Goal: Task Accomplishment & Management: Manage account settings

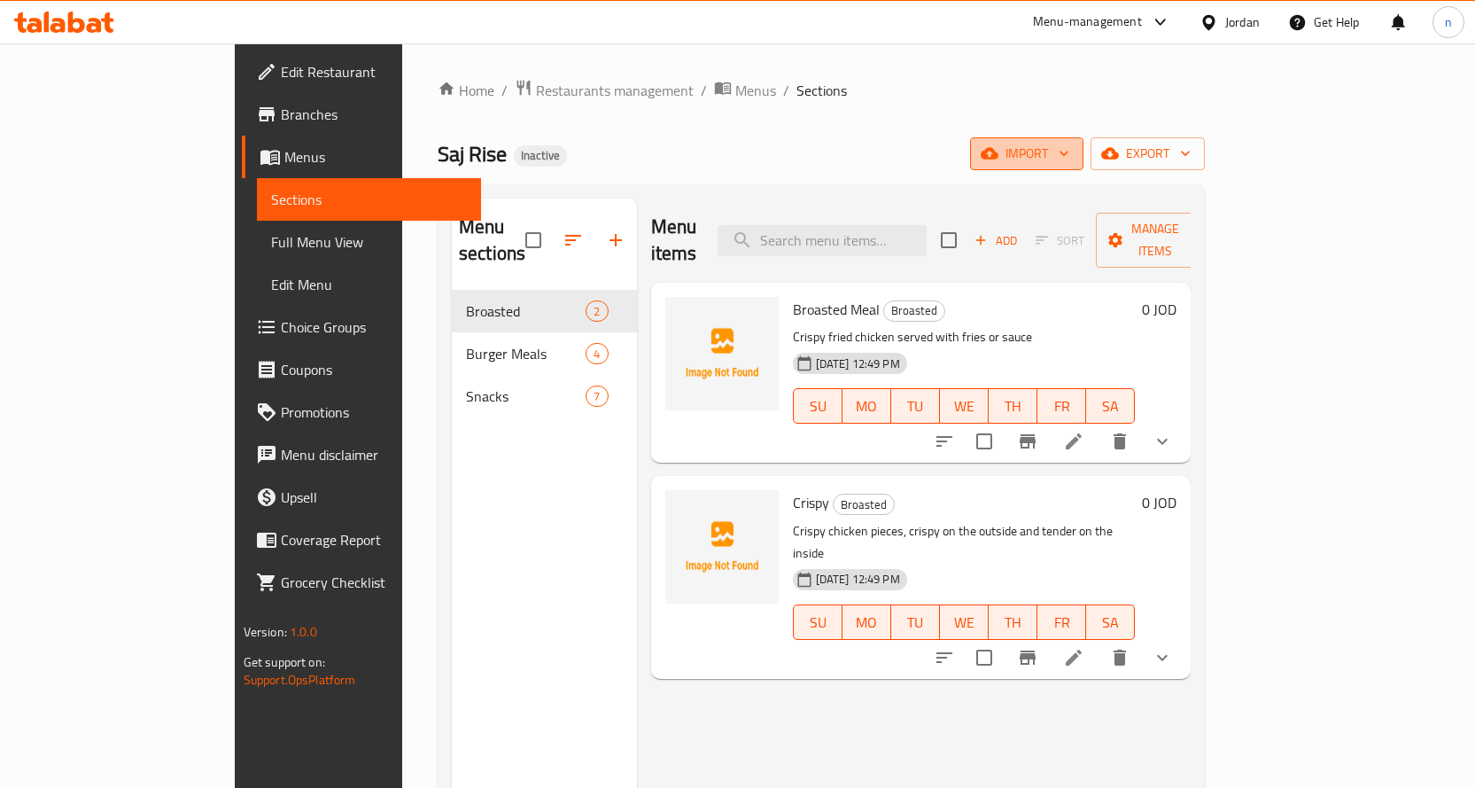
click at [1070, 145] on span "import" at bounding box center [1027, 154] width 85 height 22
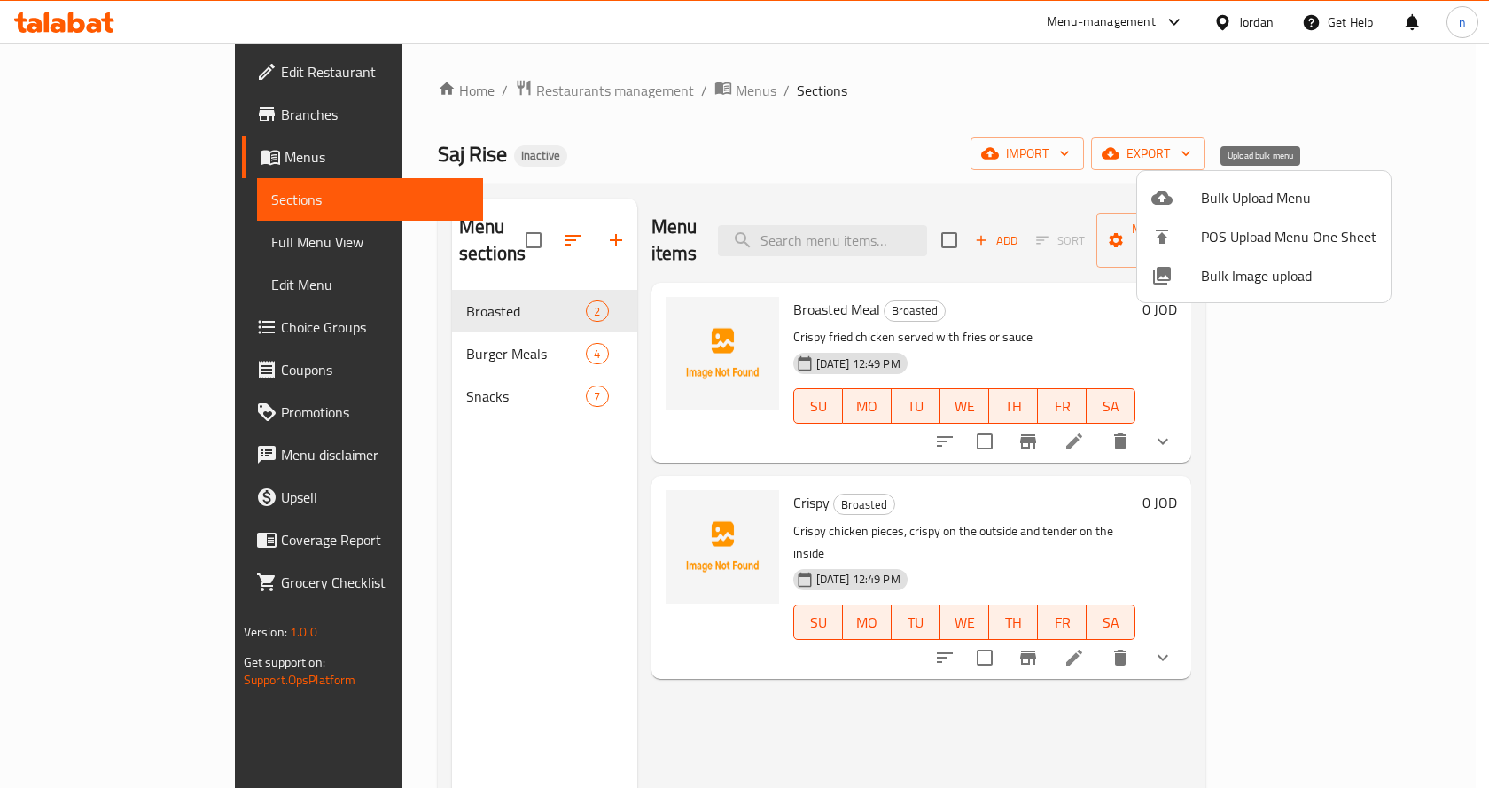
click at [1264, 200] on span "Bulk Upload Menu" at bounding box center [1288, 197] width 175 height 21
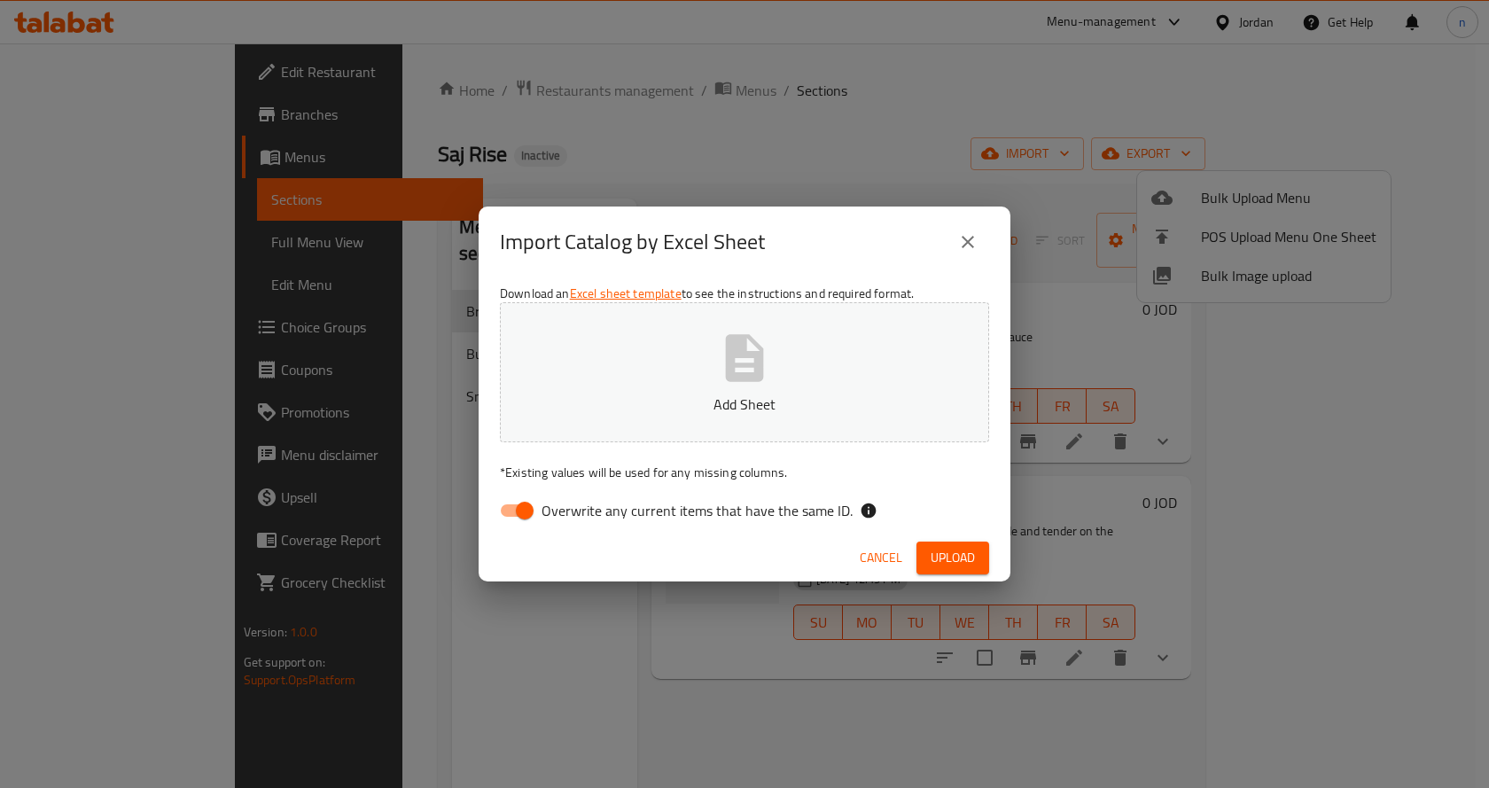
click at [530, 510] on input "Overwrite any current items that have the same ID." at bounding box center [524, 511] width 101 height 34
checkbox input "false"
click at [728, 381] on icon "button" at bounding box center [745, 357] width 38 height 47
click at [951, 555] on span "Upload" at bounding box center [952, 558] width 44 height 22
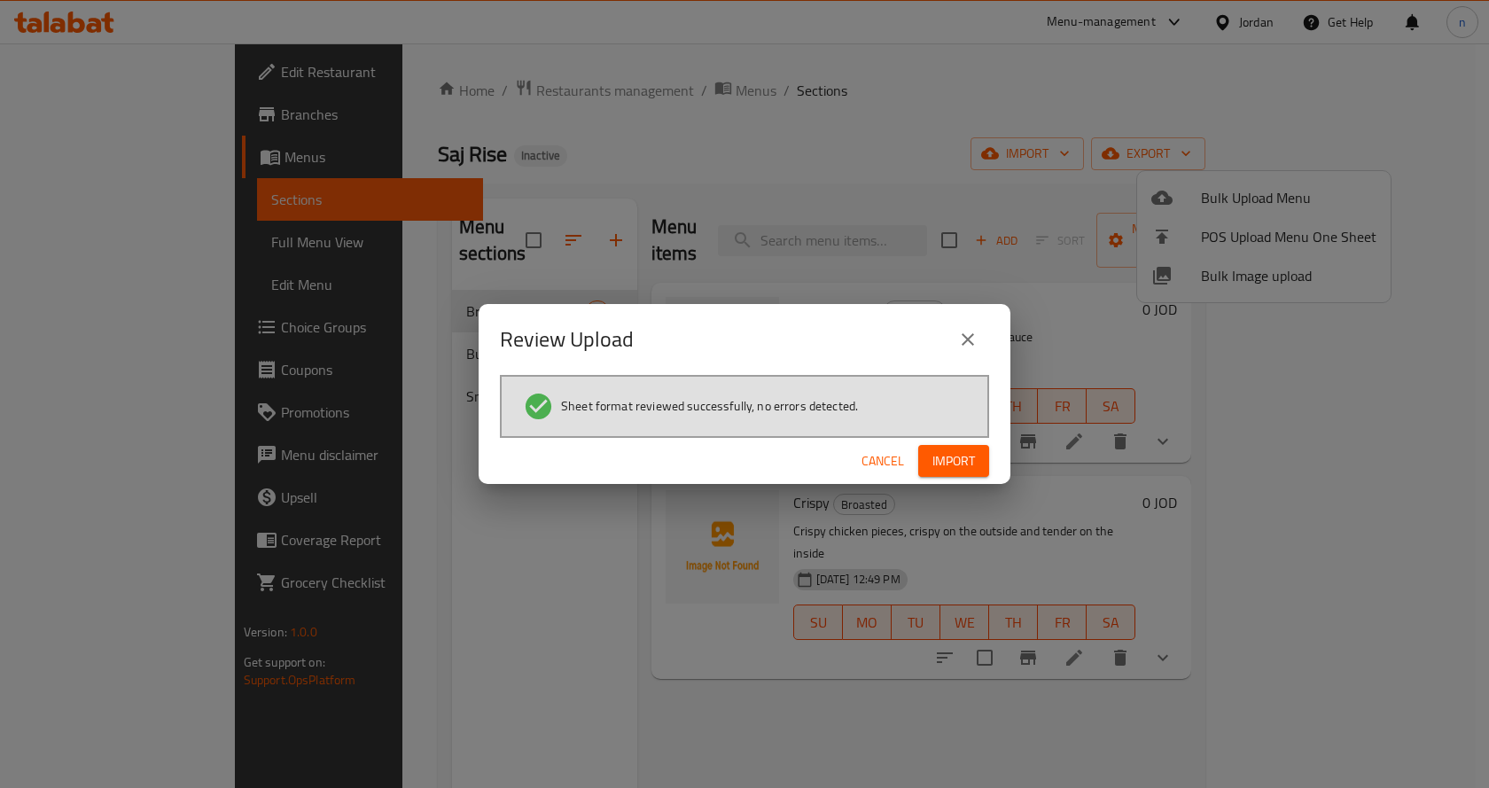
click at [977, 452] on button "Import" at bounding box center [953, 461] width 71 height 33
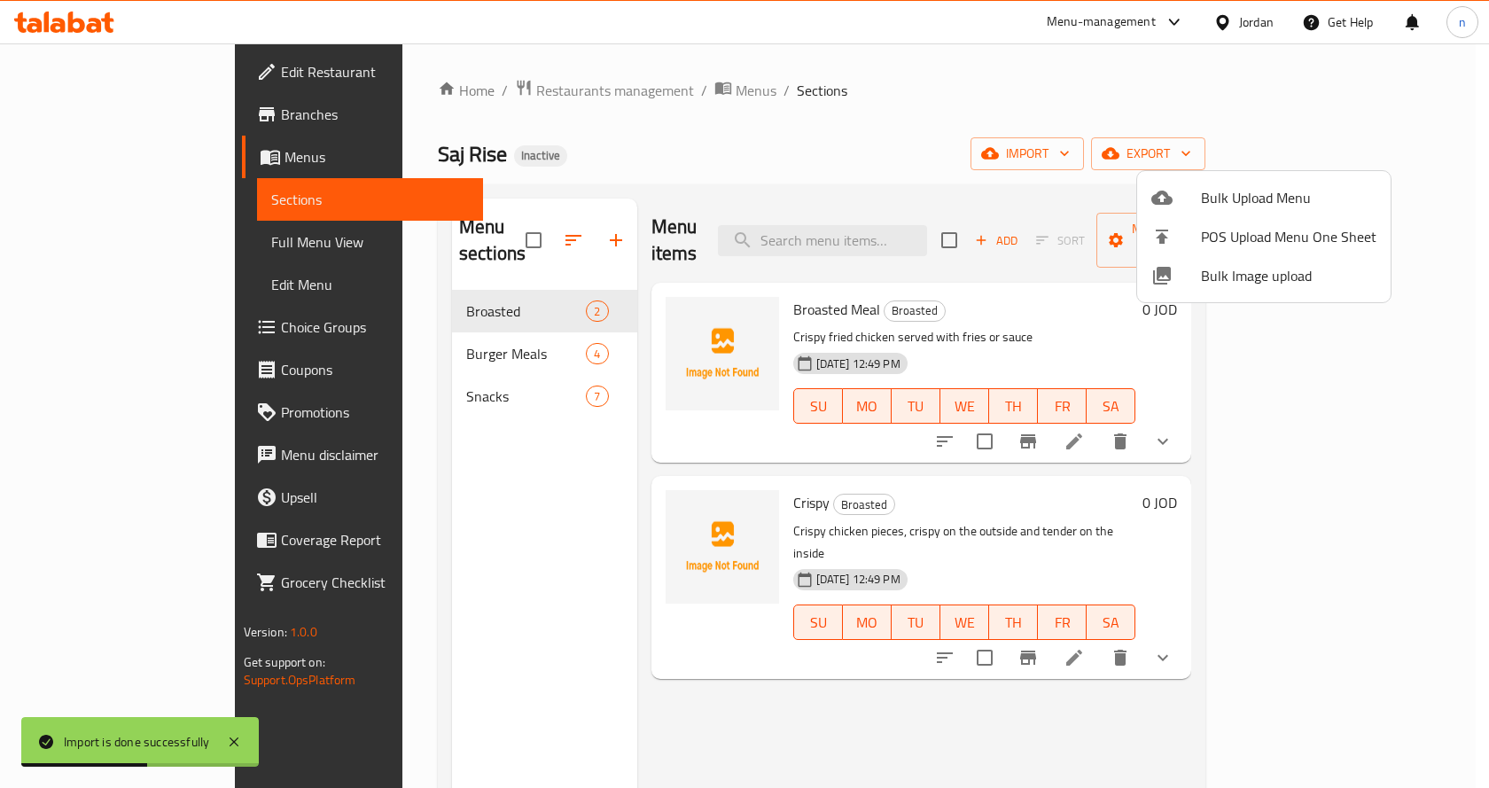
click at [152, 246] on div at bounding box center [744, 394] width 1489 height 788
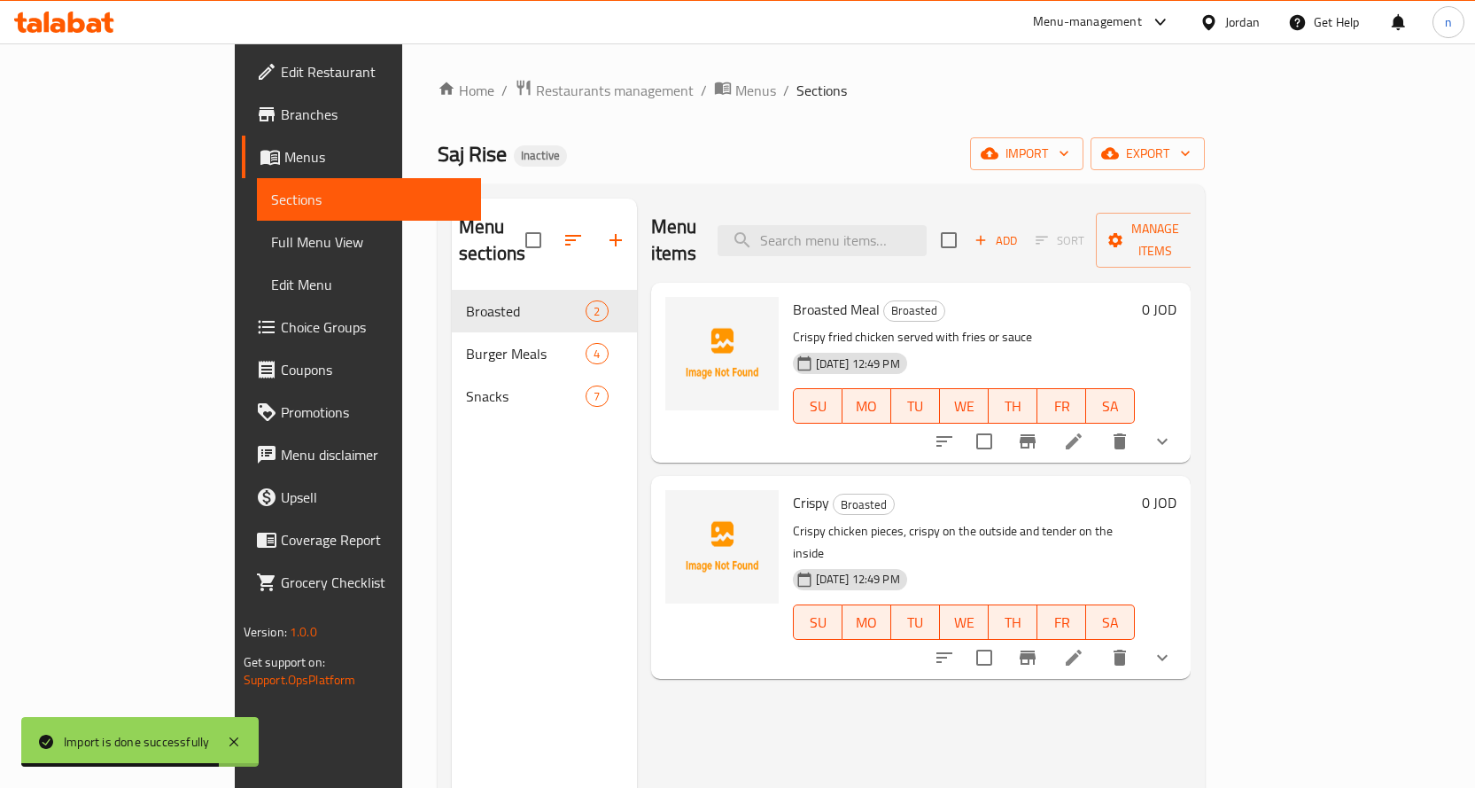
click at [271, 246] on span "Full Menu View" at bounding box center [369, 241] width 196 height 21
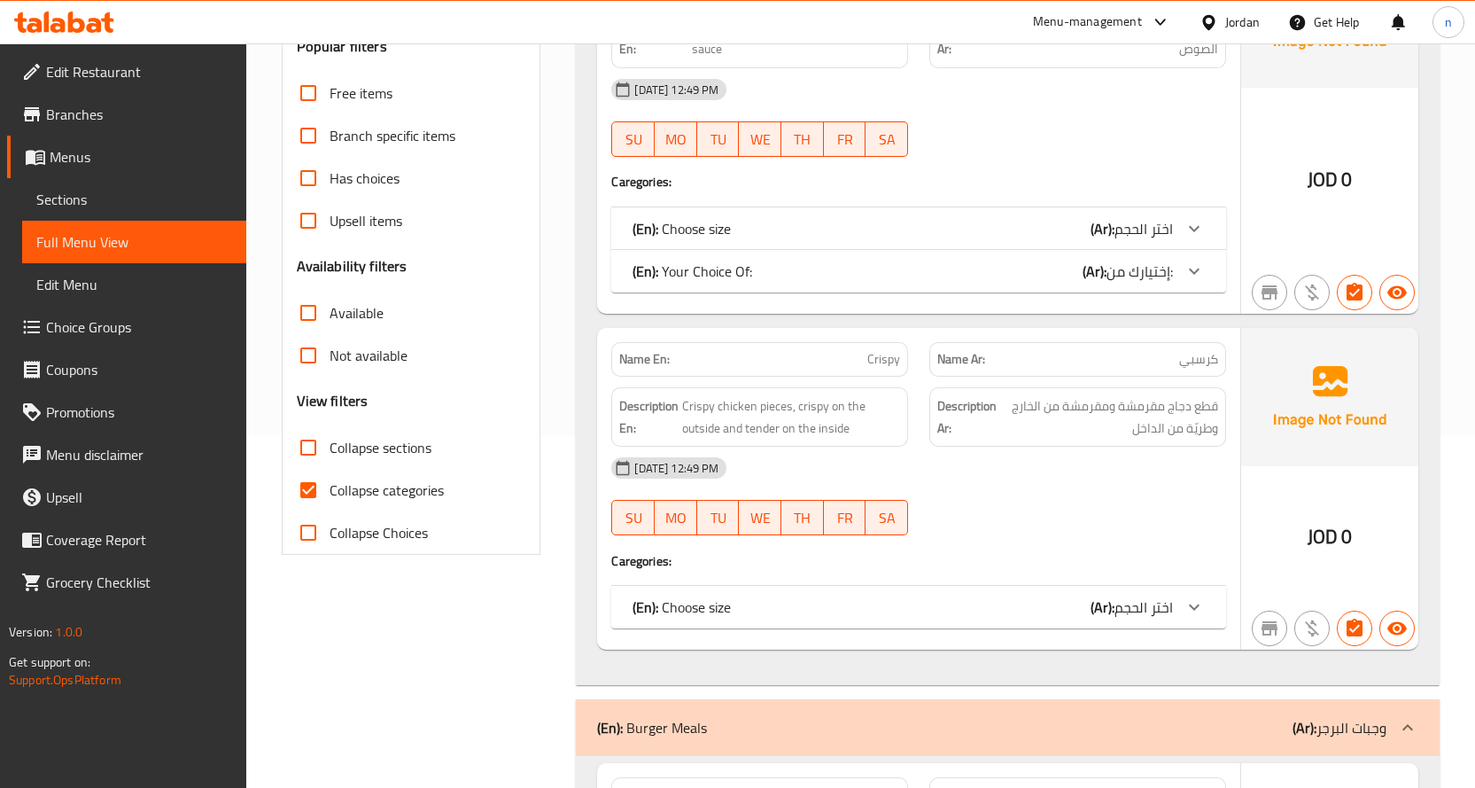
scroll to position [354, 0]
click at [362, 496] on span "Collapse categories" at bounding box center [387, 488] width 114 height 21
click at [330, 496] on input "Collapse categories" at bounding box center [308, 488] width 43 height 43
checkbox input "false"
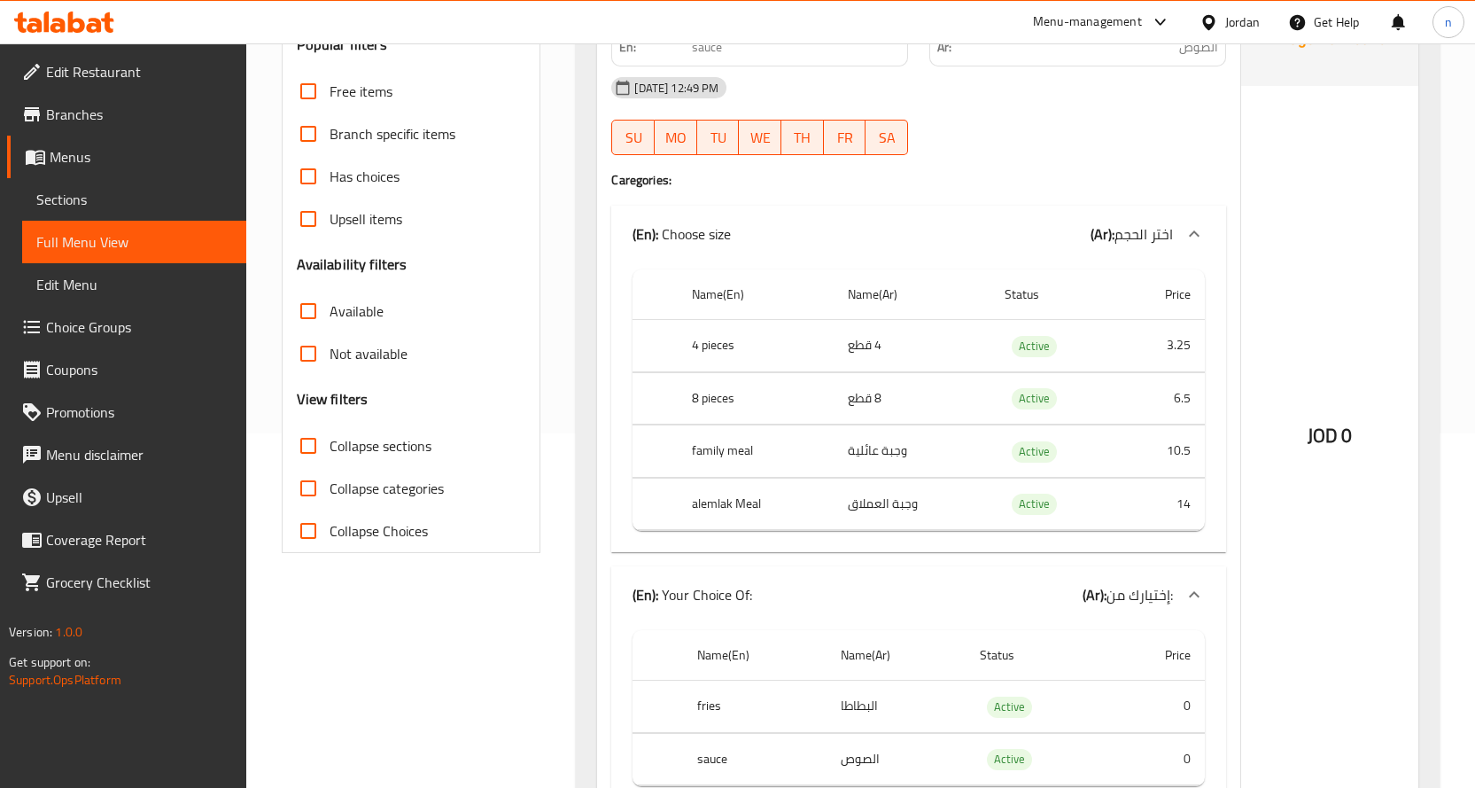
scroll to position [0, 0]
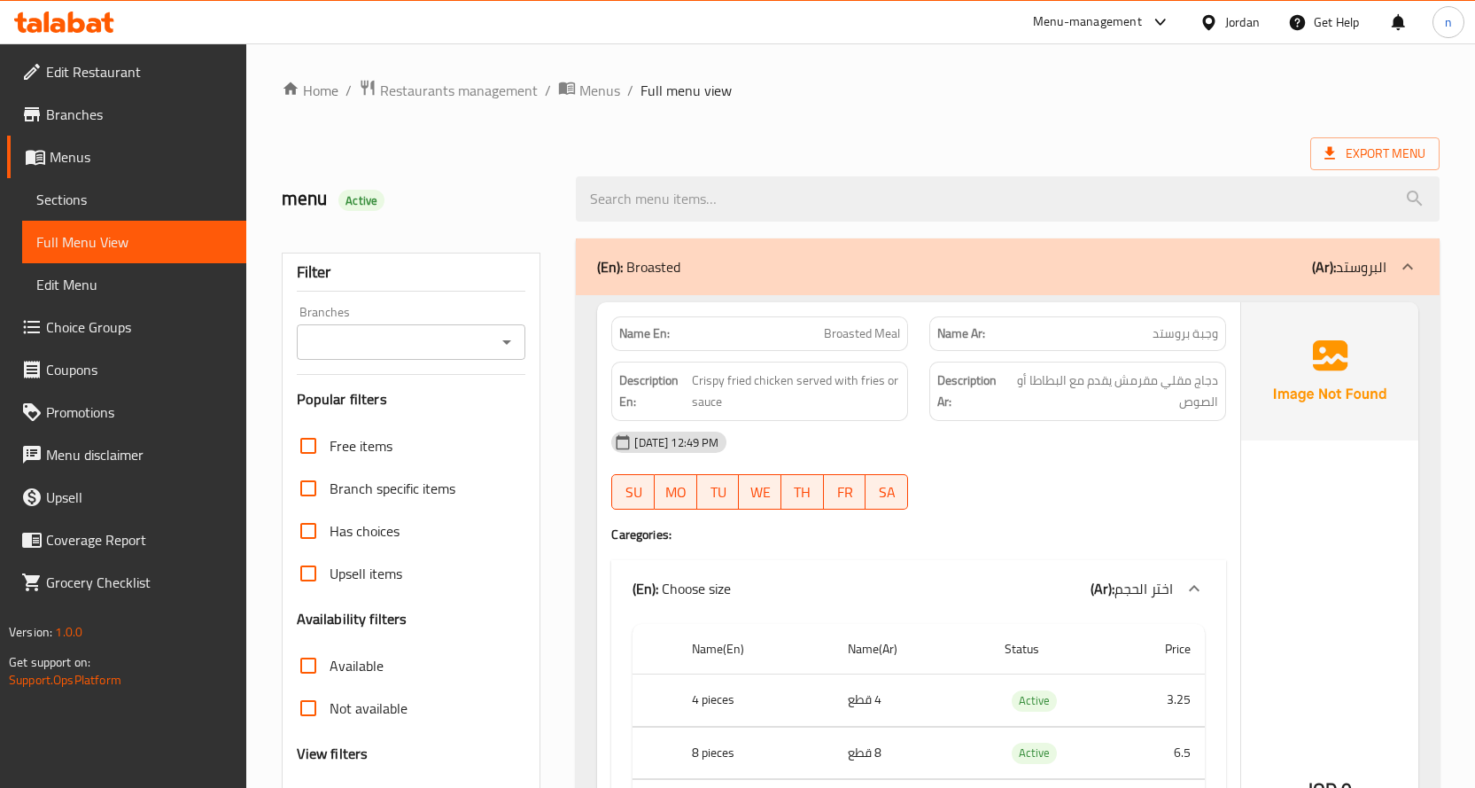
click at [1280, 279] on div "(En): Broasted (Ar): البروستد" at bounding box center [1008, 266] width 864 height 57
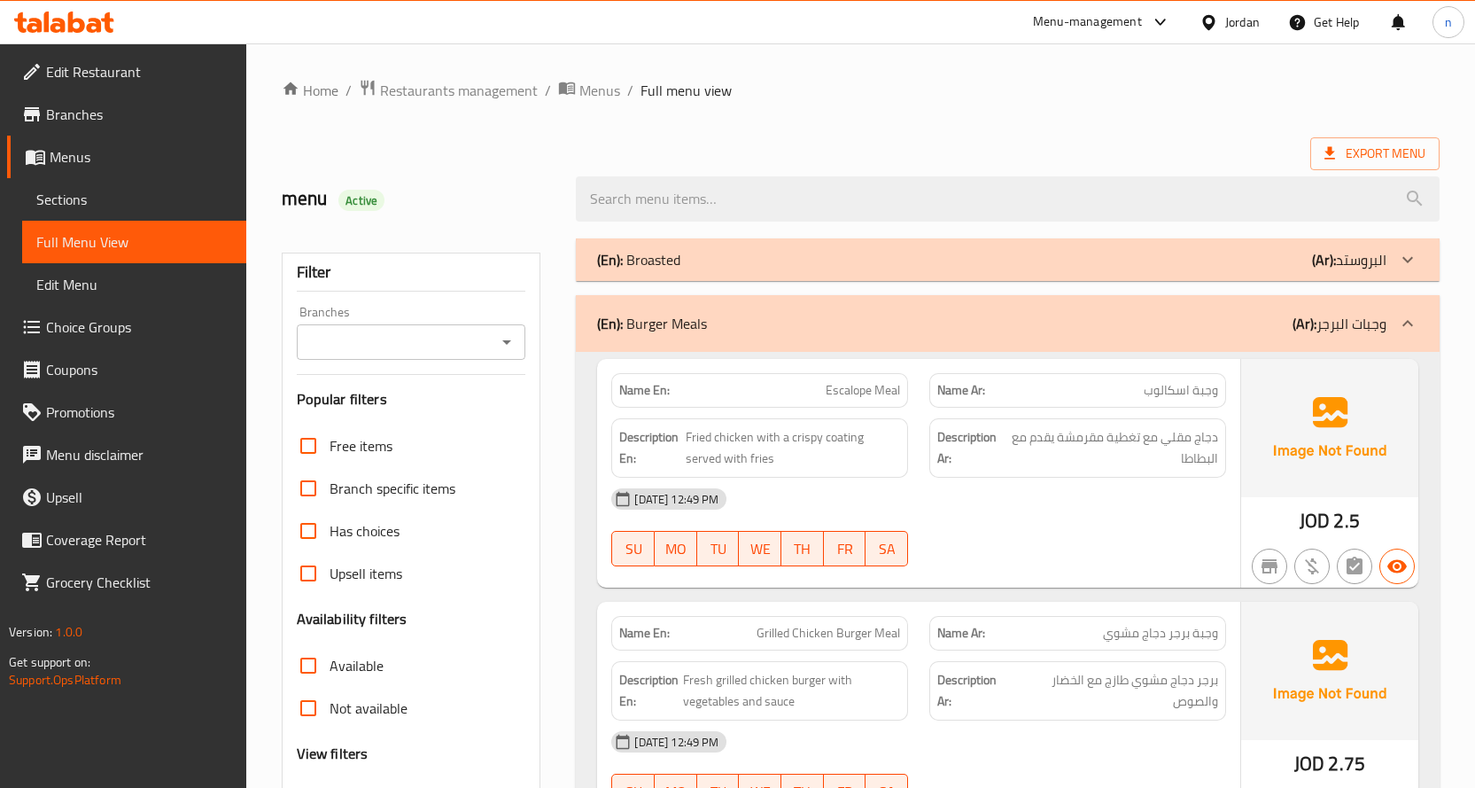
click at [1288, 336] on div "(En): Burger Meals (Ar): وجبات البرجر" at bounding box center [1008, 323] width 864 height 57
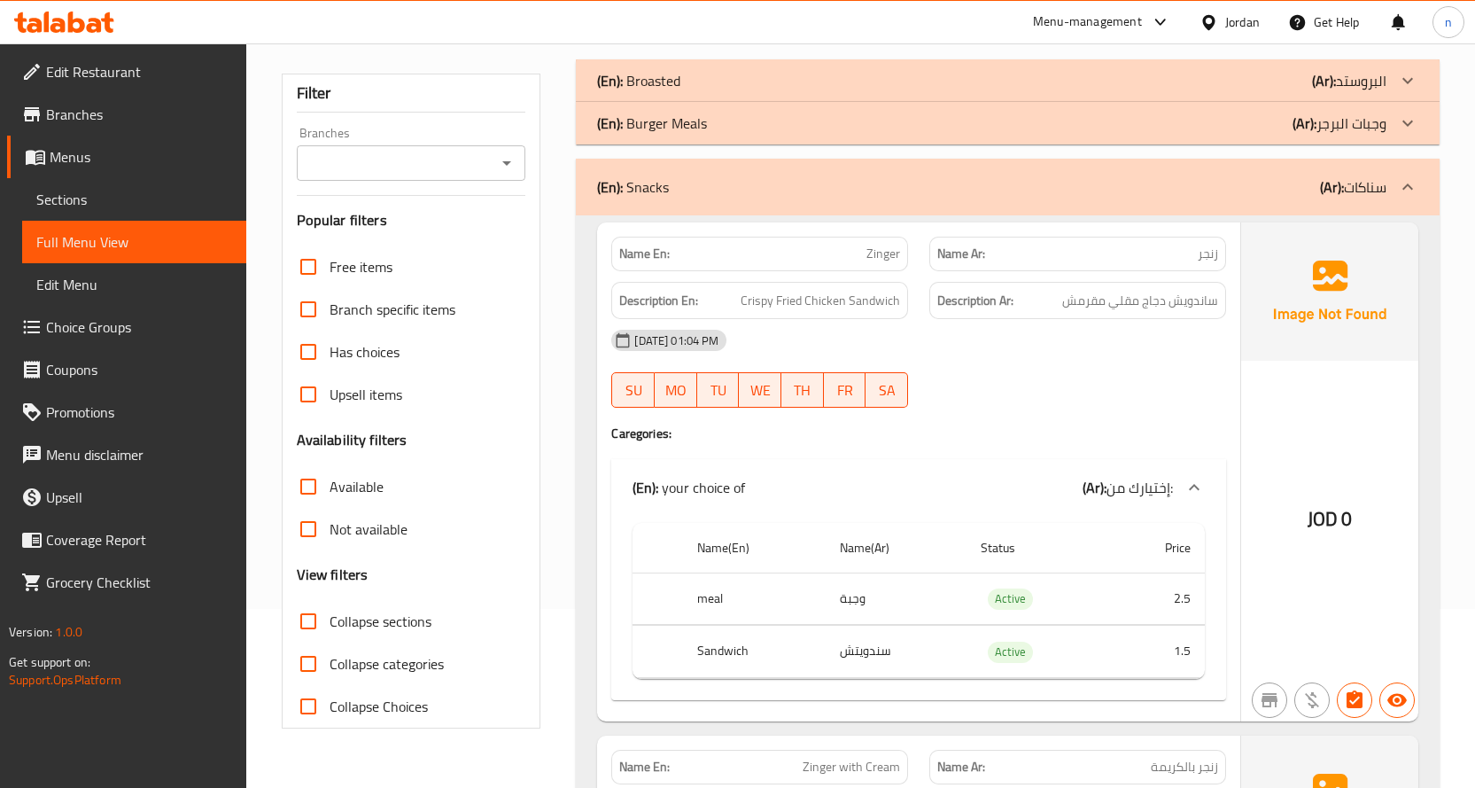
scroll to position [177, 0]
click at [1354, 178] on p "(Ar): سناكات" at bounding box center [1353, 188] width 66 height 21
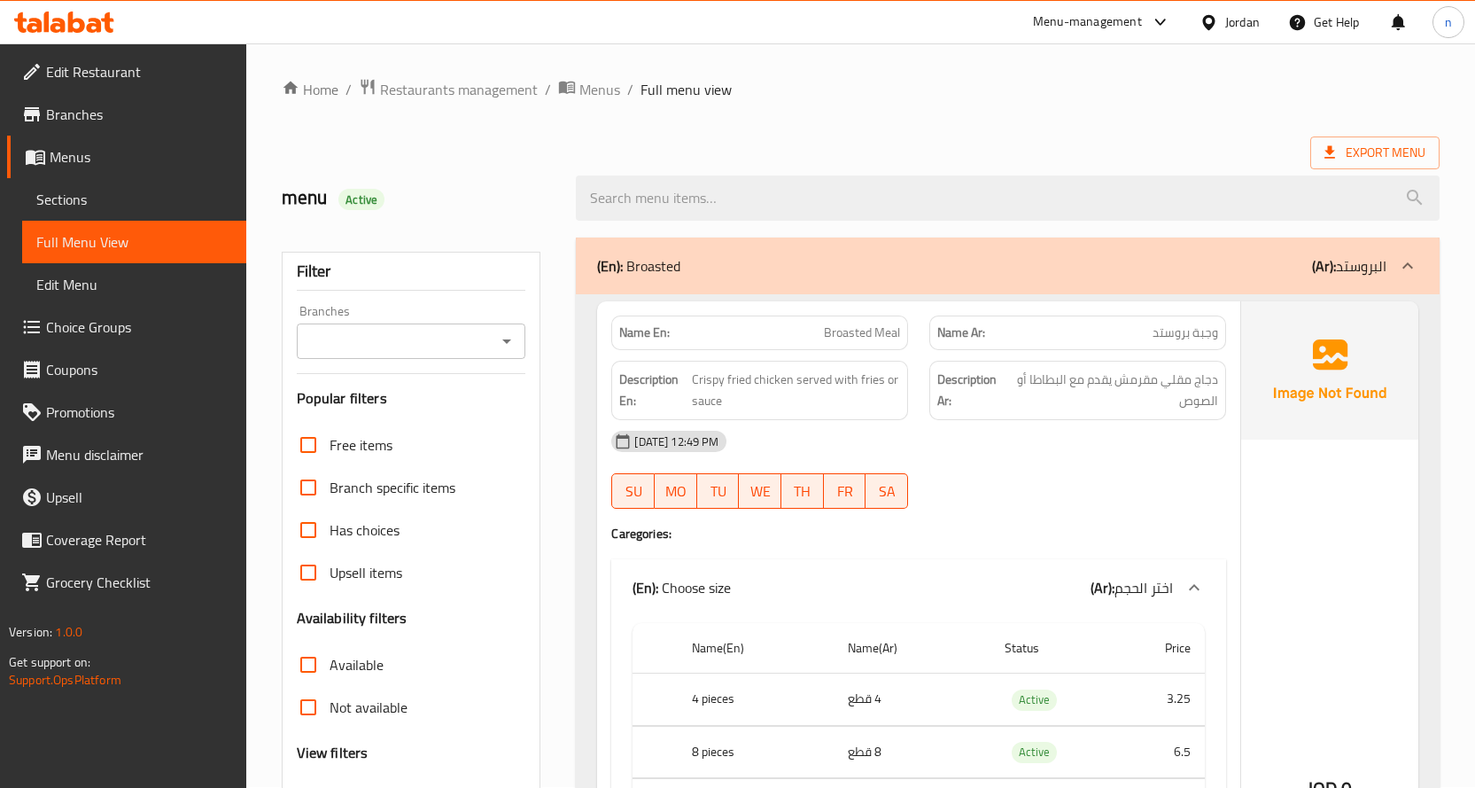
scroll to position [0, 0]
click at [1226, 275] on div "(En): Broasted (Ar): البروستد" at bounding box center [992, 266] width 790 height 21
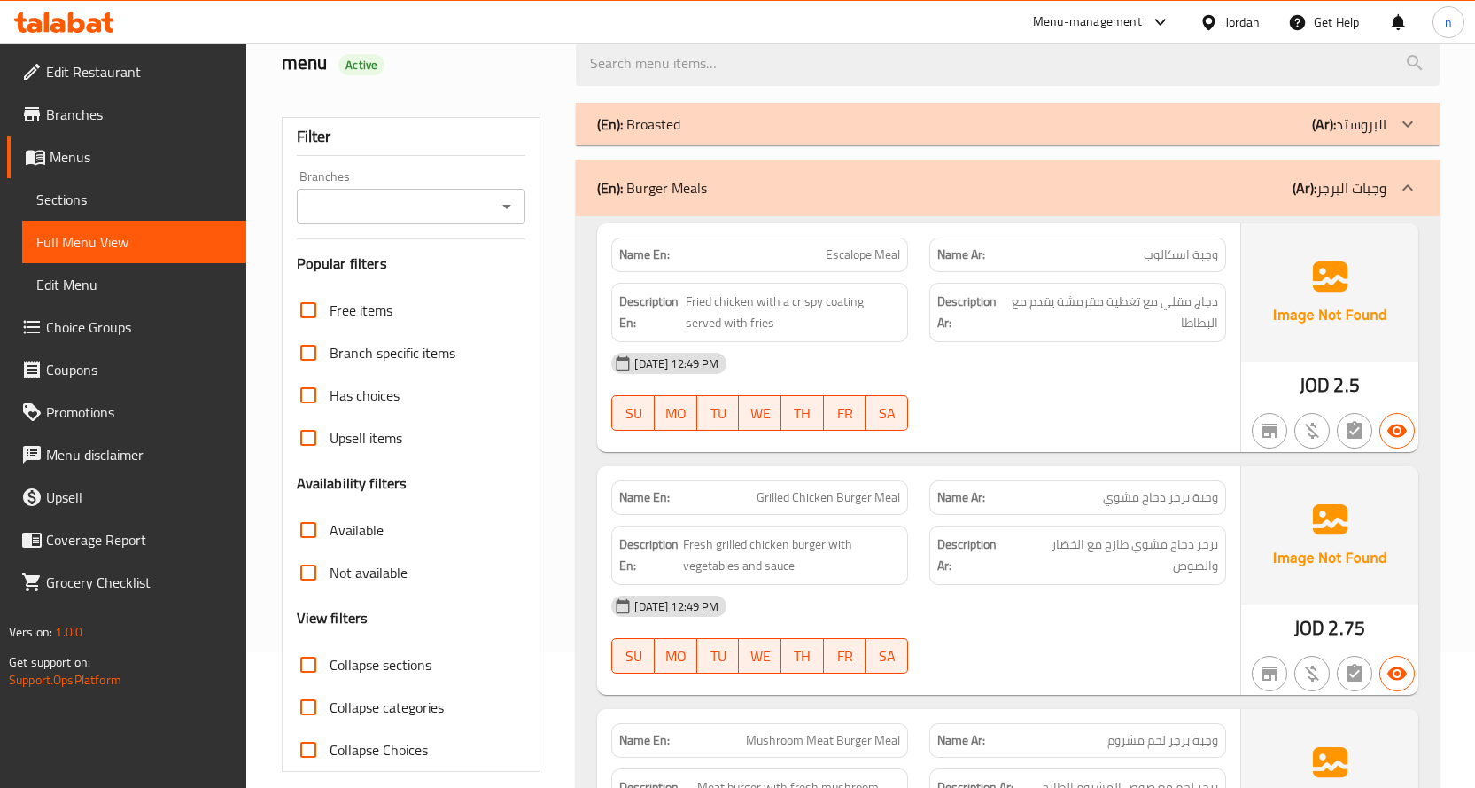
scroll to position [266, 0]
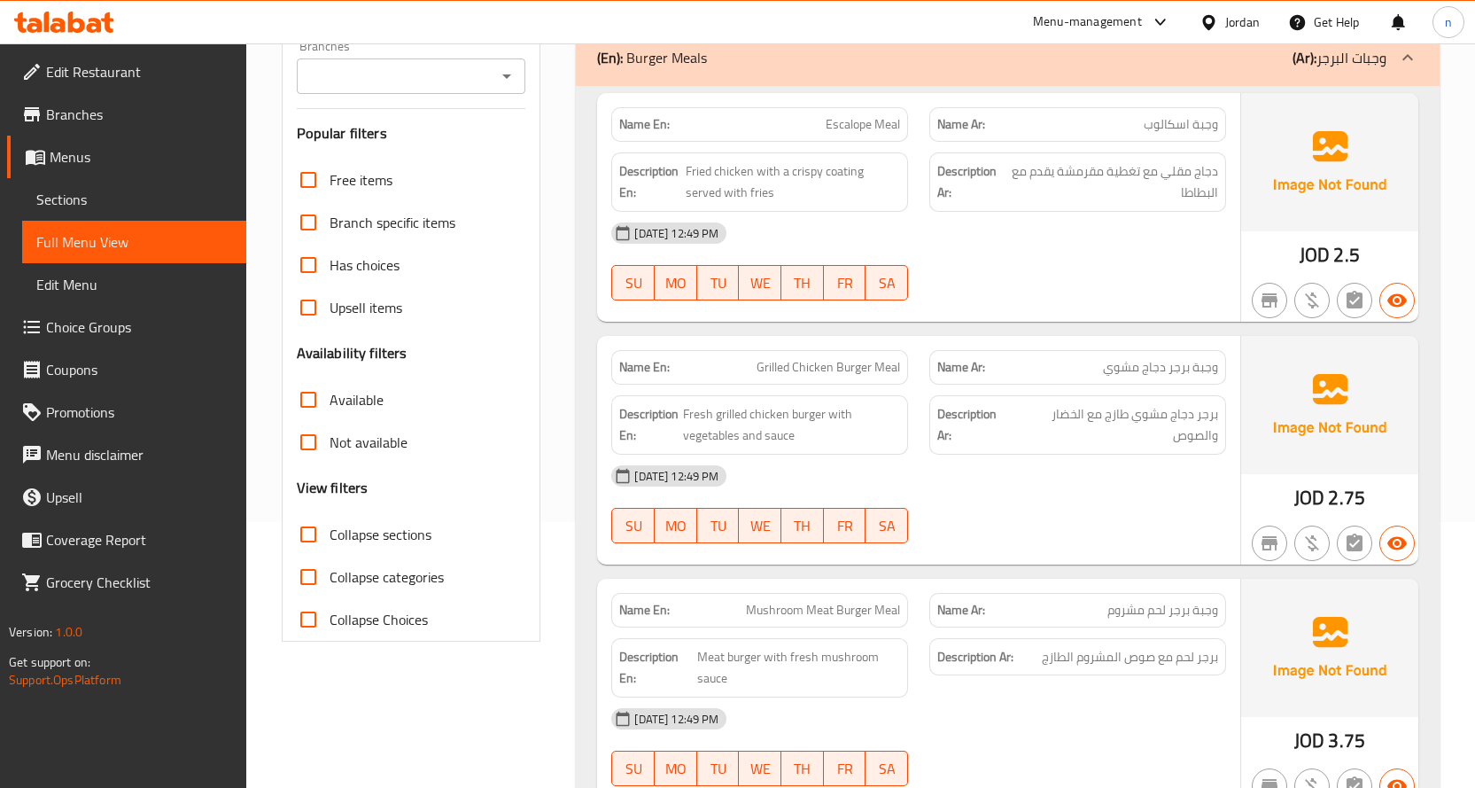
click at [1385, 85] on div "(En): Burger Meals (Ar): وجبات البرجر" at bounding box center [1008, 57] width 864 height 57
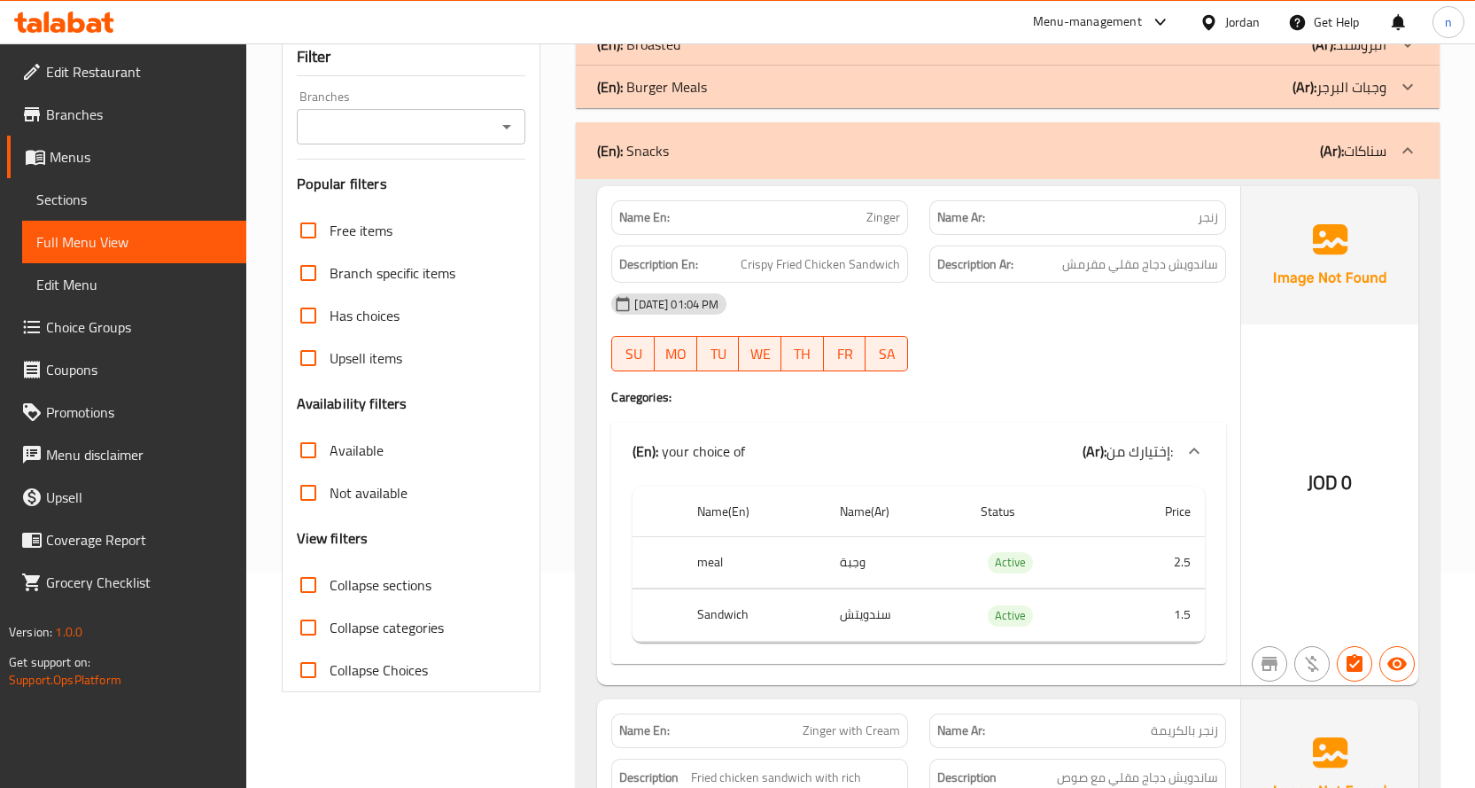
scroll to position [0, 0]
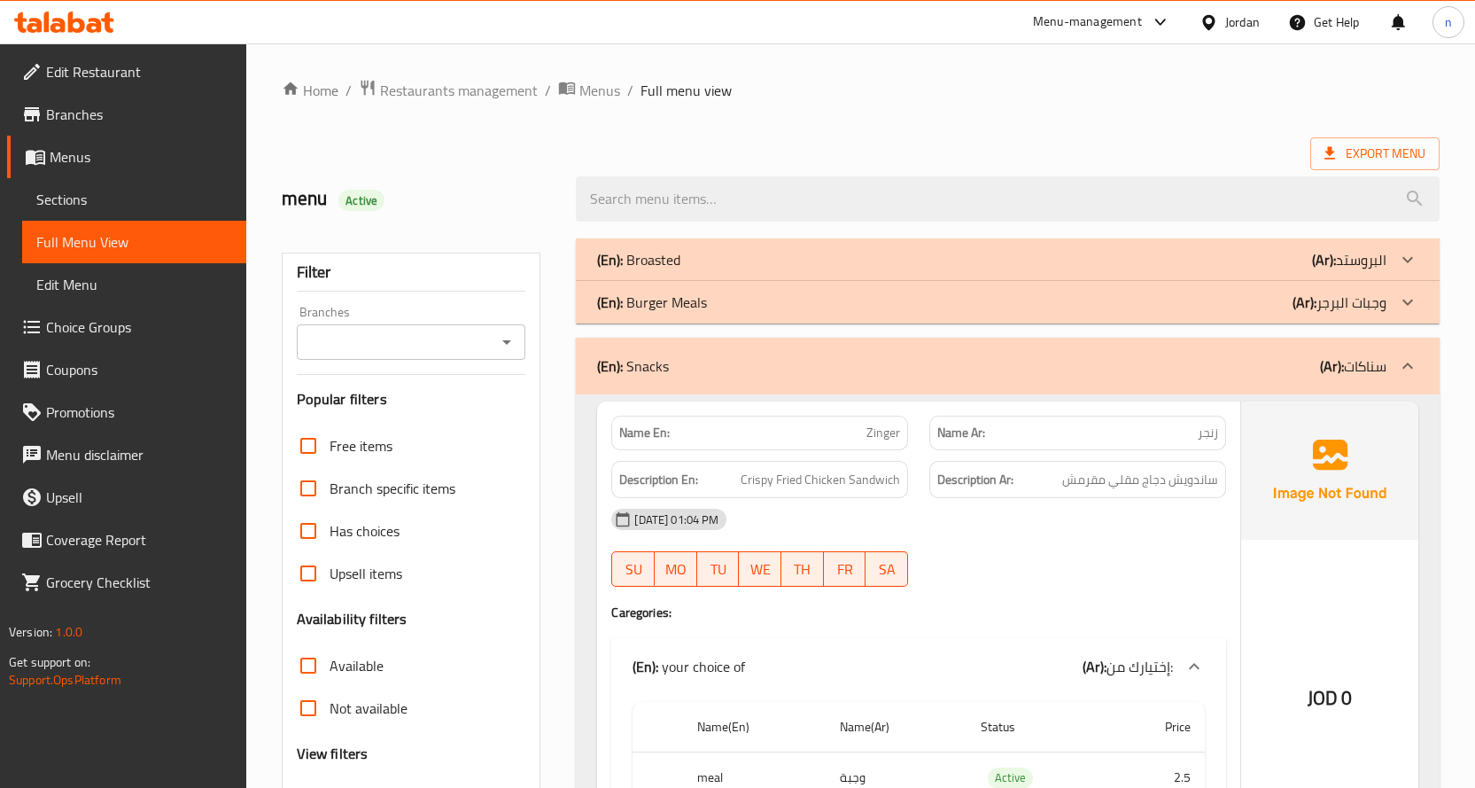
click at [1348, 373] on p "(Ar): سناكات" at bounding box center [1353, 365] width 66 height 21
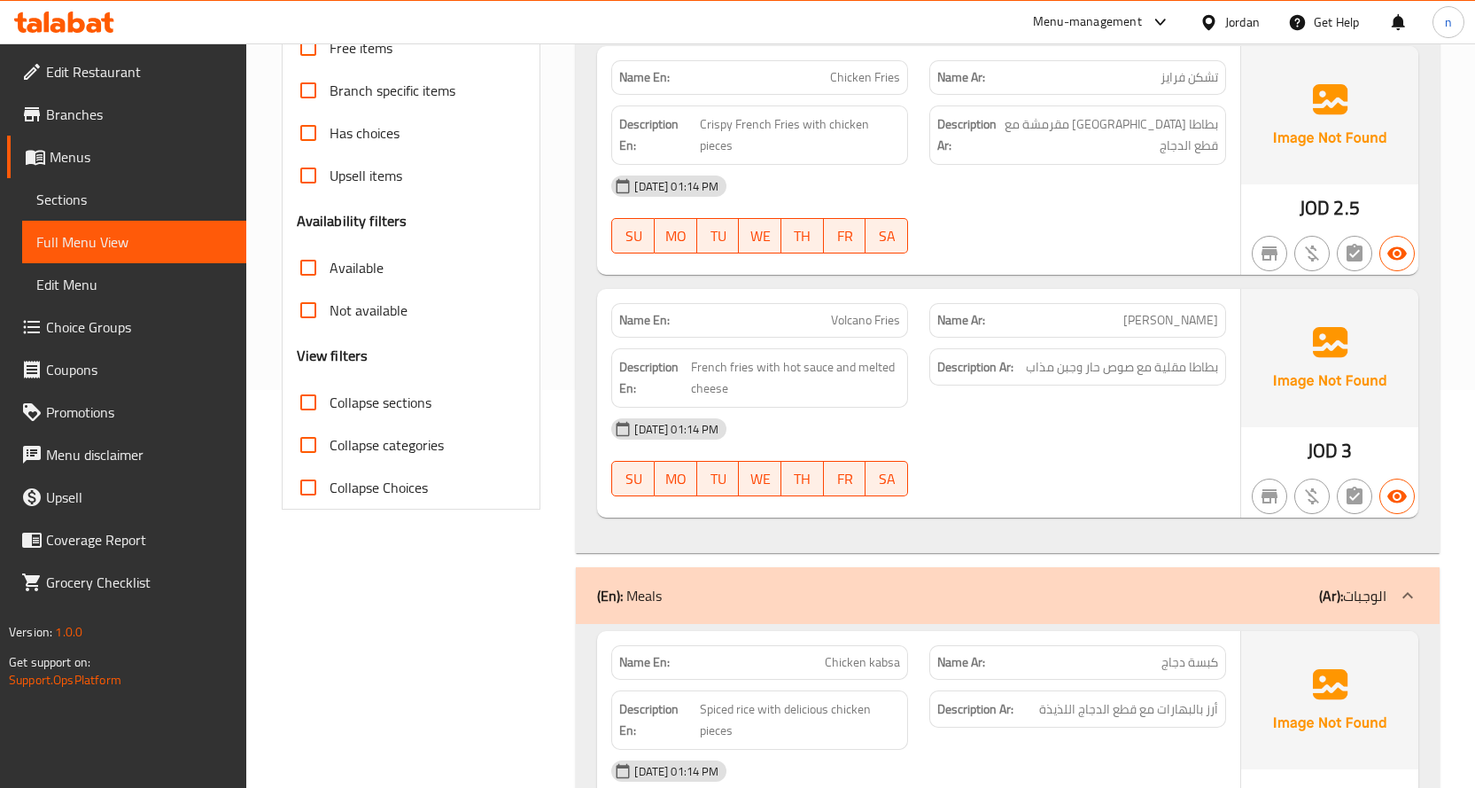
scroll to position [177, 0]
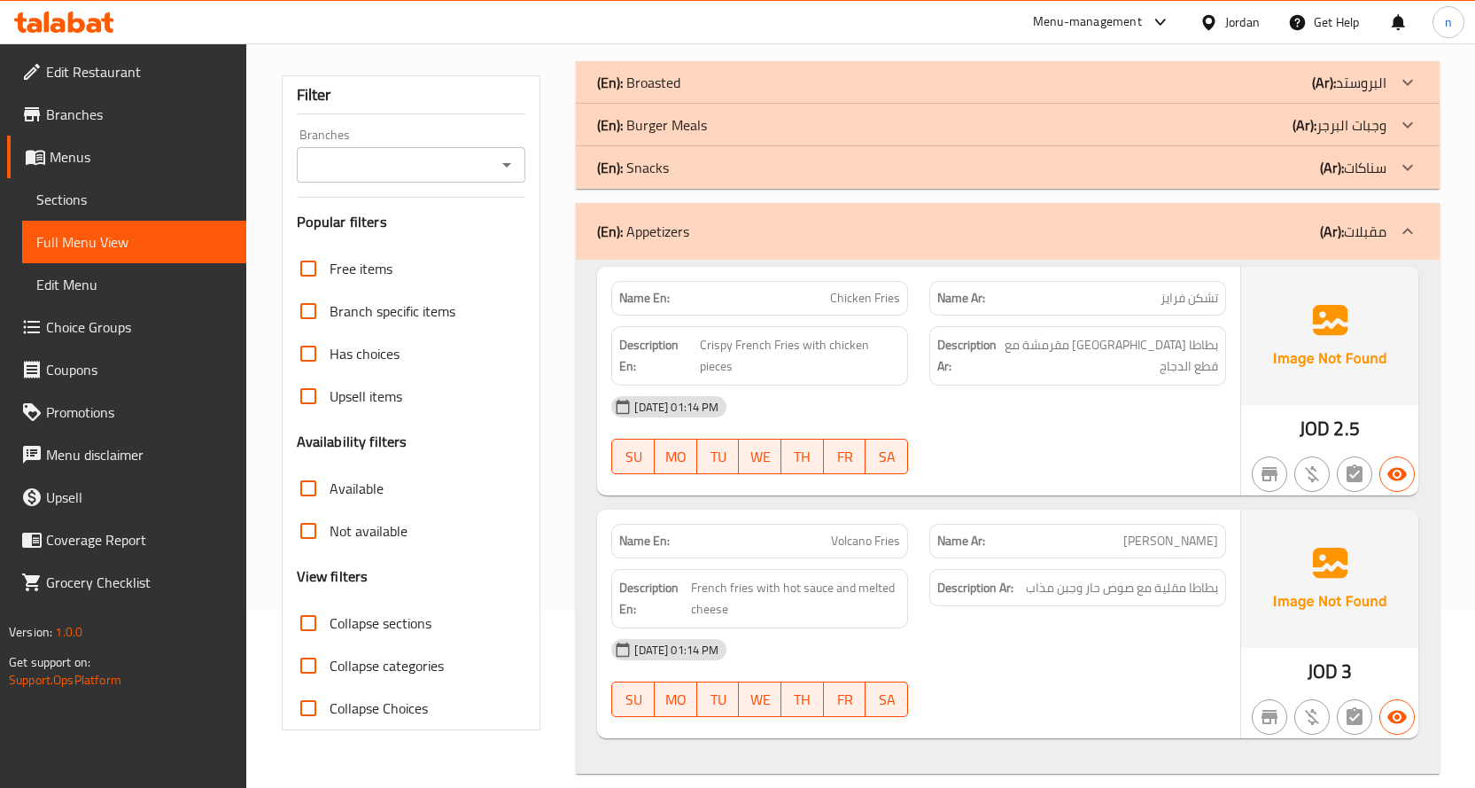
click at [58, 197] on span "Sections" at bounding box center [134, 199] width 196 height 21
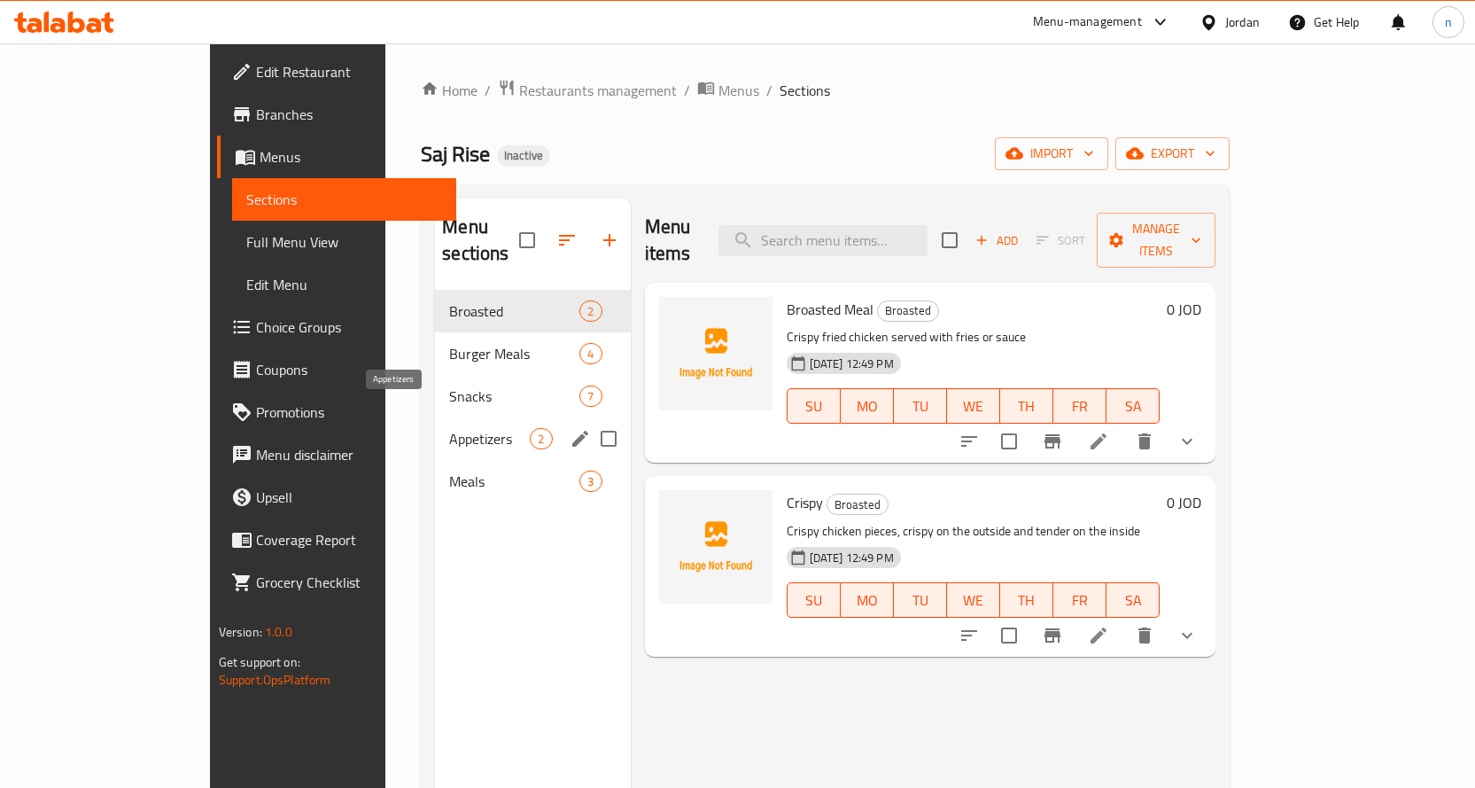
click at [449, 428] on span "Appetizers" at bounding box center [489, 438] width 81 height 21
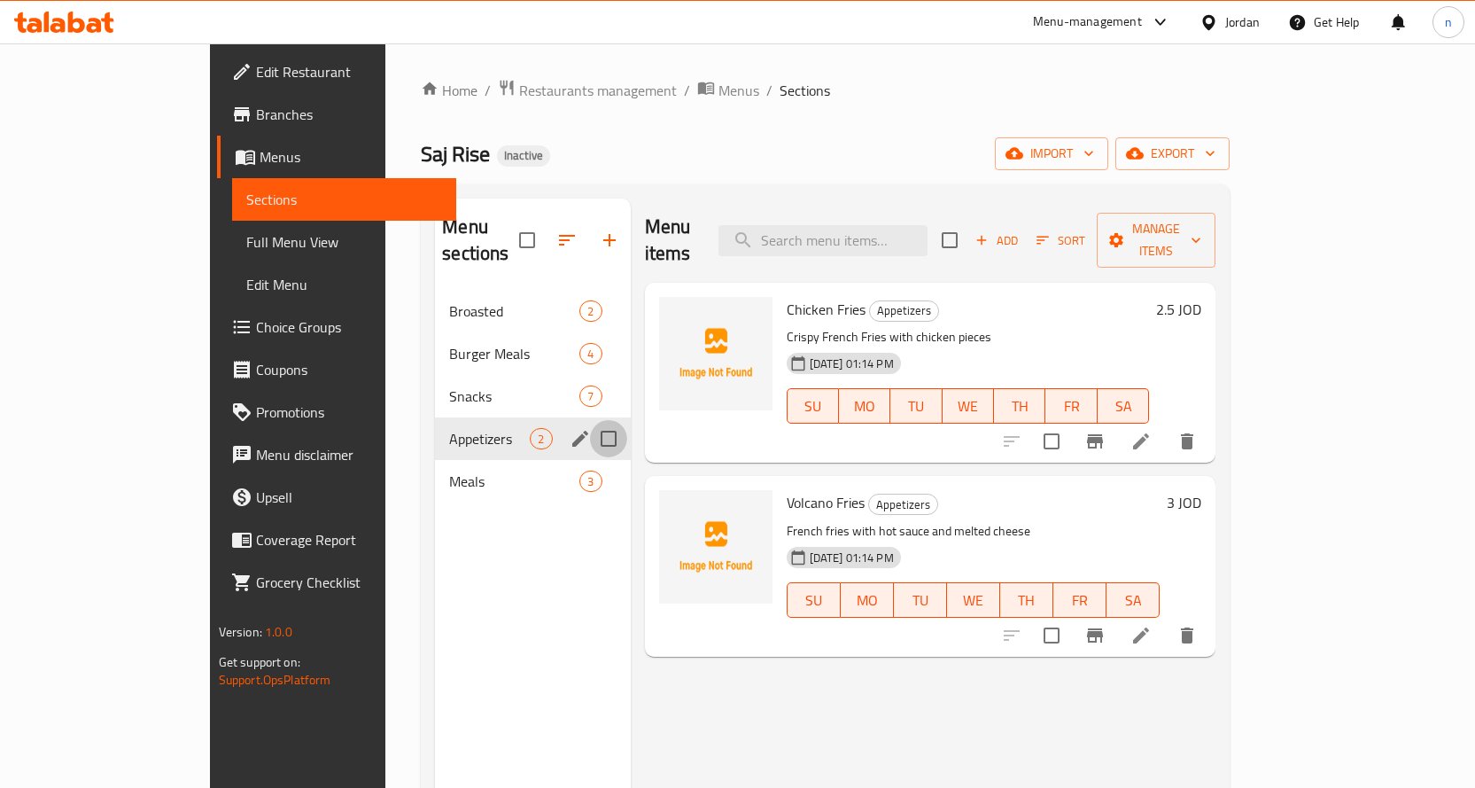
click at [590, 420] on input "Menu sections" at bounding box center [608, 438] width 37 height 37
checkbox input "true"
click at [578, 219] on button "button" at bounding box center [599, 240] width 43 height 43
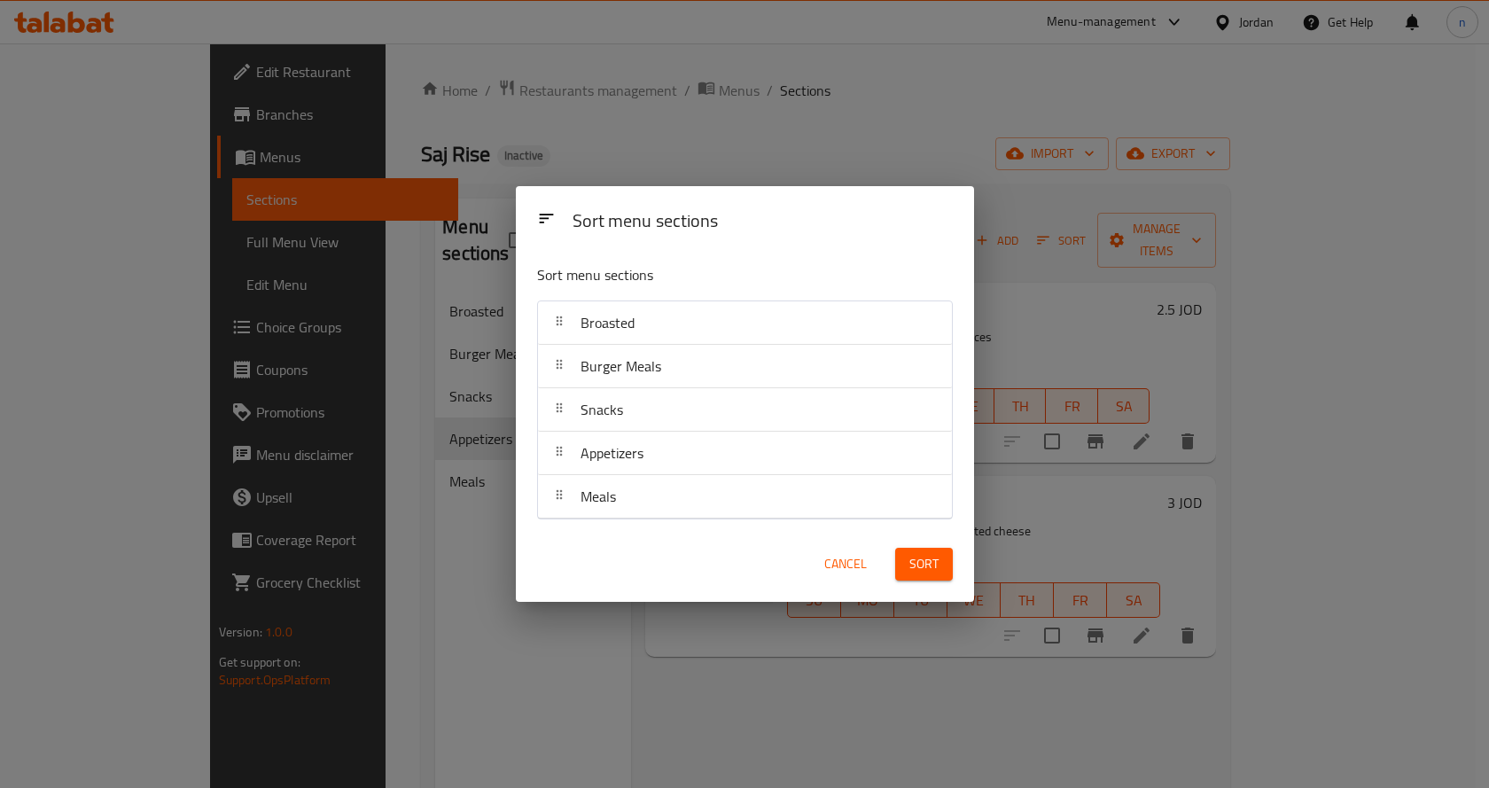
click at [845, 564] on span "Cancel" at bounding box center [845, 564] width 43 height 22
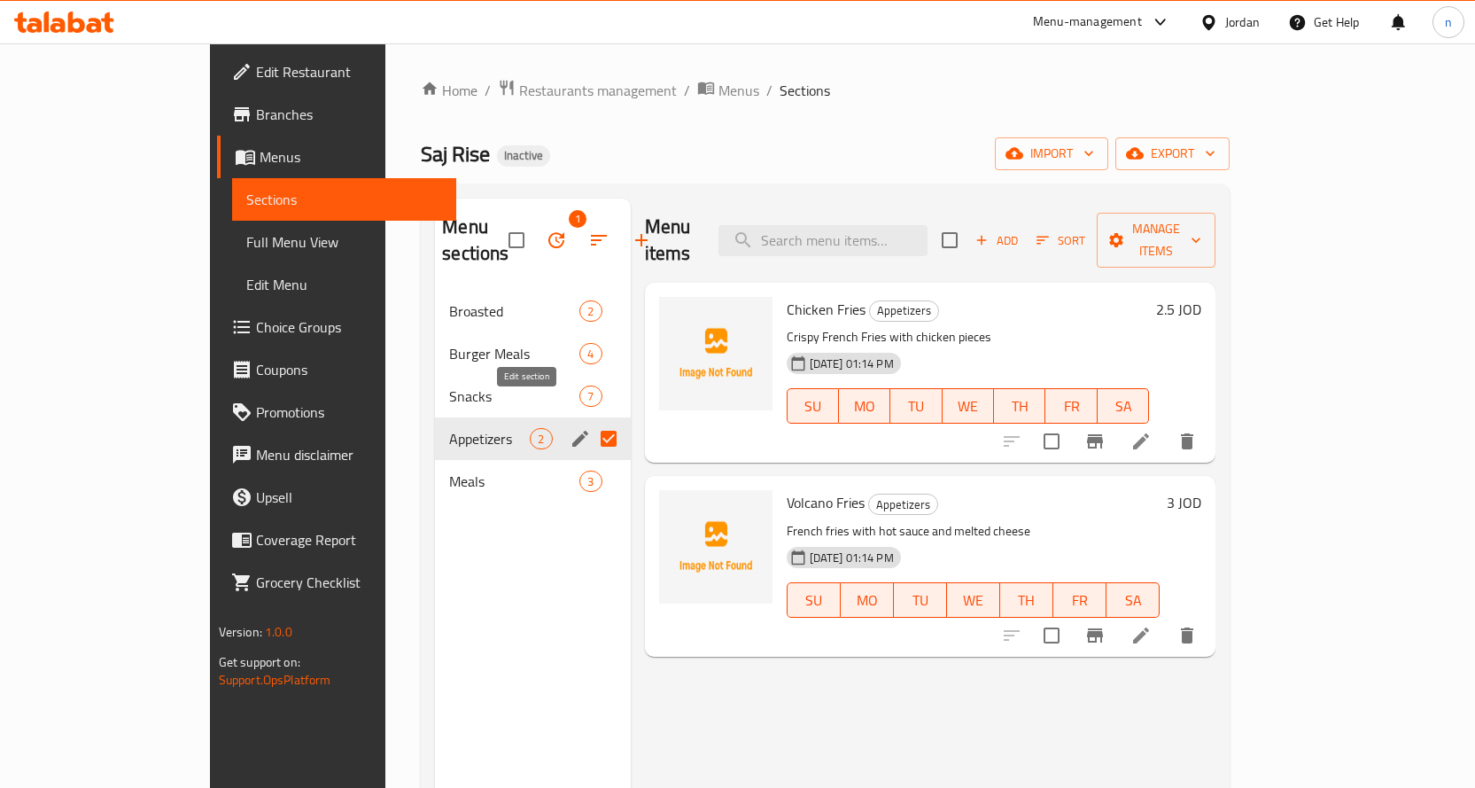
click at [570, 428] on icon "edit" at bounding box center [580, 438] width 21 height 21
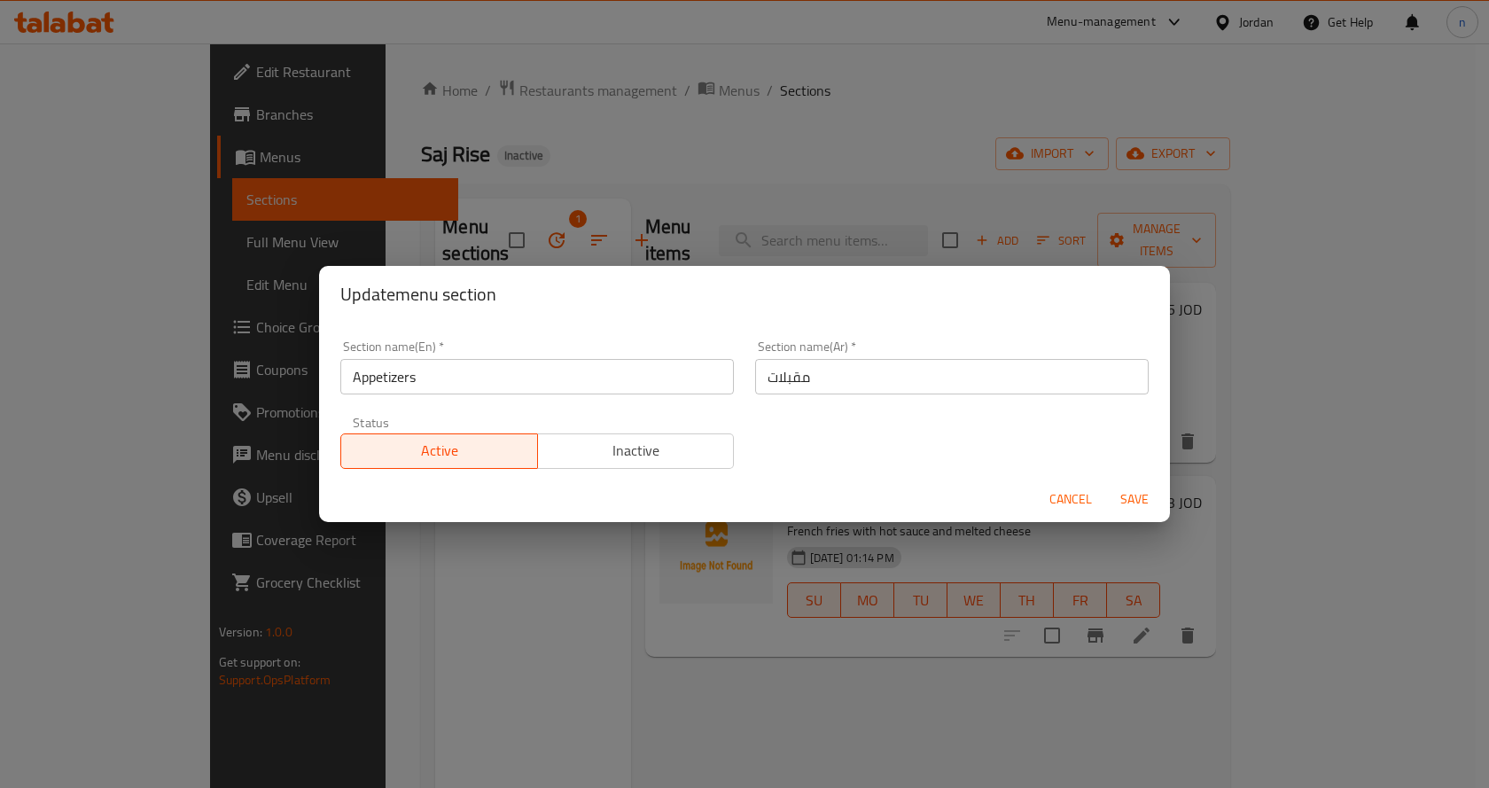
click at [807, 385] on input "مقبلات" at bounding box center [951, 376] width 393 height 35
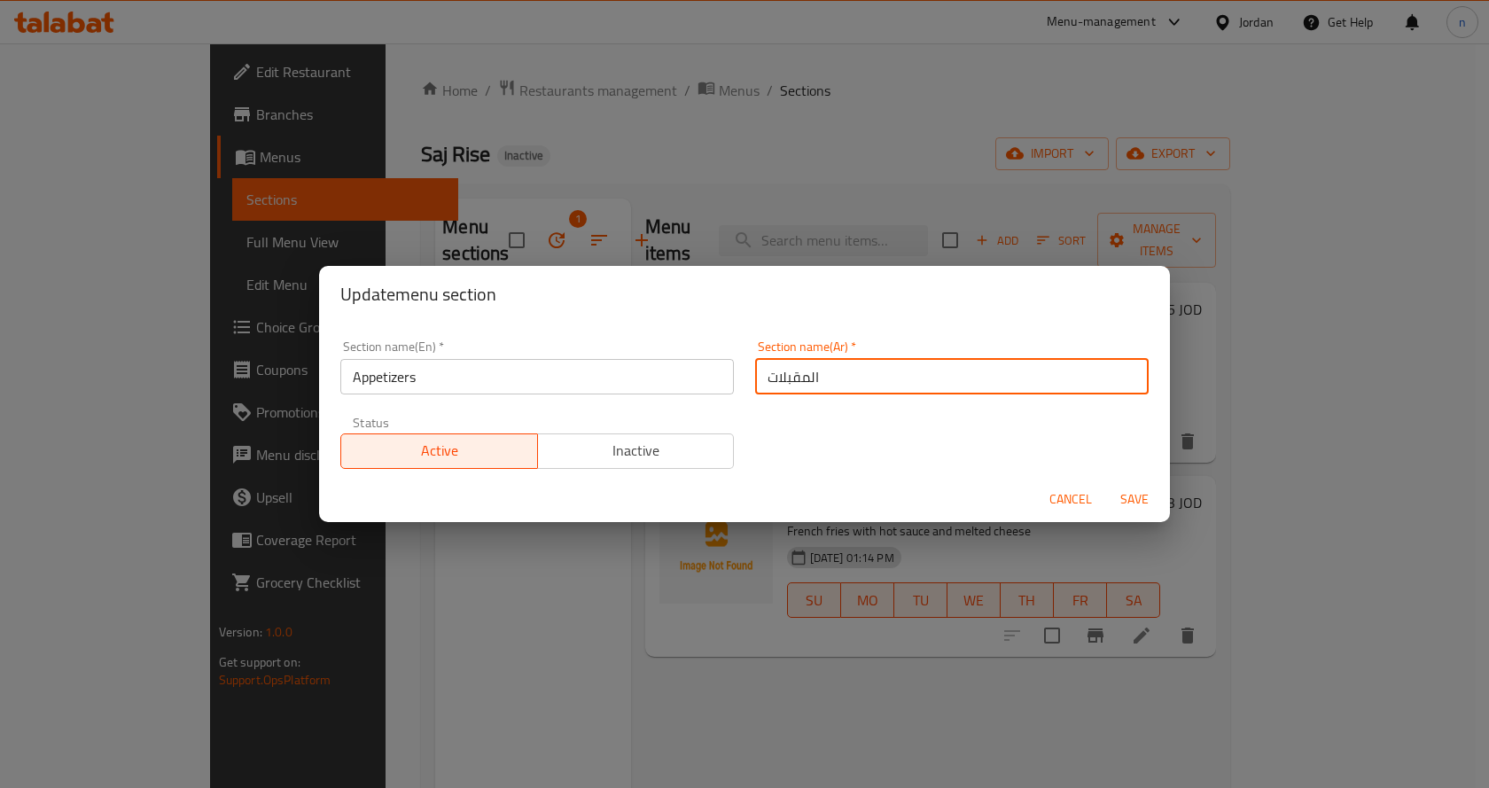
type input "المقبلات"
click at [1130, 488] on span "Save" at bounding box center [1134, 499] width 43 height 22
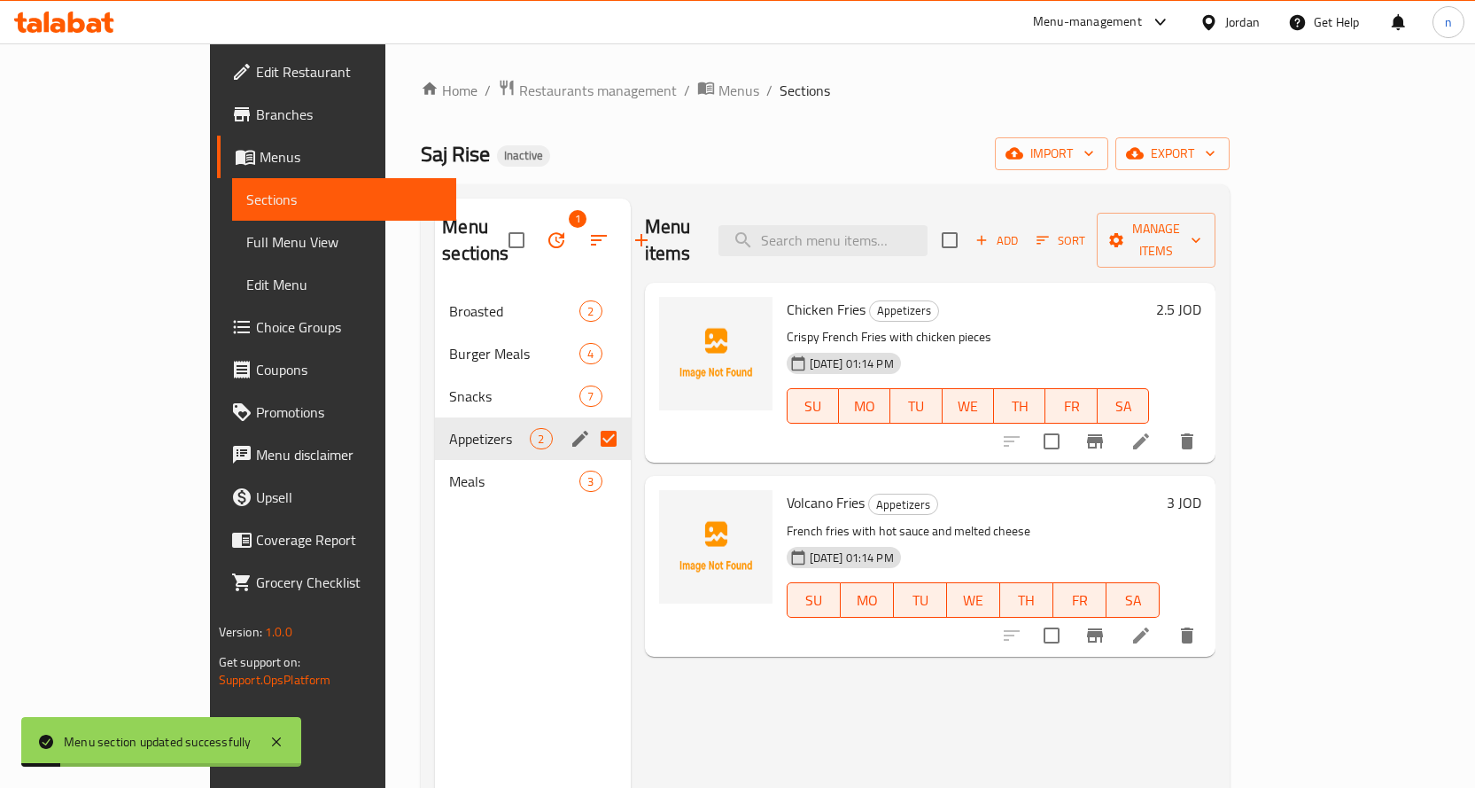
click at [246, 248] on span "Full Menu View" at bounding box center [344, 241] width 196 height 21
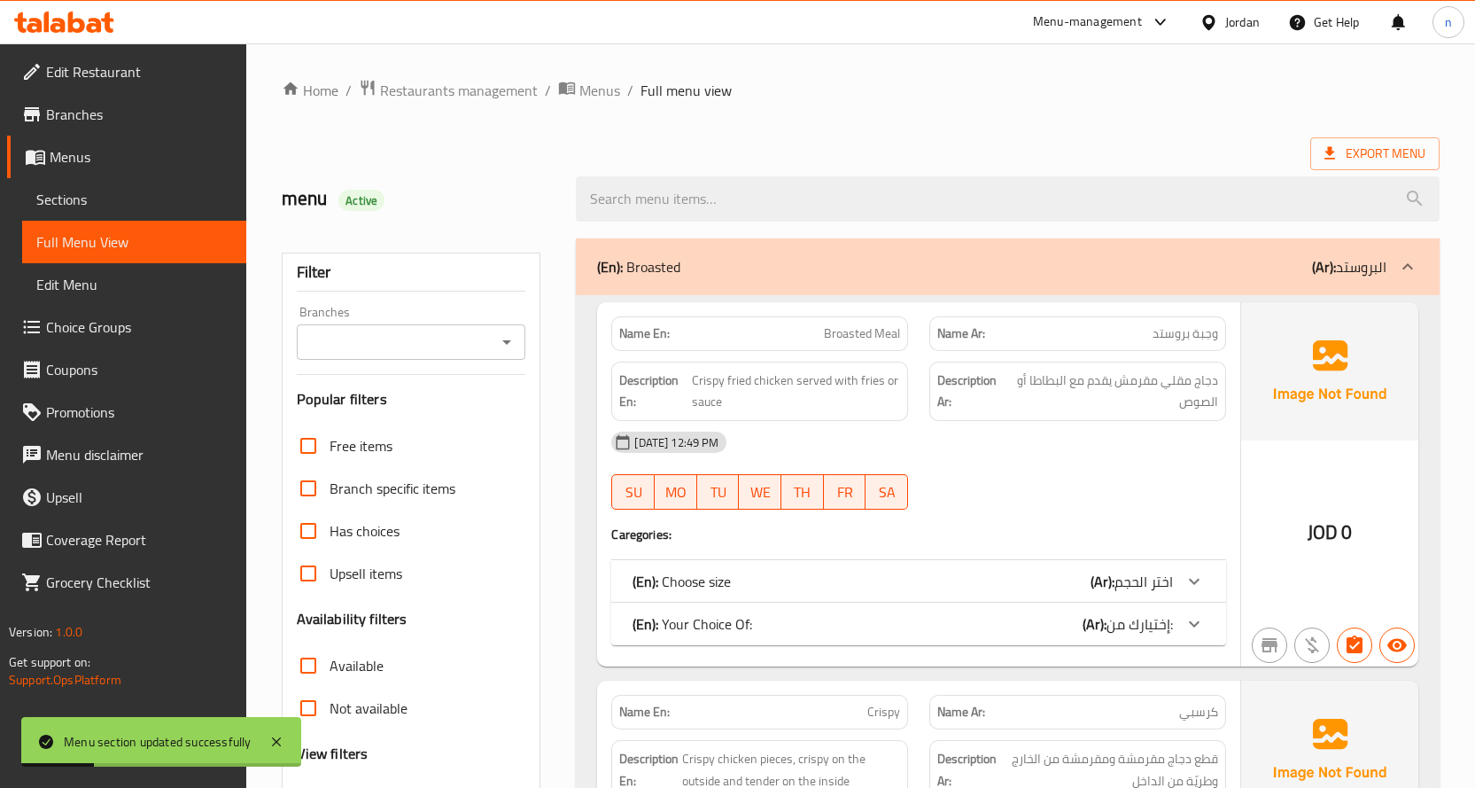
click at [996, 246] on div "(En): Broasted (Ar): البروستد" at bounding box center [1008, 266] width 864 height 57
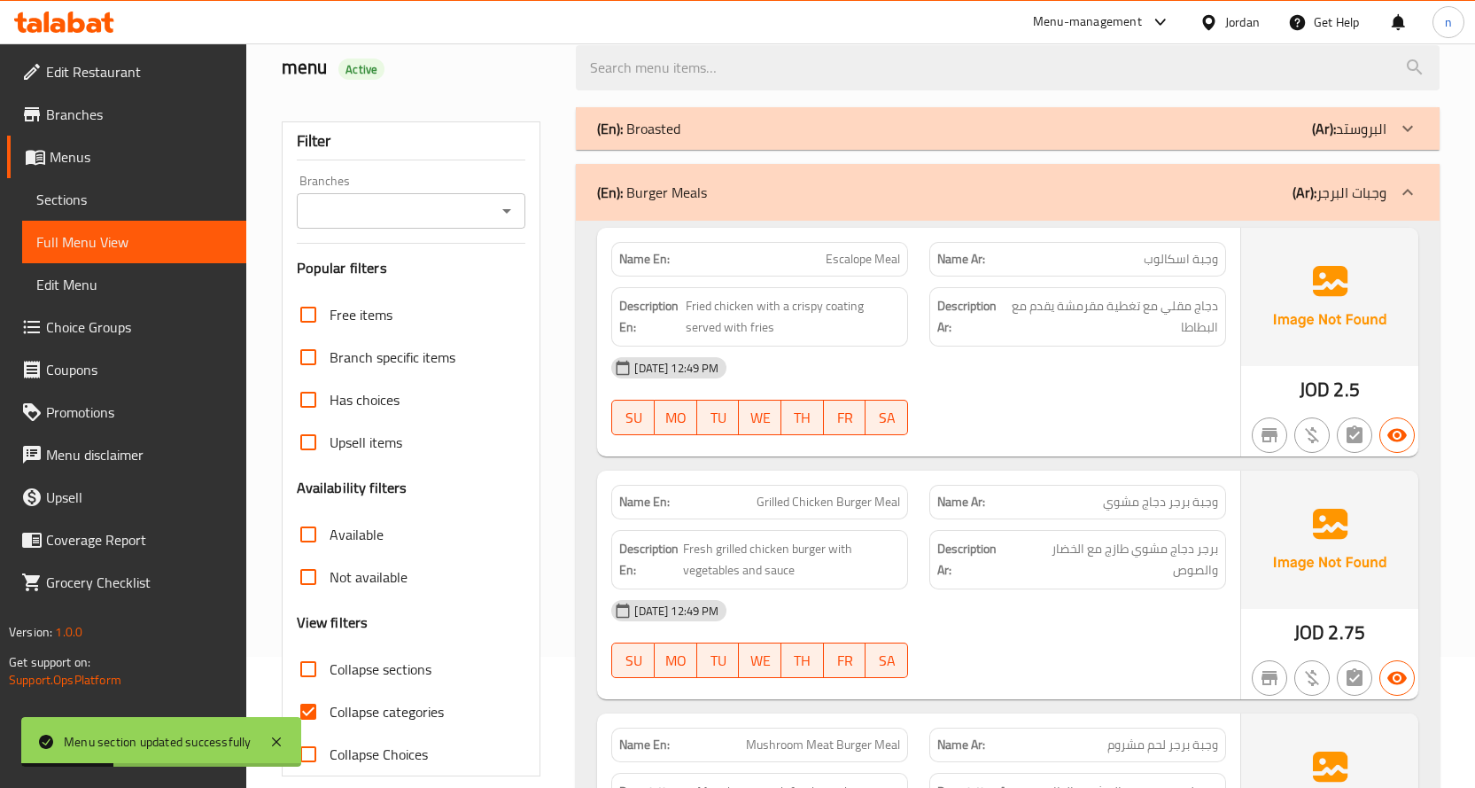
scroll to position [266, 0]
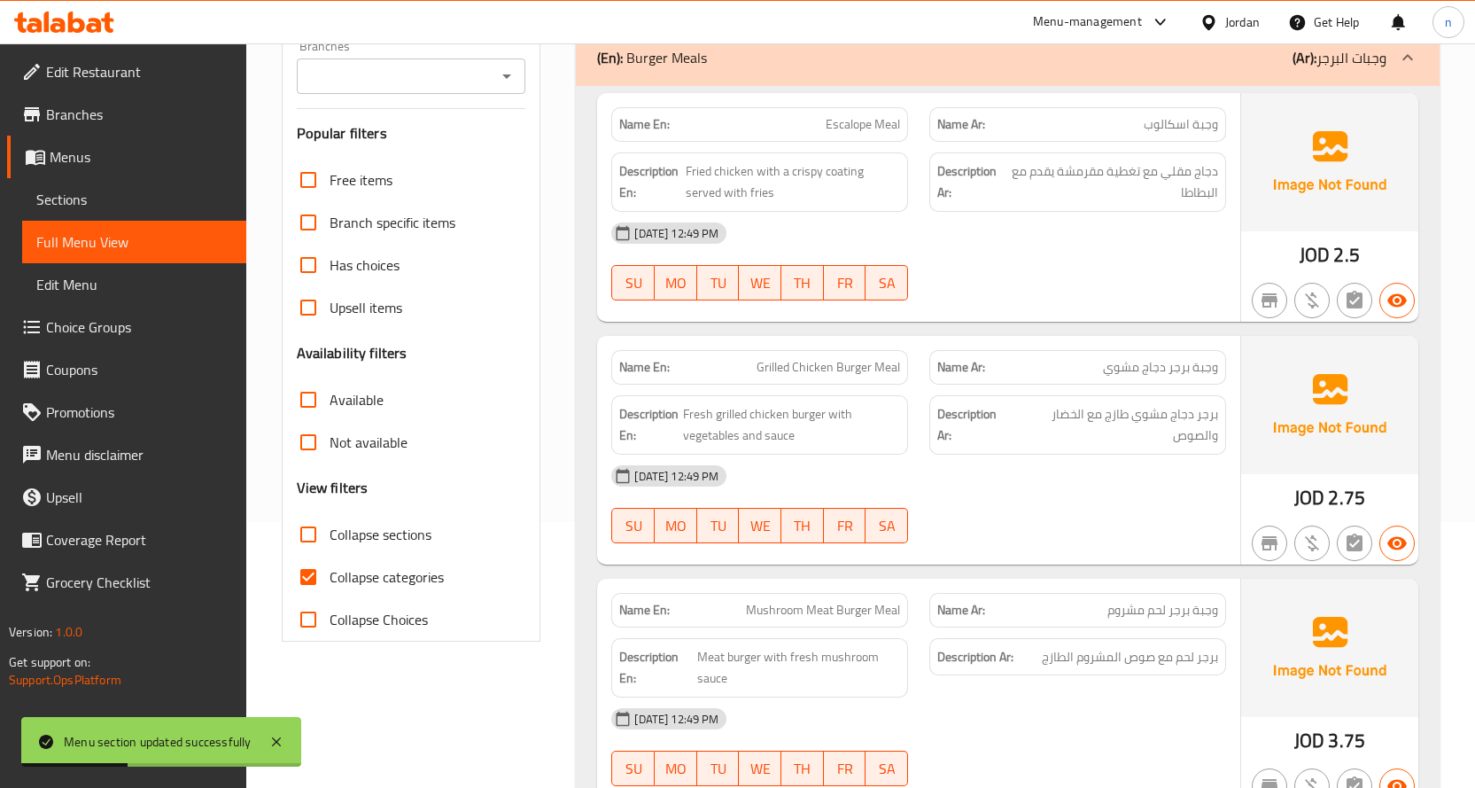
click at [1238, 61] on div "(En): Burger Meals (Ar): وجبات البرجر" at bounding box center [992, 57] width 790 height 21
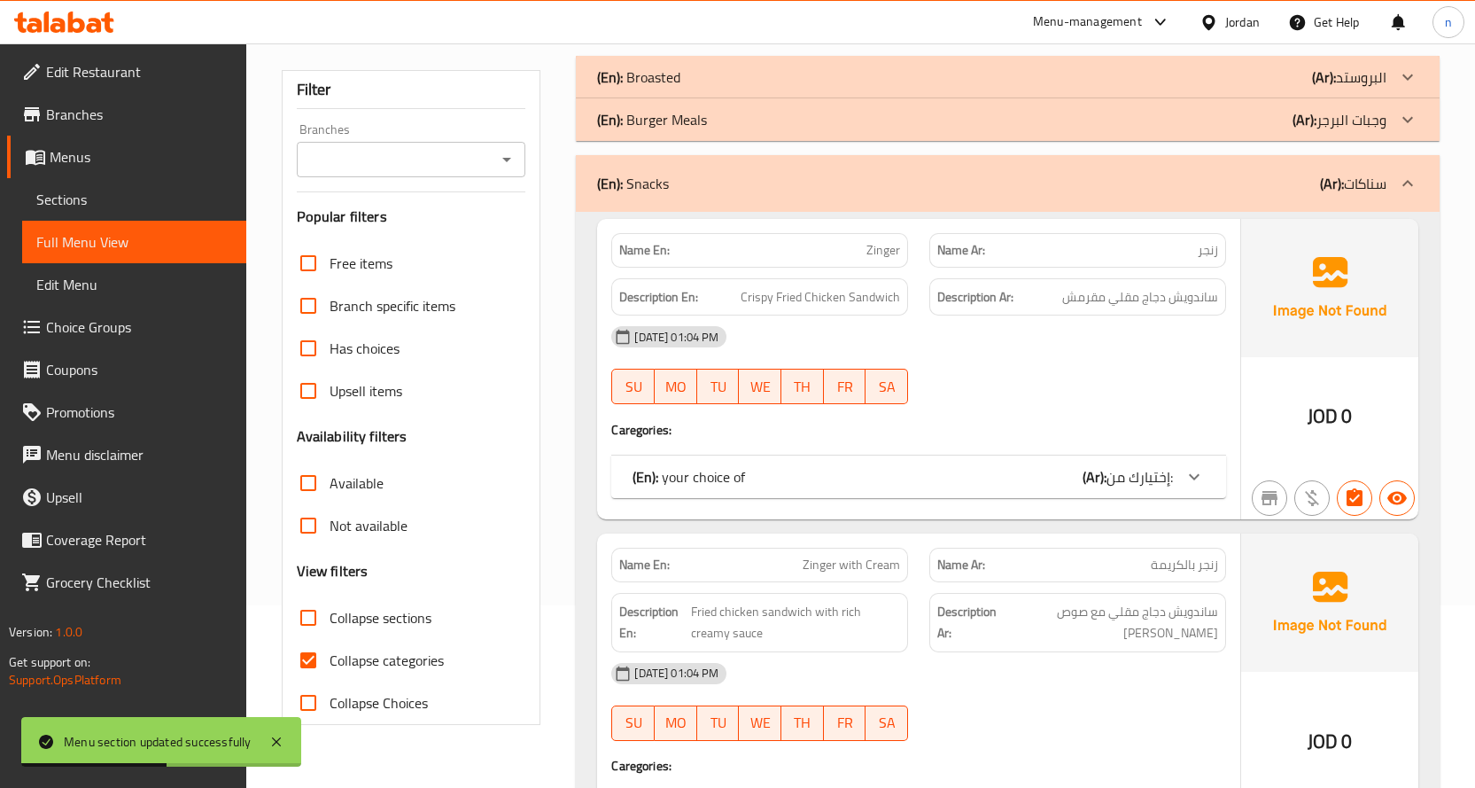
scroll to position [177, 0]
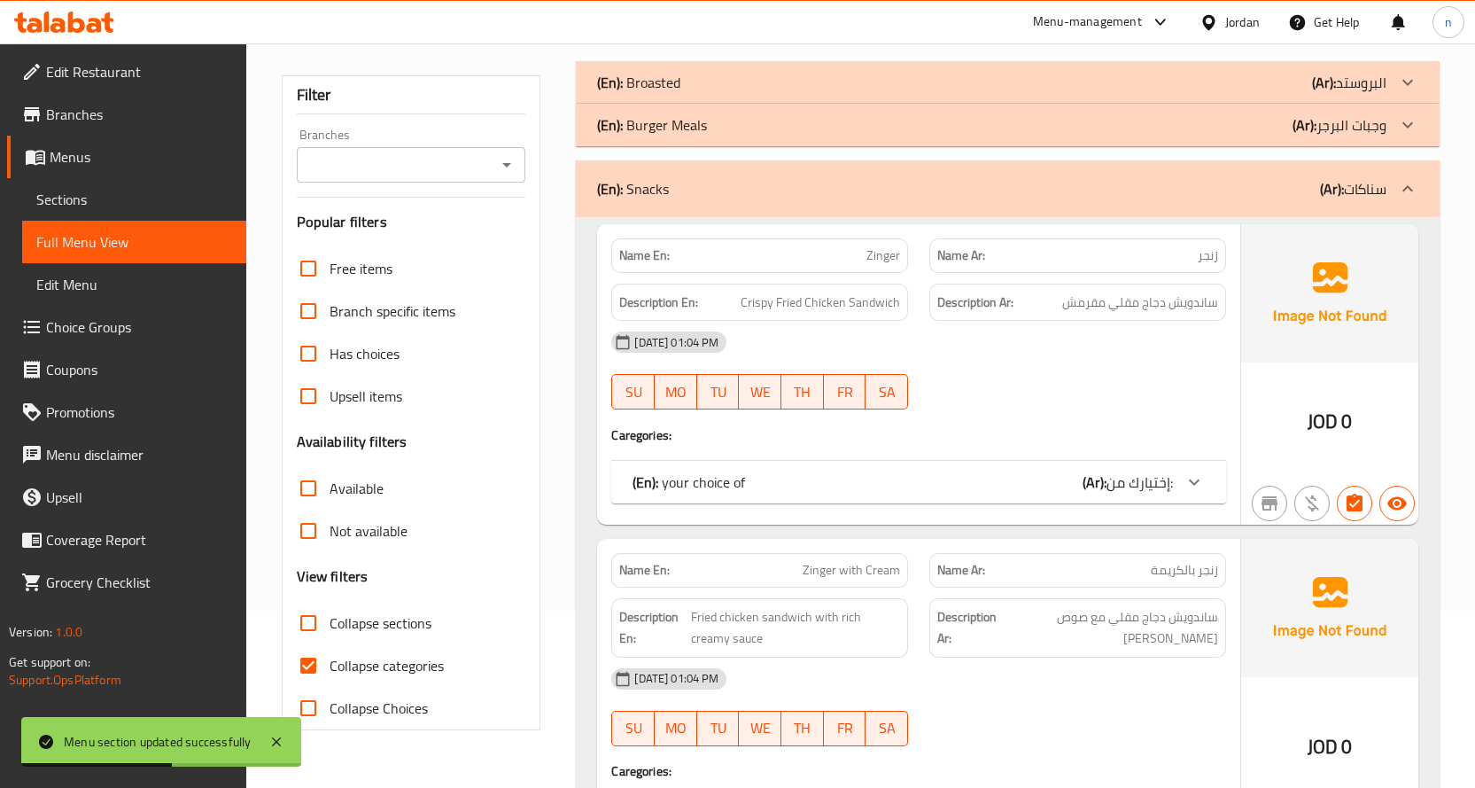
click at [1306, 192] on div "(En): Snacks (Ar): سناكات" at bounding box center [992, 188] width 790 height 21
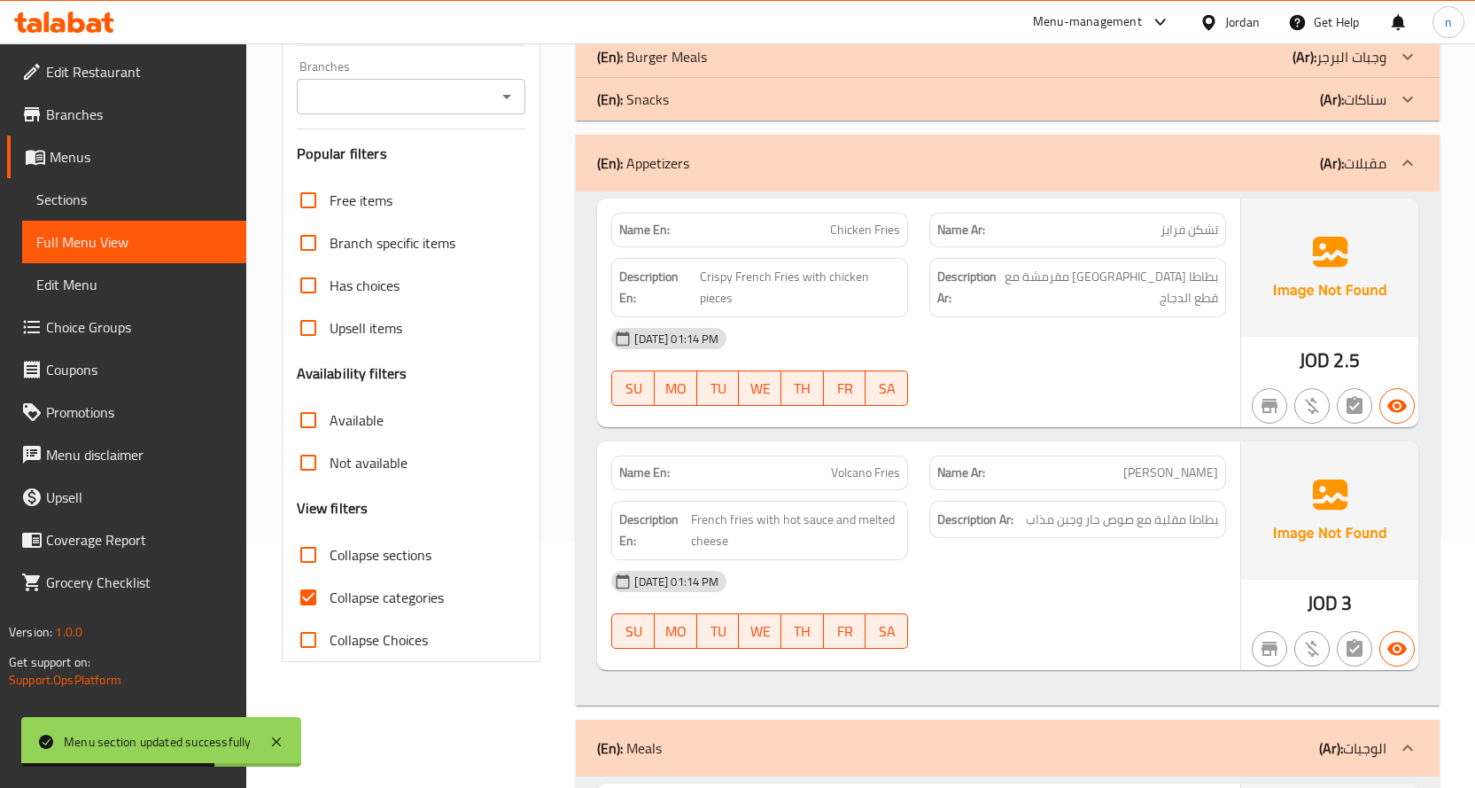
scroll to position [266, 0]
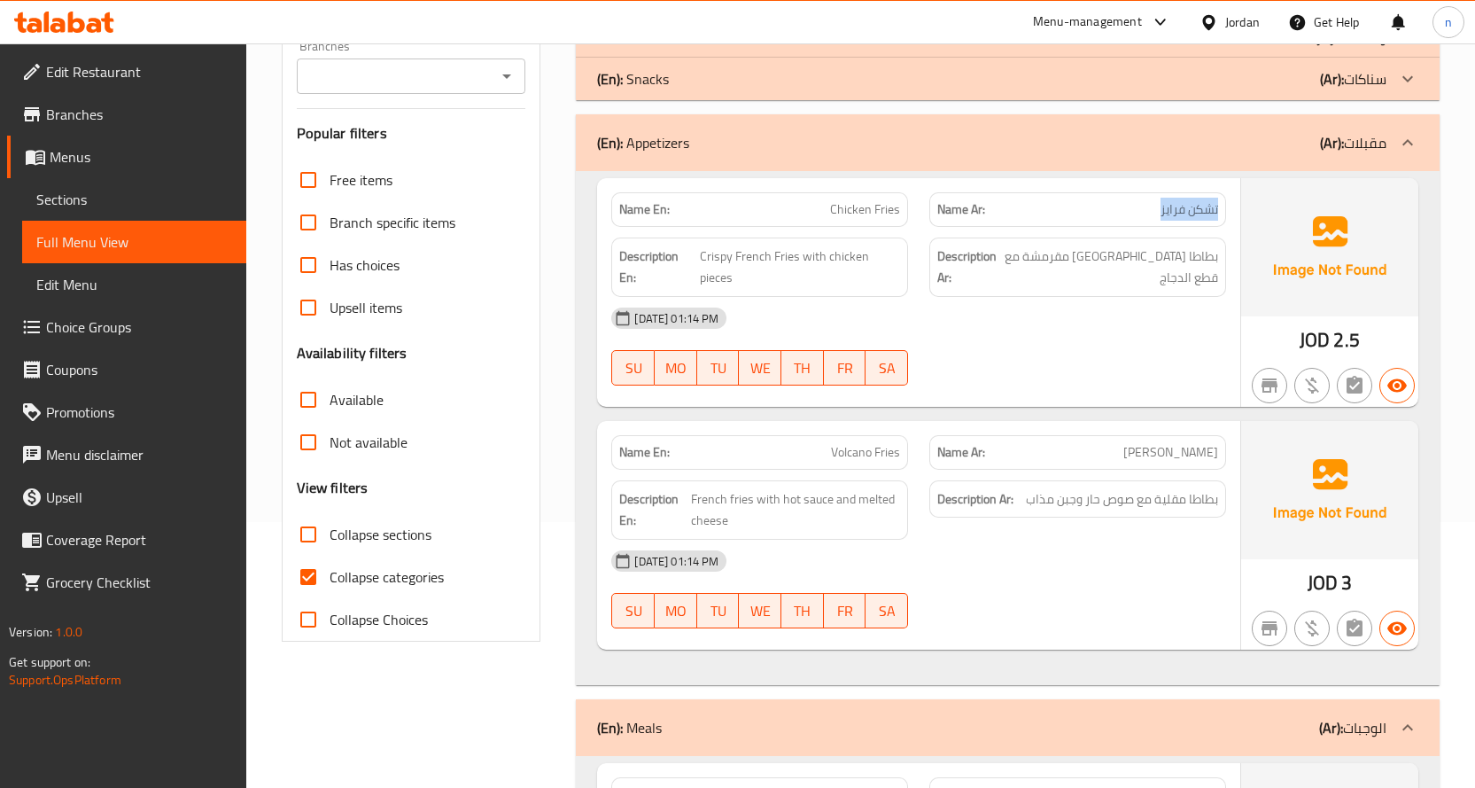
drag, startPoint x: 1123, startPoint y: 208, endPoint x: 1219, endPoint y: 197, distance: 97.3
click at [1219, 197] on div "Name Ar: تشكن فرايز" at bounding box center [1078, 209] width 297 height 35
copy span "تشكن فرايز"
click at [724, 280] on span "Crispy French Fries with chicken pieces" at bounding box center [800, 266] width 200 height 43
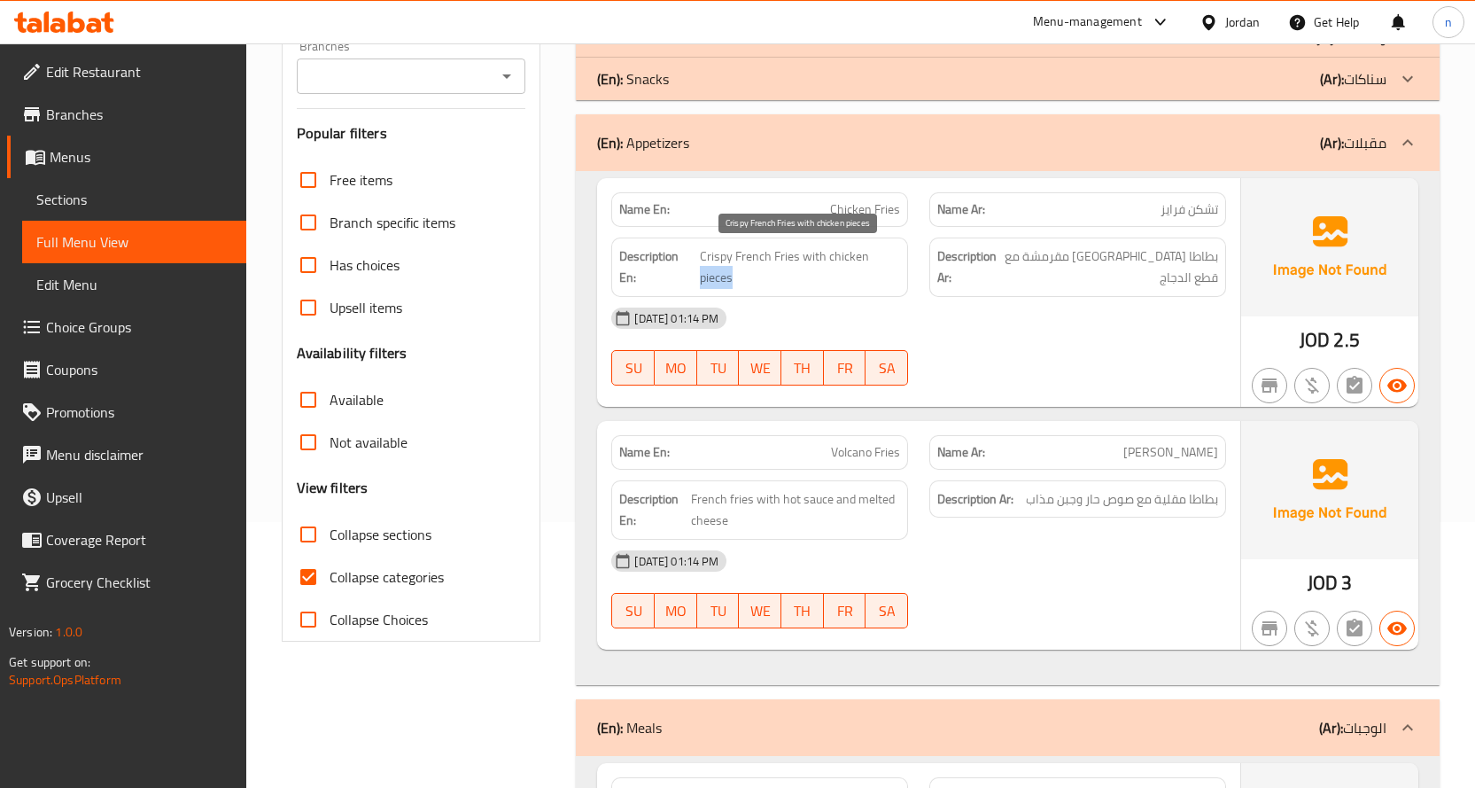
copy span "pieces"
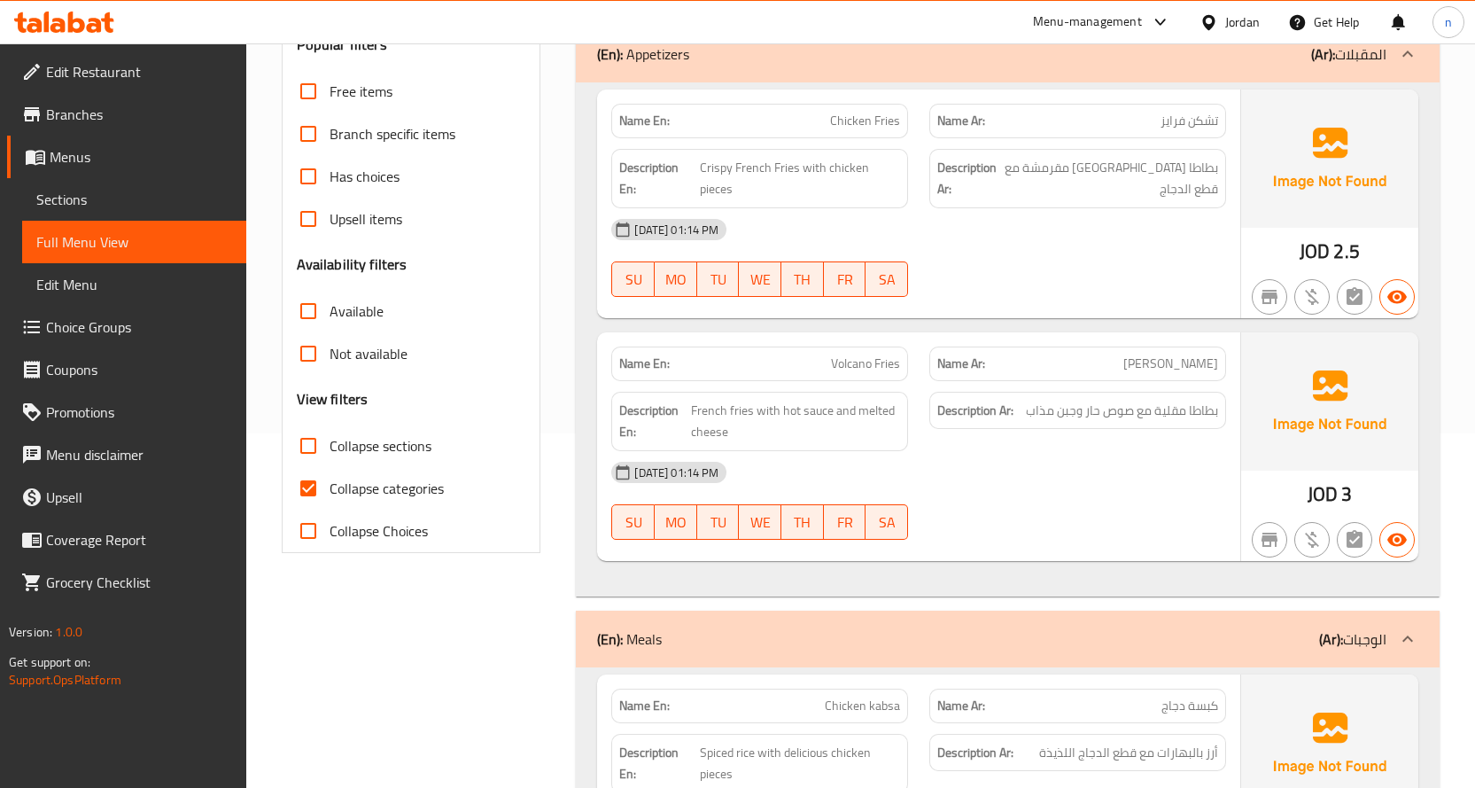
click at [845, 370] on span "Volcano Fries" at bounding box center [865, 363] width 69 height 19
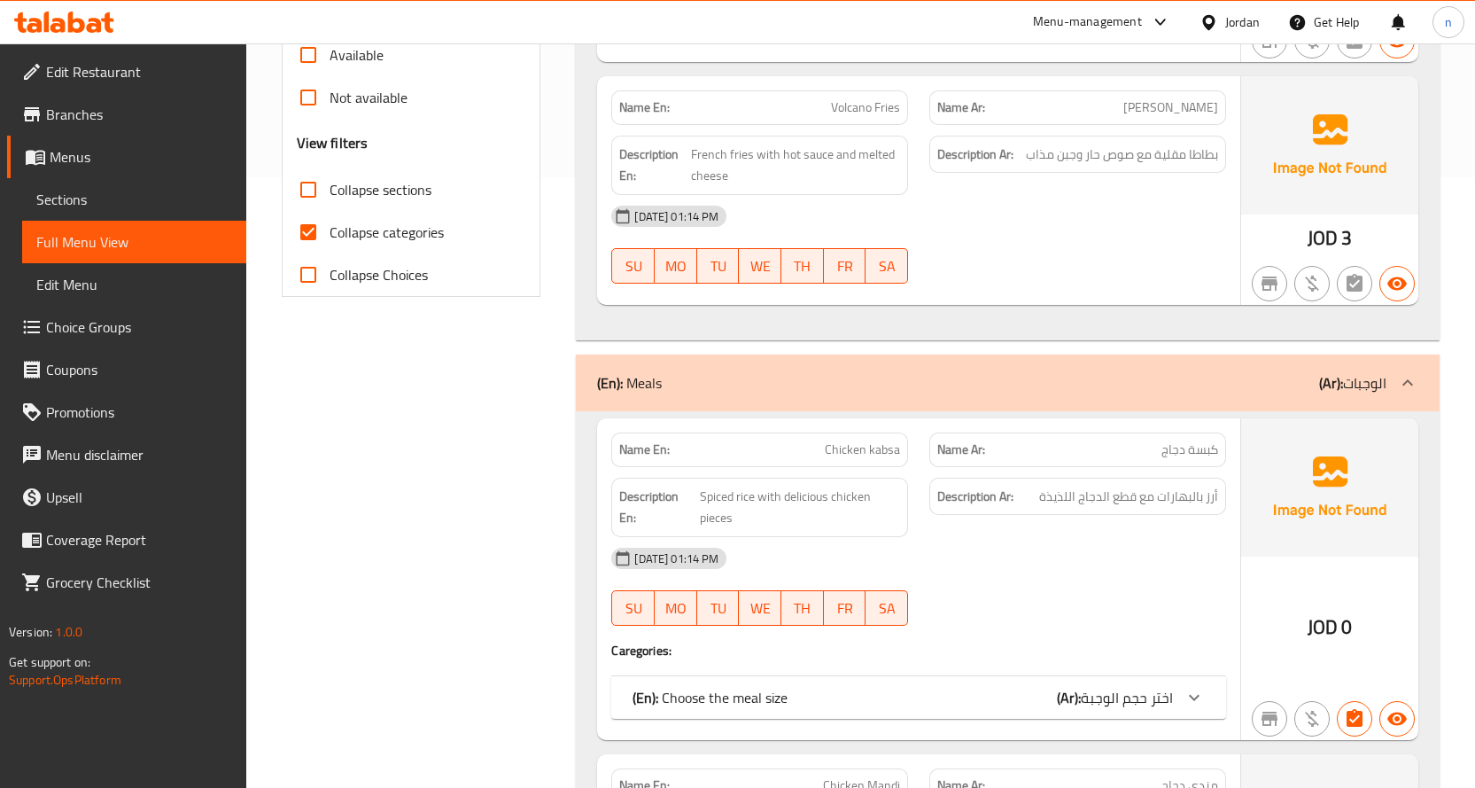
scroll to position [266, 0]
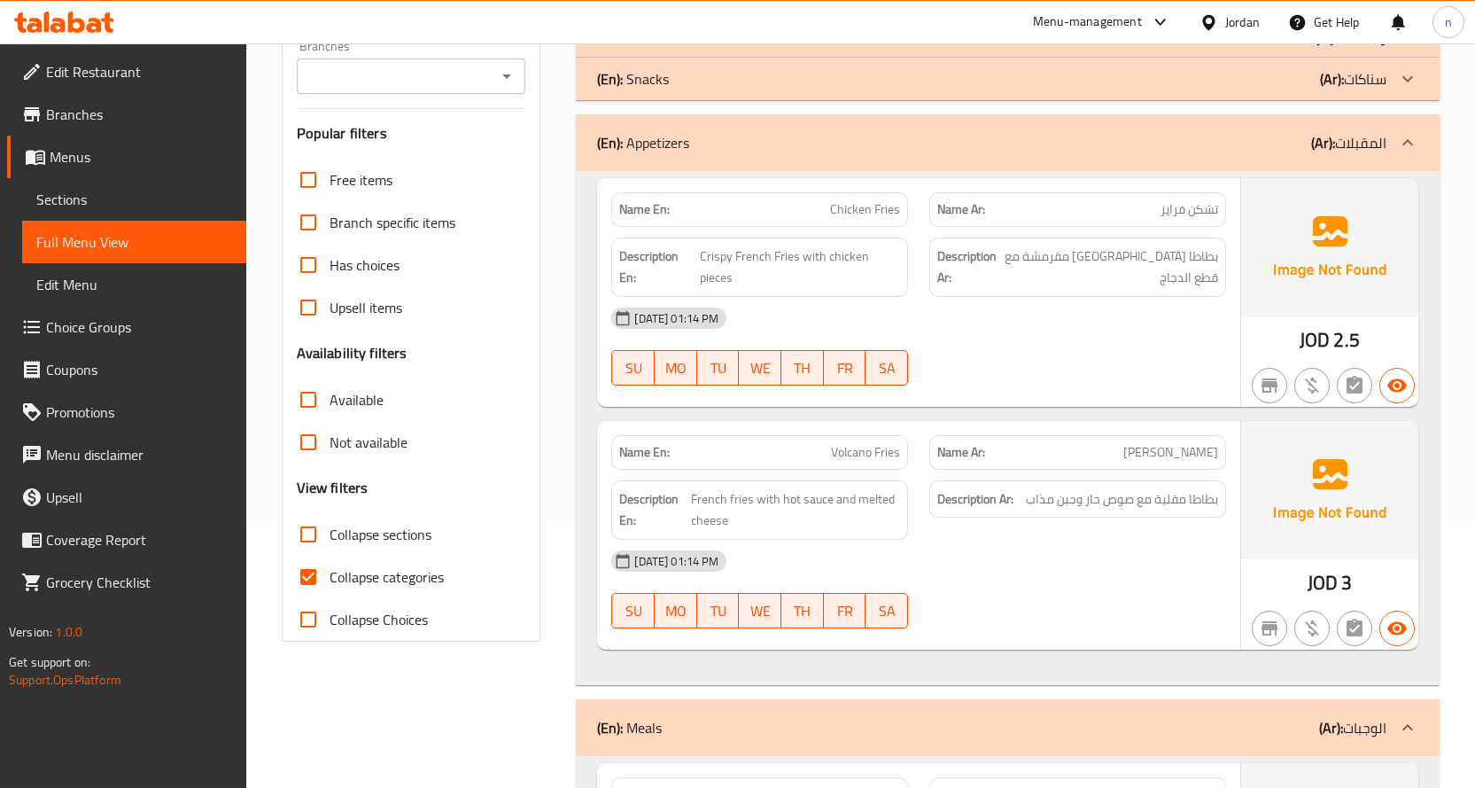
click at [1099, 157] on div "(En): Appetizers (Ar): المقبلات" at bounding box center [1008, 142] width 864 height 57
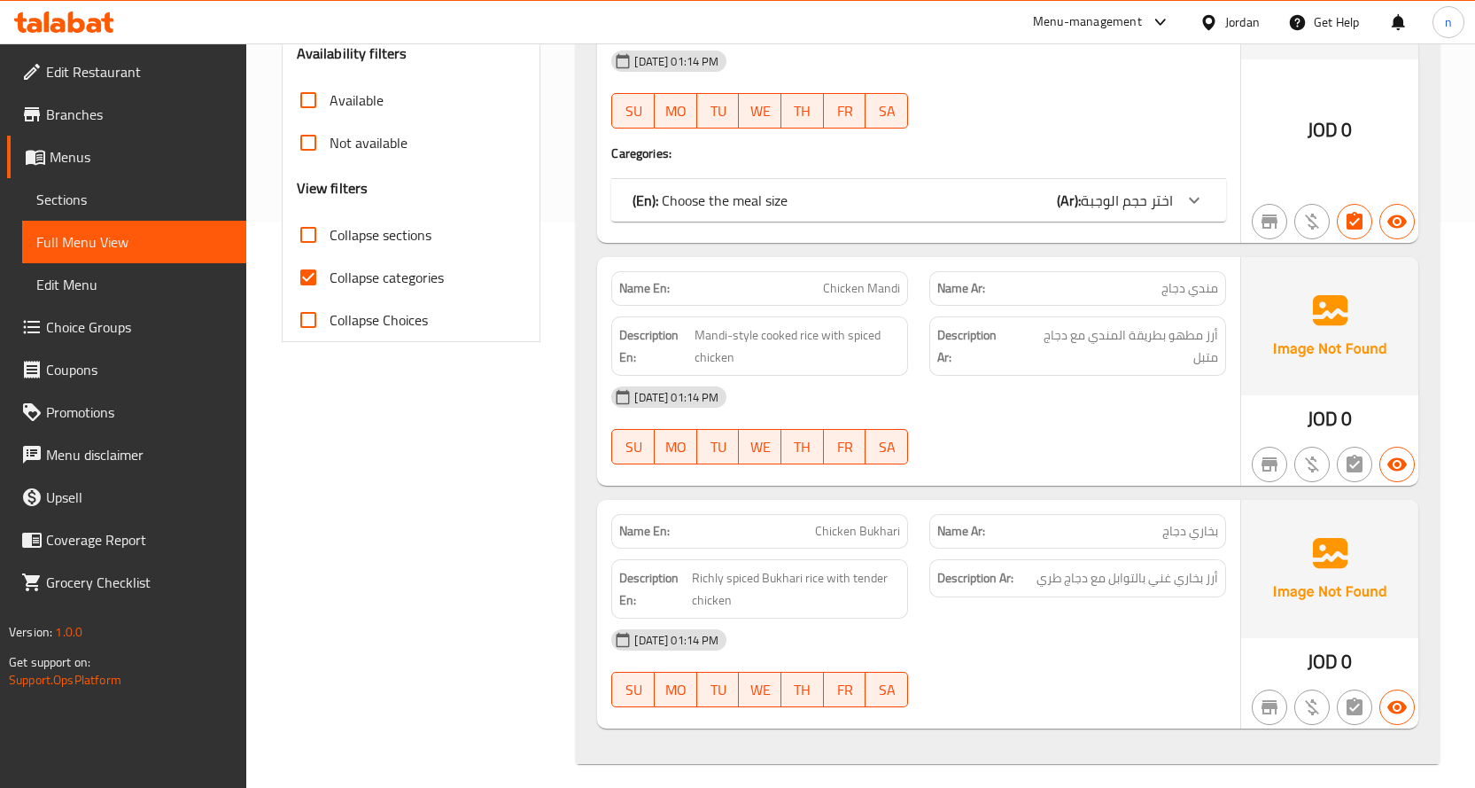
scroll to position [577, 0]
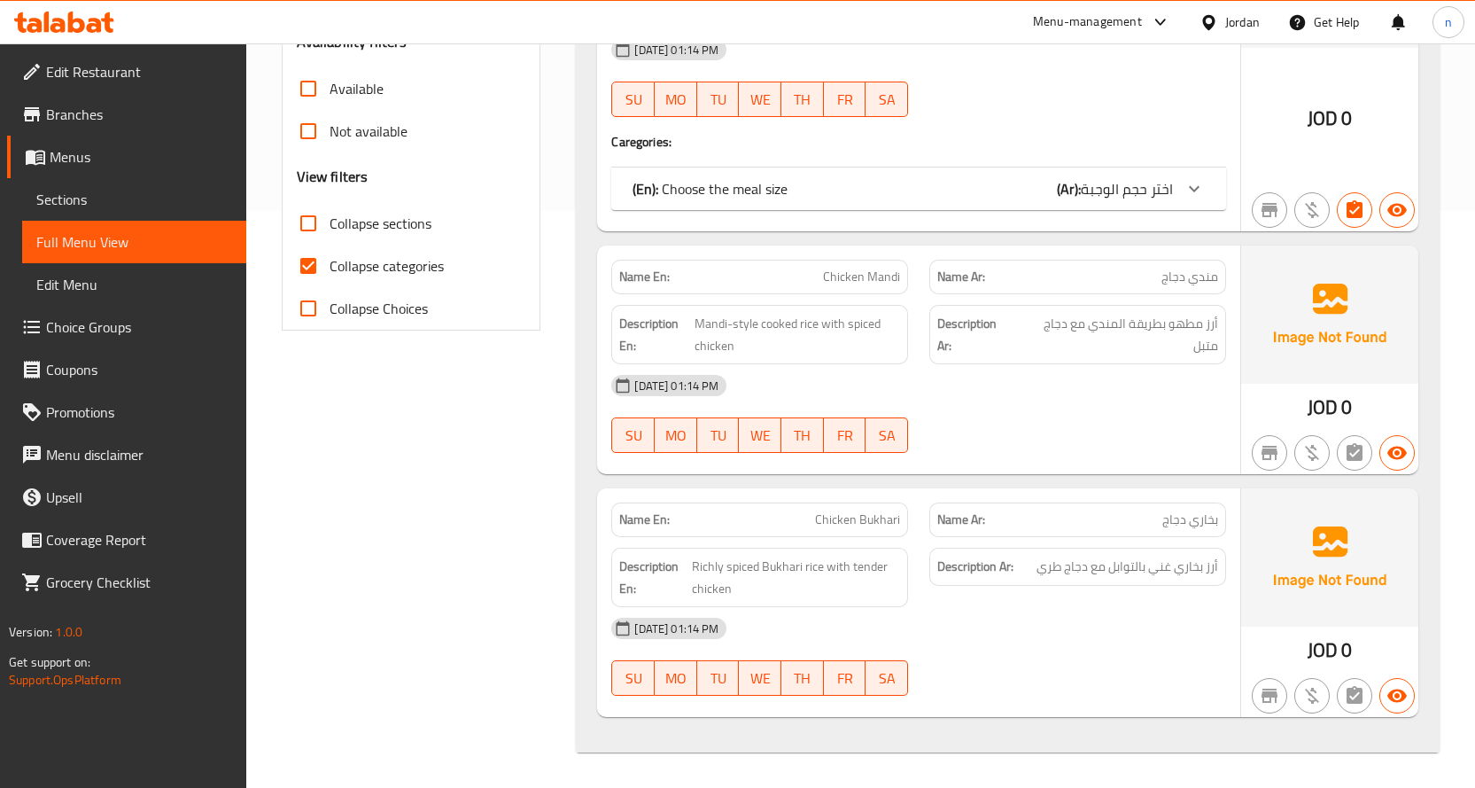
click at [977, 189] on div "(En): Choose the meal size (Ar): اختر حجم الوجبة" at bounding box center [903, 188] width 541 height 21
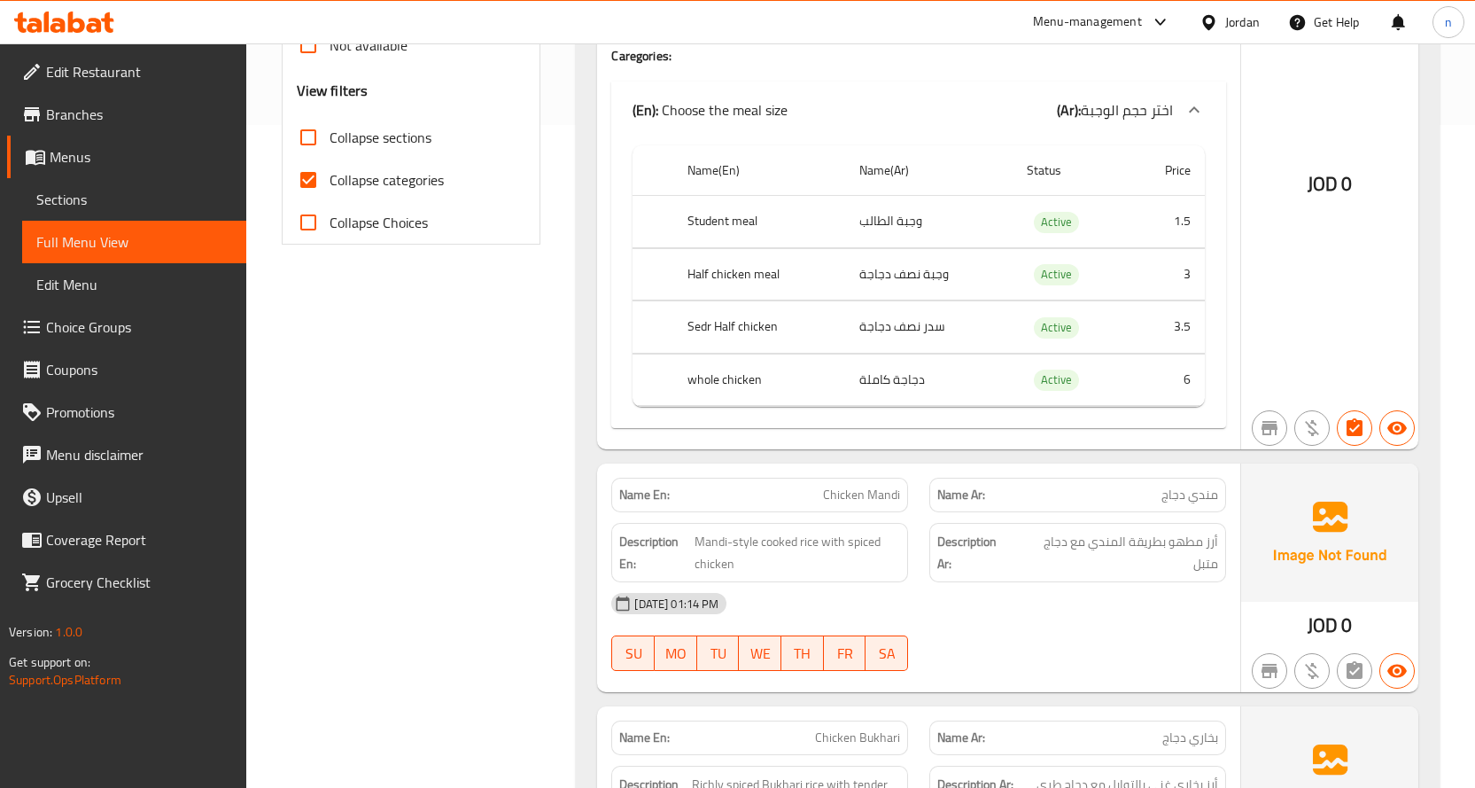
scroll to position [438, 0]
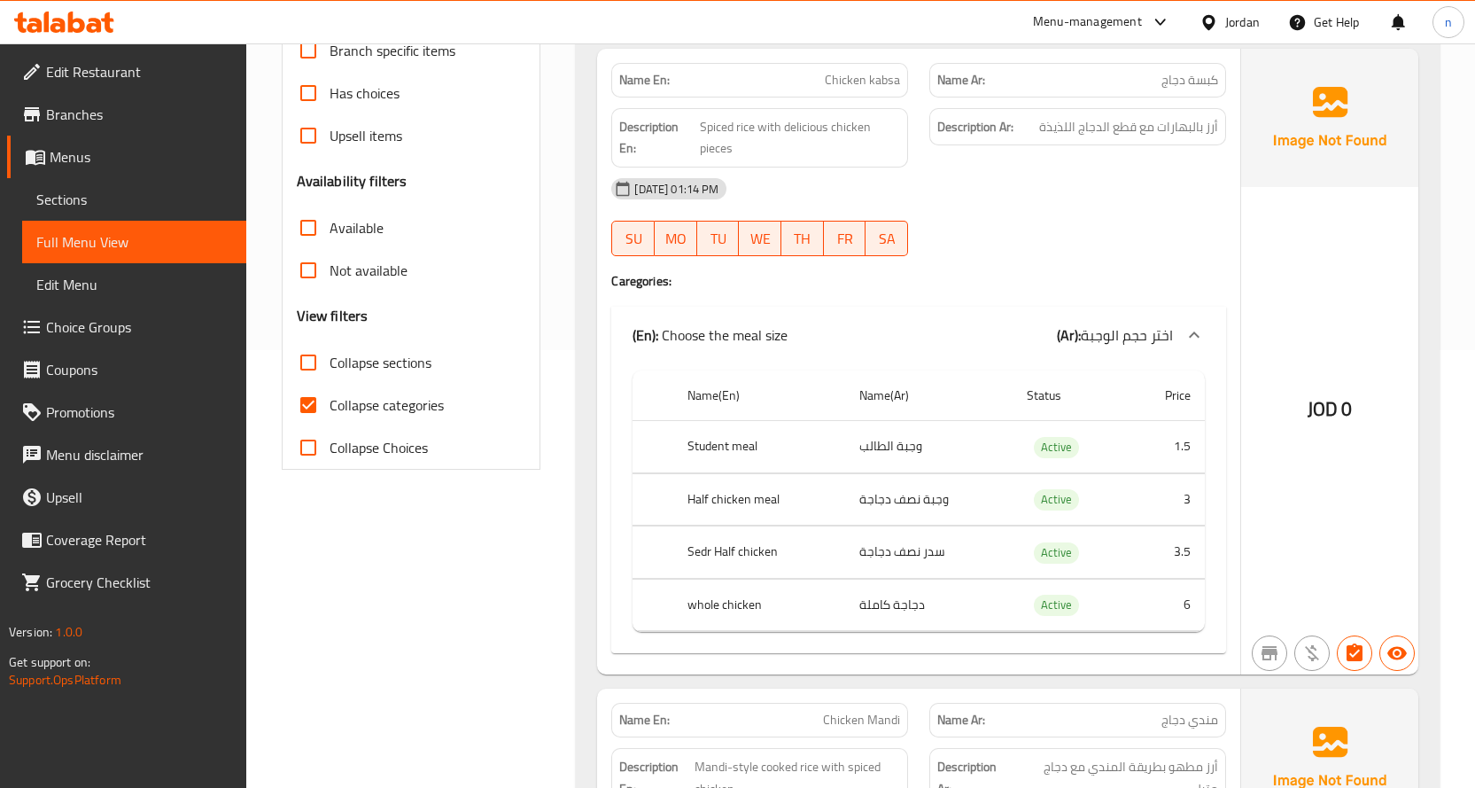
click at [367, 401] on span "Collapse categories" at bounding box center [387, 404] width 114 height 21
click at [330, 401] on input "Collapse categories" at bounding box center [308, 405] width 43 height 43
checkbox input "false"
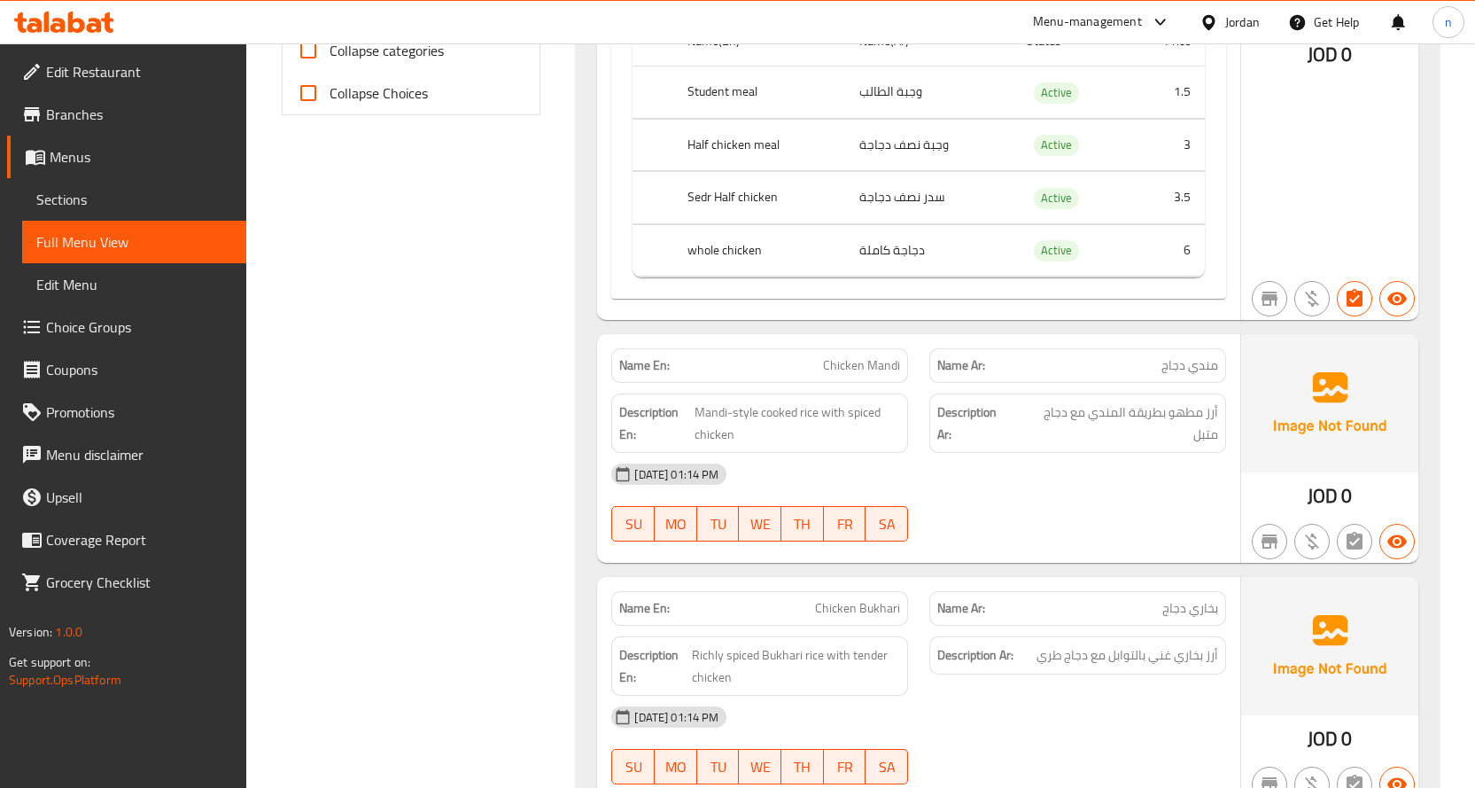
scroll to position [881, 0]
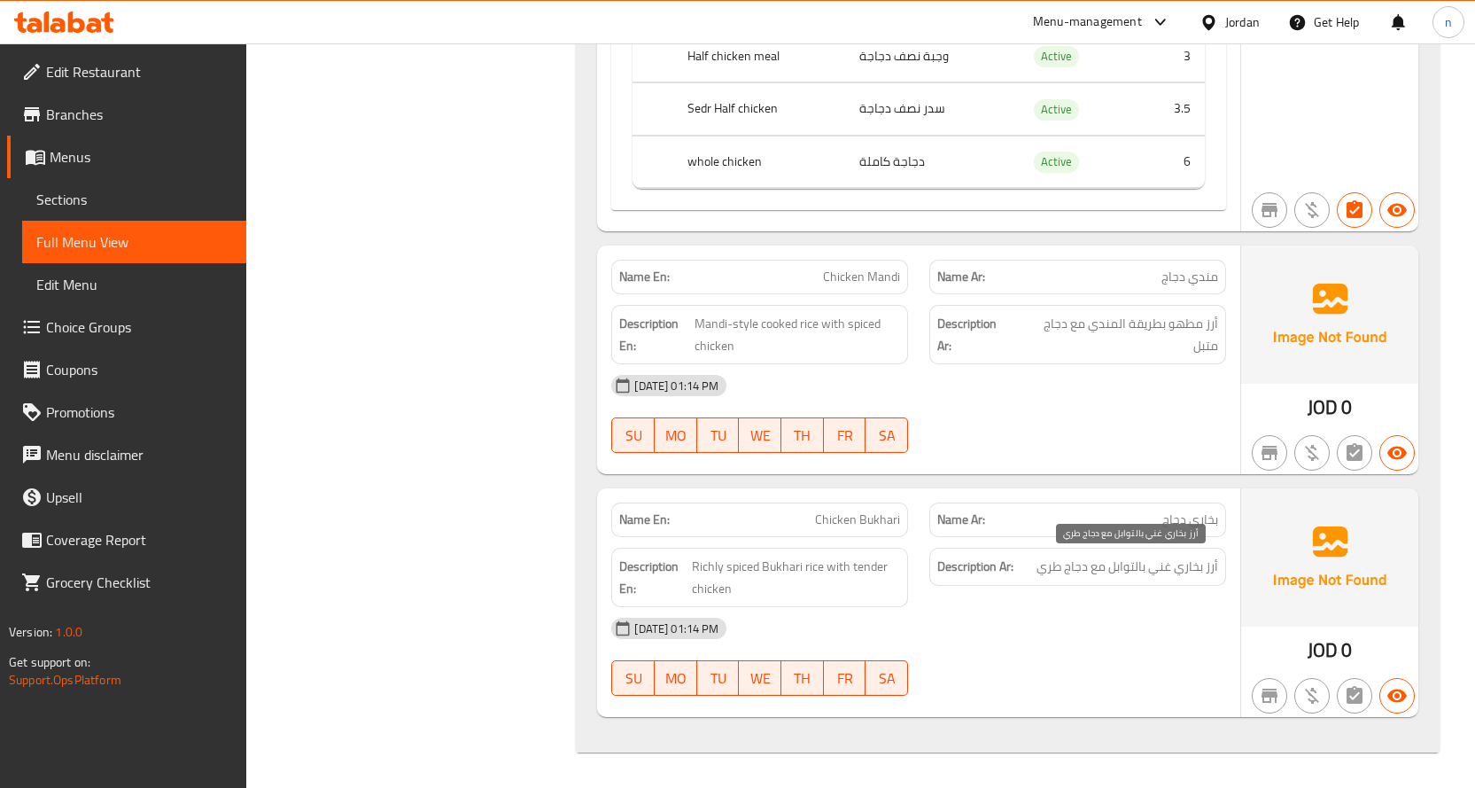
click at [1133, 565] on span "أرز بخاري غني بالتوابل مع دجاج طري" at bounding box center [1128, 567] width 182 height 22
click at [1156, 565] on span "أرز بخاري غني بالتوابل مع دجاج طري" at bounding box center [1128, 567] width 182 height 22
drag, startPoint x: 1107, startPoint y: 571, endPoint x: 1233, endPoint y: 549, distance: 127.6
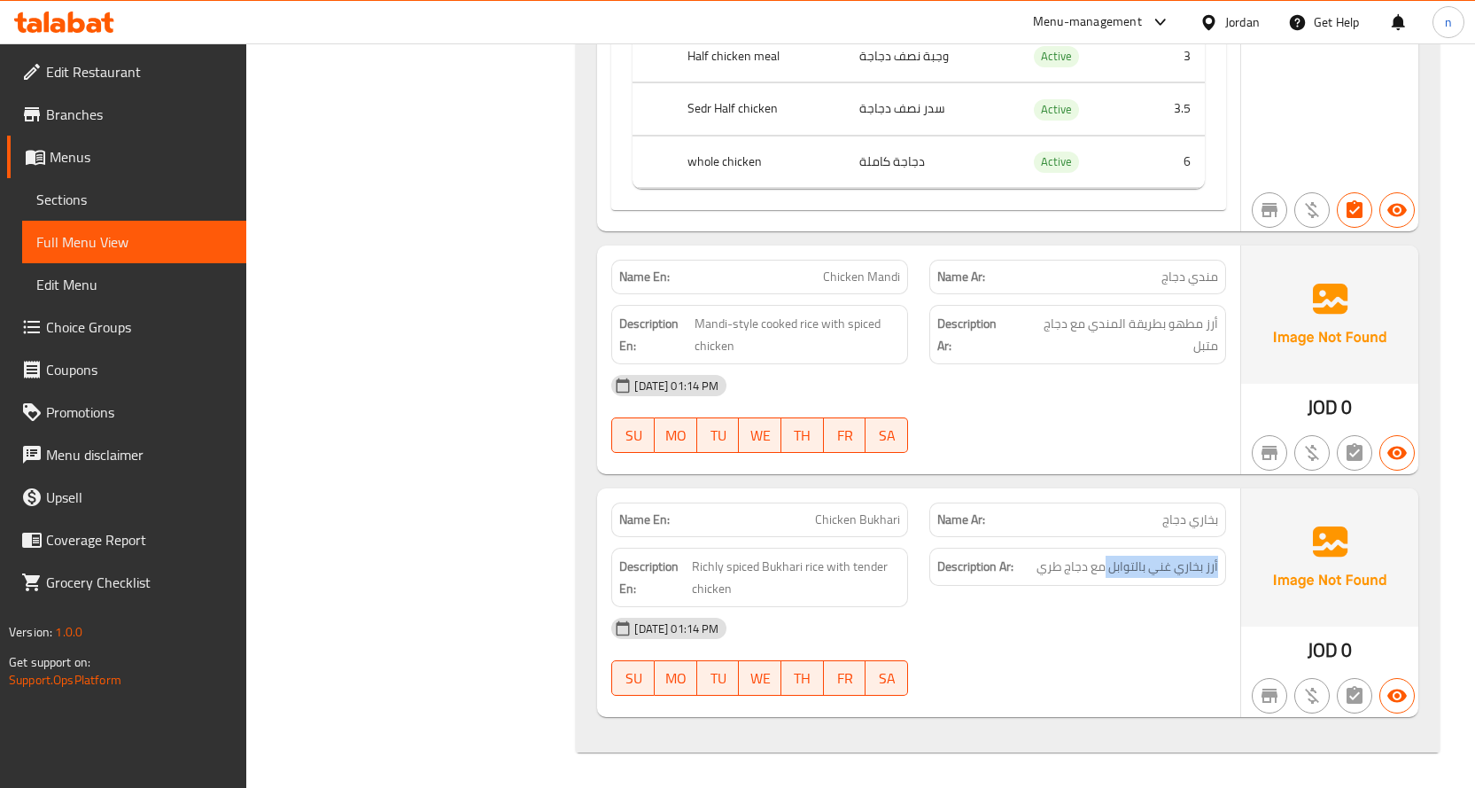
click at [1233, 549] on div "Description Ar: أرز بخاري غني بالتوابل مع دجاج طري" at bounding box center [1078, 577] width 318 height 81
copy span "أرز بخاري غني بالتوابل"
click at [800, 564] on span "Richly spiced Bukhari rice with tender chicken" at bounding box center [796, 577] width 208 height 43
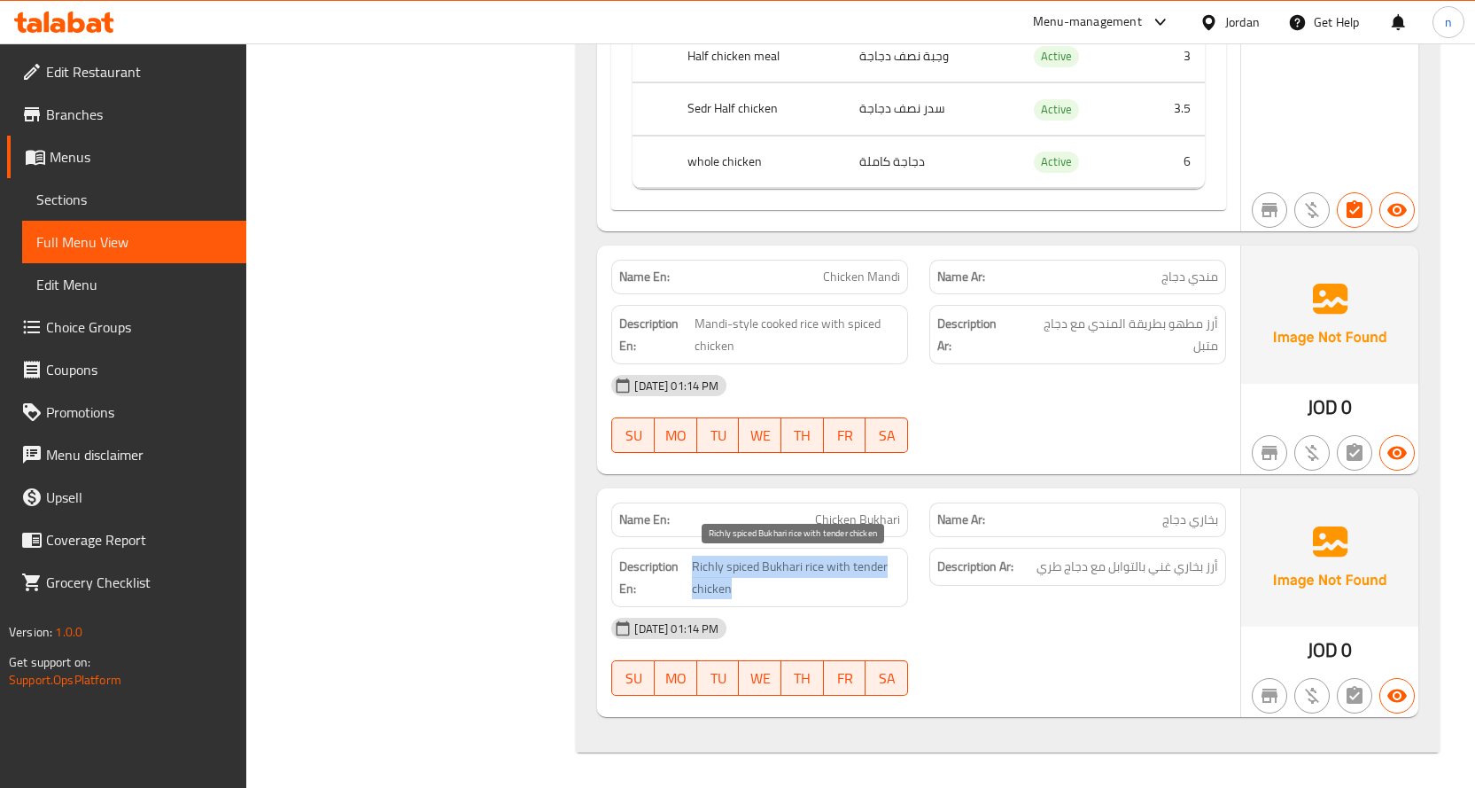
click at [800, 564] on span "Richly spiced Bukhari rice with tender chicken" at bounding box center [796, 577] width 208 height 43
copy span "Richly spiced Bukhari rice with tender chicken"
click at [905, 613] on div "15-10-2025 01:14 PM" at bounding box center [919, 628] width 636 height 43
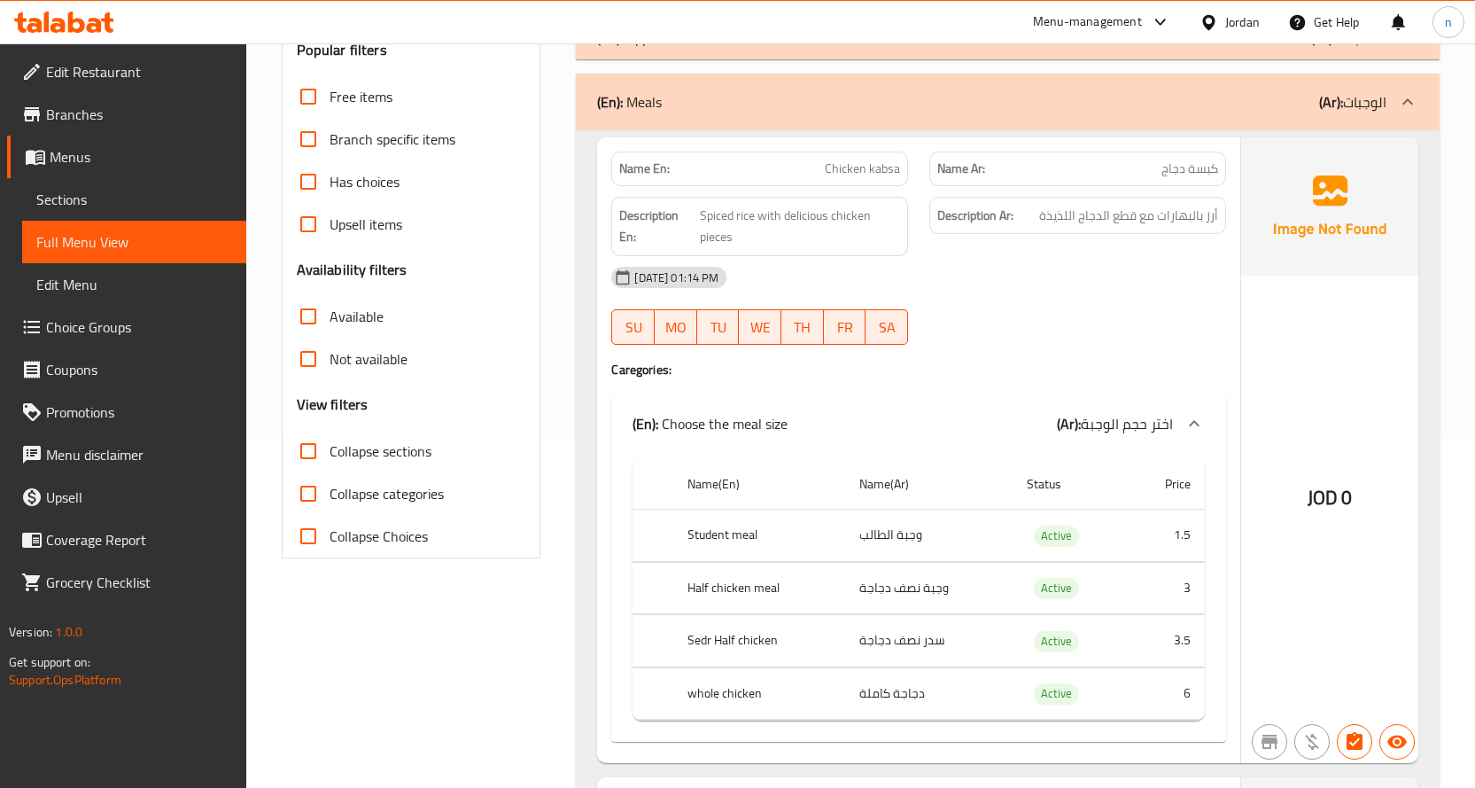
click at [58, 200] on span "Sections" at bounding box center [134, 199] width 196 height 21
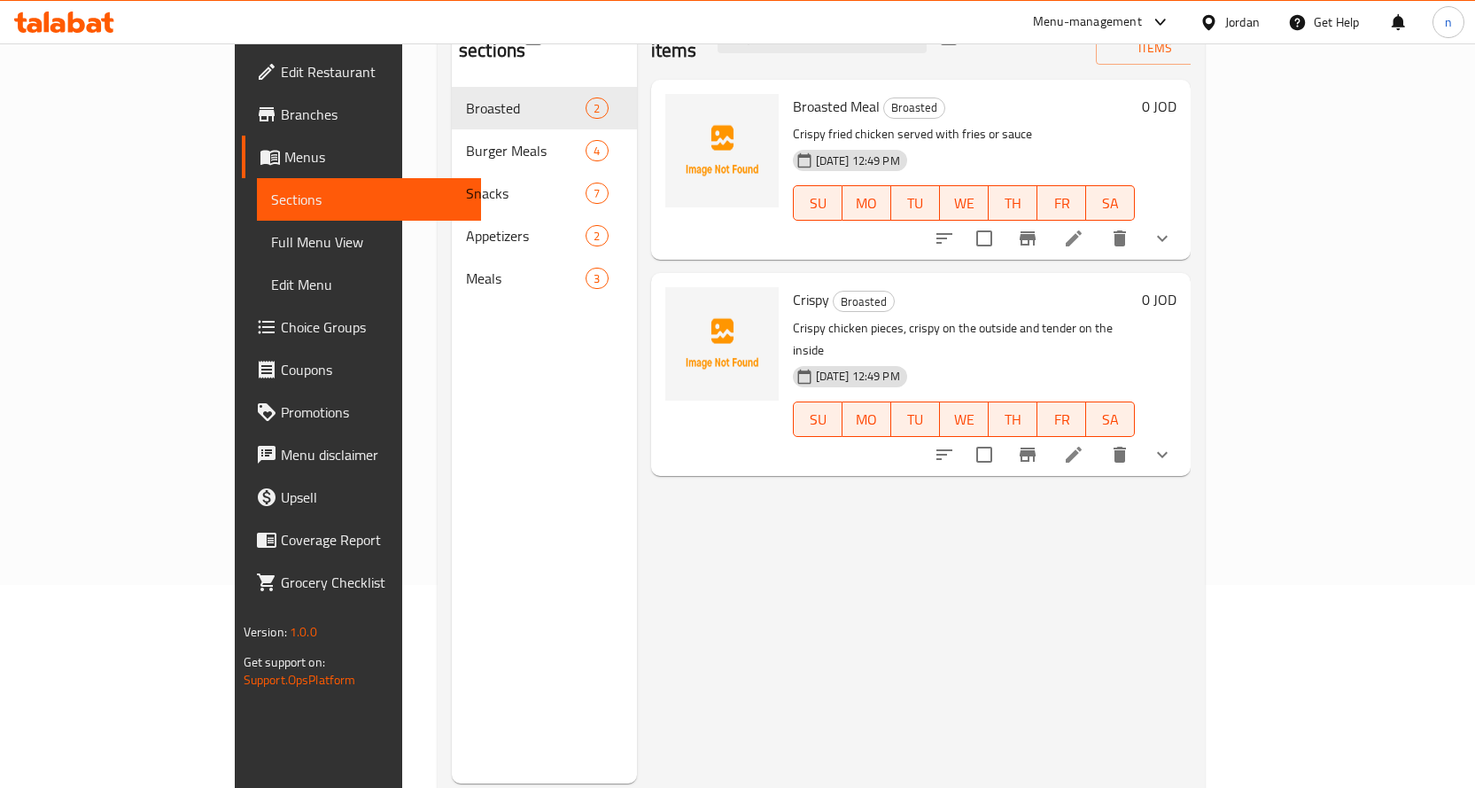
scroll to position [160, 0]
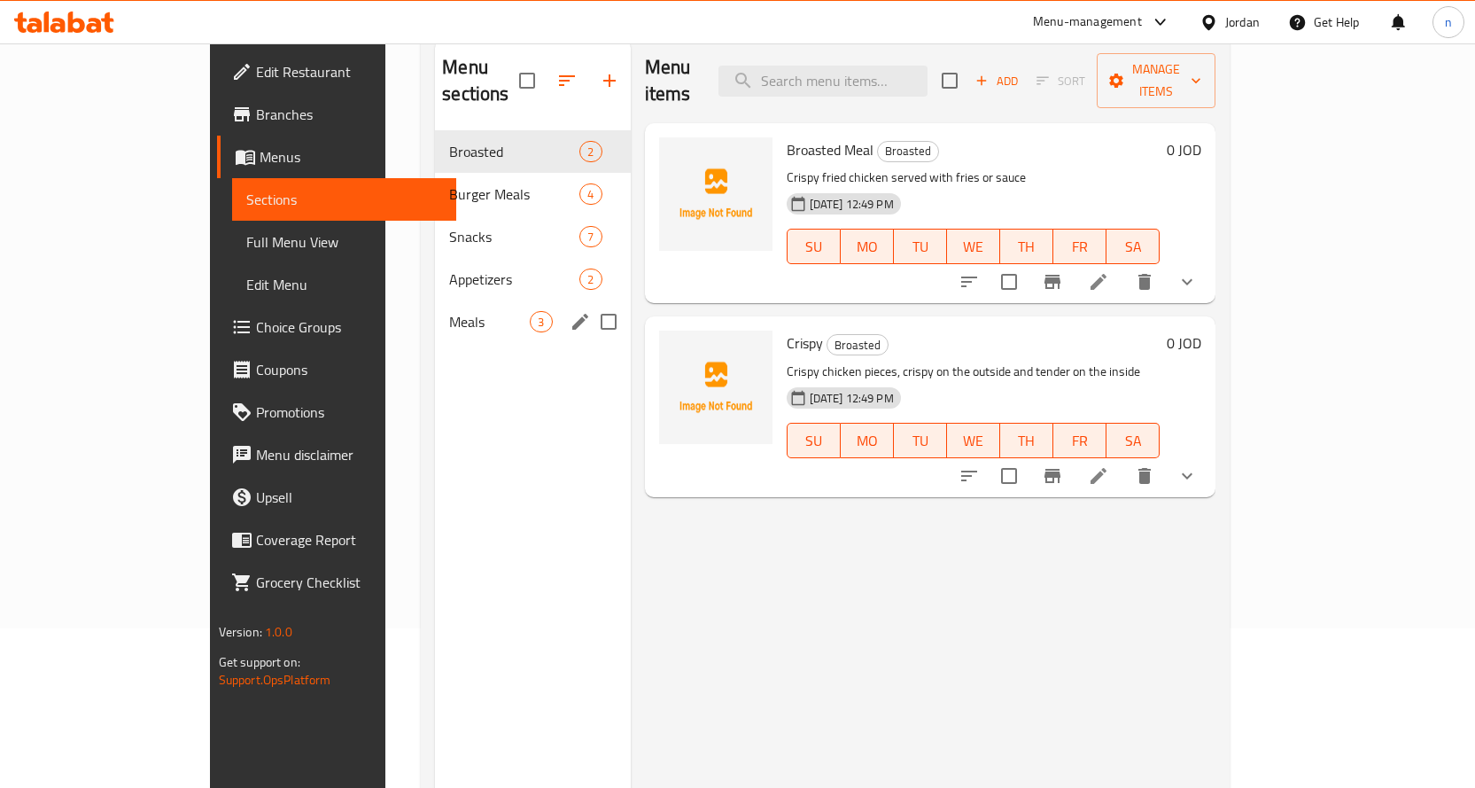
click at [435, 308] on div "Meals 3" at bounding box center [532, 321] width 195 height 43
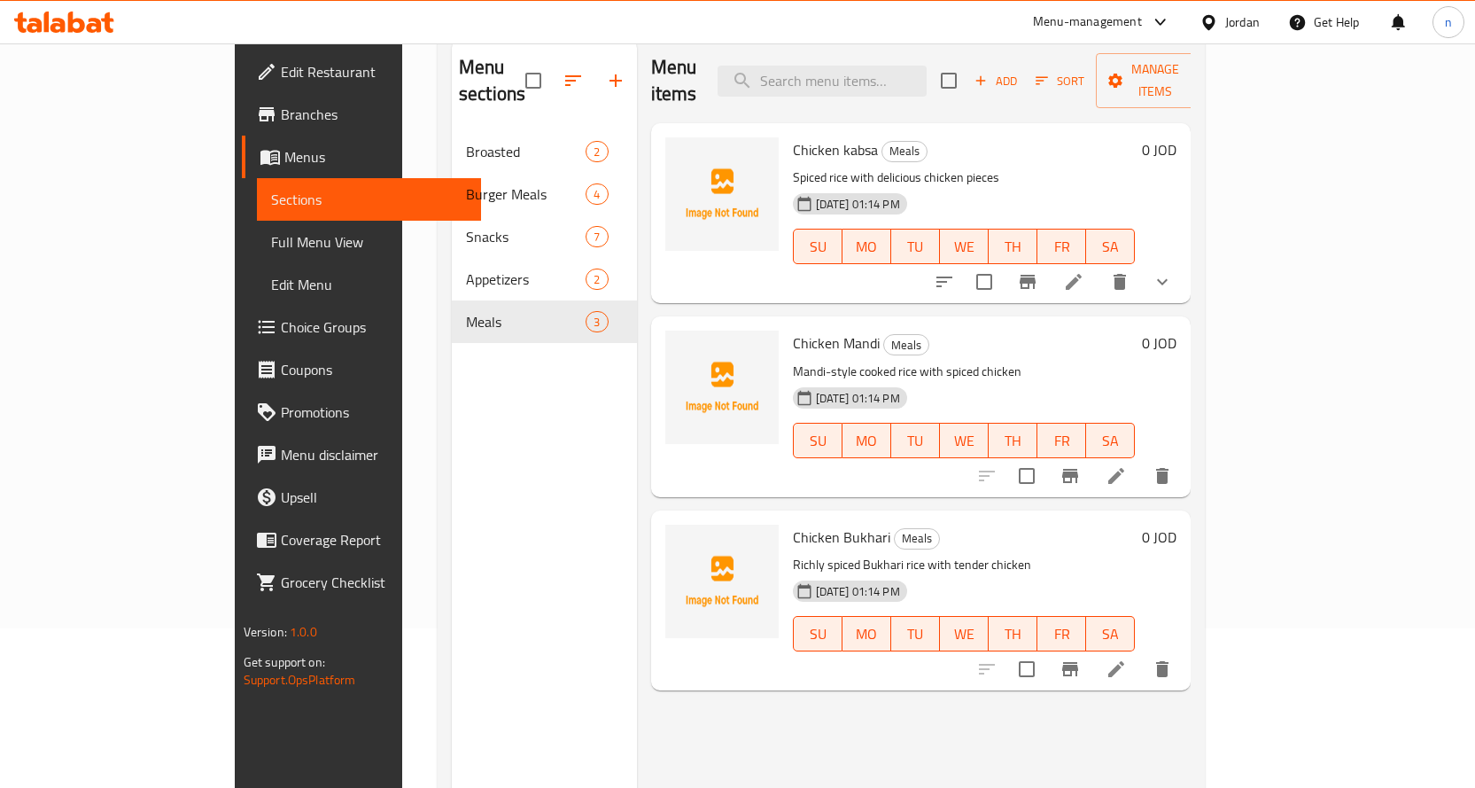
click at [1127, 658] on icon at bounding box center [1116, 668] width 21 height 21
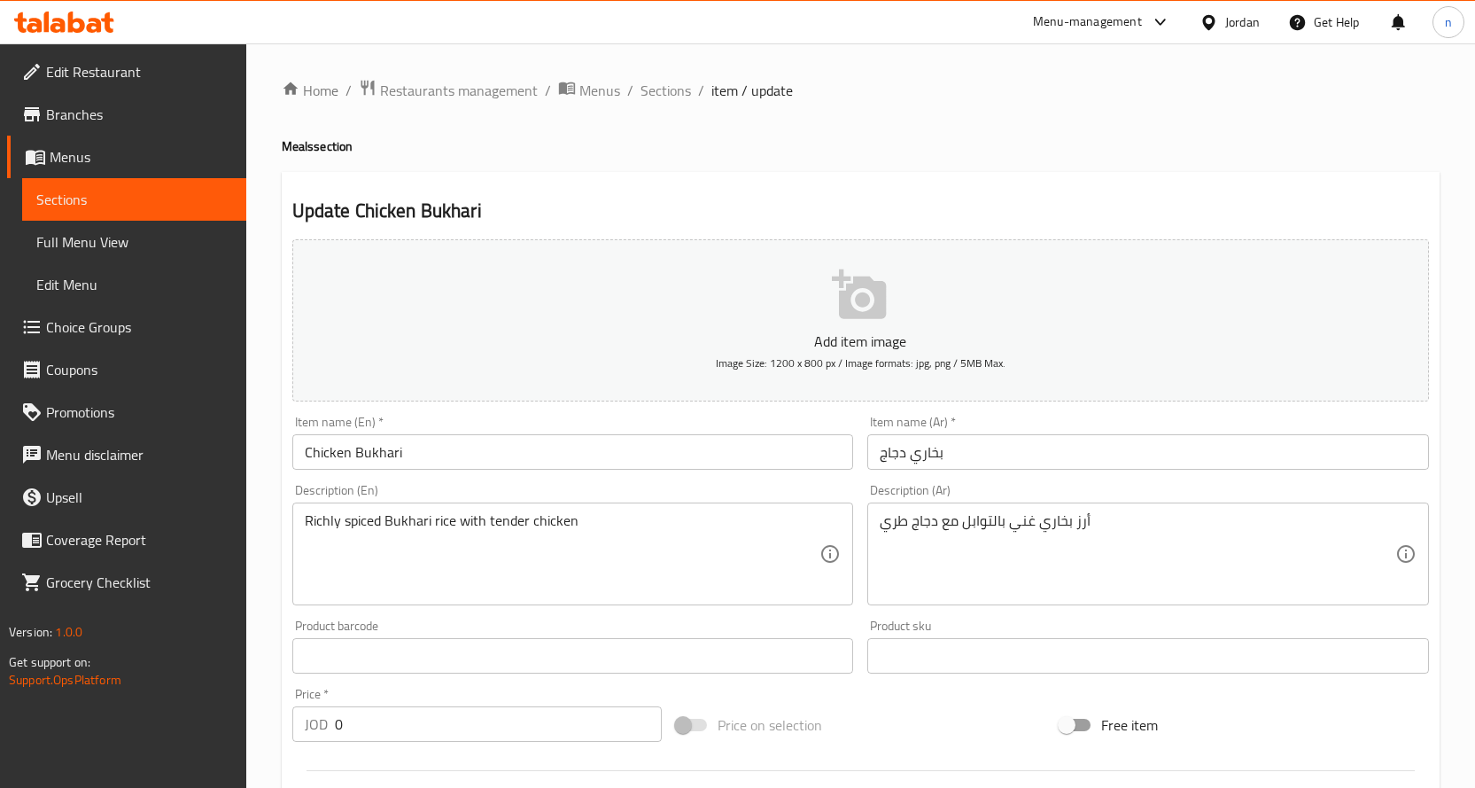
click at [450, 544] on div at bounding box center [737, 394] width 1475 height 788
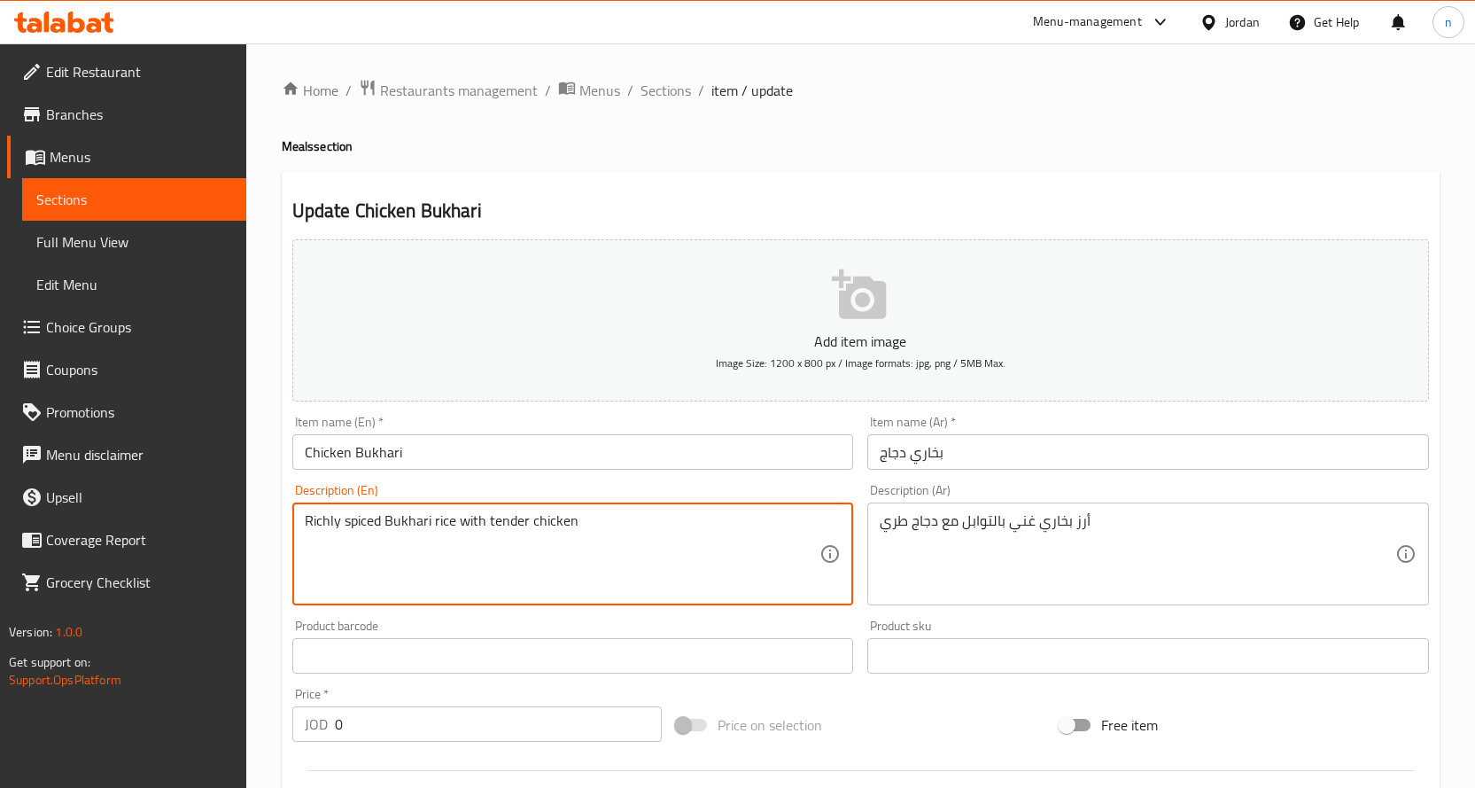
click at [450, 537] on textarea "Richly spiced Bukhari rice with tender chicken" at bounding box center [563, 554] width 516 height 84
click at [514, 550] on textarea "ر" at bounding box center [563, 554] width 516 height 84
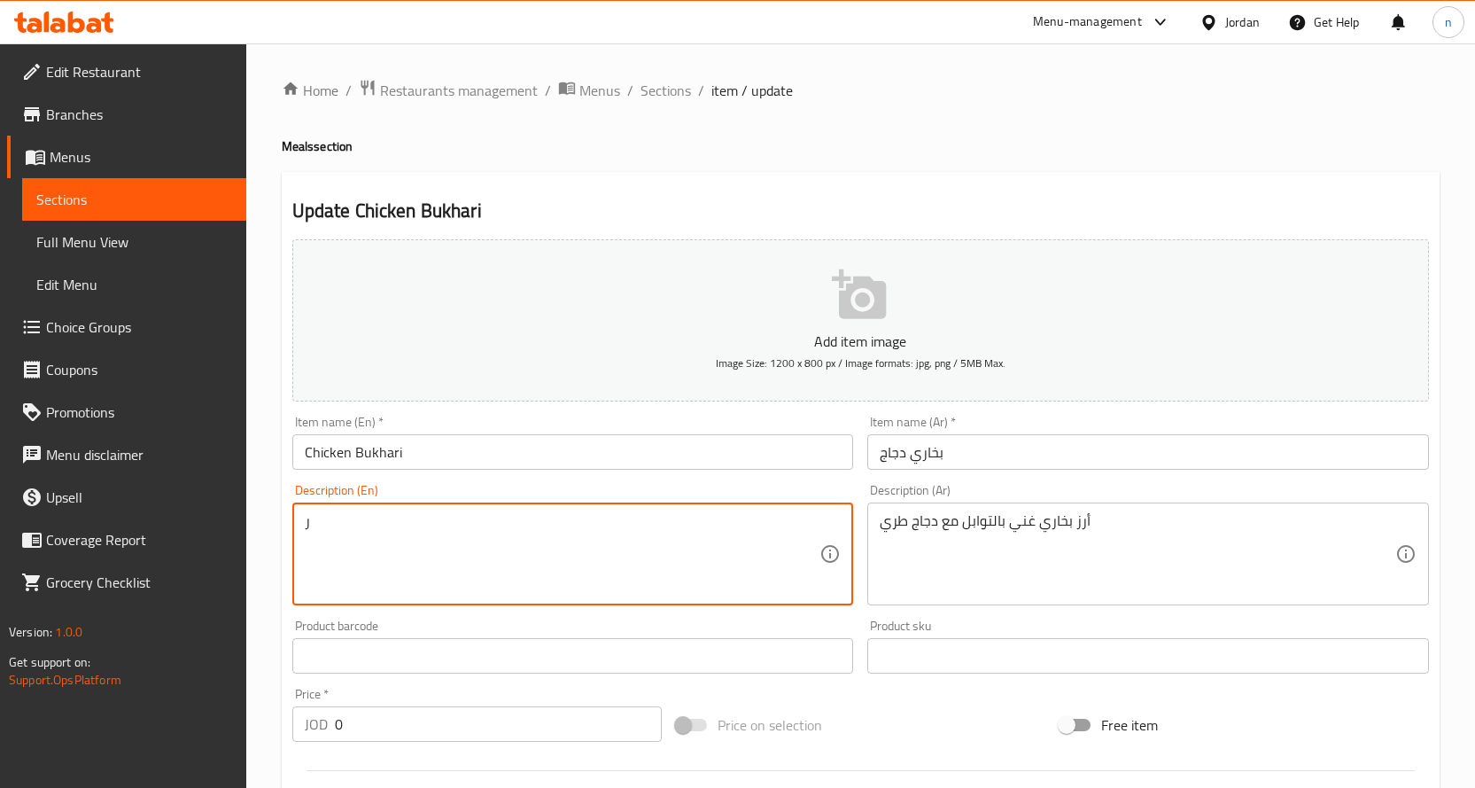
paste textarea "Bukhari Rice rich in spices with tender chicken"
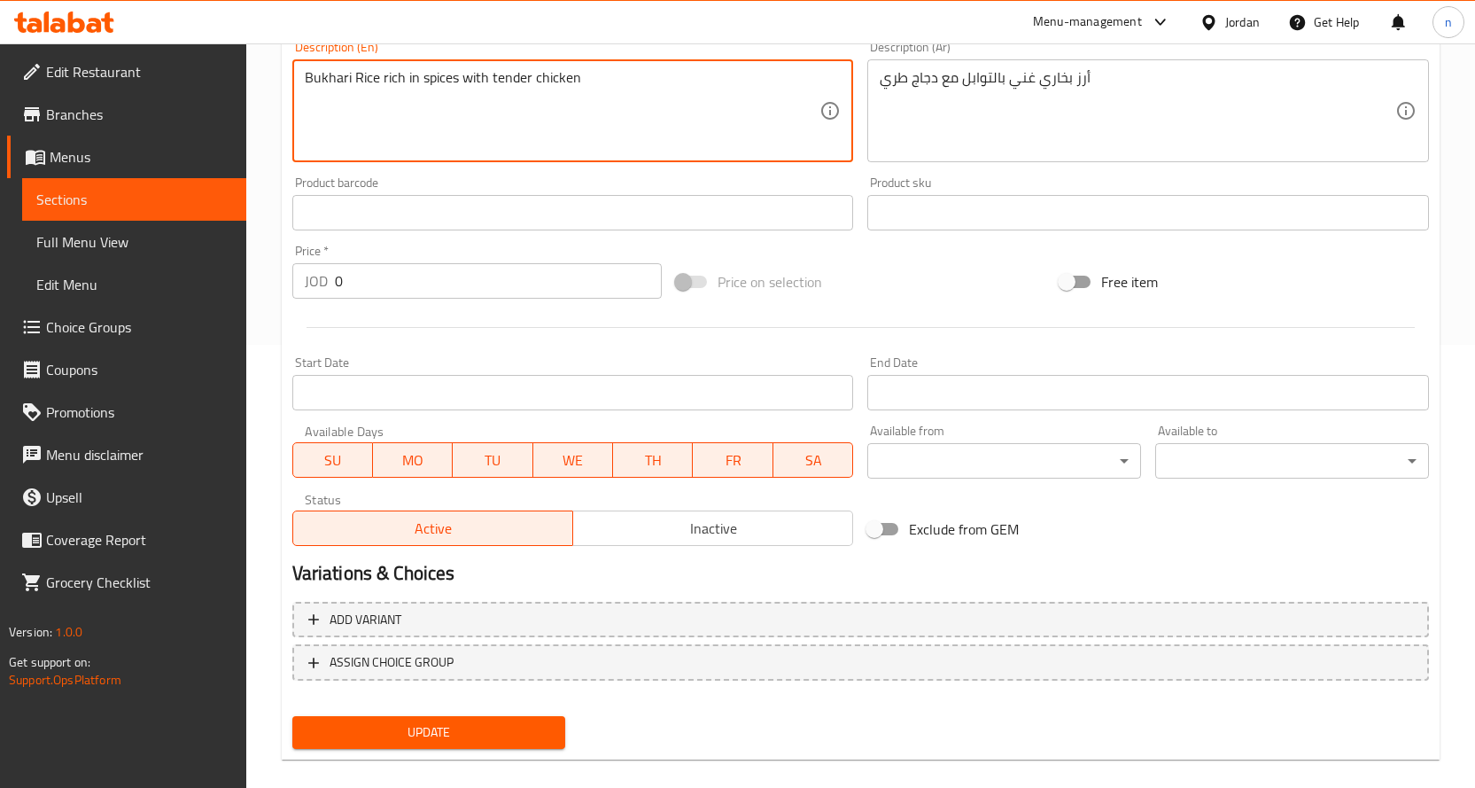
scroll to position [464, 0]
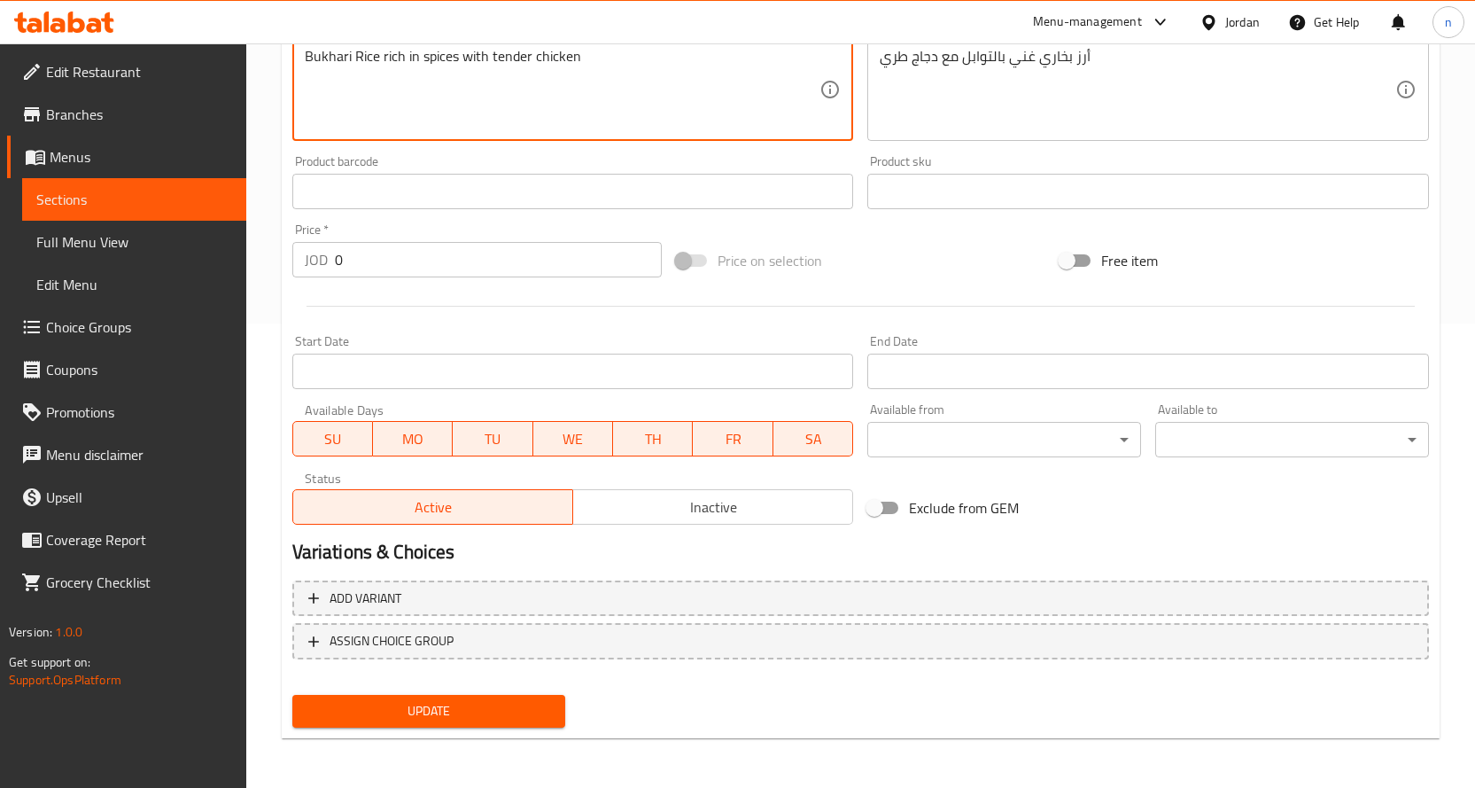
type textarea "Bukhari Rice rich in spices with tender chicken"
click at [530, 707] on span "Update" at bounding box center [429, 711] width 245 height 22
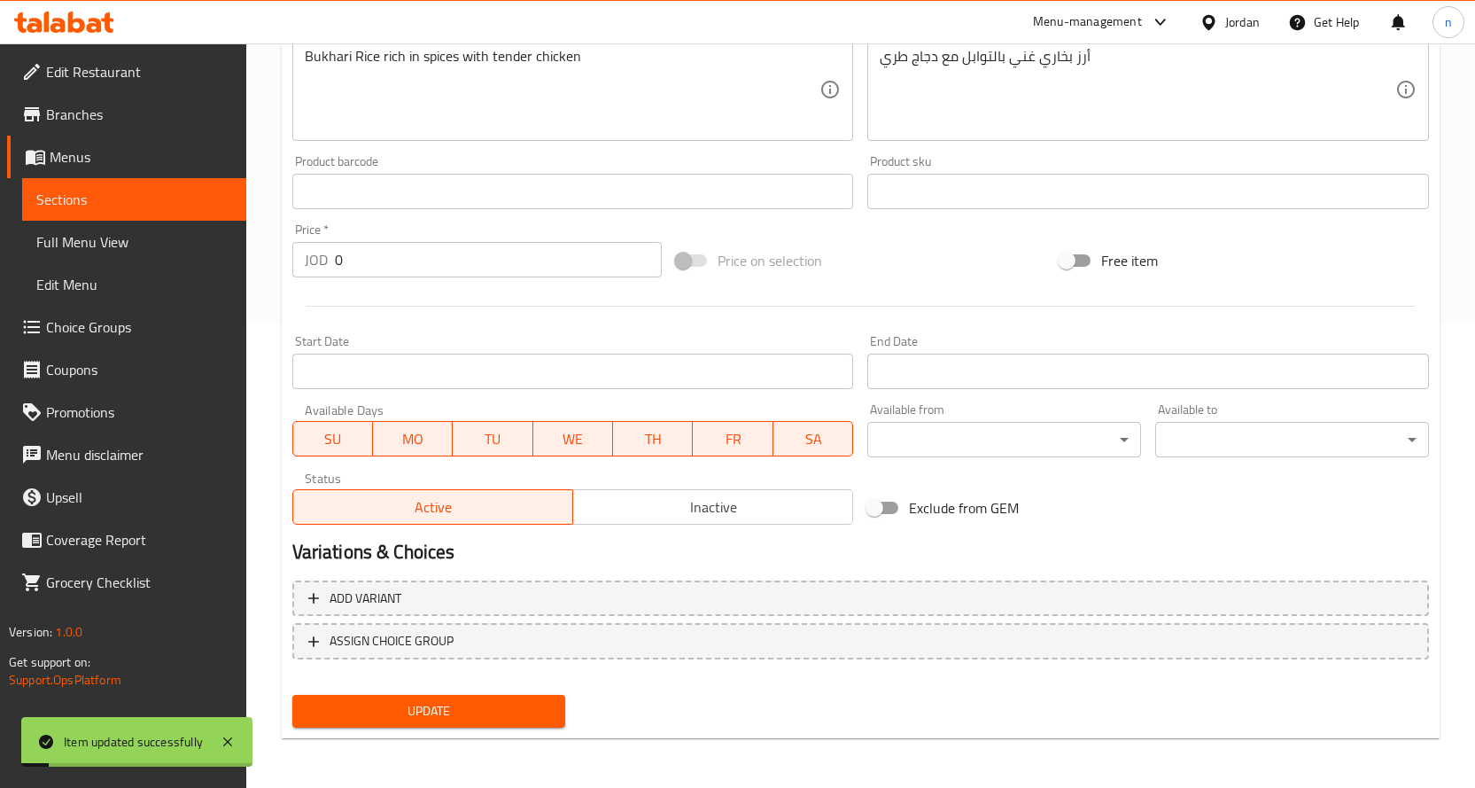
click at [90, 239] on span "Full Menu View" at bounding box center [134, 241] width 196 height 21
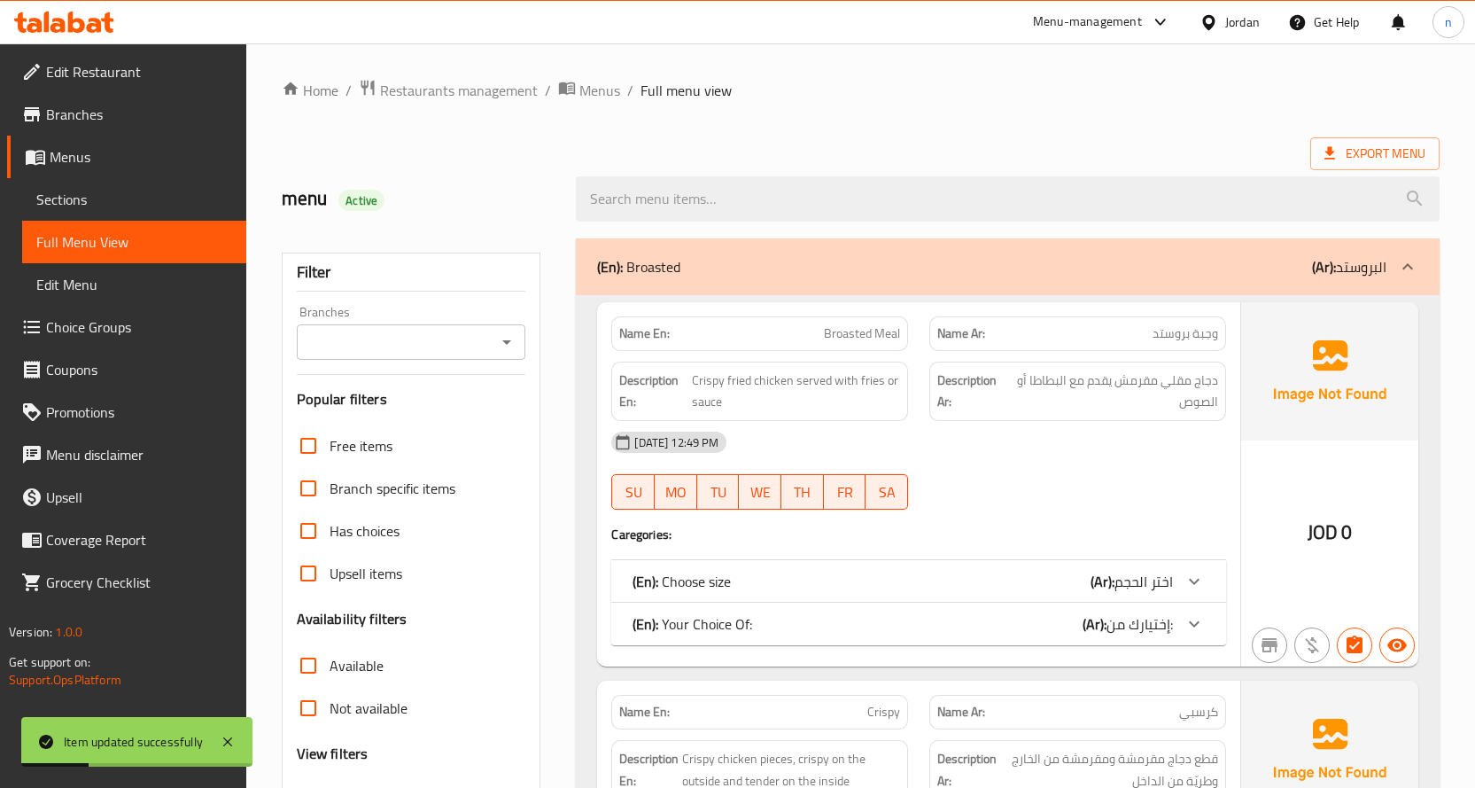
click at [1002, 242] on div "(En): Broasted (Ar): البروستد" at bounding box center [1008, 266] width 864 height 57
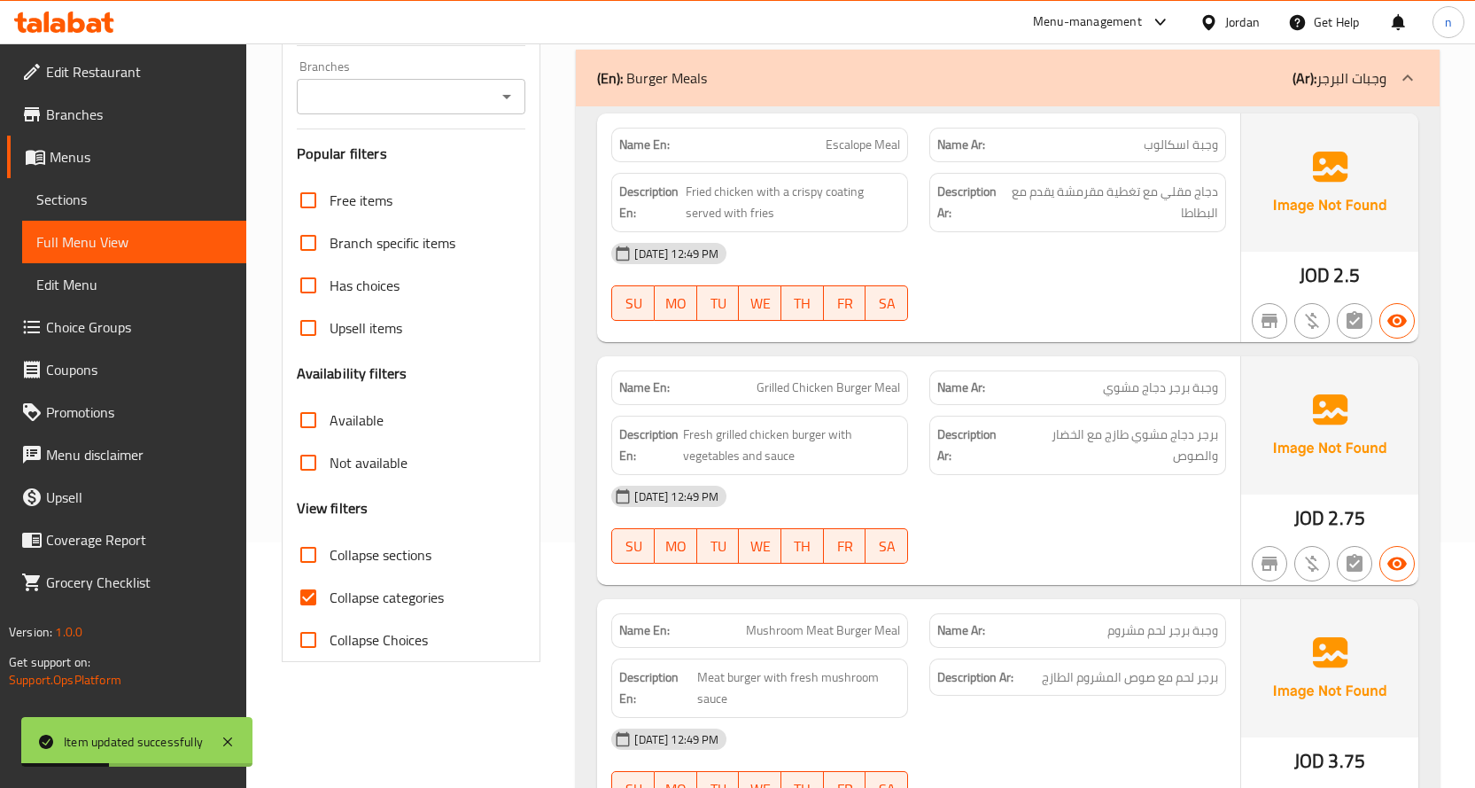
scroll to position [89, 0]
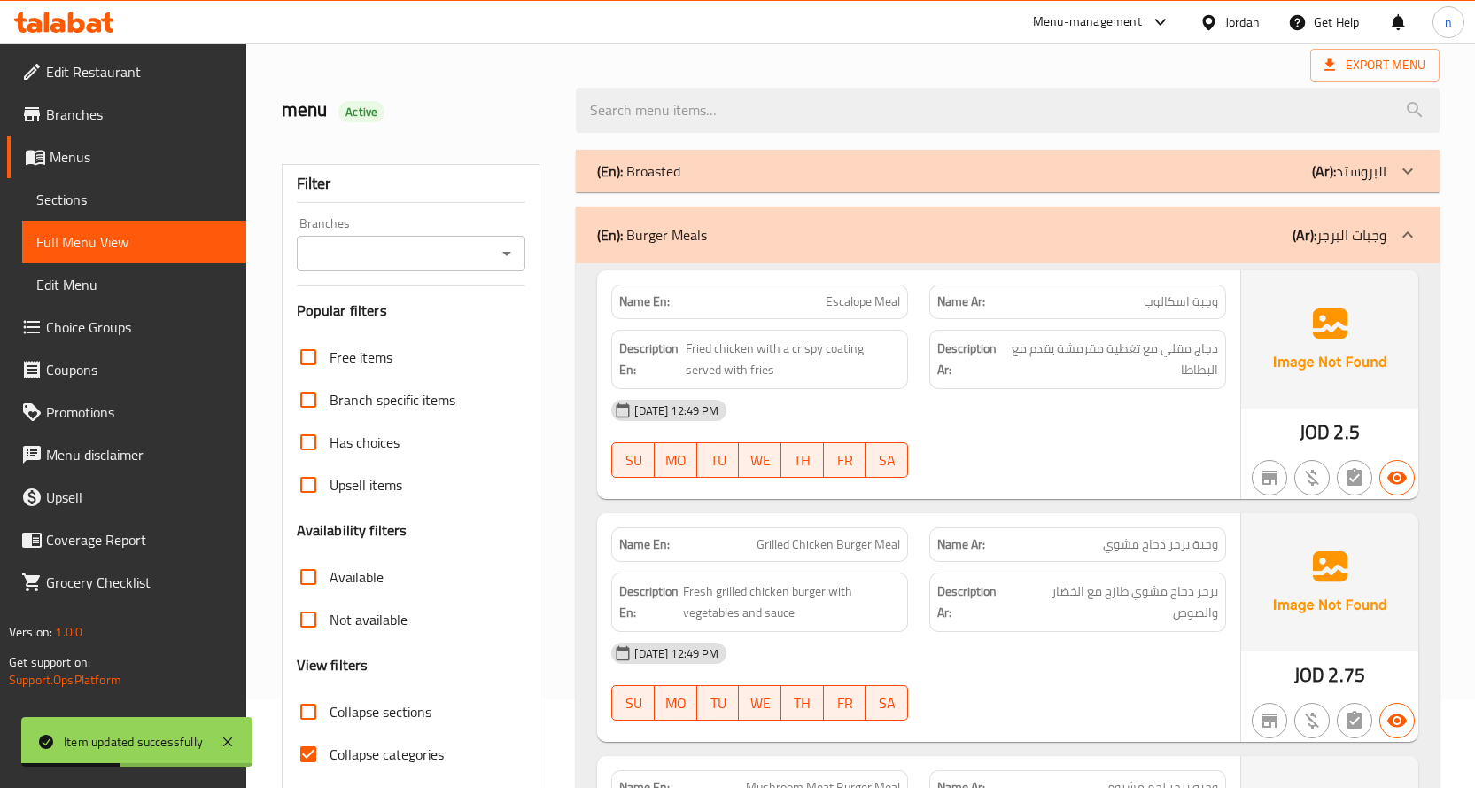
click at [1148, 245] on div "(En): Burger Meals (Ar): وجبات البرجر" at bounding box center [1008, 234] width 864 height 57
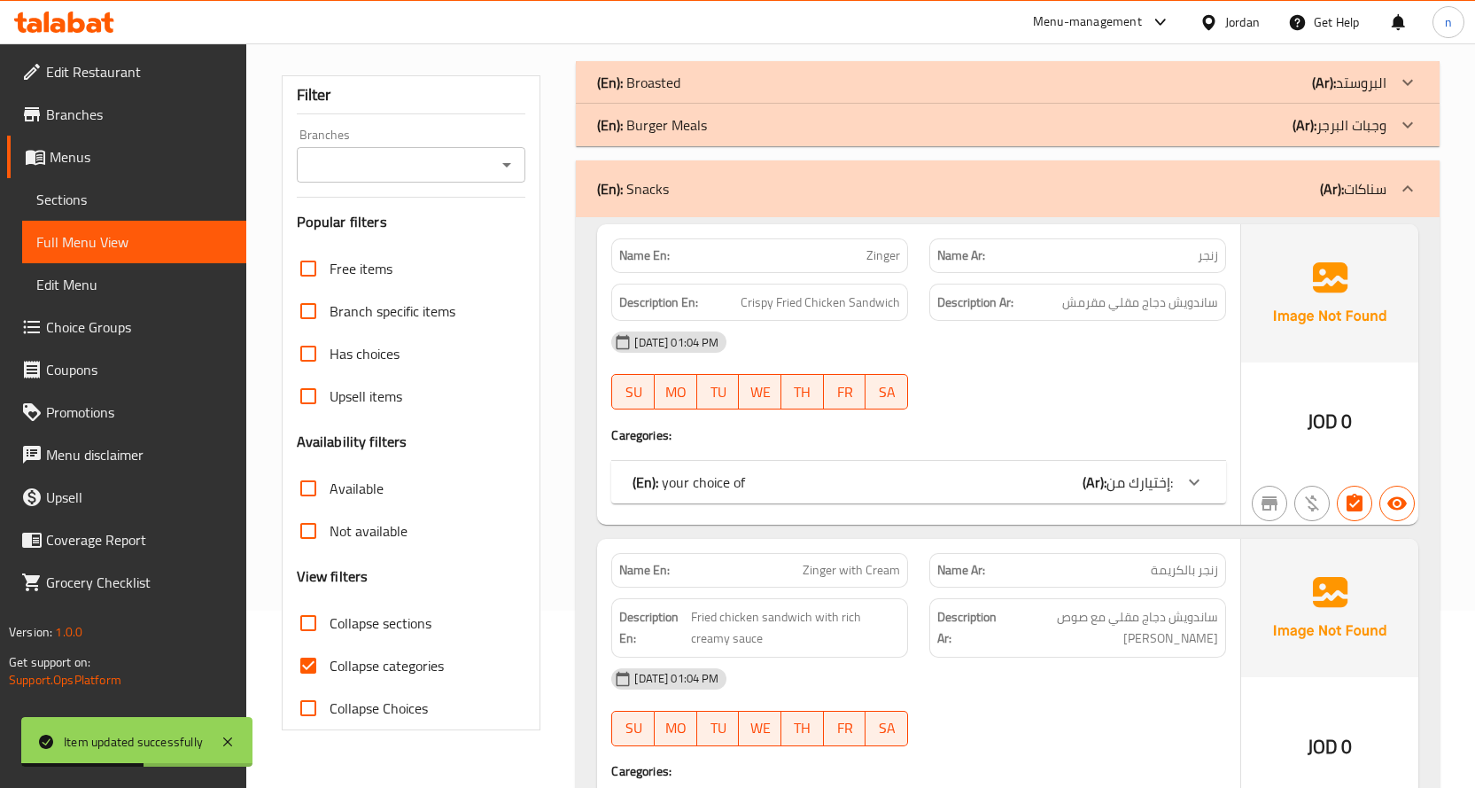
click at [1156, 191] on div "(En): Snacks (Ar): سناكات" at bounding box center [992, 188] width 790 height 21
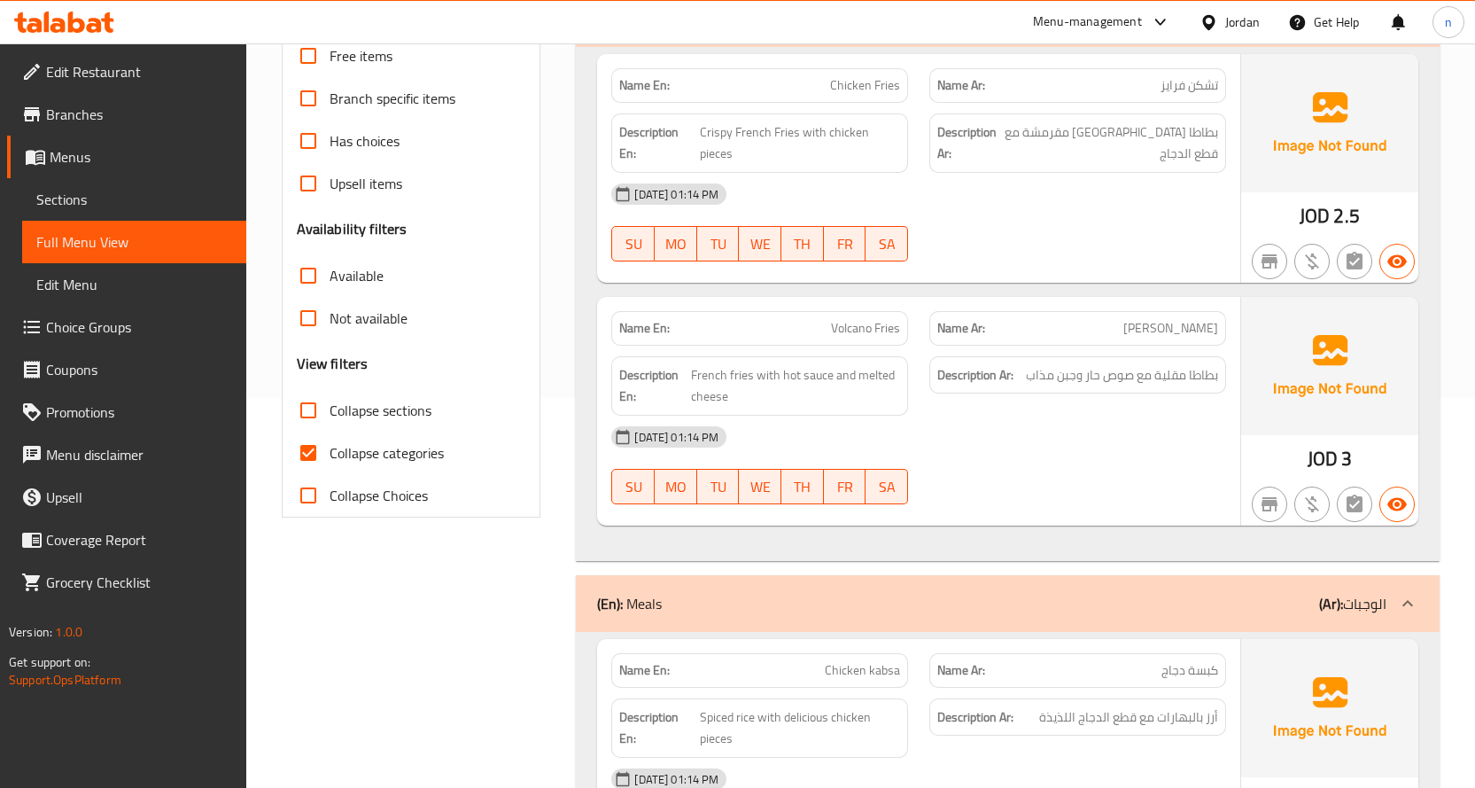
scroll to position [389, 0]
click at [339, 457] on span "Collapse categories" at bounding box center [387, 453] width 114 height 21
click at [330, 457] on input "Collapse categories" at bounding box center [308, 453] width 43 height 43
checkbox input "false"
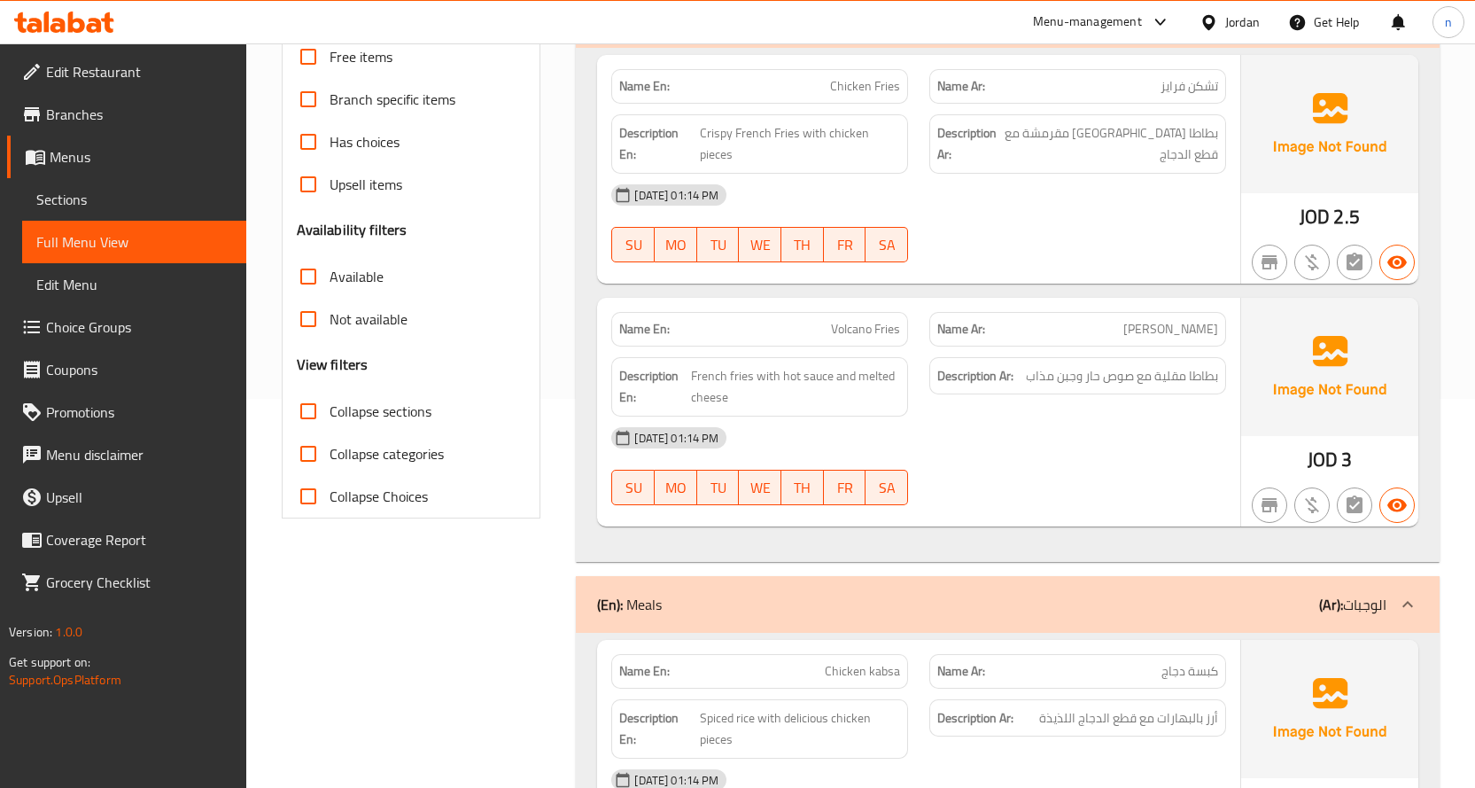
click at [310, 424] on input "Collapse sections" at bounding box center [308, 411] width 43 height 43
checkbox input "true"
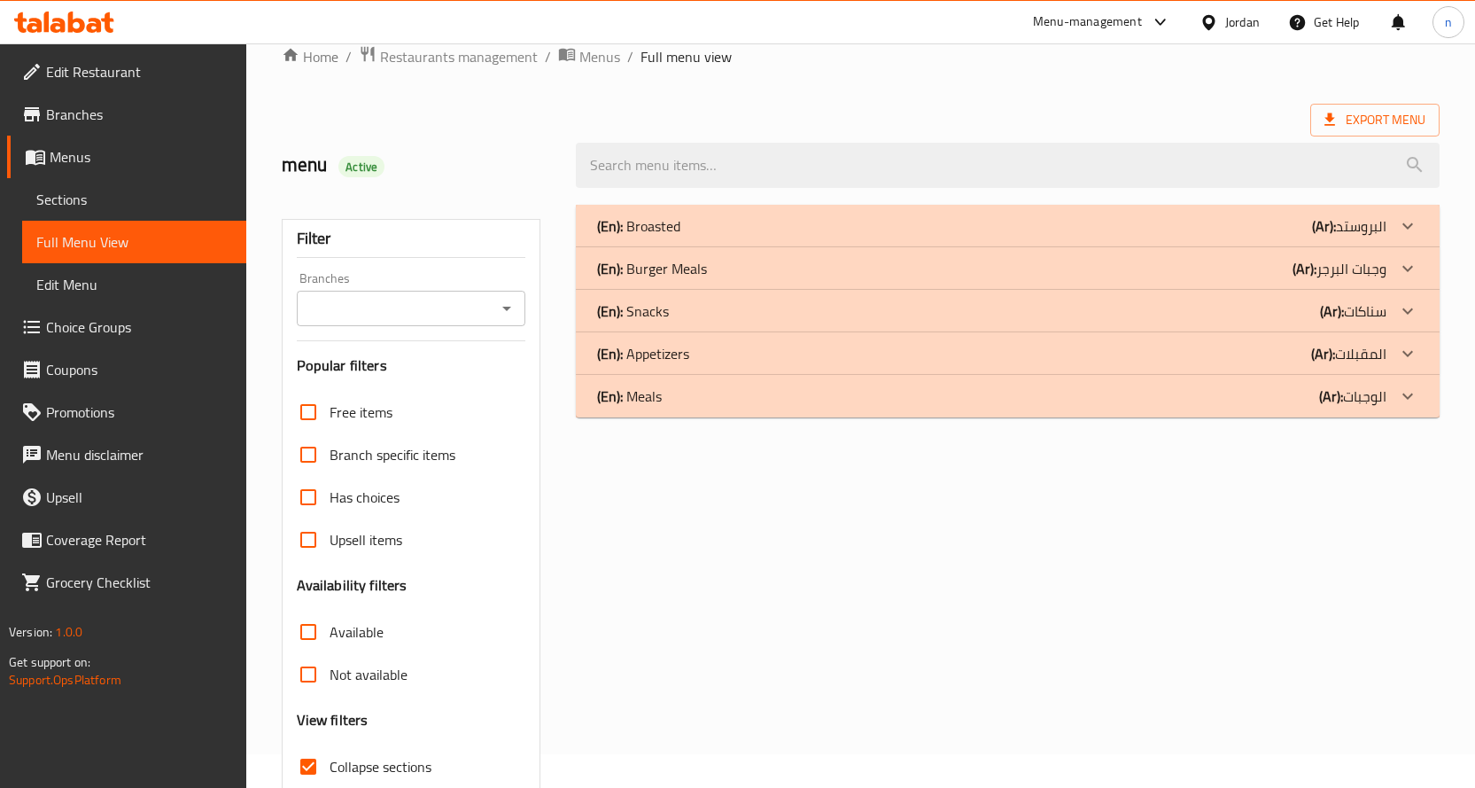
scroll to position [0, 0]
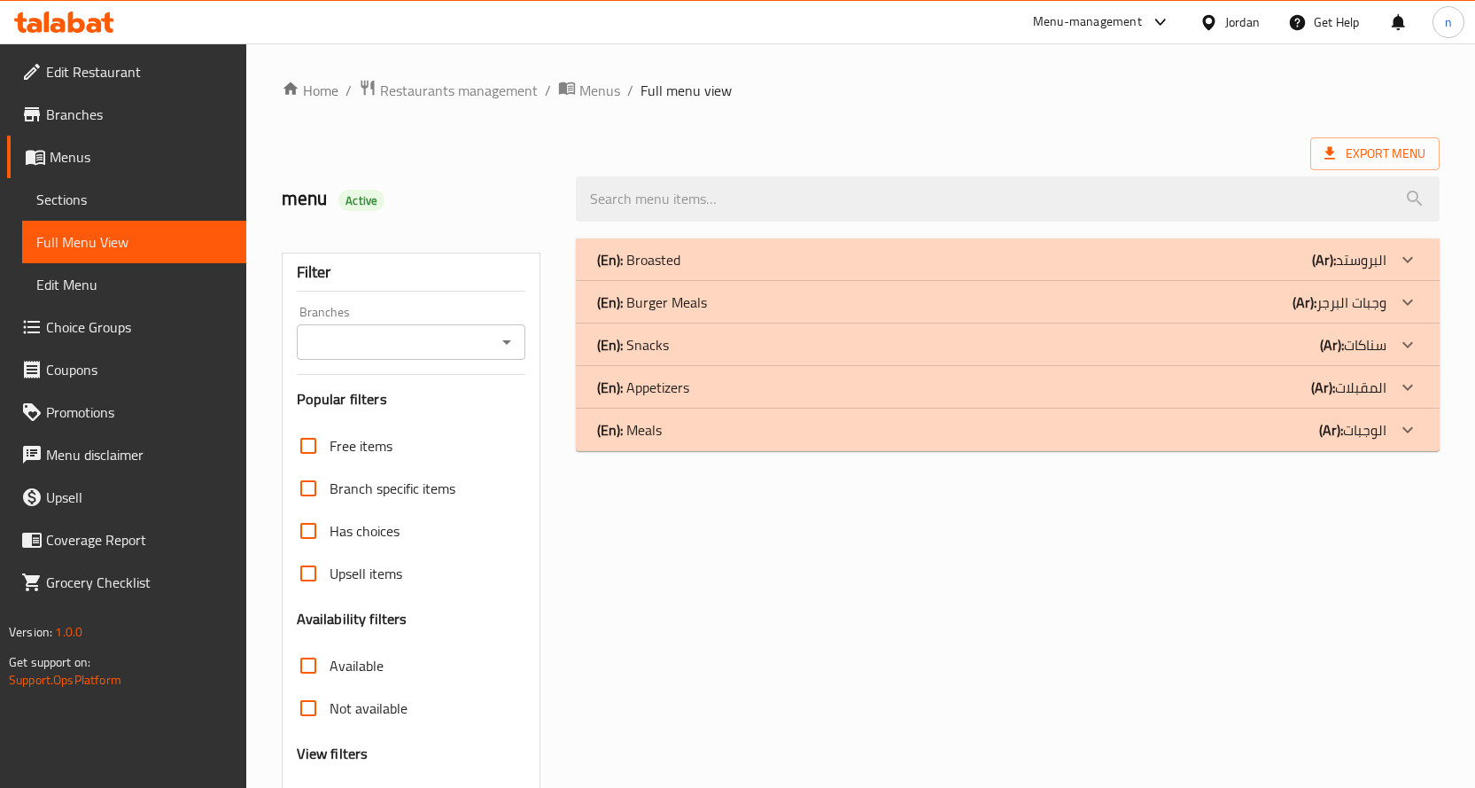
click at [727, 447] on div "(En): Meals (Ar): الوجبات" at bounding box center [1008, 430] width 864 height 43
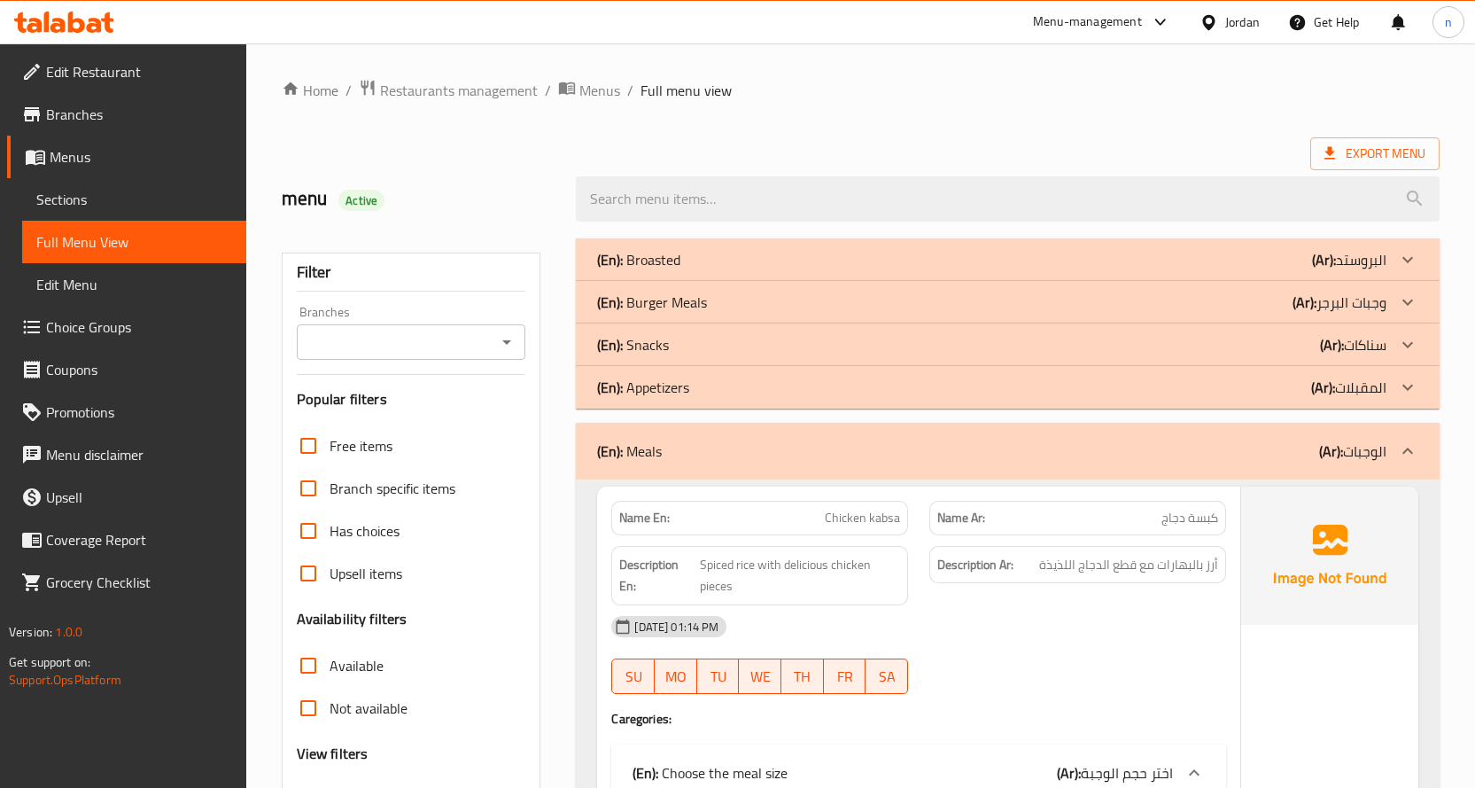
click at [692, 392] on div "(En): Appetizers (Ar): المقبلات" at bounding box center [992, 387] width 790 height 21
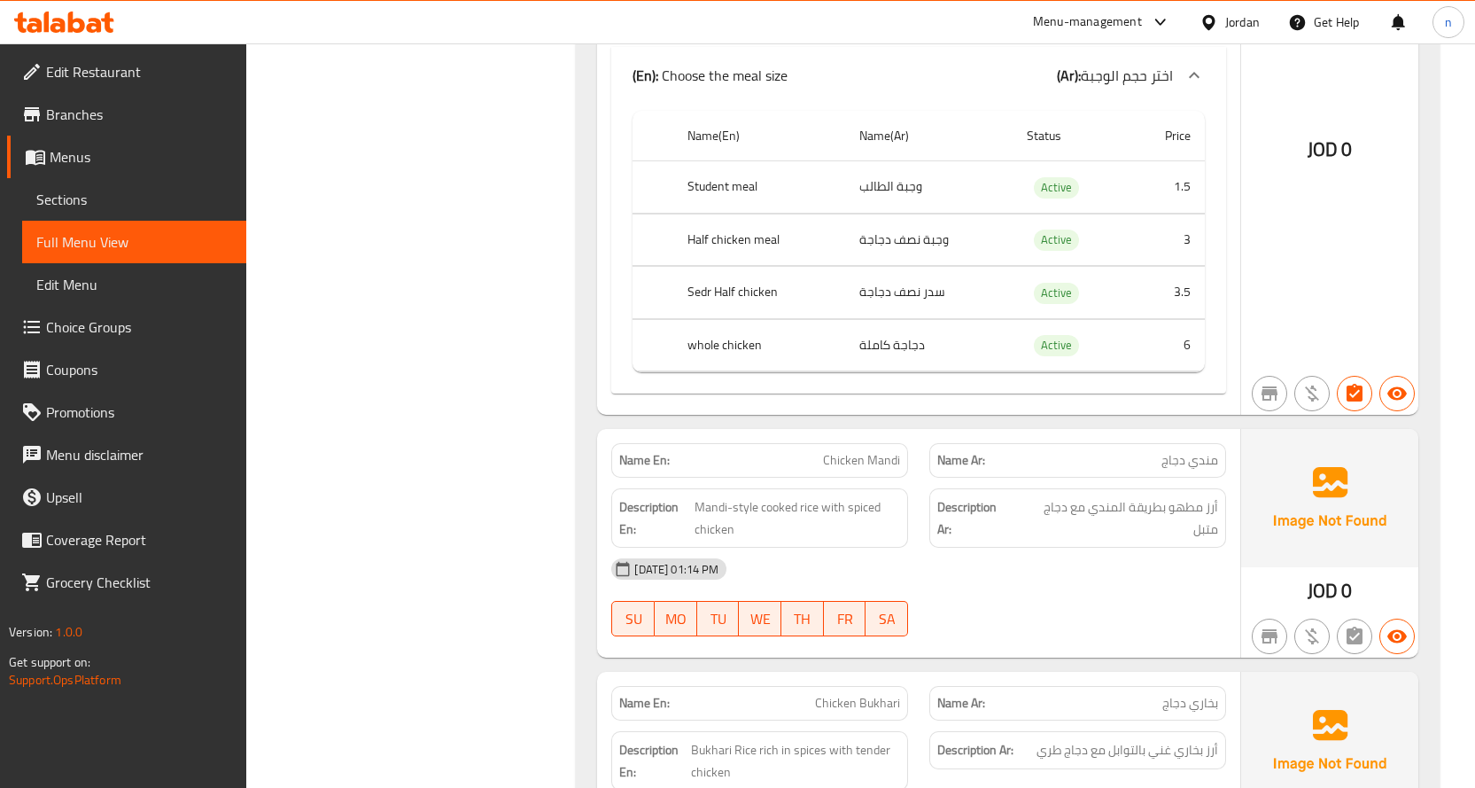
scroll to position [1241, 0]
click at [856, 453] on span "Chicken Mandi" at bounding box center [861, 459] width 77 height 19
click at [858, 458] on span "Chicken Mandi" at bounding box center [861, 459] width 77 height 19
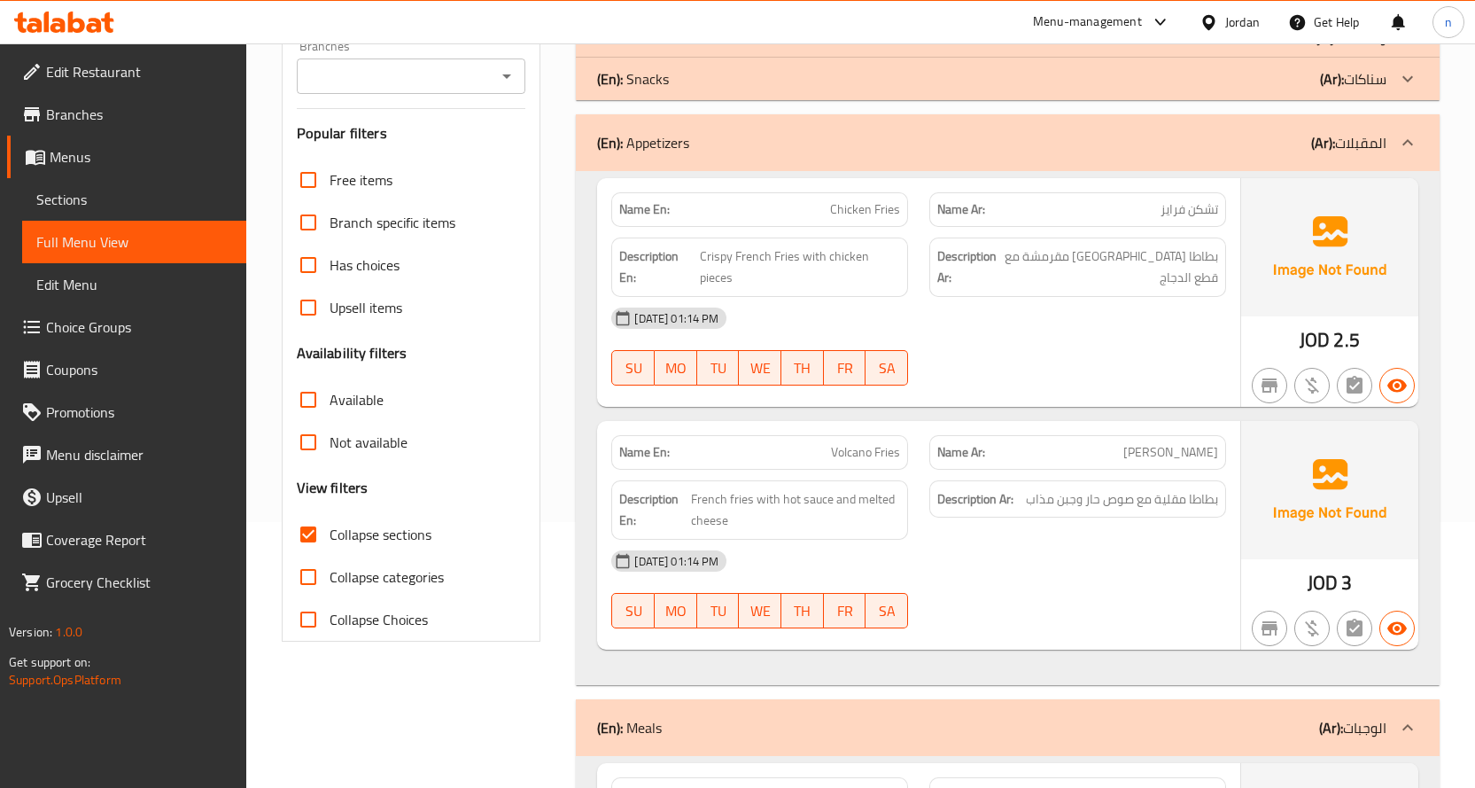
scroll to position [89, 0]
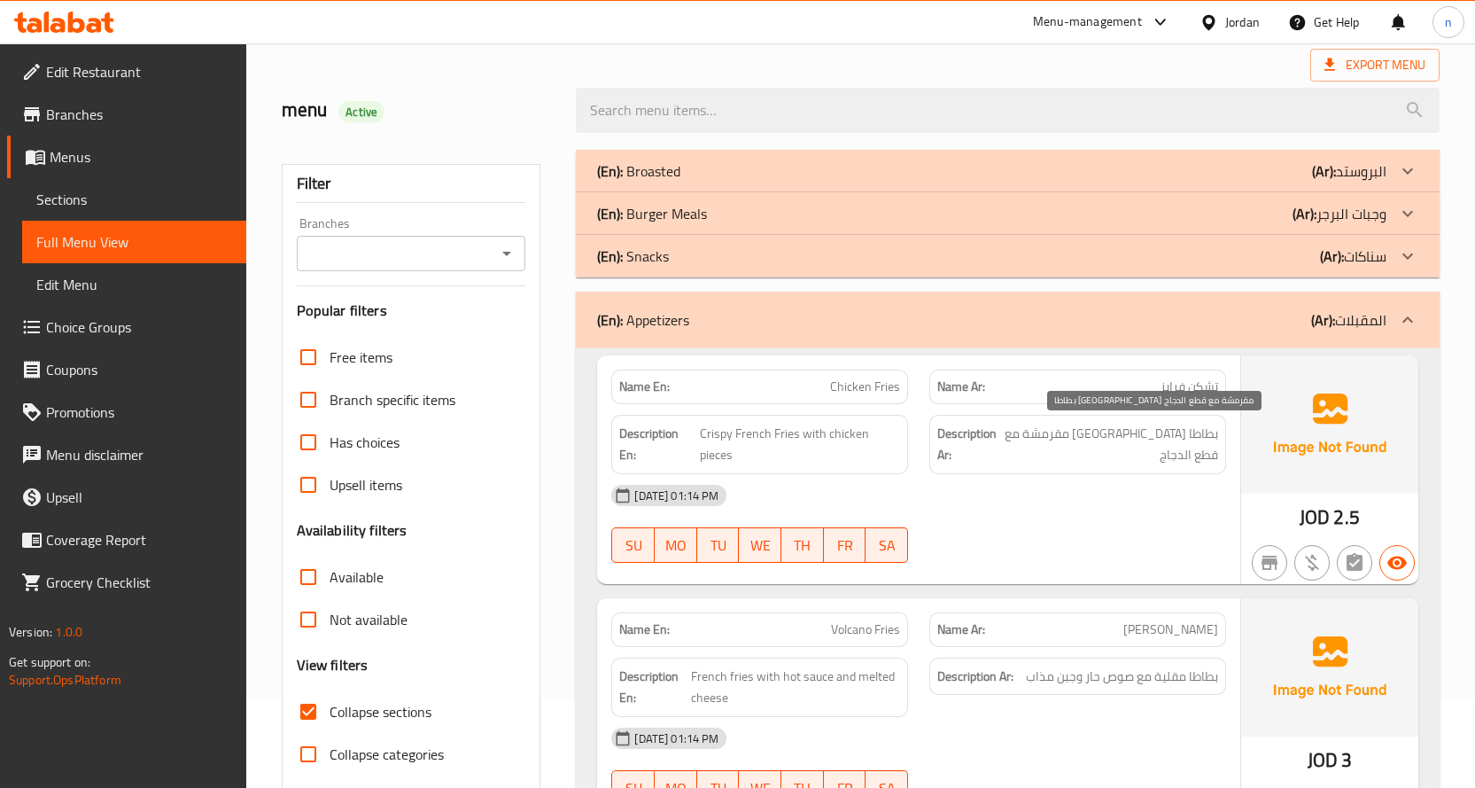
click at [1191, 440] on span "بطاطا مقلية مقرمشة مع قطع الدجاج" at bounding box center [1109, 444] width 217 height 43
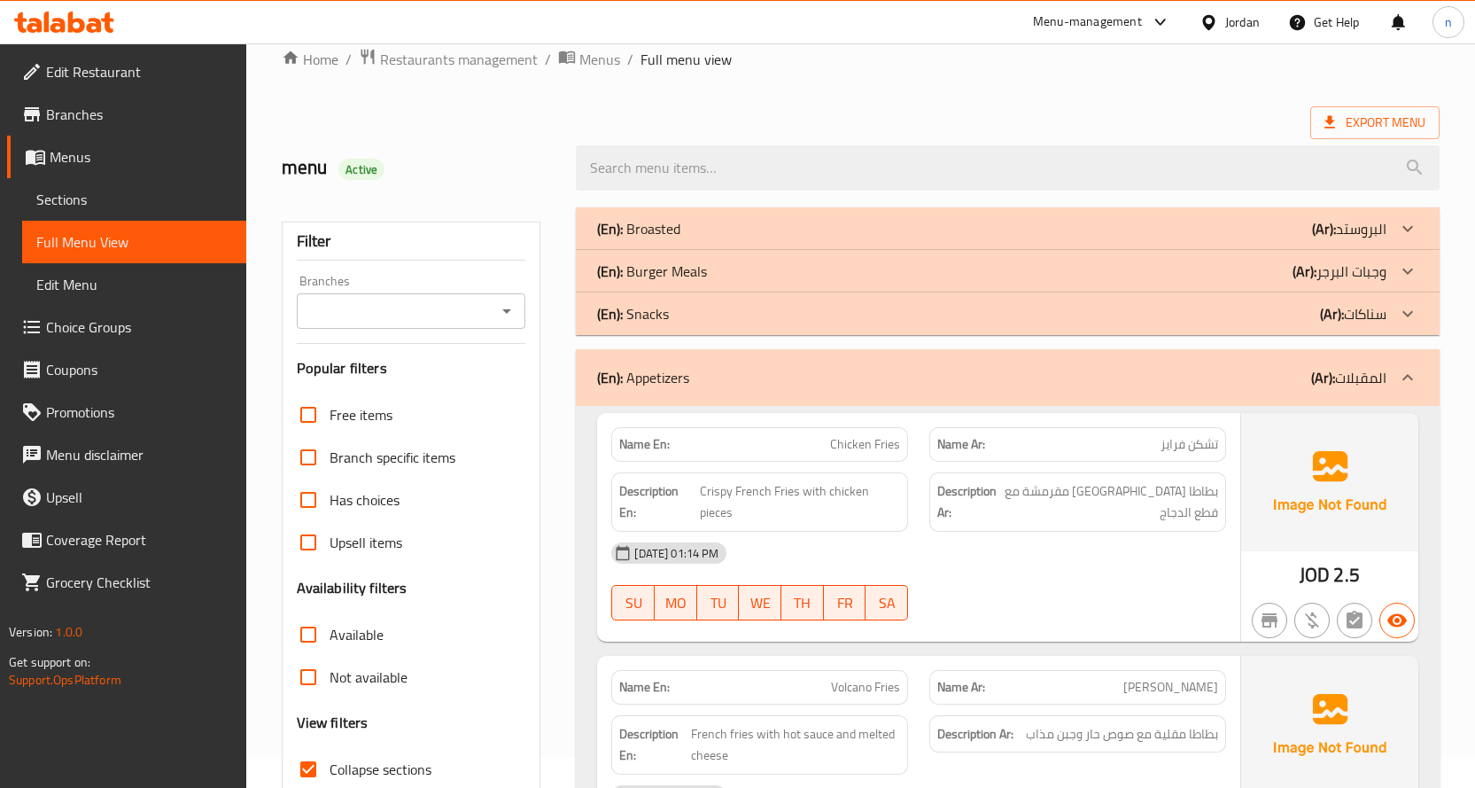
scroll to position [0, 0]
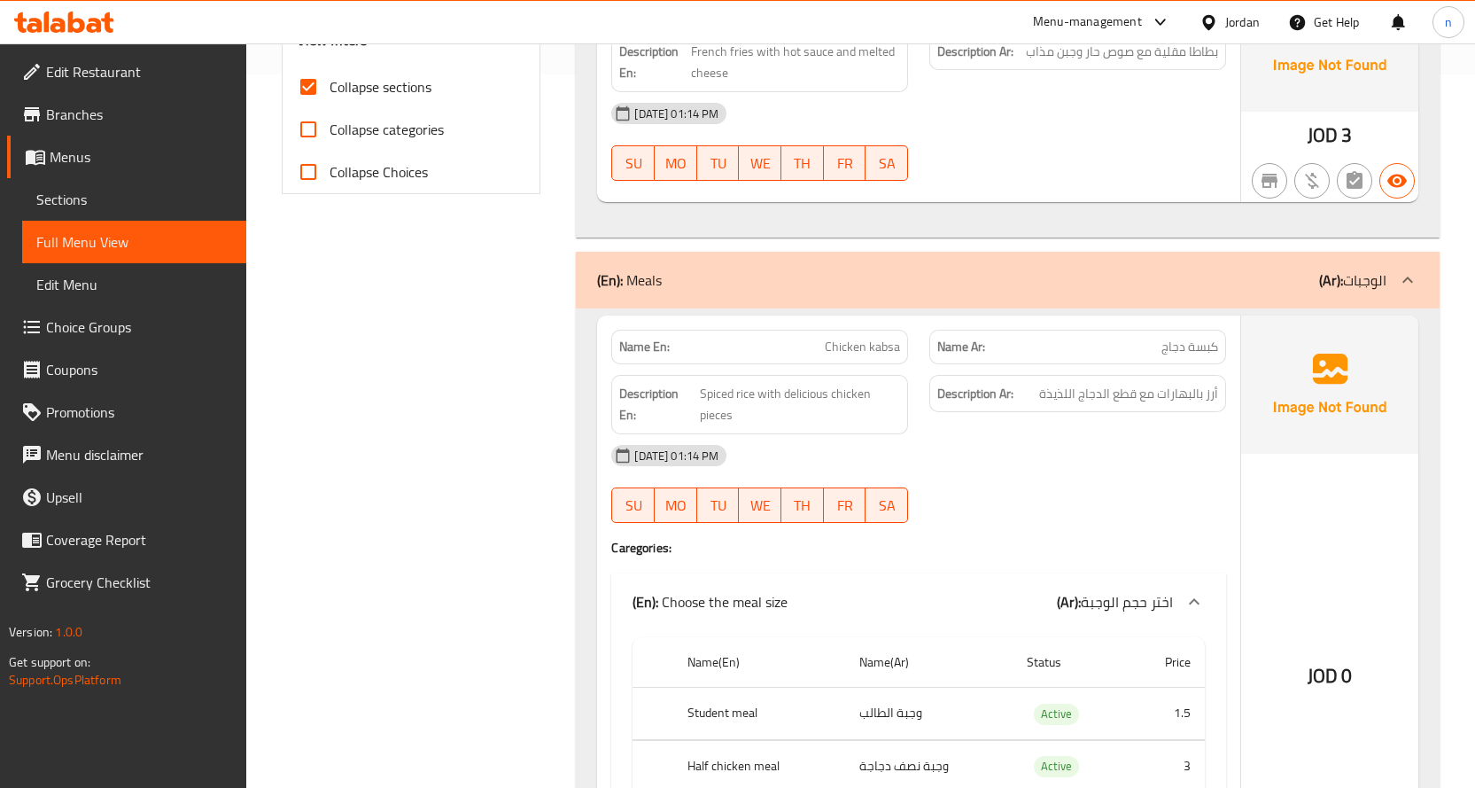
scroll to position [802, 0]
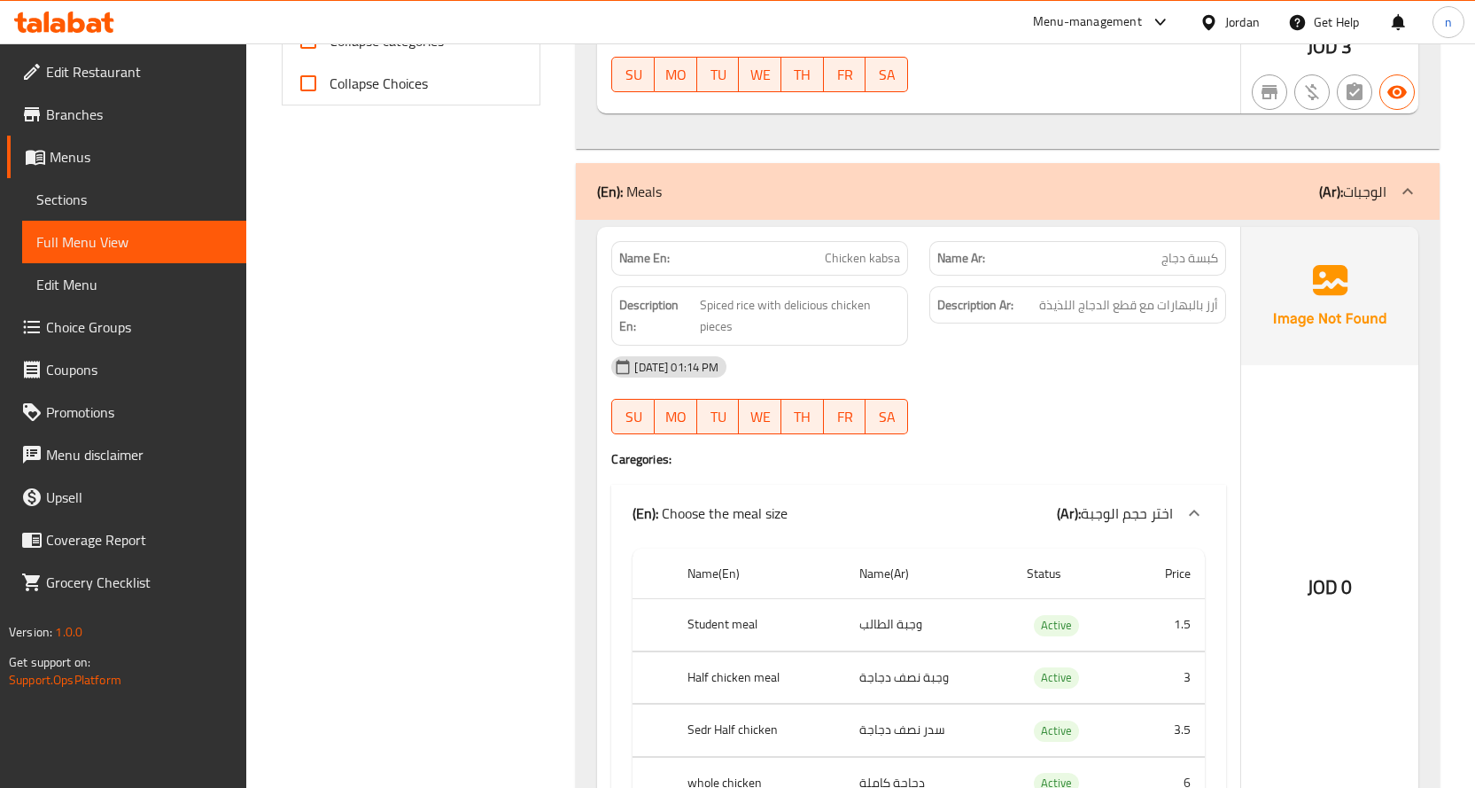
click at [1125, 346] on div "15-10-2025 01:14 PM" at bounding box center [919, 367] width 636 height 43
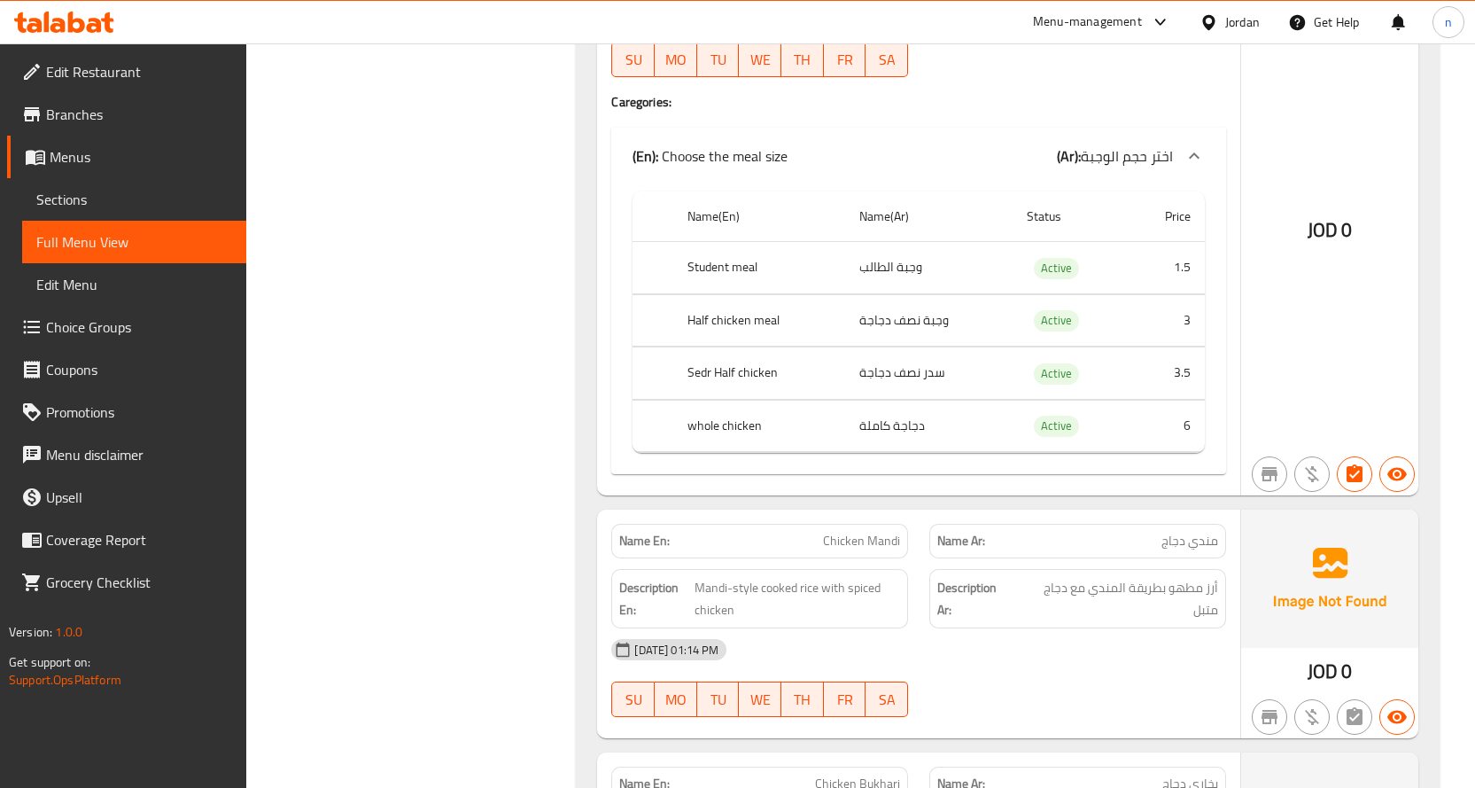
scroll to position [891, 0]
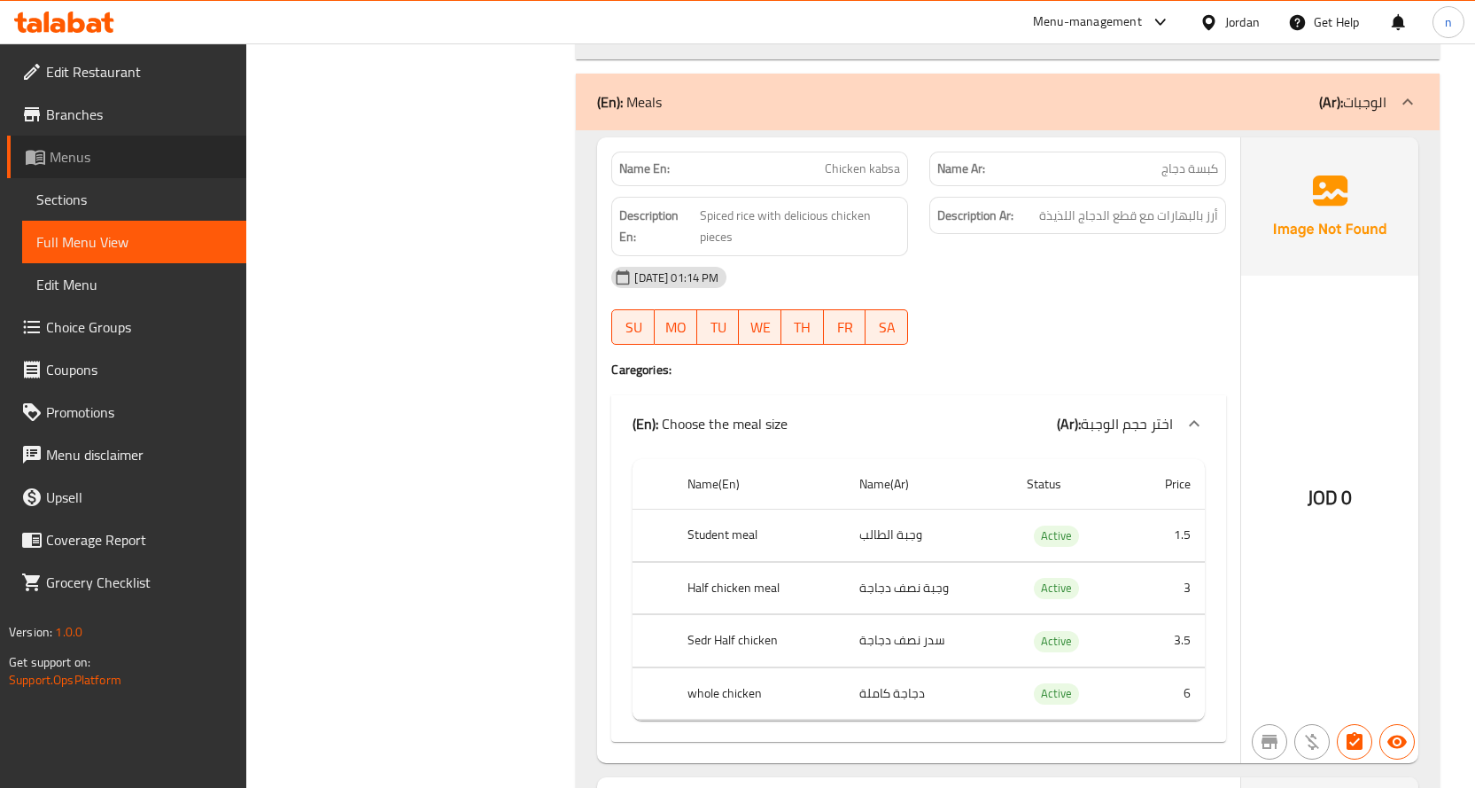
click at [75, 155] on span "Menus" at bounding box center [141, 156] width 183 height 21
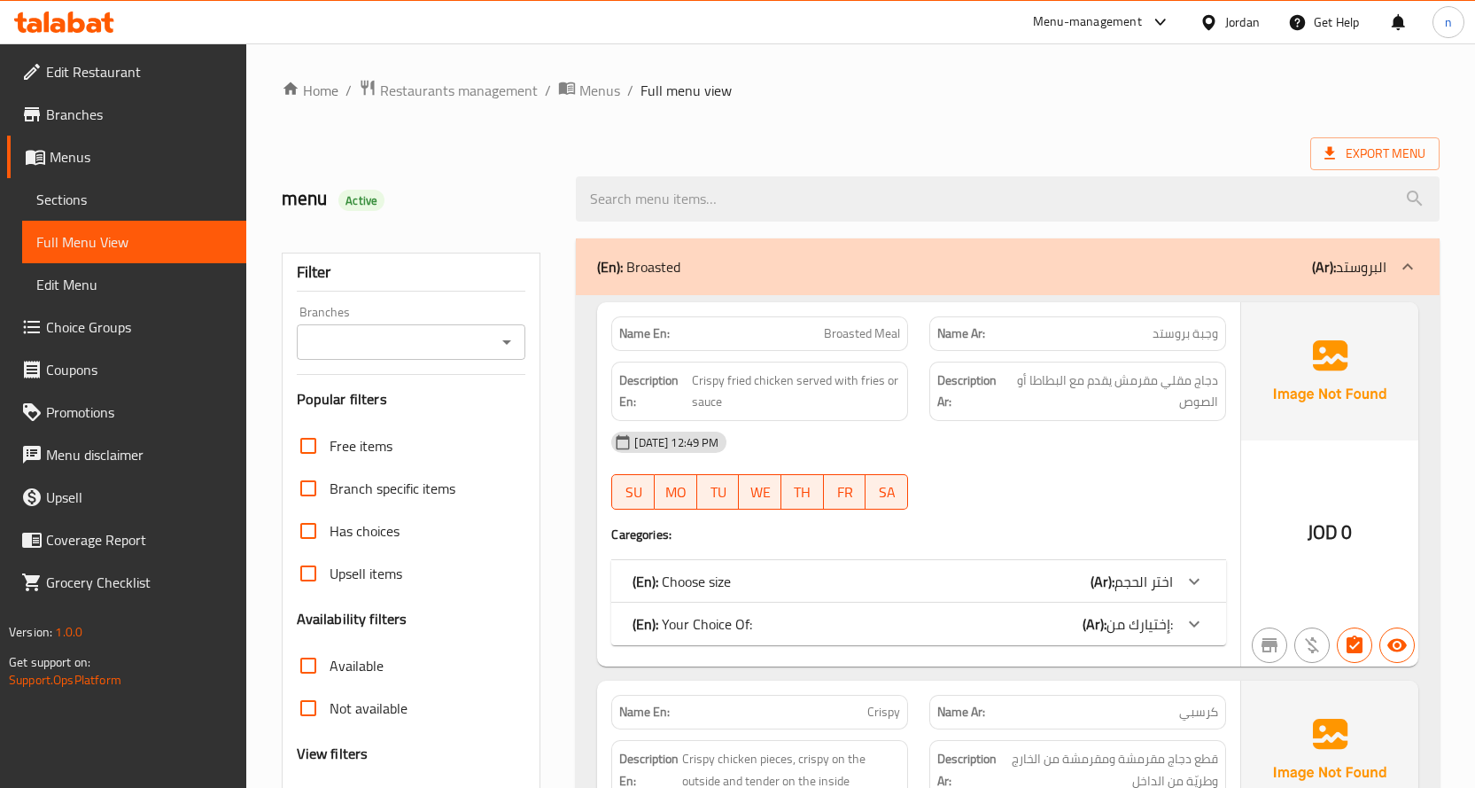
click at [57, 199] on span "Sections" at bounding box center [134, 199] width 196 height 21
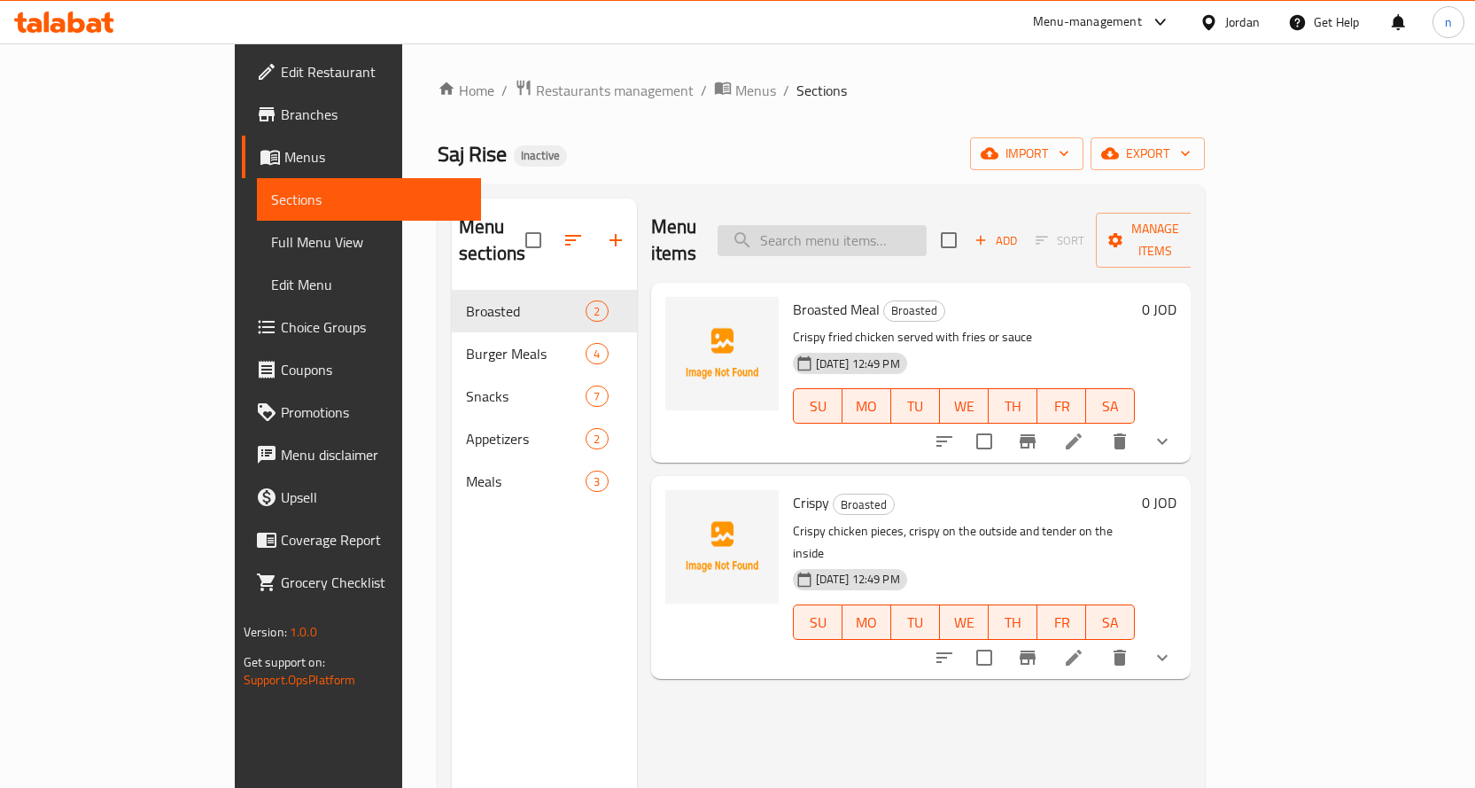
click at [908, 234] on input "search" at bounding box center [822, 240] width 209 height 31
click at [928, 139] on div "Saj Rise Inactive import export" at bounding box center [821, 153] width 767 height 33
click at [1016, 125] on div "Home / Restaurants management / Menus / Sections Saj Rise Inactive import expor…" at bounding box center [821, 540] width 767 height 922
click at [856, 238] on input "search" at bounding box center [822, 240] width 209 height 31
click at [271, 252] on span "Full Menu View" at bounding box center [369, 241] width 196 height 21
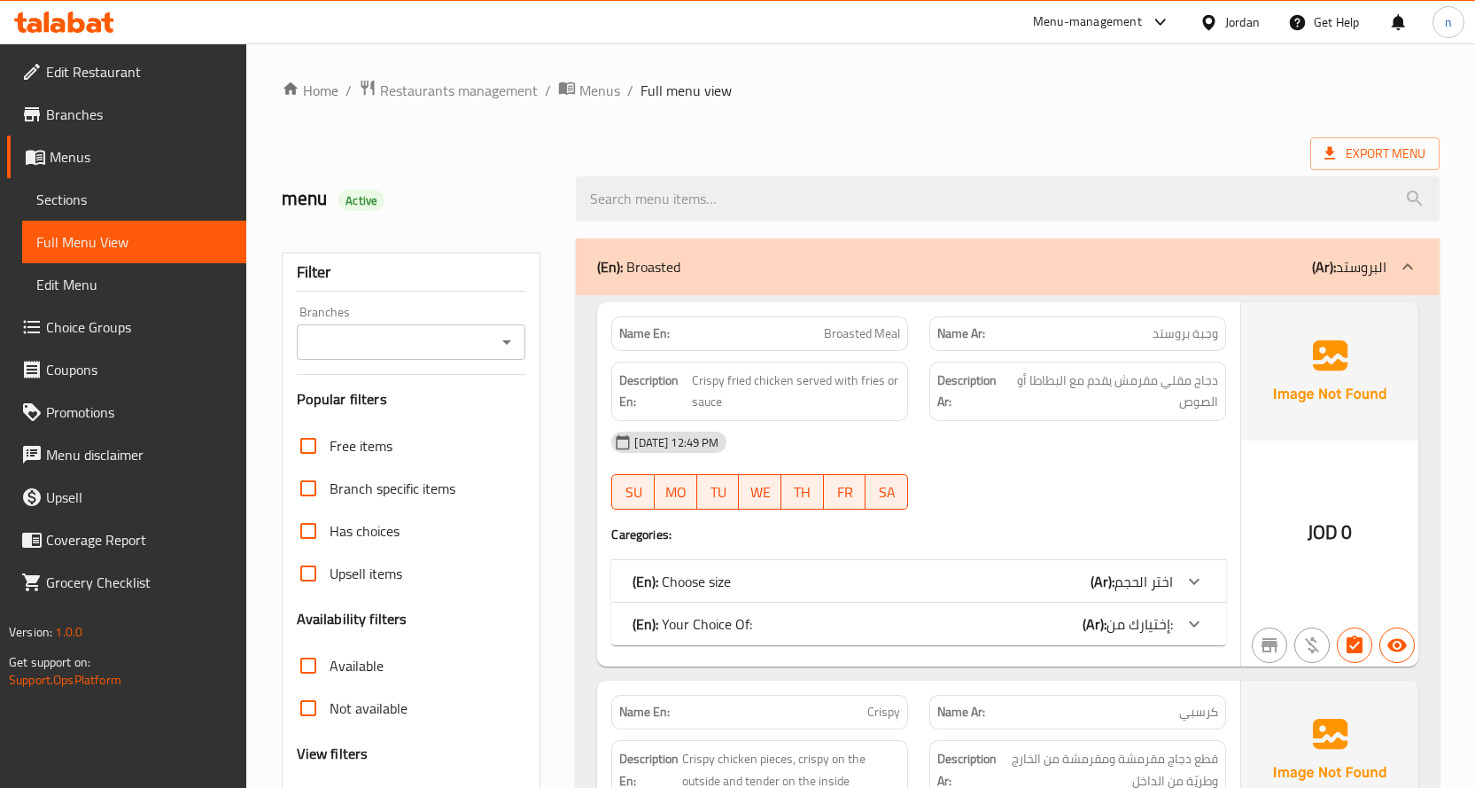
click at [149, 183] on link "Sections" at bounding box center [134, 199] width 224 height 43
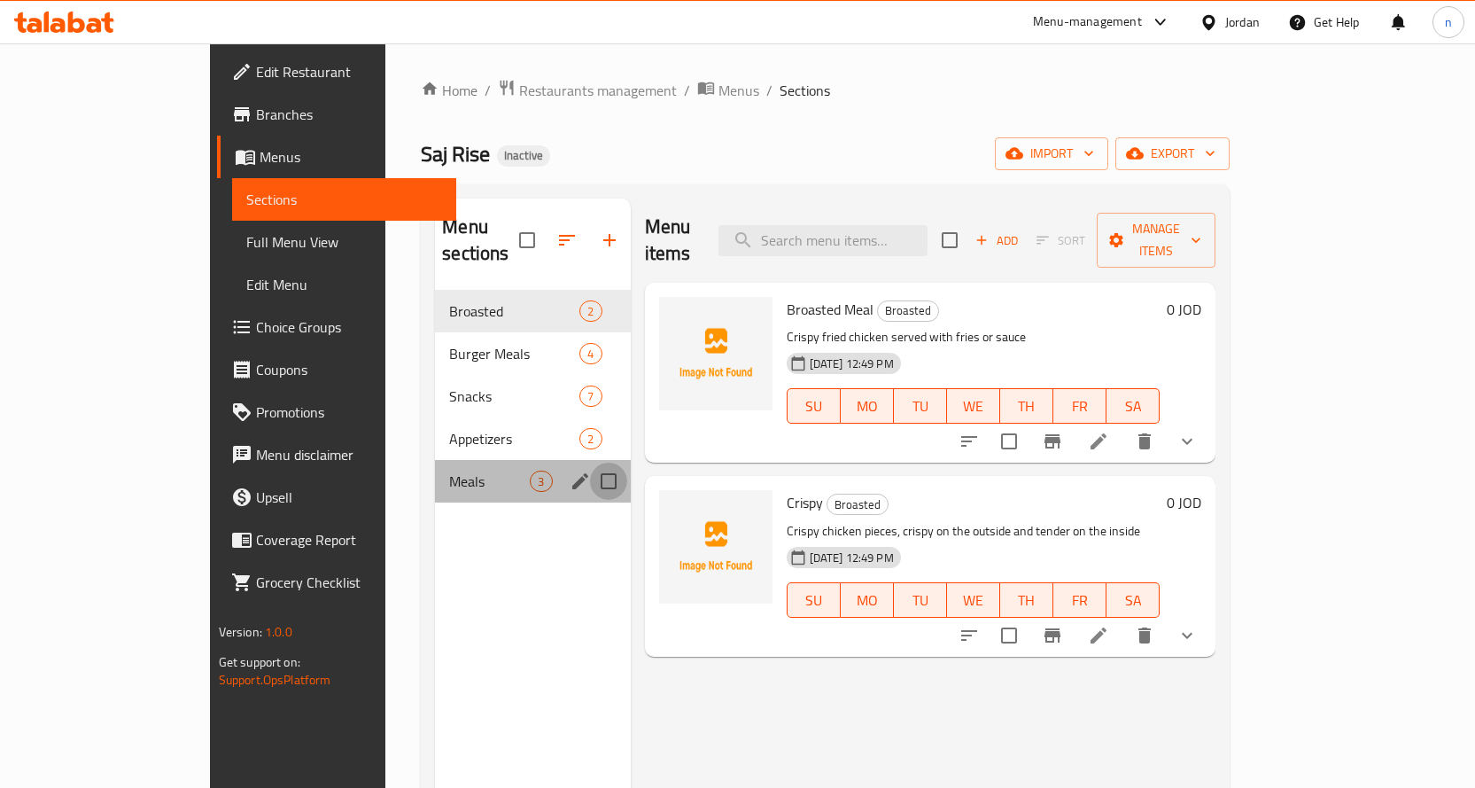
click at [590, 463] on input "Menu sections" at bounding box center [608, 481] width 37 height 37
checkbox input "true"
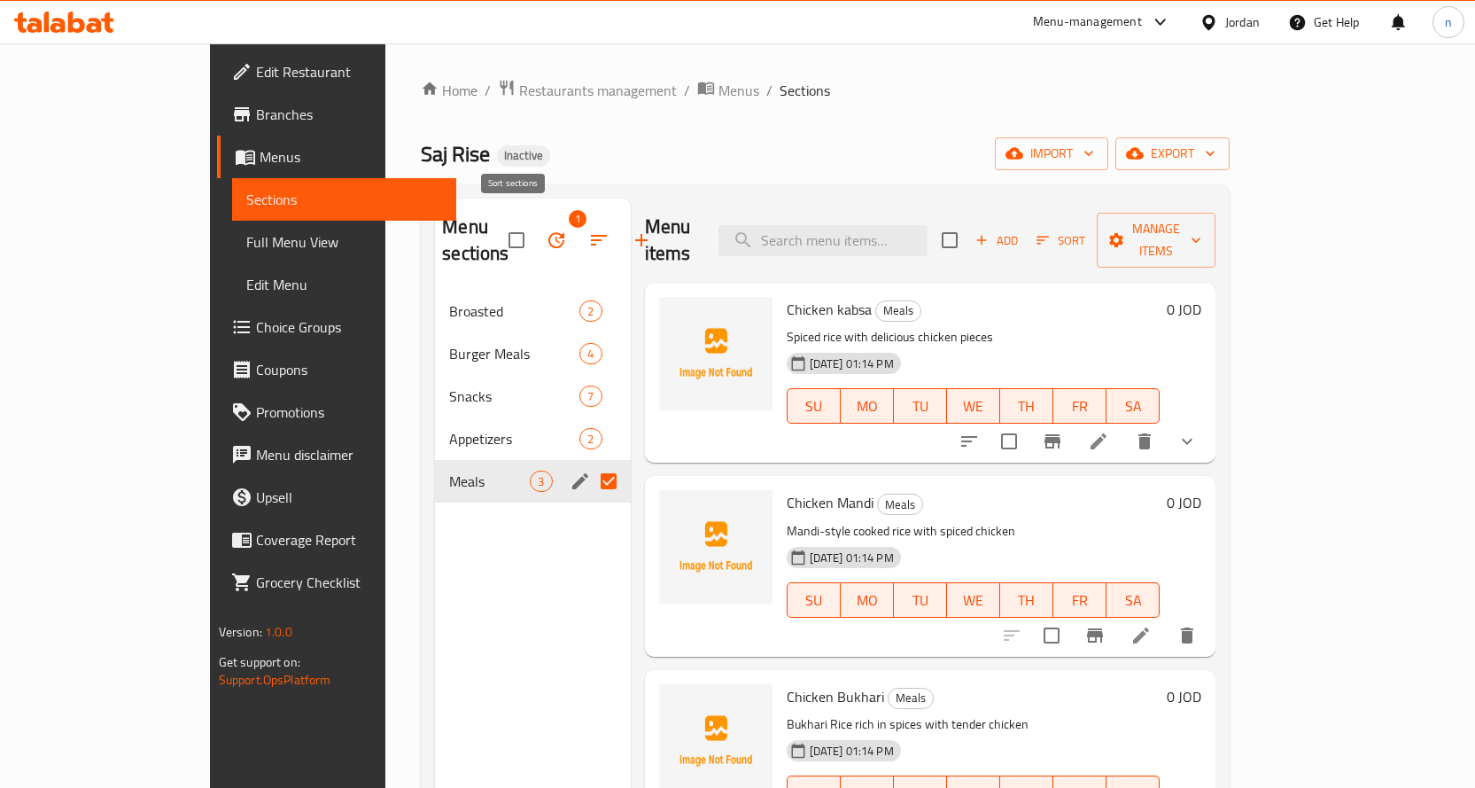
click at [588, 230] on icon "button" at bounding box center [598, 240] width 21 height 21
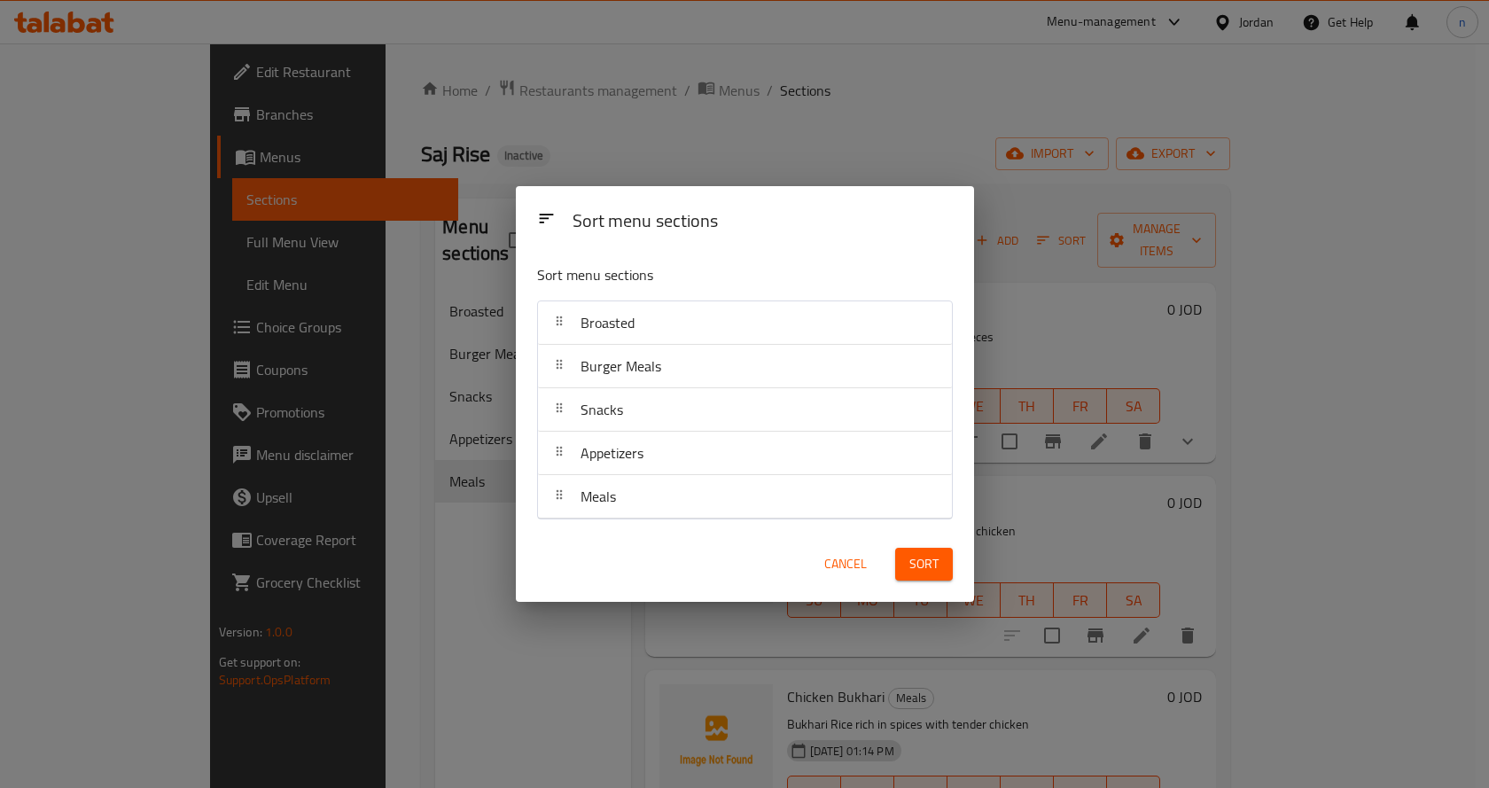
click at [827, 558] on span "Cancel" at bounding box center [845, 564] width 43 height 22
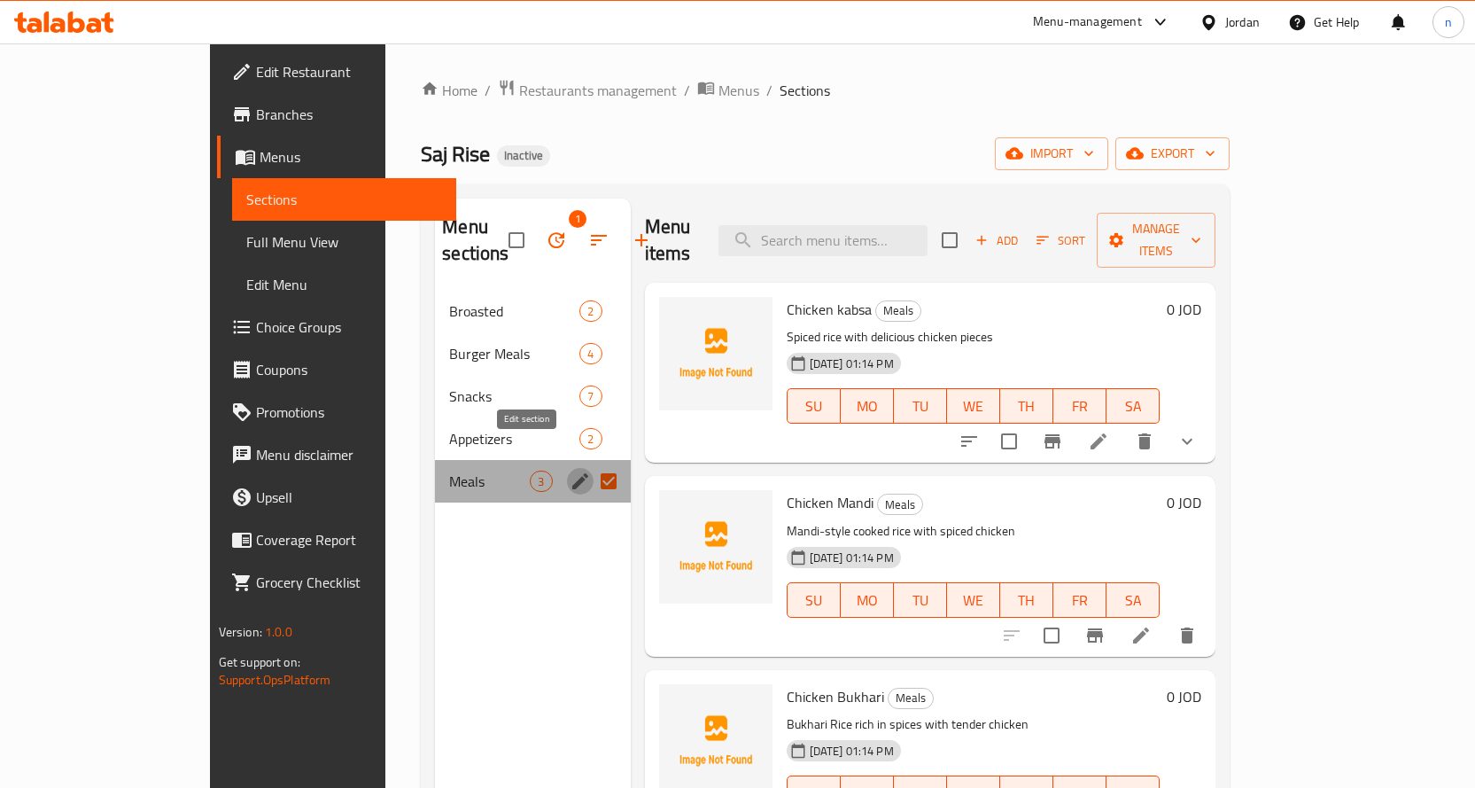
click at [570, 471] on icon "edit" at bounding box center [580, 481] width 21 height 21
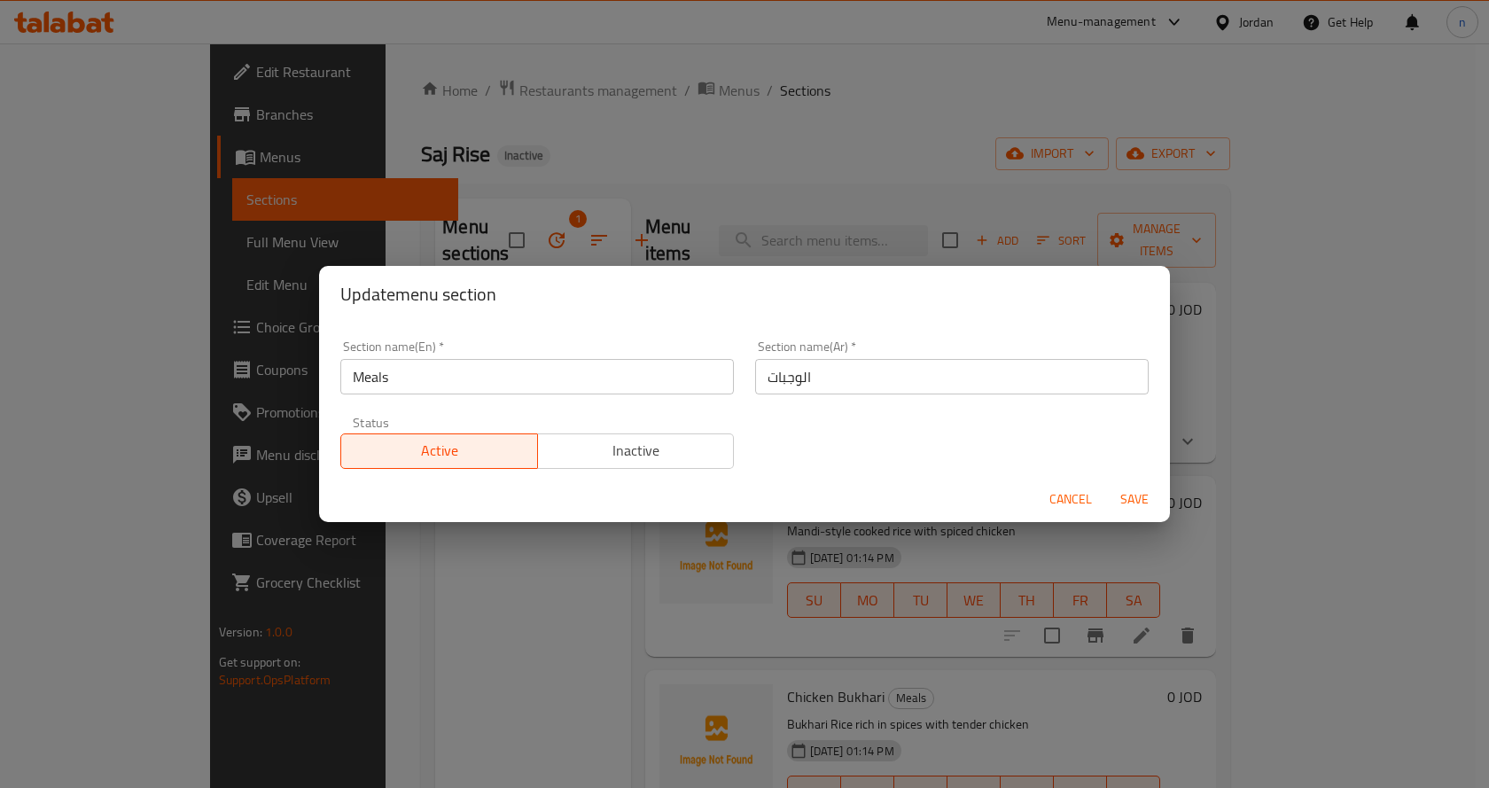
click at [425, 616] on div "Update menu section Section name(En)   * Meals Section name(En) * Section name(…" at bounding box center [744, 394] width 1489 height 788
click at [1075, 505] on span "Cancel" at bounding box center [1070, 499] width 43 height 22
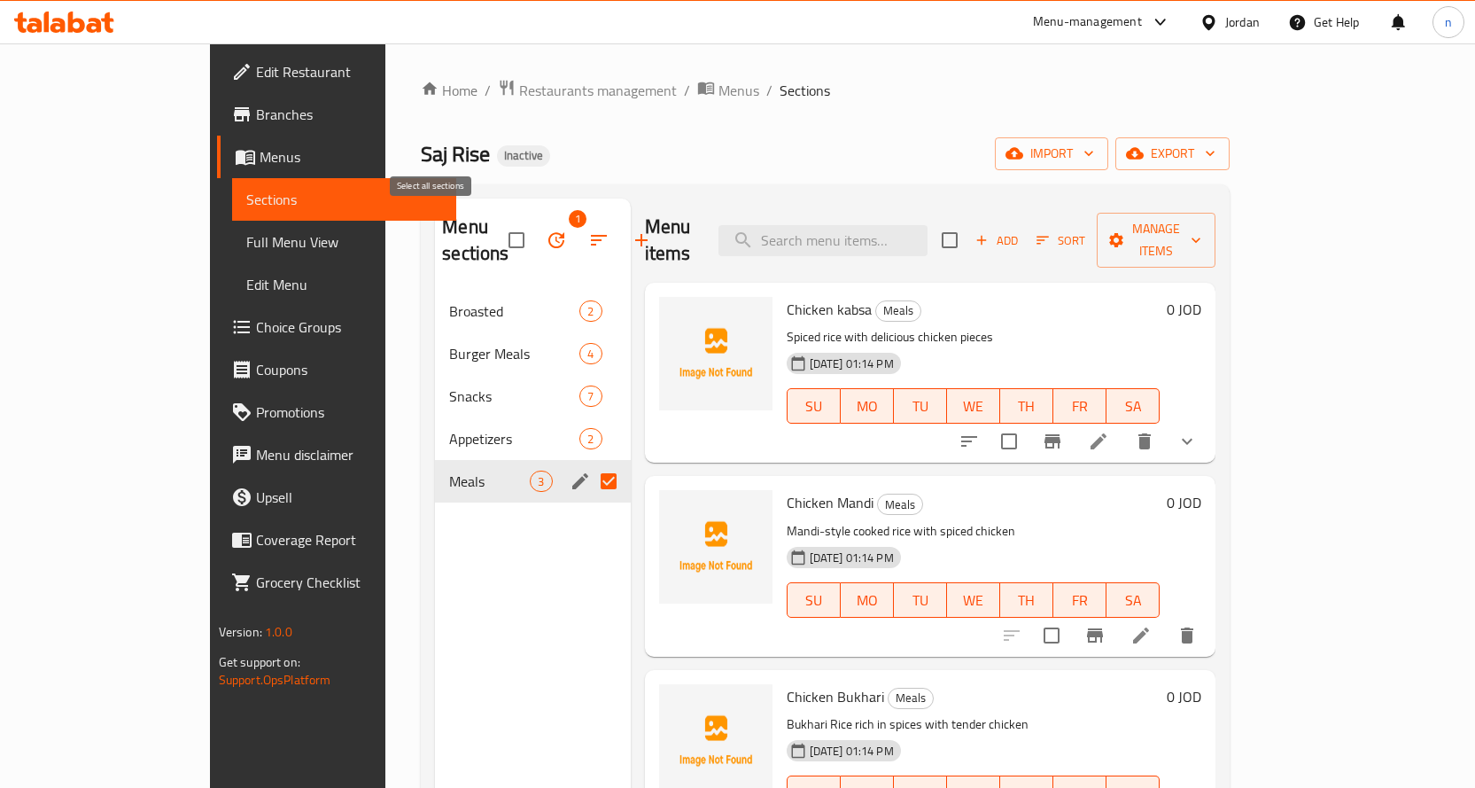
click at [498, 231] on input "checkbox" at bounding box center [516, 240] width 37 height 37
checkbox input "false"
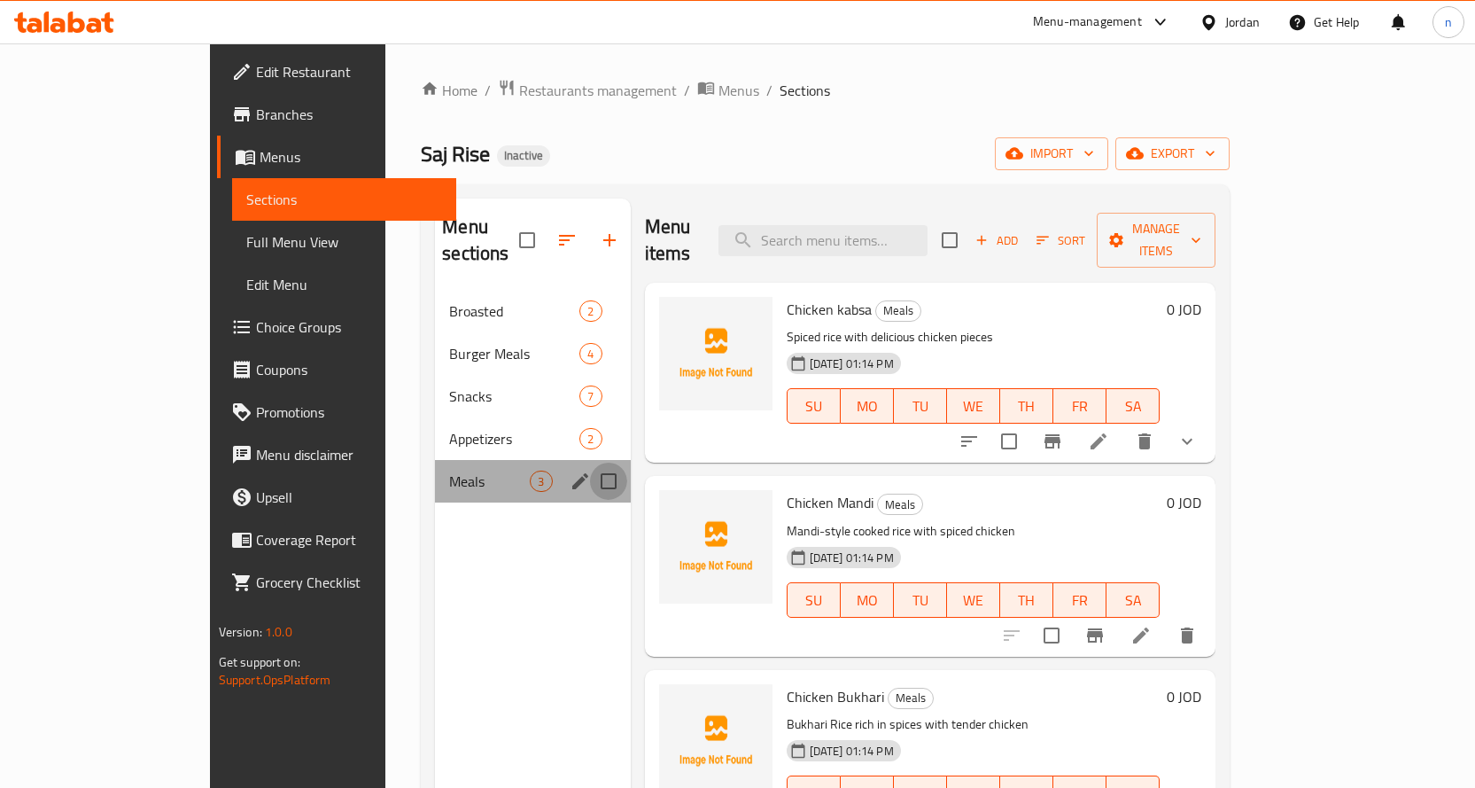
click at [590, 463] on input "Menu sections" at bounding box center [608, 481] width 37 height 37
checkbox input "true"
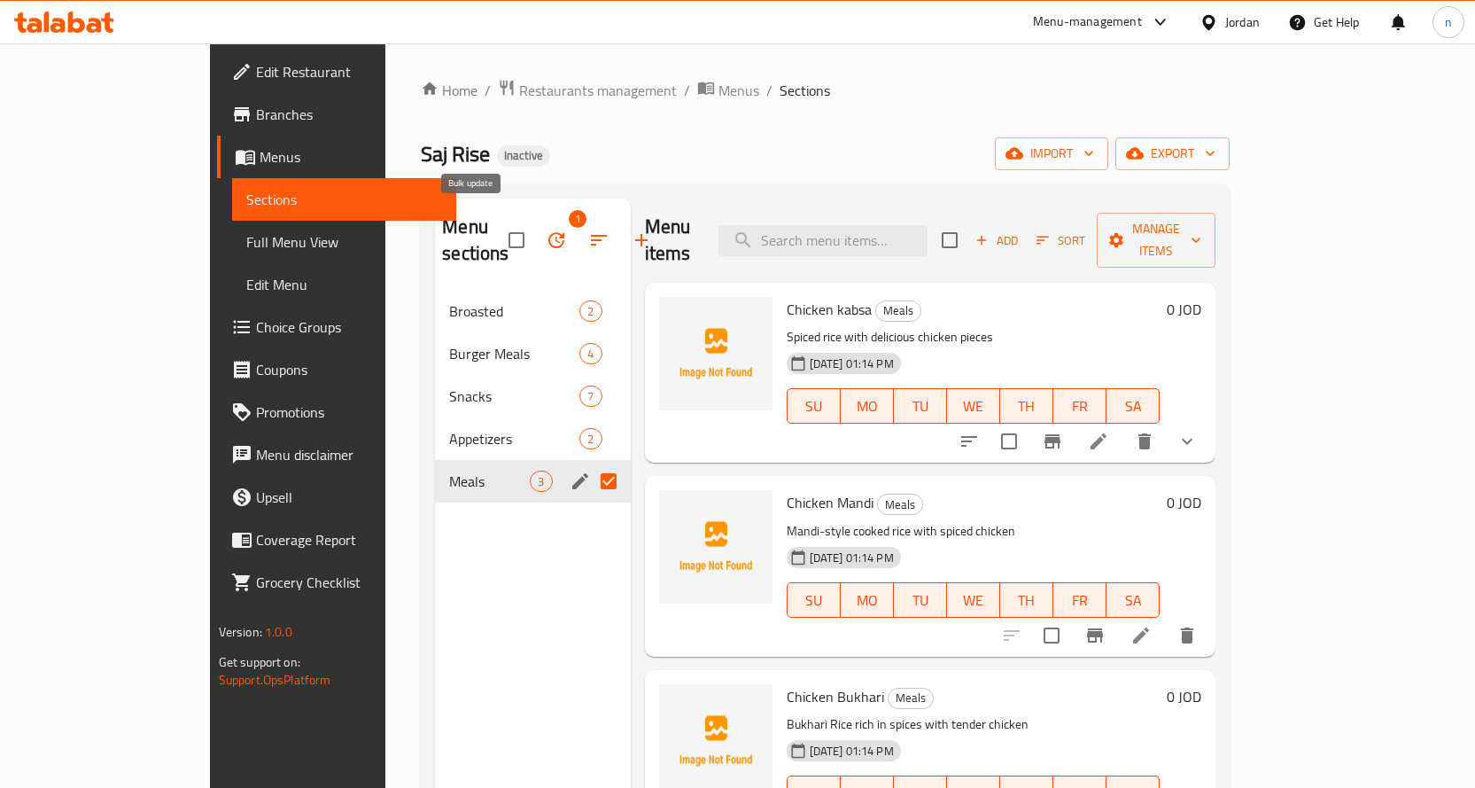
click at [535, 242] on button "button" at bounding box center [556, 240] width 43 height 43
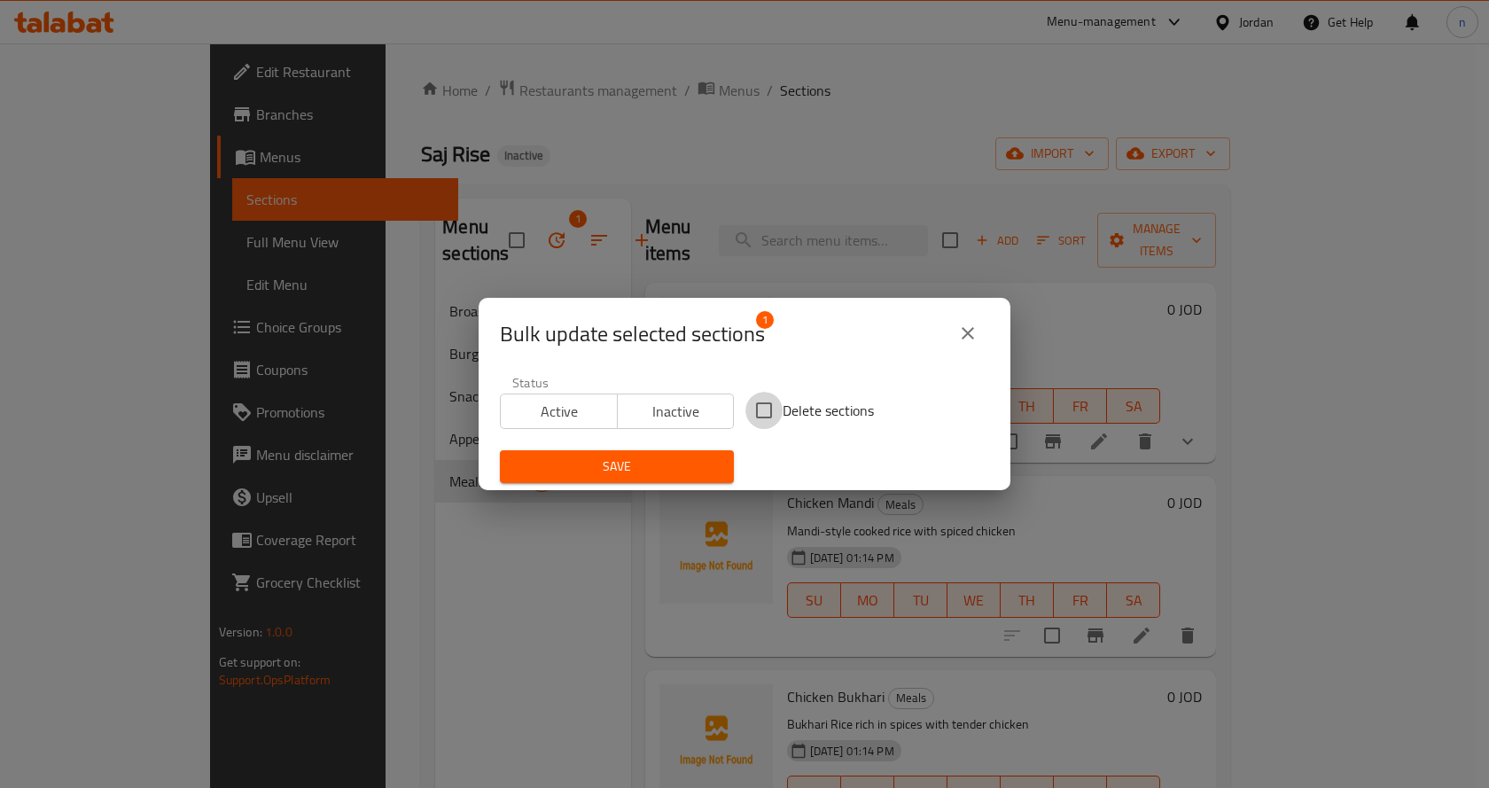
click at [774, 401] on input "Delete sections" at bounding box center [763, 410] width 37 height 37
checkbox input "true"
click at [606, 471] on span "Save" at bounding box center [617, 466] width 206 height 22
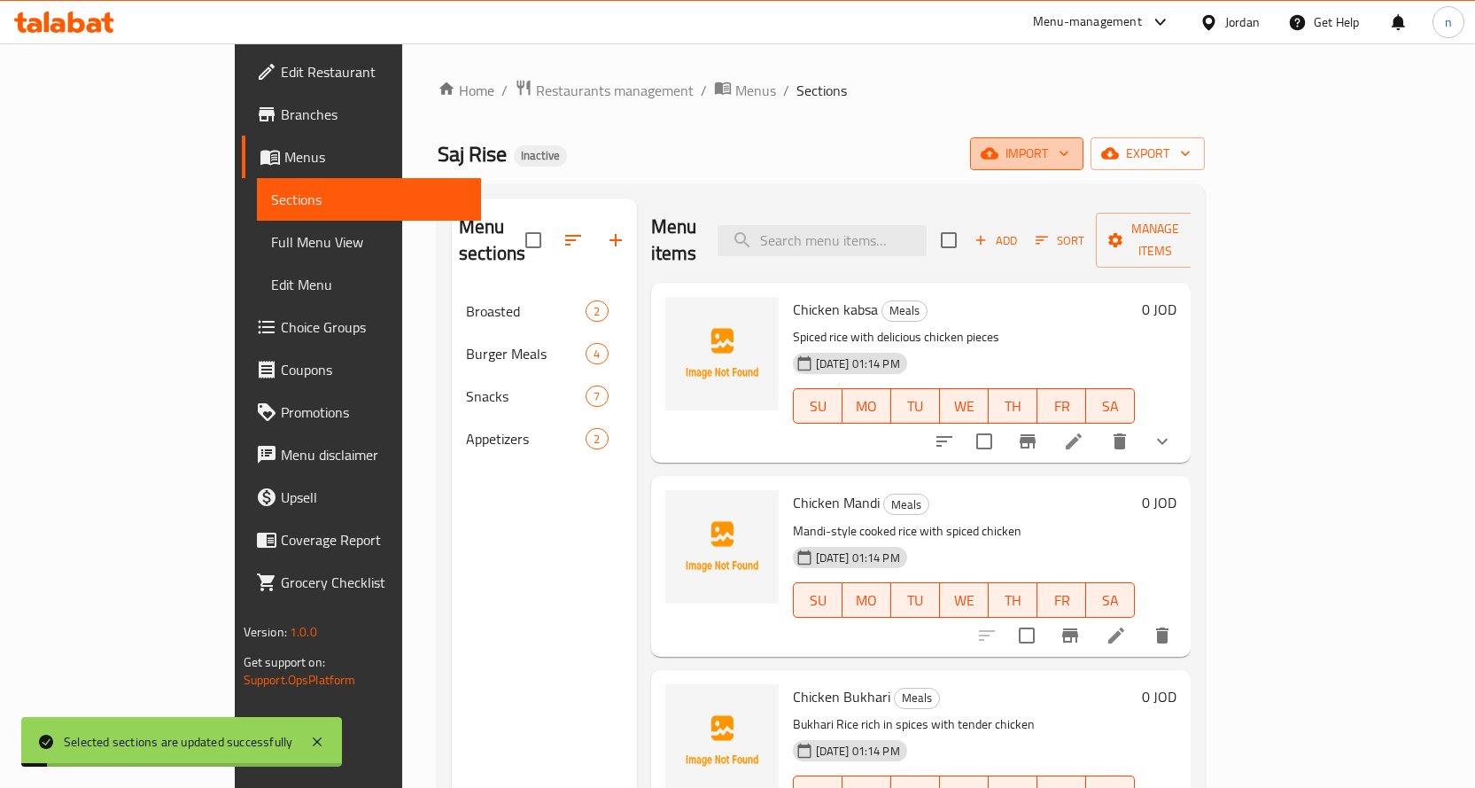
click at [999, 155] on icon "button" at bounding box center [990, 154] width 18 height 12
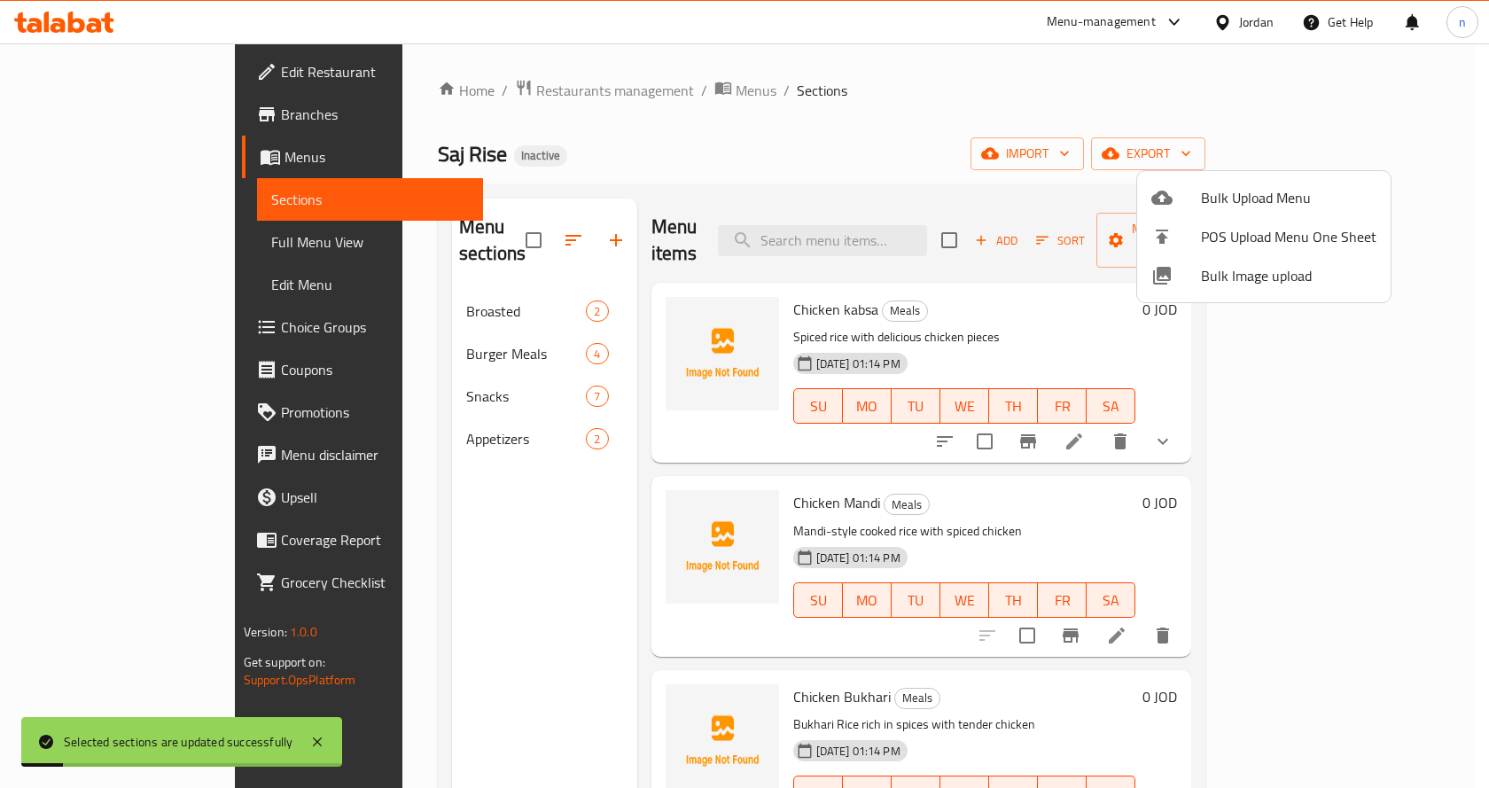
click at [1248, 207] on span "Bulk Upload Menu" at bounding box center [1288, 197] width 175 height 21
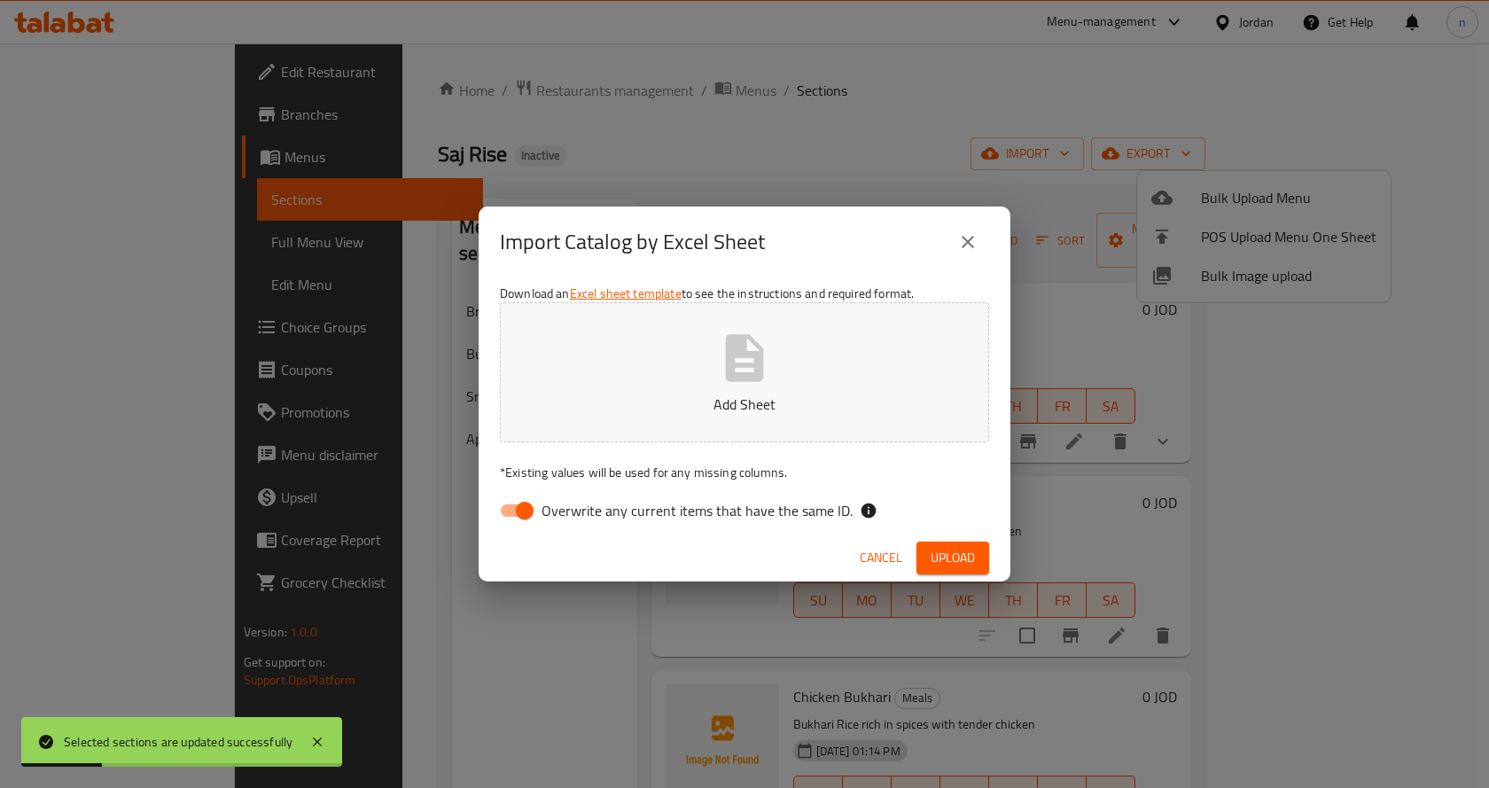
click at [548, 514] on span "Overwrite any current items that have the same ID." at bounding box center [696, 510] width 311 height 21
click at [548, 514] on input "Overwrite any current items that have the same ID." at bounding box center [524, 511] width 101 height 34
checkbox input "false"
click at [709, 390] on button "Add Sheet" at bounding box center [744, 372] width 489 height 140
click at [925, 546] on button "Upload" at bounding box center [952, 557] width 73 height 33
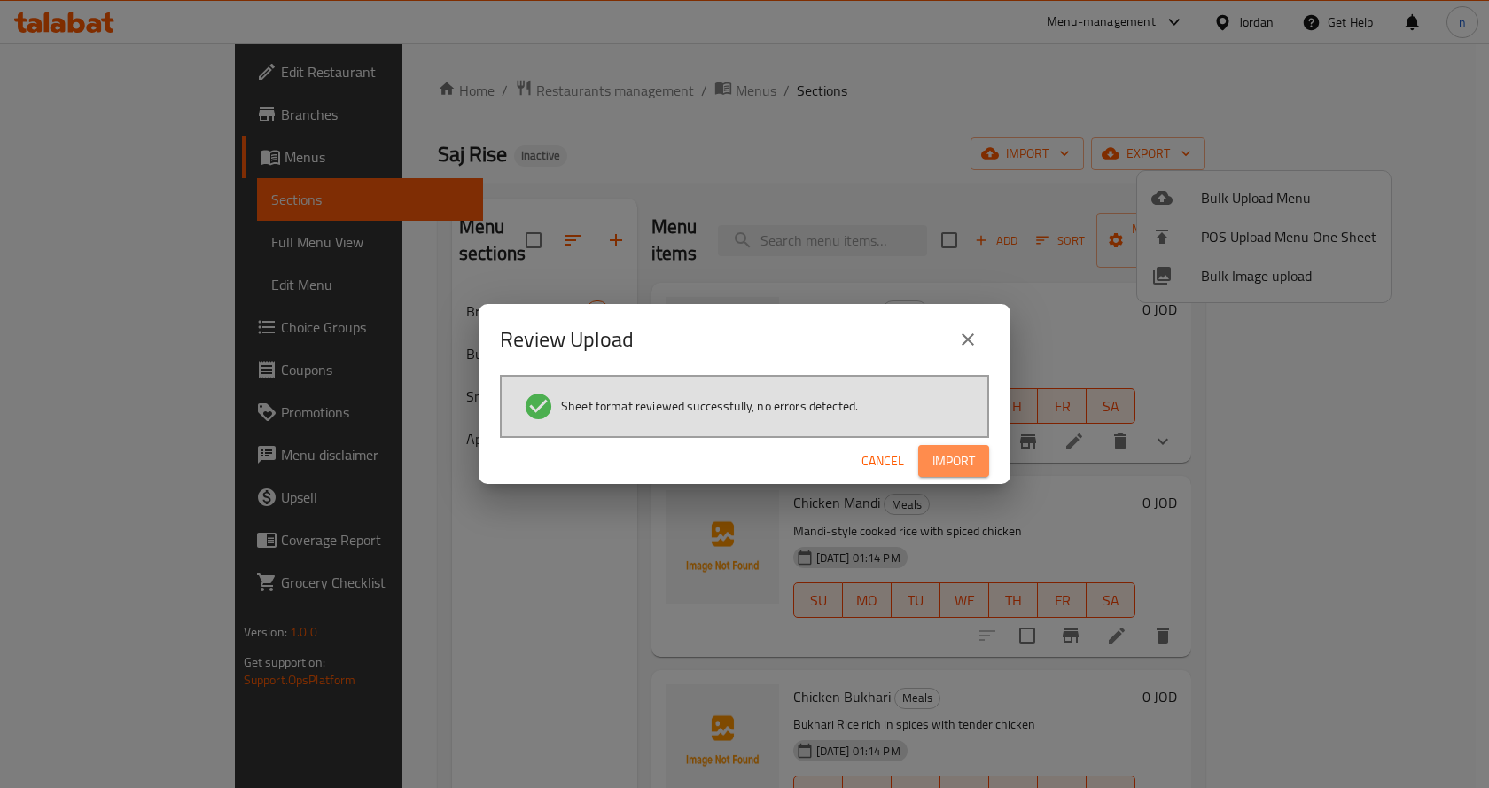
click at [946, 463] on span "Import" at bounding box center [953, 461] width 43 height 22
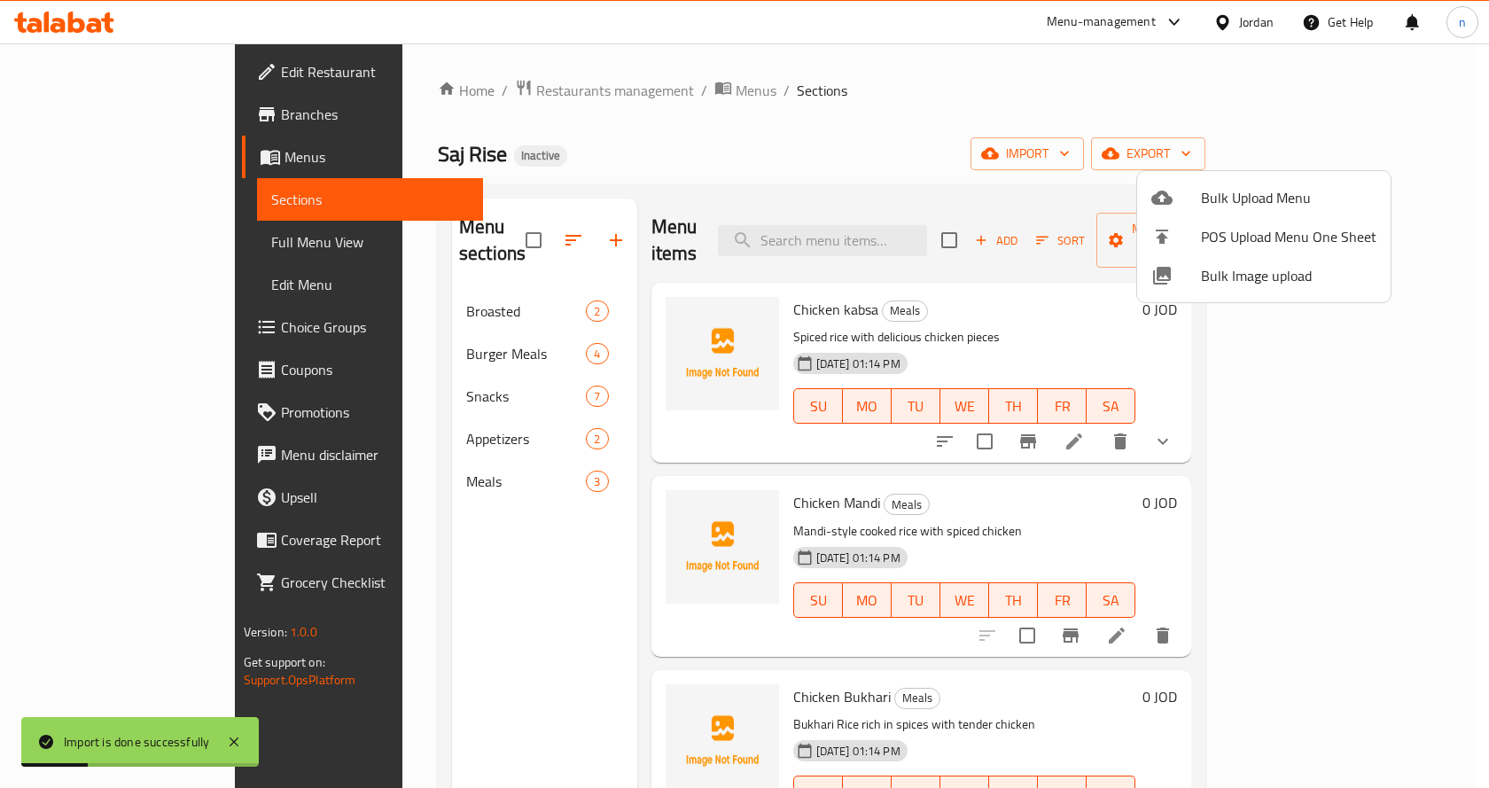
click at [342, 455] on div at bounding box center [744, 394] width 1489 height 788
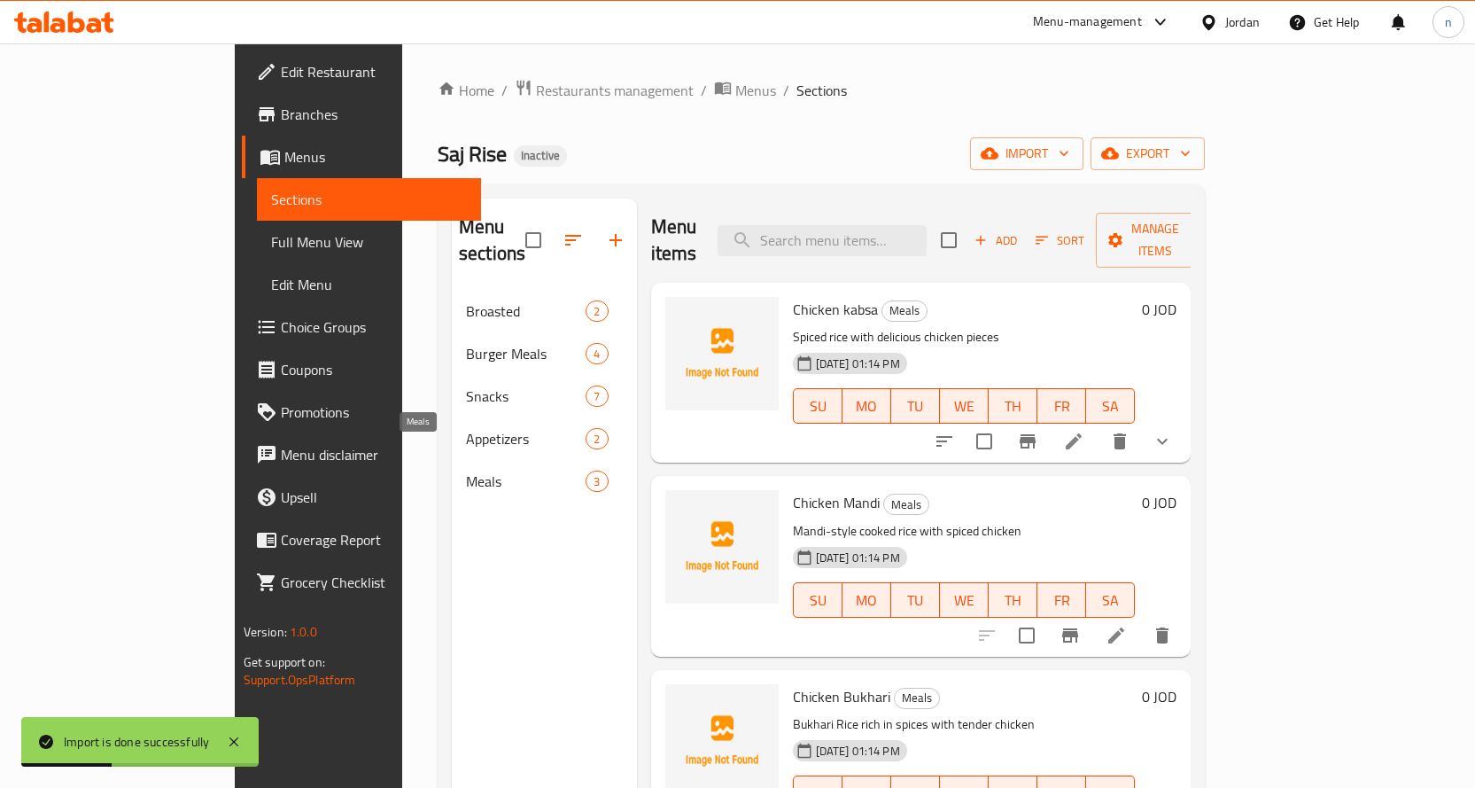
click at [466, 471] on span "Meals" at bounding box center [526, 481] width 120 height 21
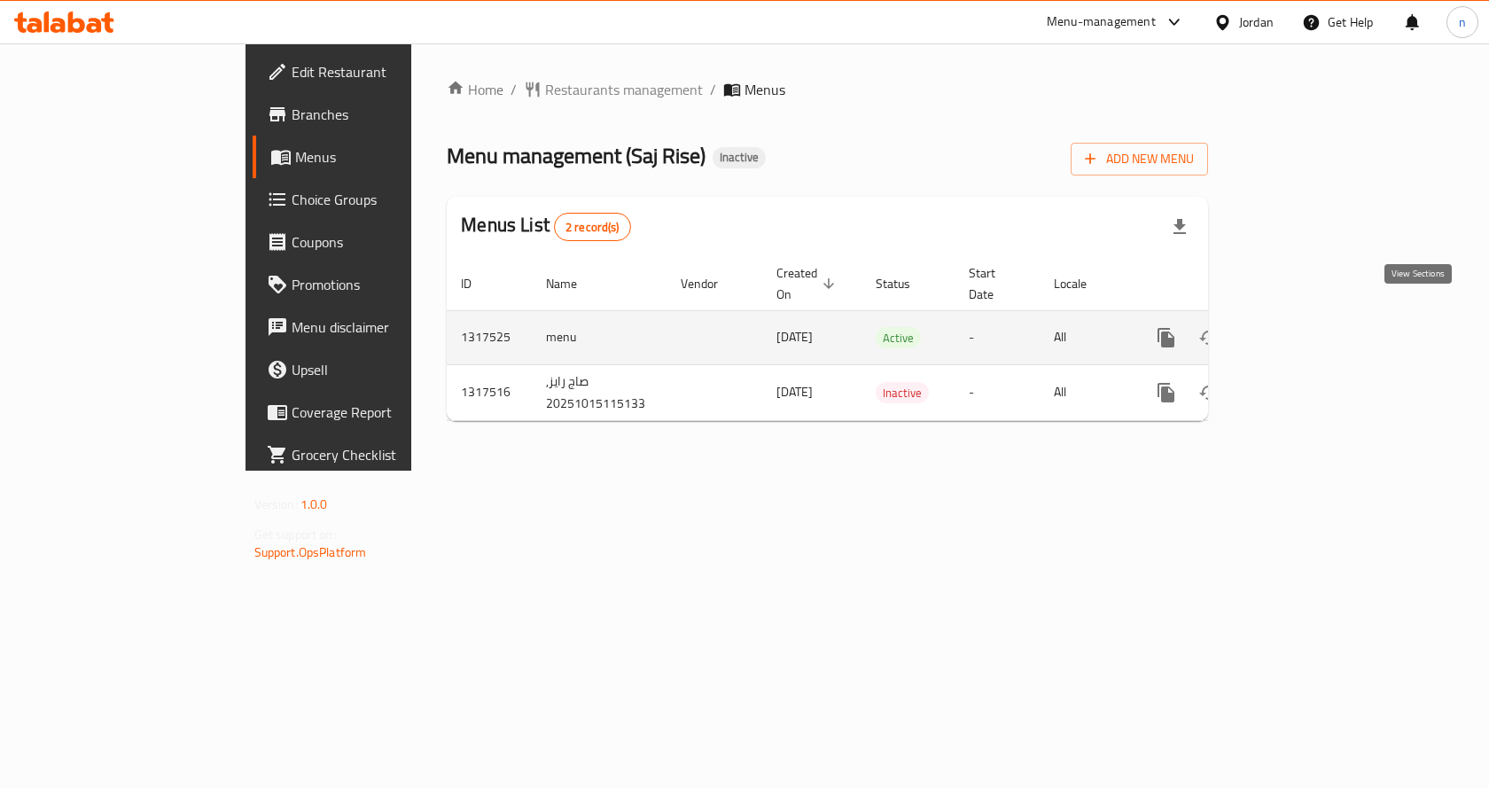
click at [1315, 316] on link "enhanced table" at bounding box center [1294, 337] width 43 height 43
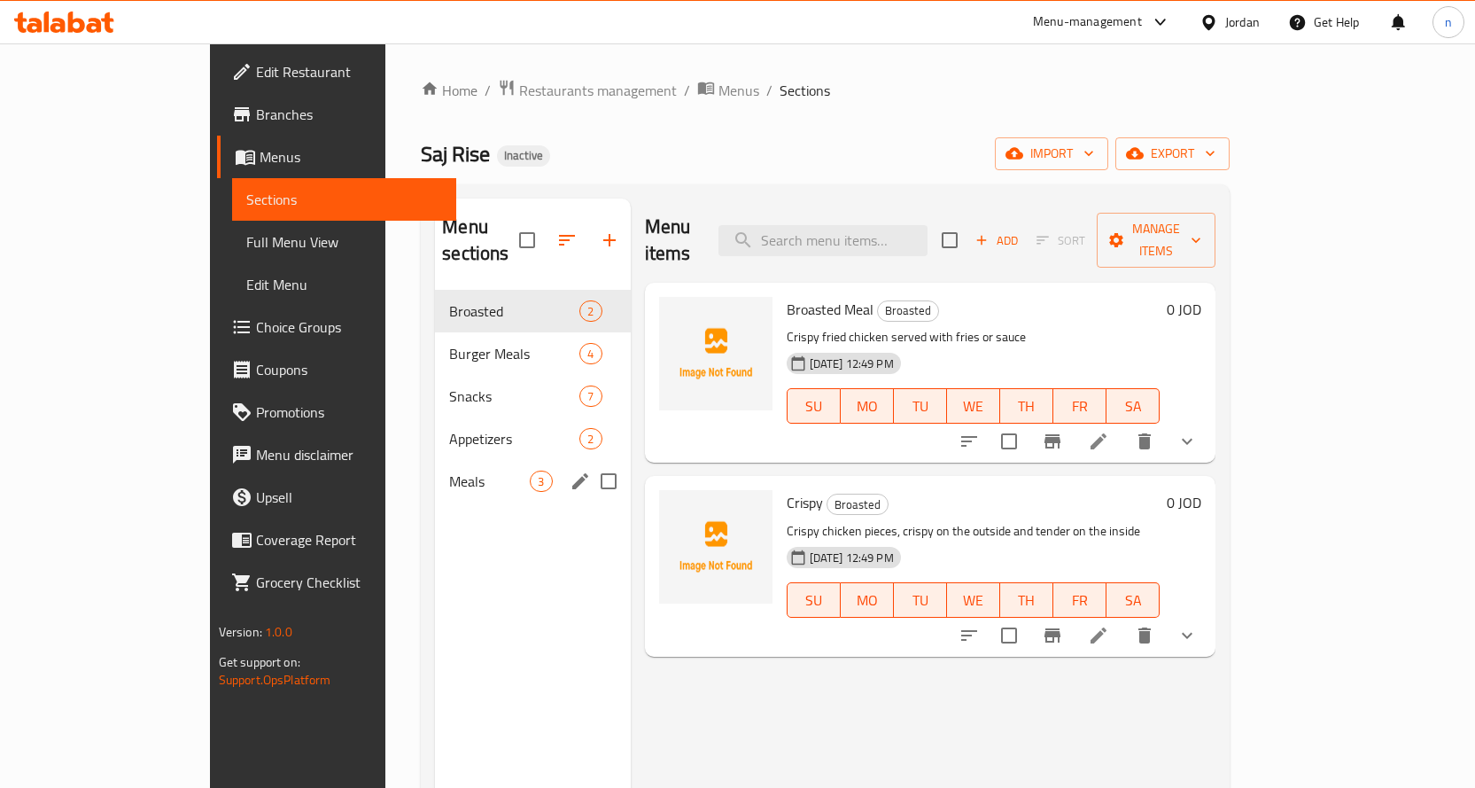
click at [435, 475] on div "Meals 3" at bounding box center [532, 481] width 195 height 43
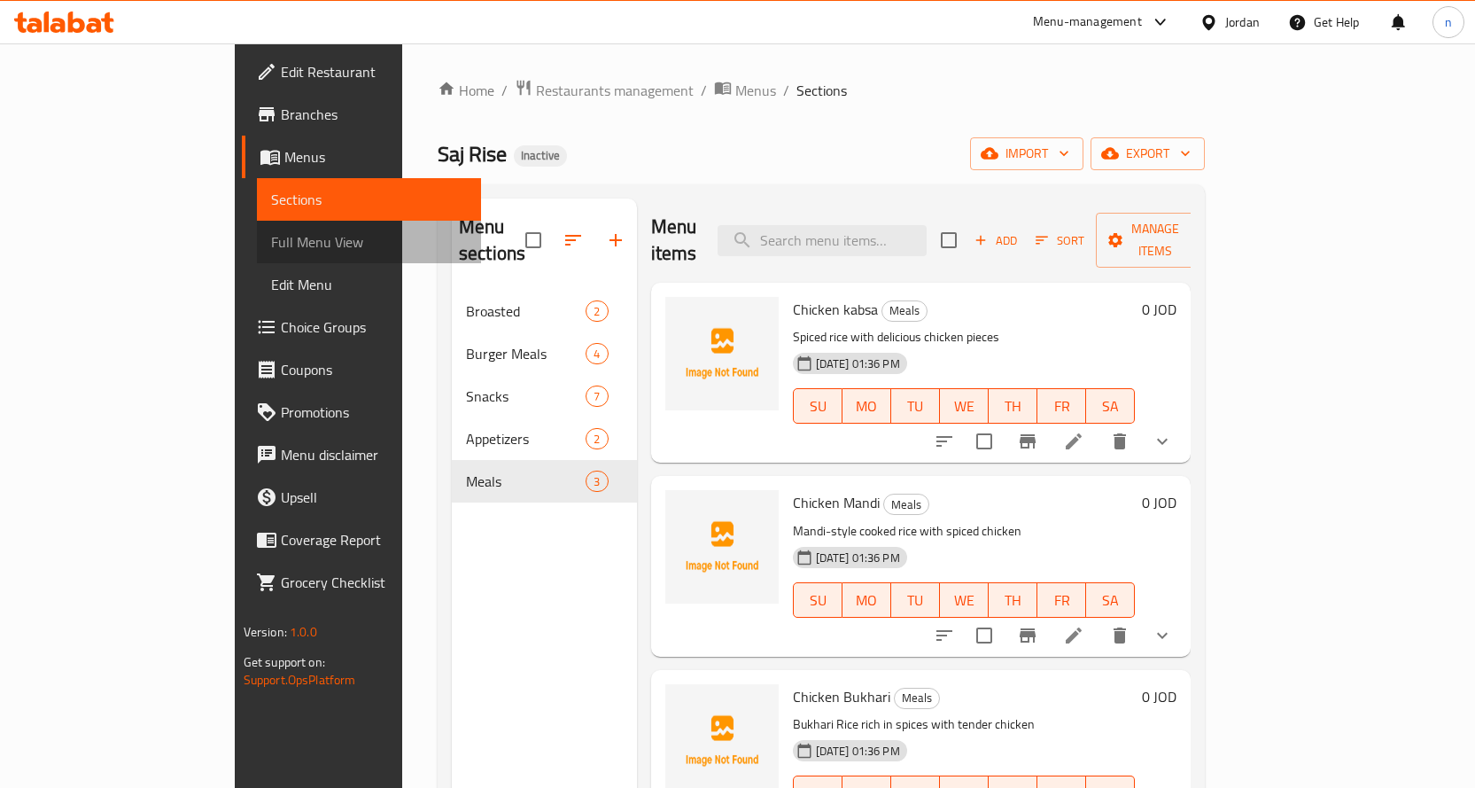
click at [257, 256] on link "Full Menu View" at bounding box center [369, 242] width 224 height 43
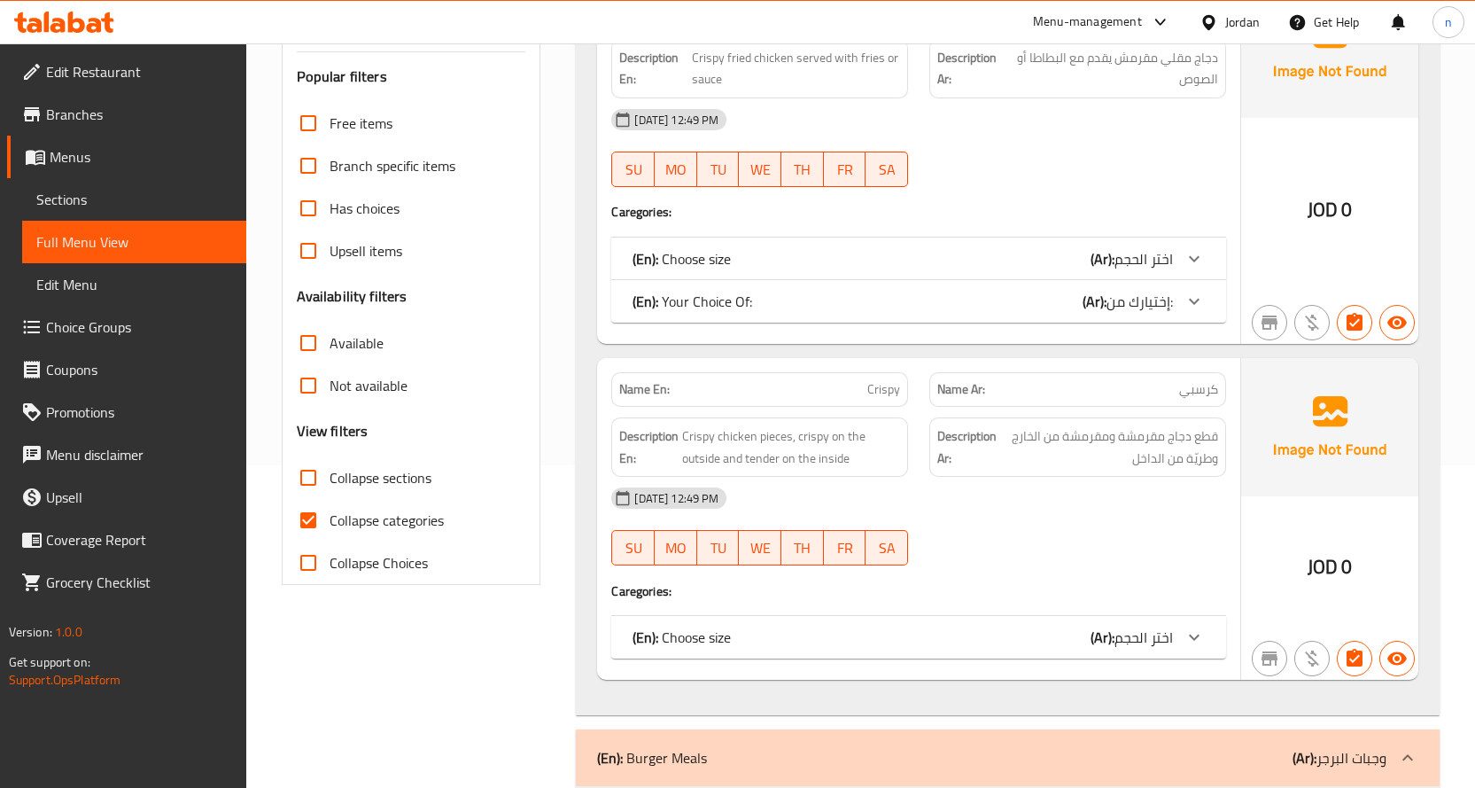
scroll to position [443, 0]
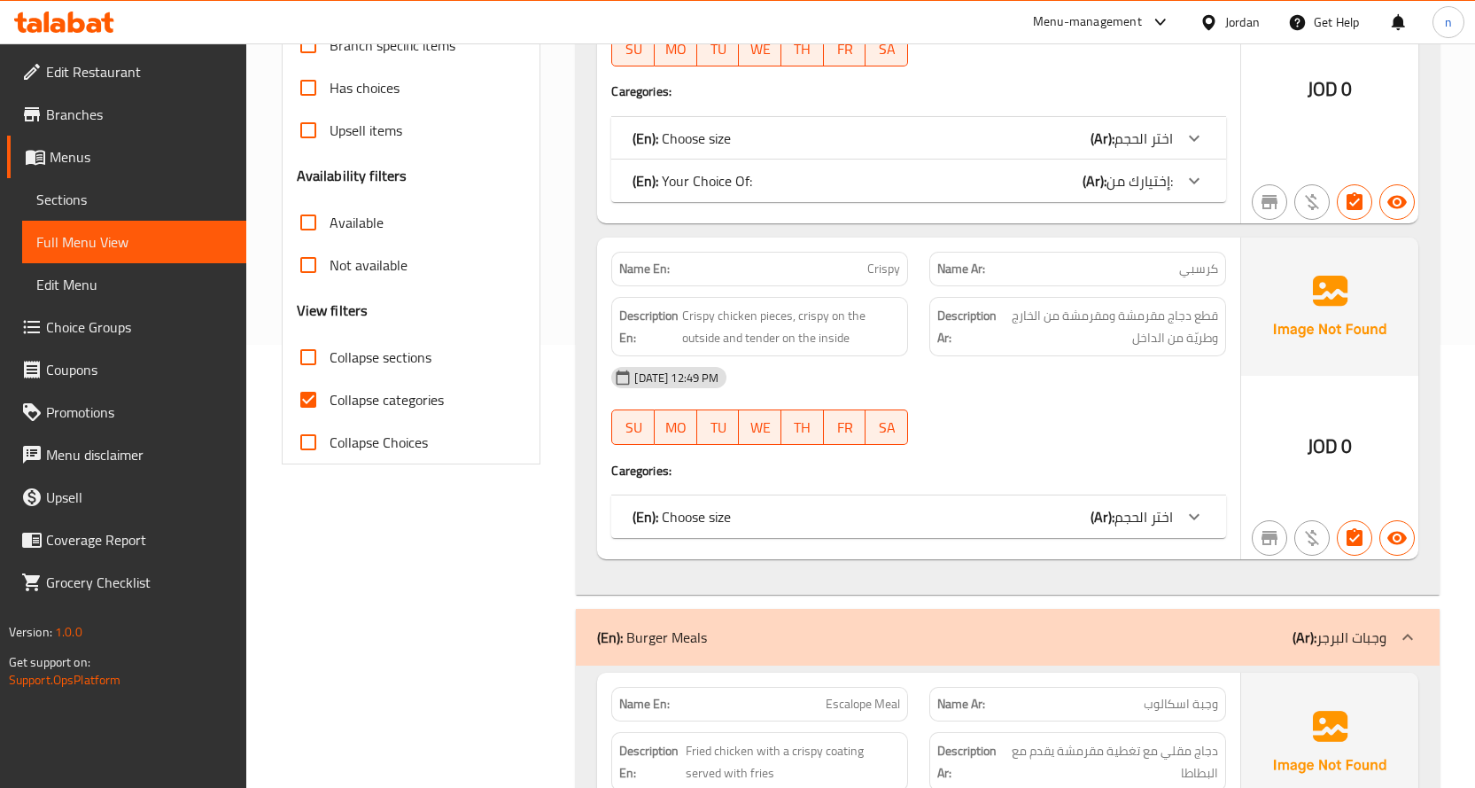
click at [311, 363] on input "Collapse sections" at bounding box center [308, 357] width 43 height 43
checkbox input "true"
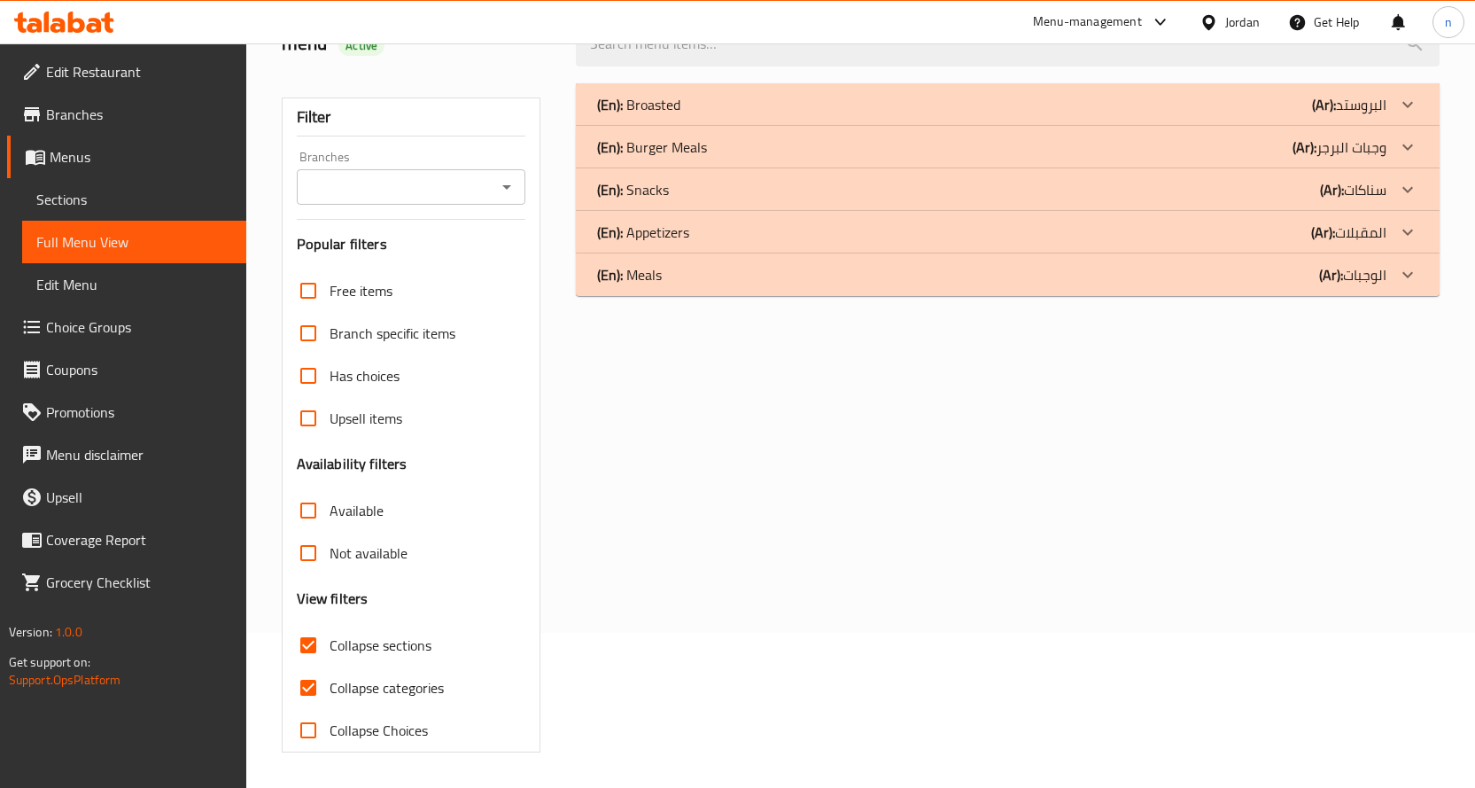
scroll to position [155, 0]
click at [319, 403] on input "Upsell items" at bounding box center [308, 418] width 43 height 43
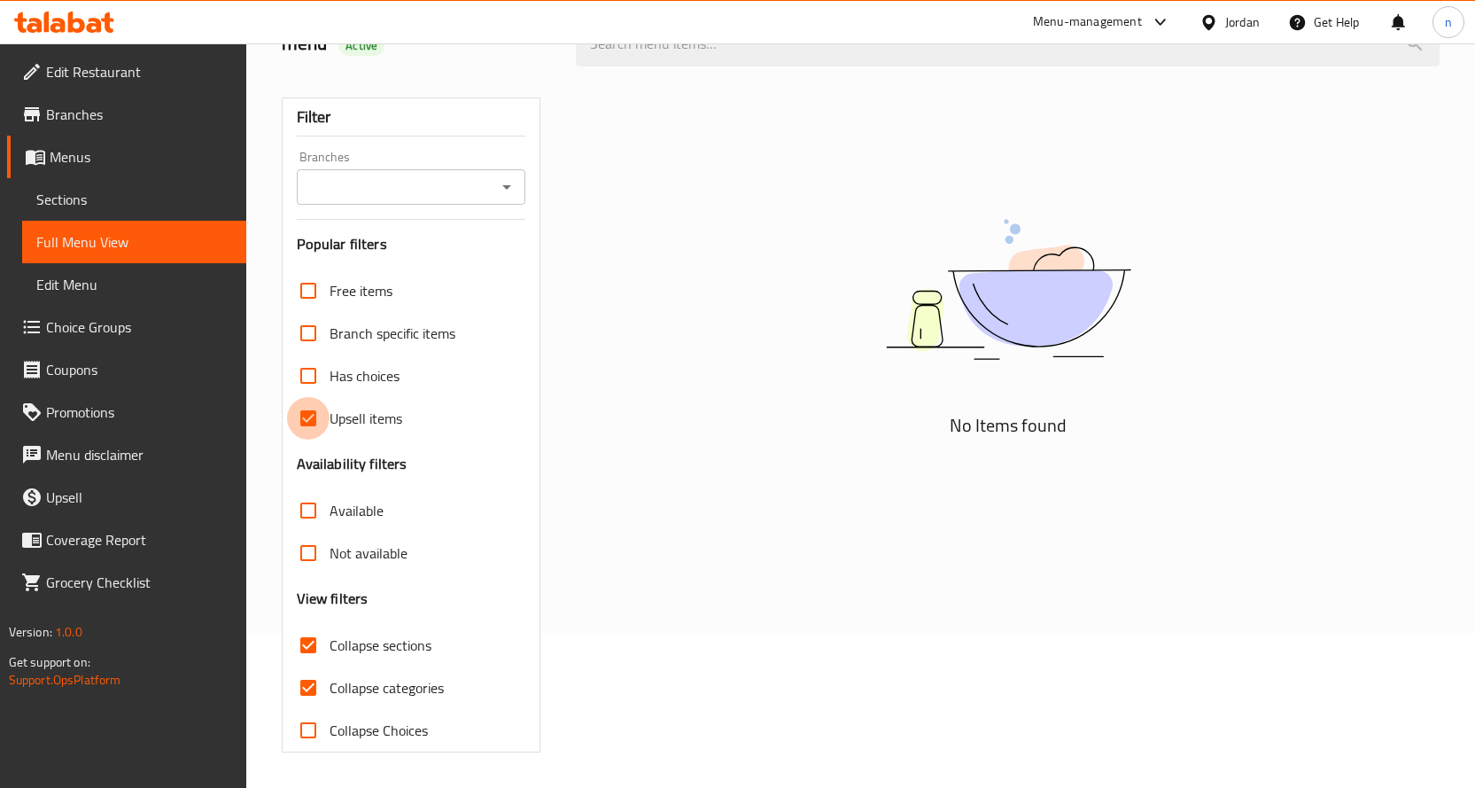
click at [320, 409] on input "Upsell items" at bounding box center [308, 418] width 43 height 43
checkbox input "false"
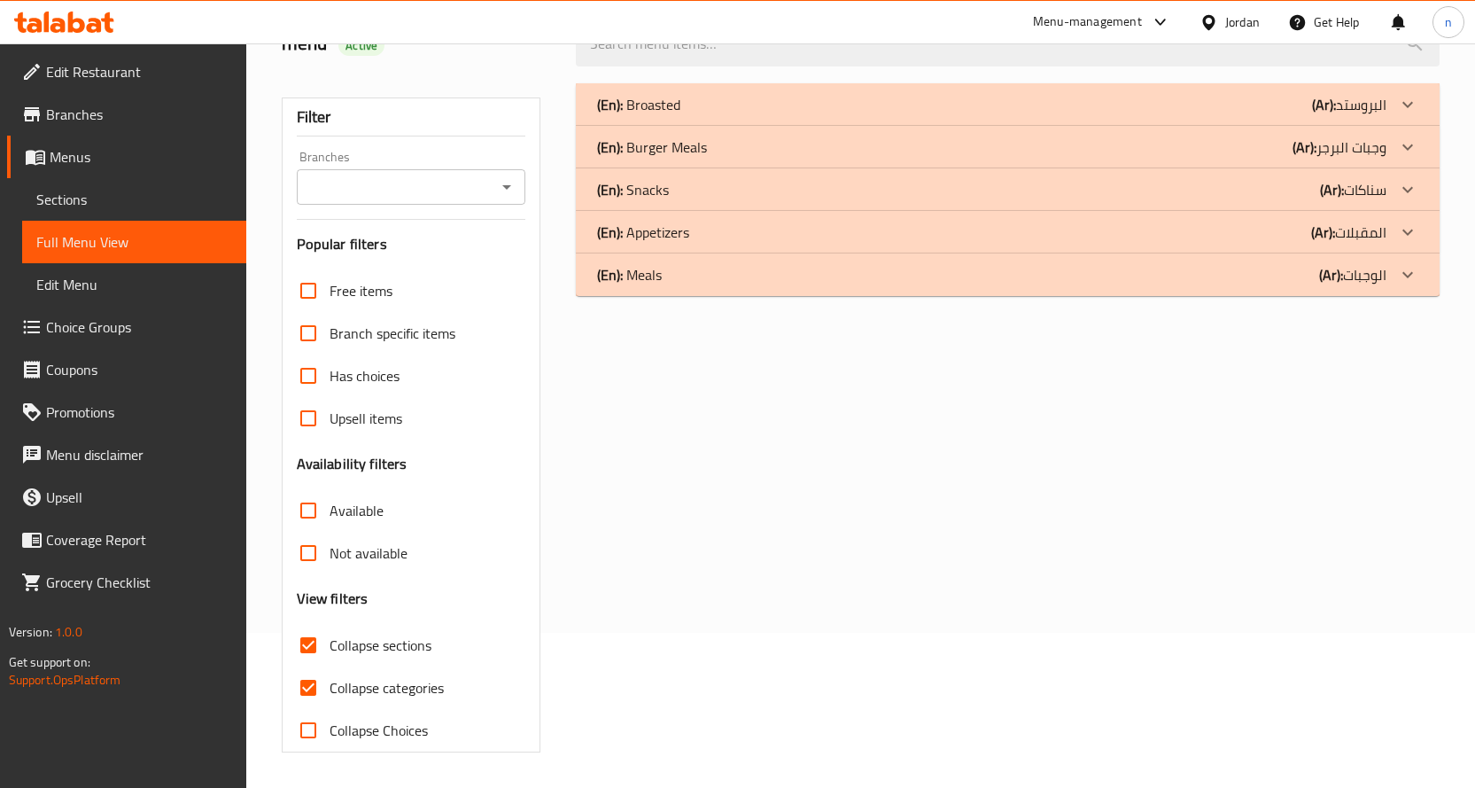
click at [343, 698] on span "Collapse categories" at bounding box center [387, 687] width 114 height 21
click at [330, 700] on input "Collapse categories" at bounding box center [308, 687] width 43 height 43
checkbox input "false"
click at [1415, 276] on icon at bounding box center [1407, 274] width 21 height 21
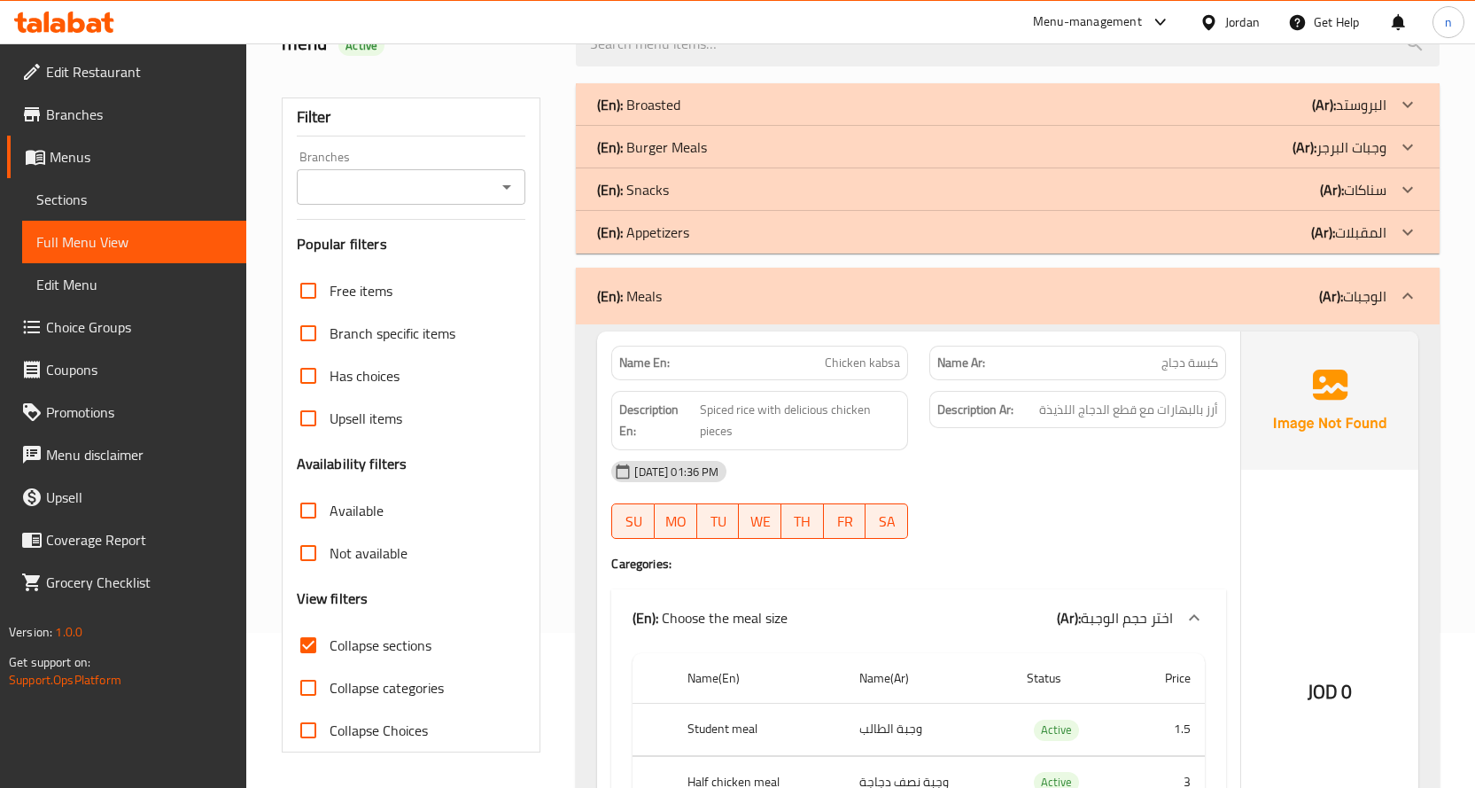
click at [1409, 239] on icon at bounding box center [1407, 232] width 21 height 21
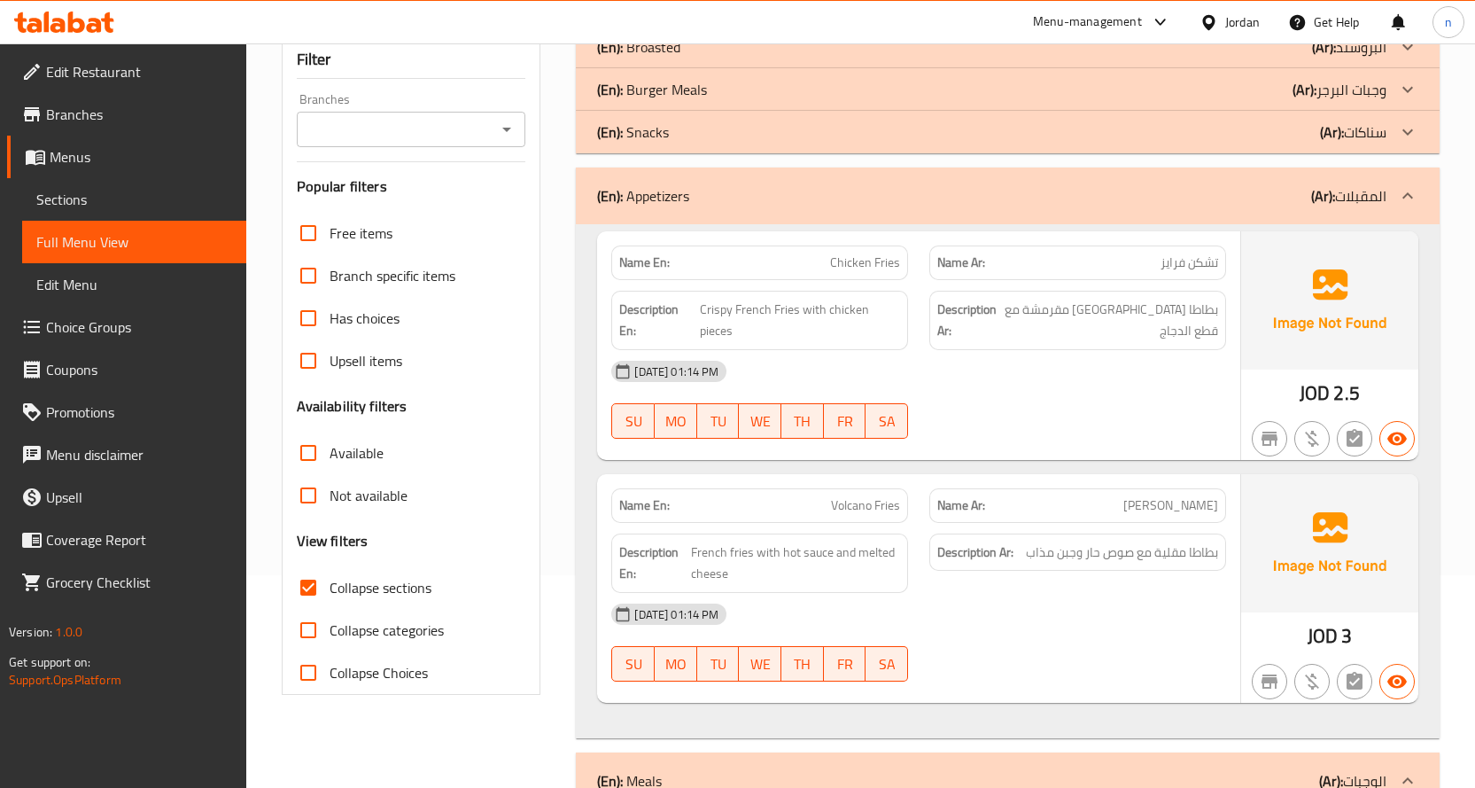
scroll to position [70, 0]
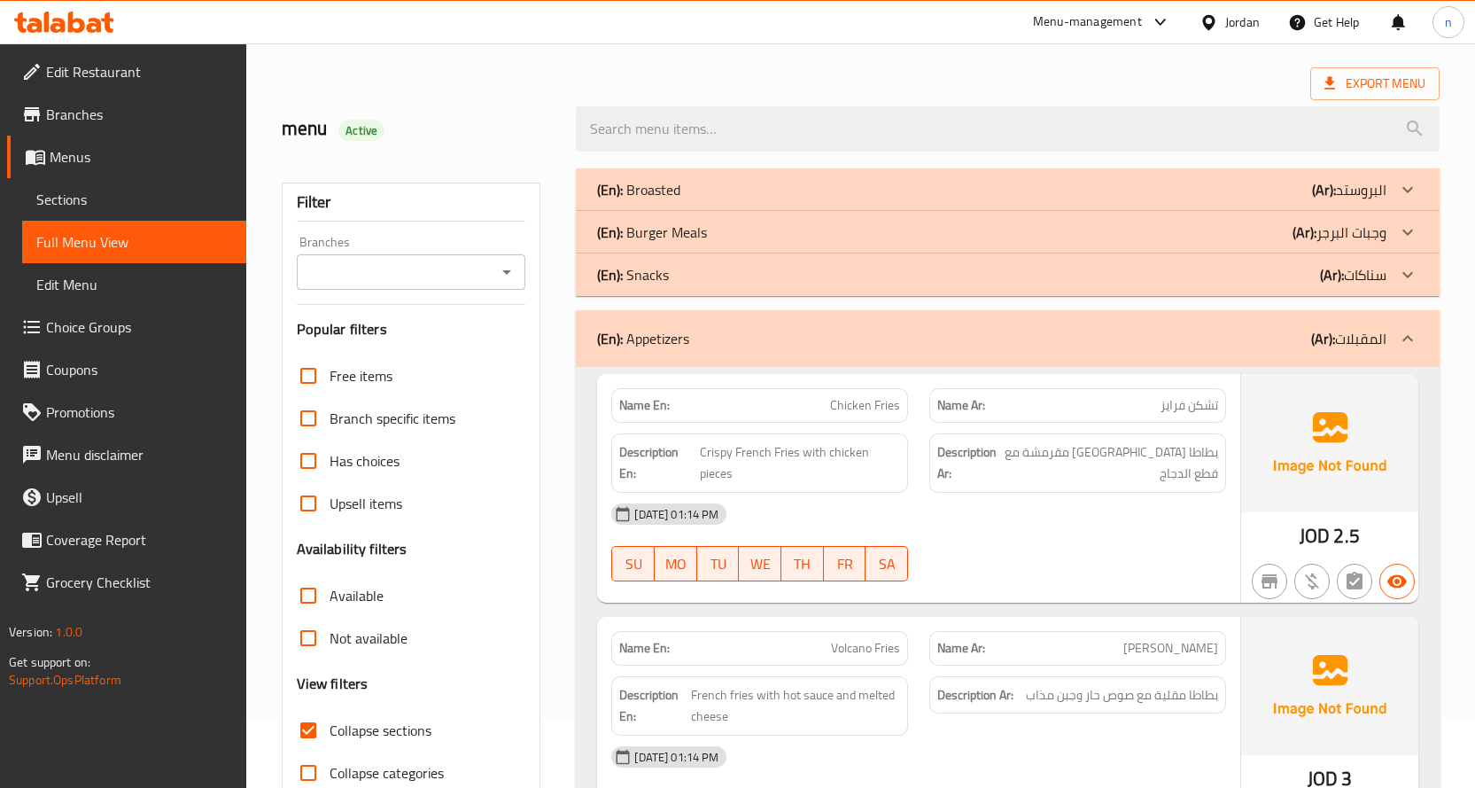
click at [915, 315] on div "(En): Appetizers (Ar): المقبلات" at bounding box center [1008, 338] width 864 height 57
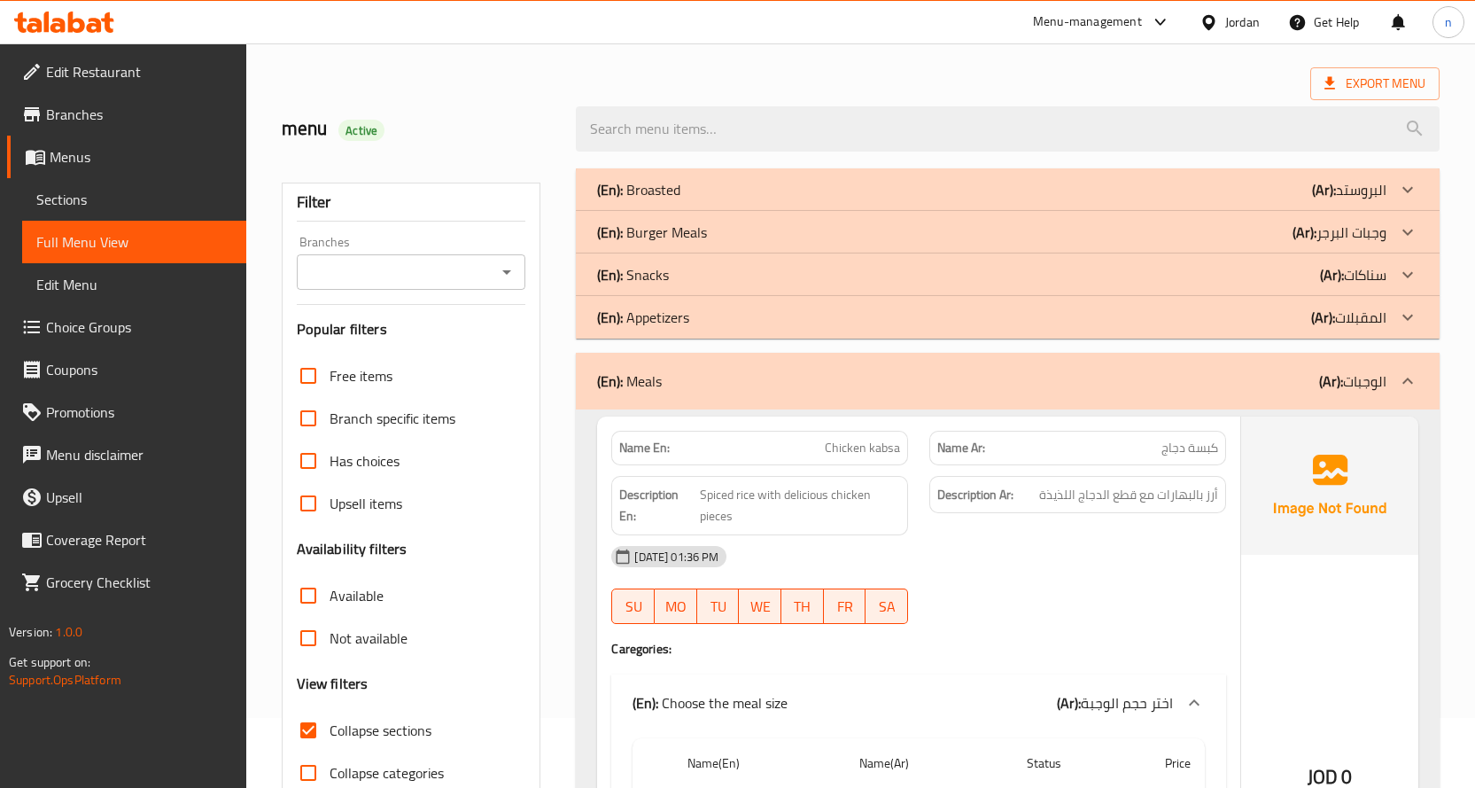
click at [1028, 397] on div "(En): Meals (Ar): الوجبات" at bounding box center [1008, 381] width 864 height 57
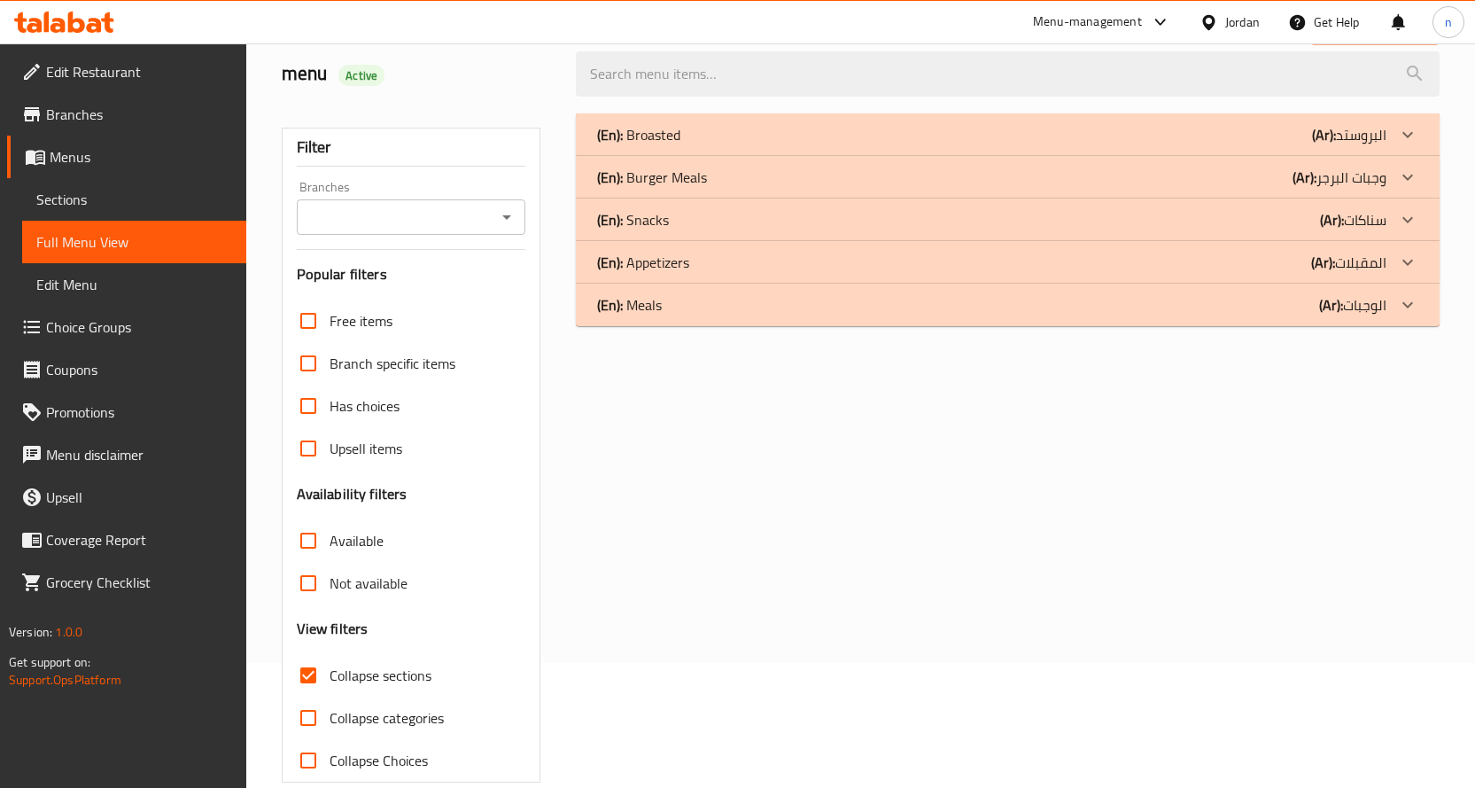
scroll to position [155, 0]
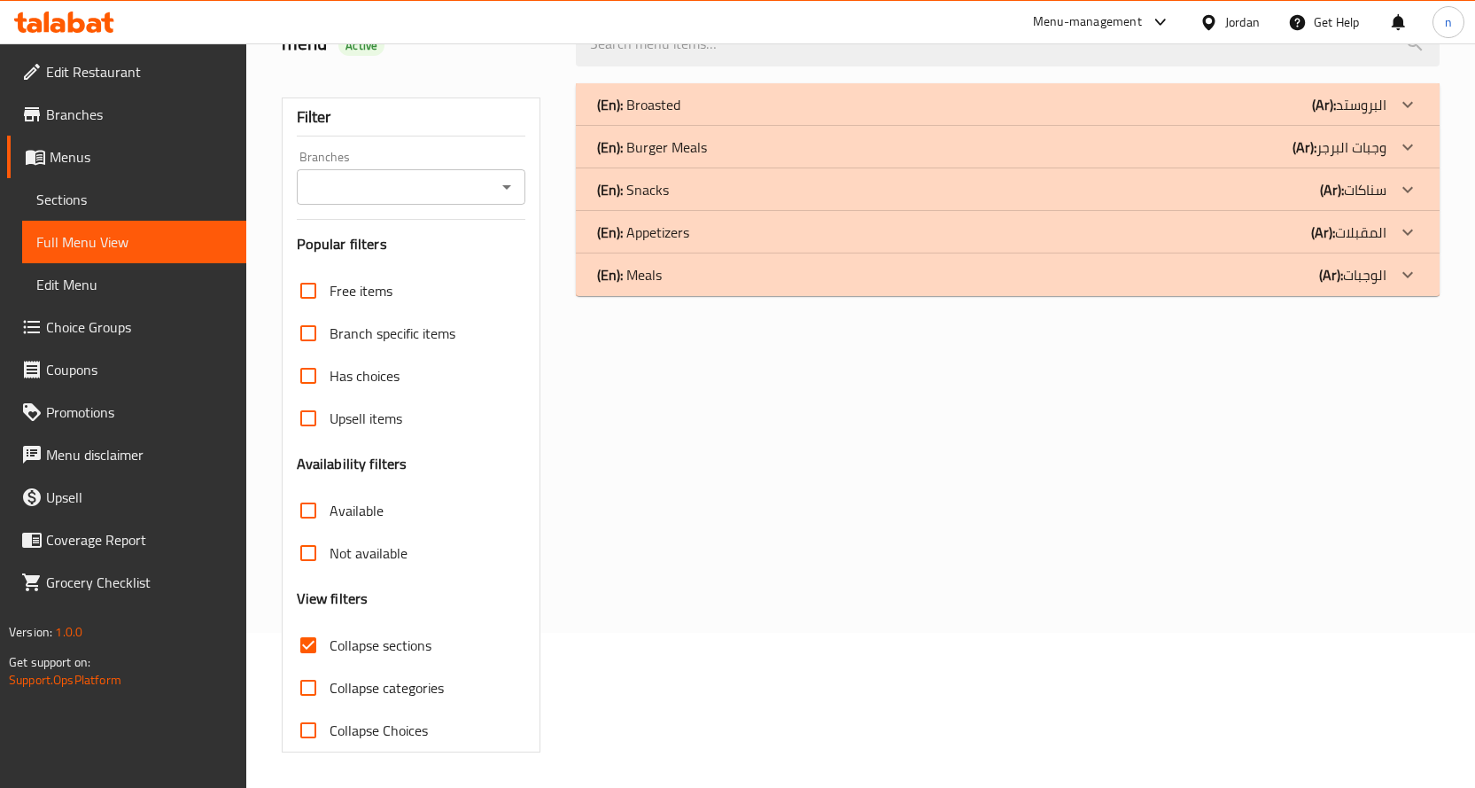
click at [76, 118] on span "Branches" at bounding box center [139, 114] width 186 height 21
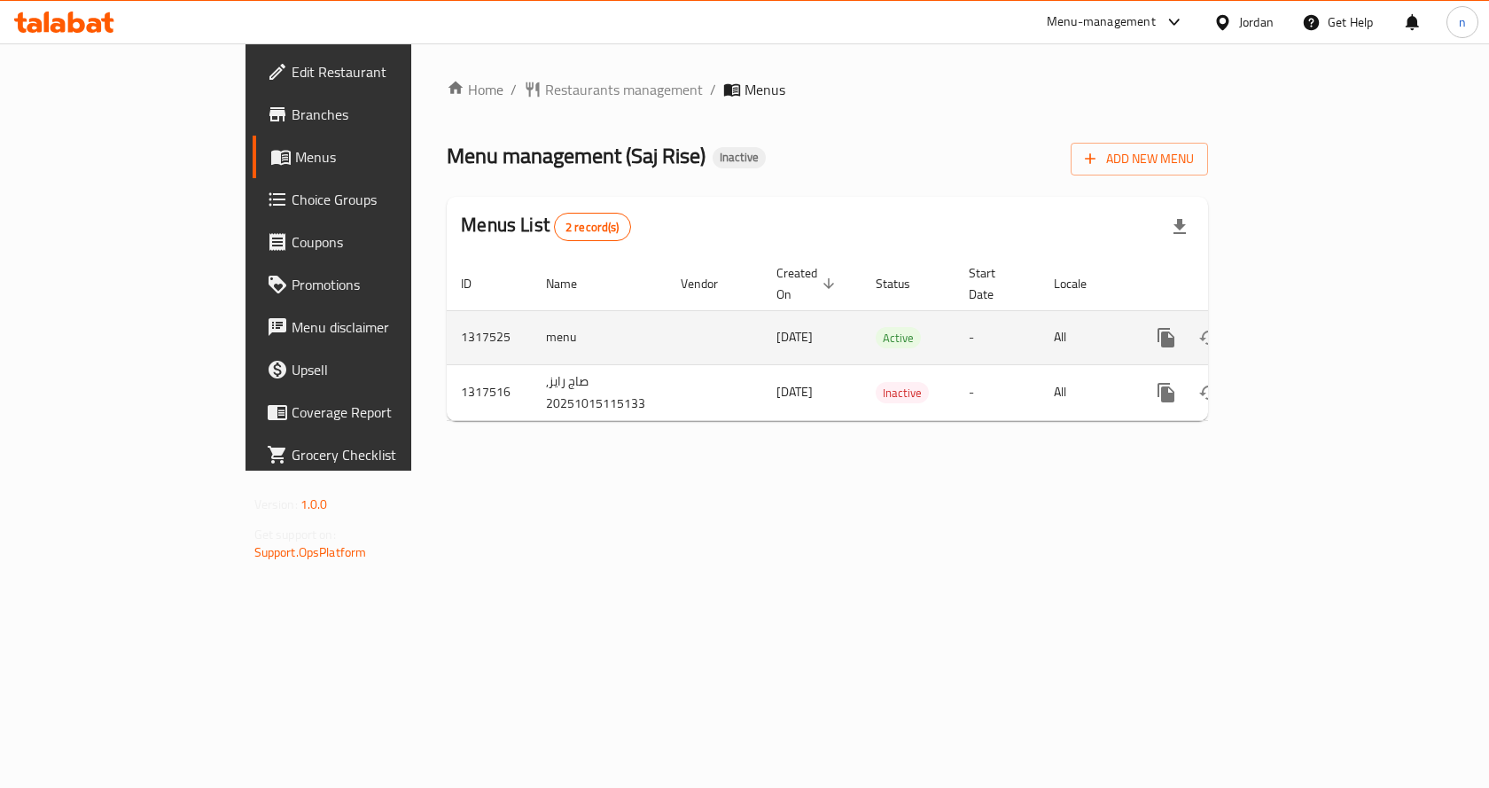
click at [1329, 316] on td "enhanced table" at bounding box center [1230, 337] width 199 height 54
click at [1302, 330] on icon "enhanced table" at bounding box center [1294, 338] width 16 height 16
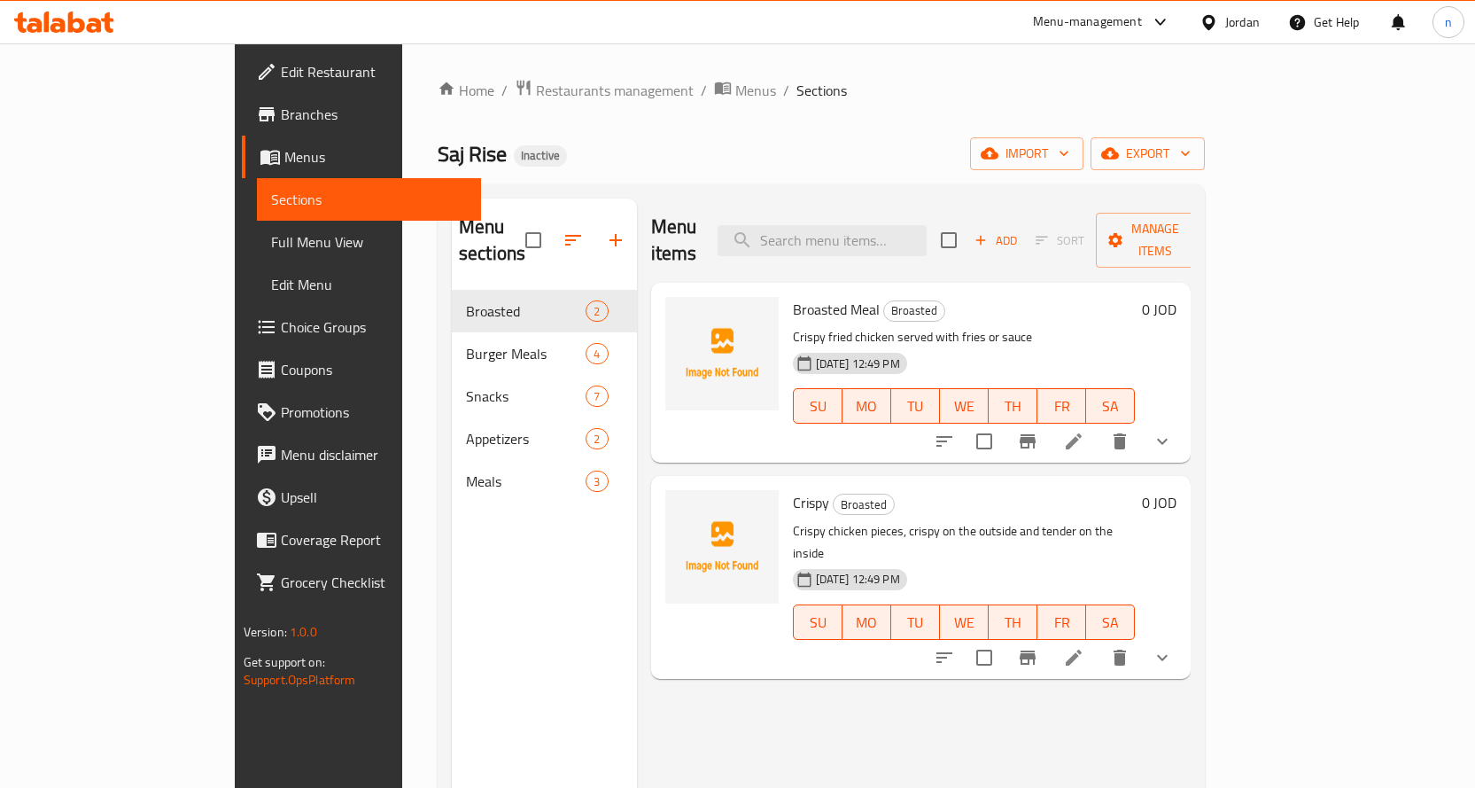
click at [257, 241] on link "Full Menu View" at bounding box center [369, 242] width 224 height 43
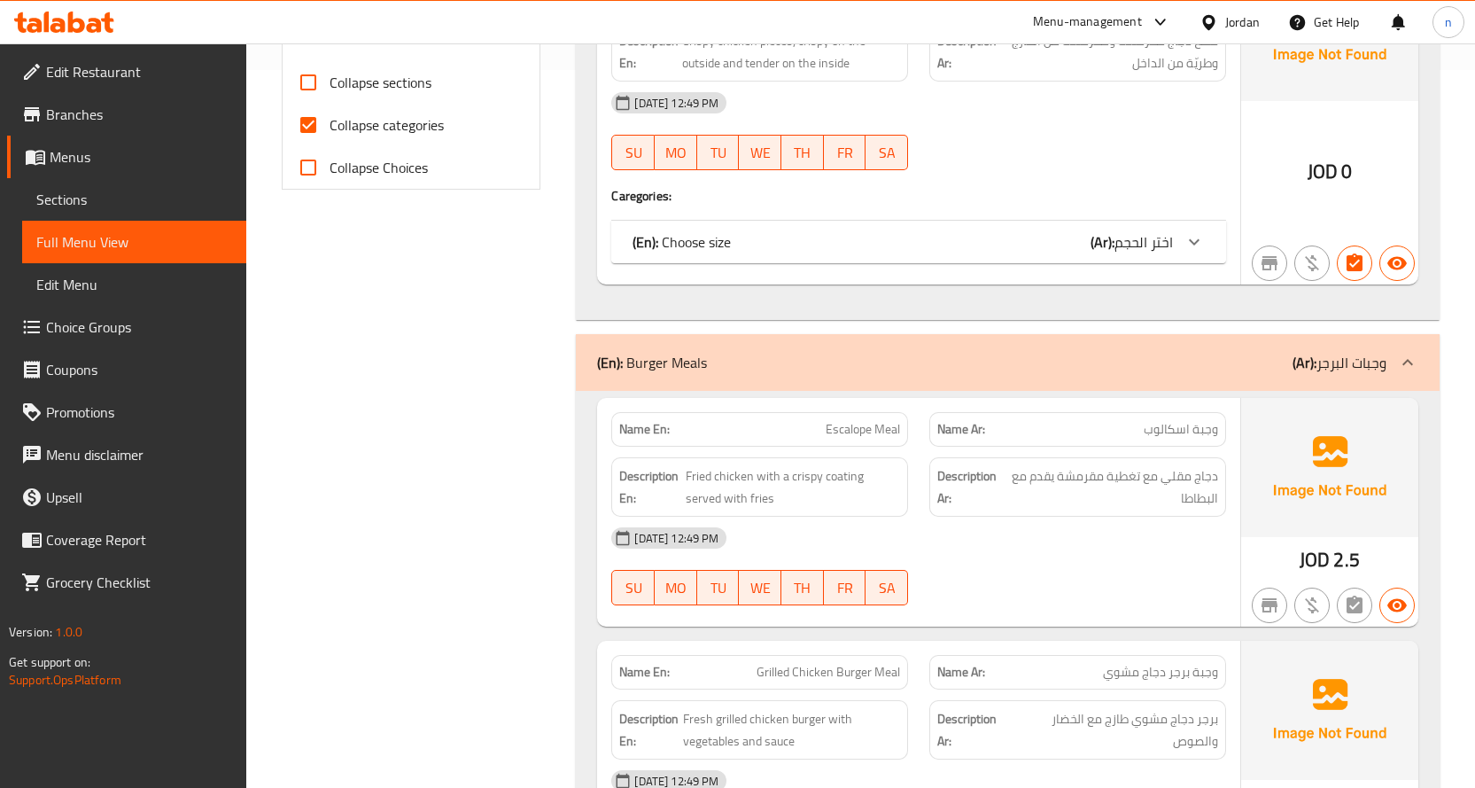
scroll to position [443, 0]
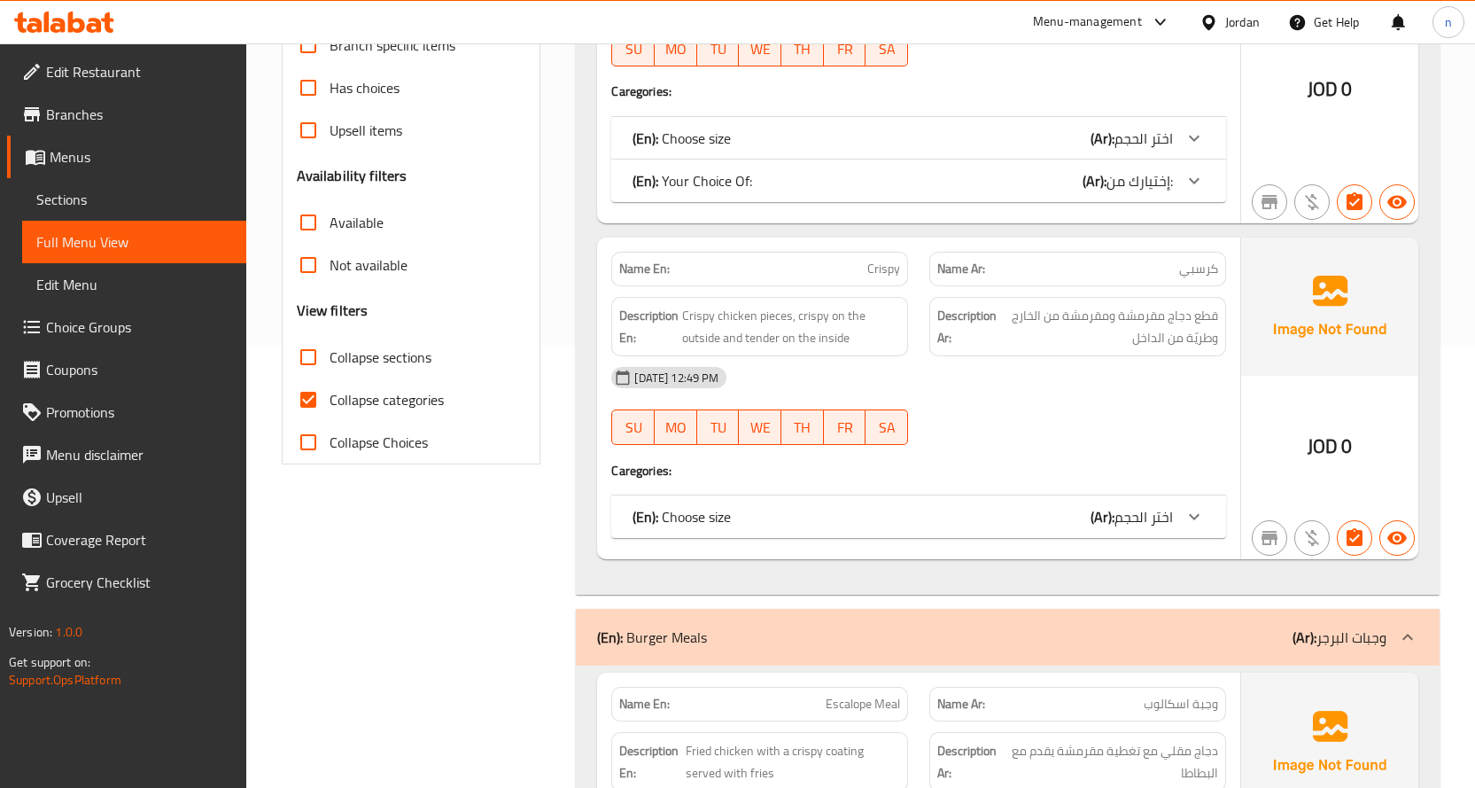
click at [337, 396] on span "Collapse categories" at bounding box center [387, 399] width 114 height 21
click at [330, 396] on input "Collapse categories" at bounding box center [308, 399] width 43 height 43
checkbox input "false"
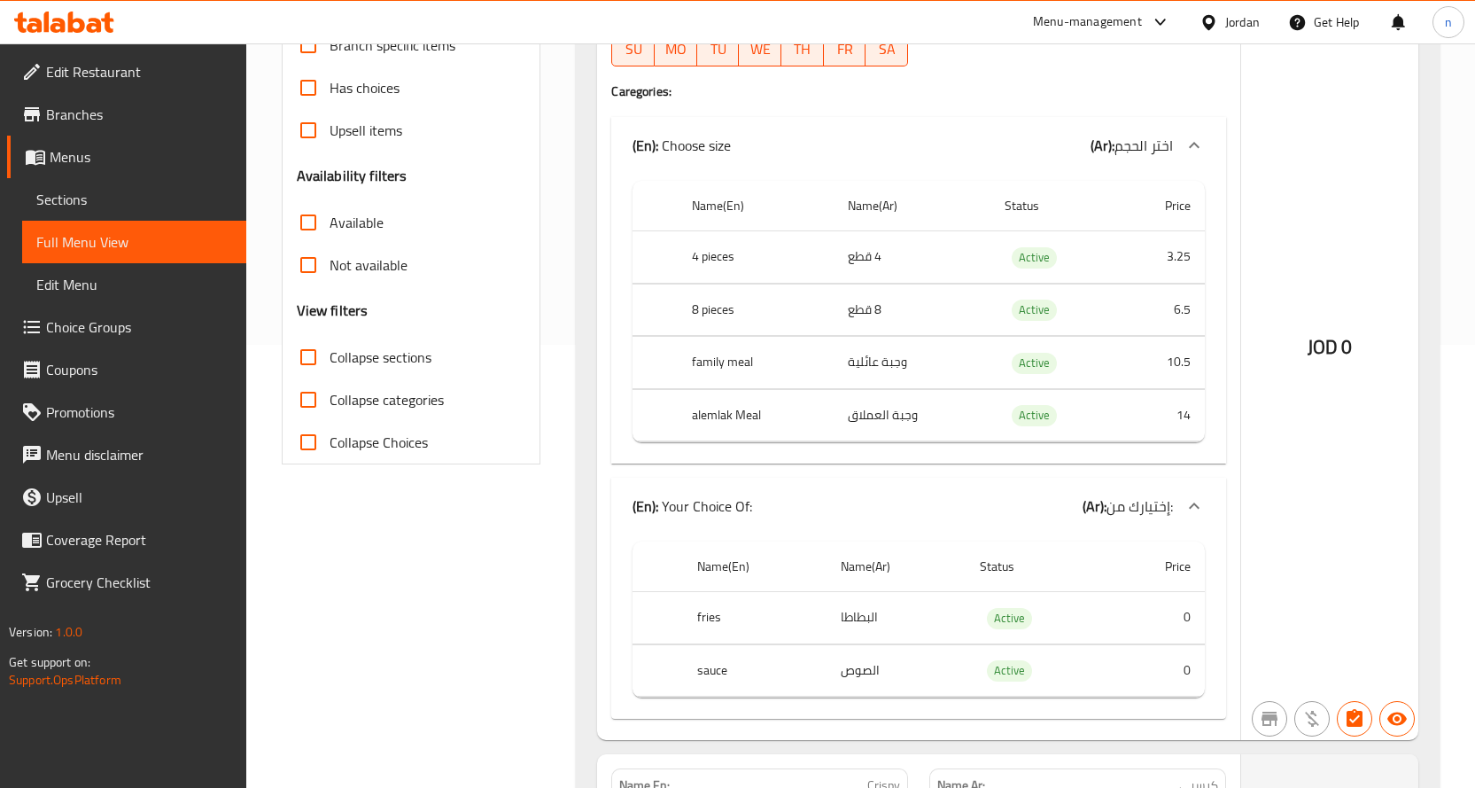
click at [343, 360] on span "Collapse sections" at bounding box center [381, 356] width 102 height 21
click at [330, 360] on input "Collapse sections" at bounding box center [308, 357] width 43 height 43
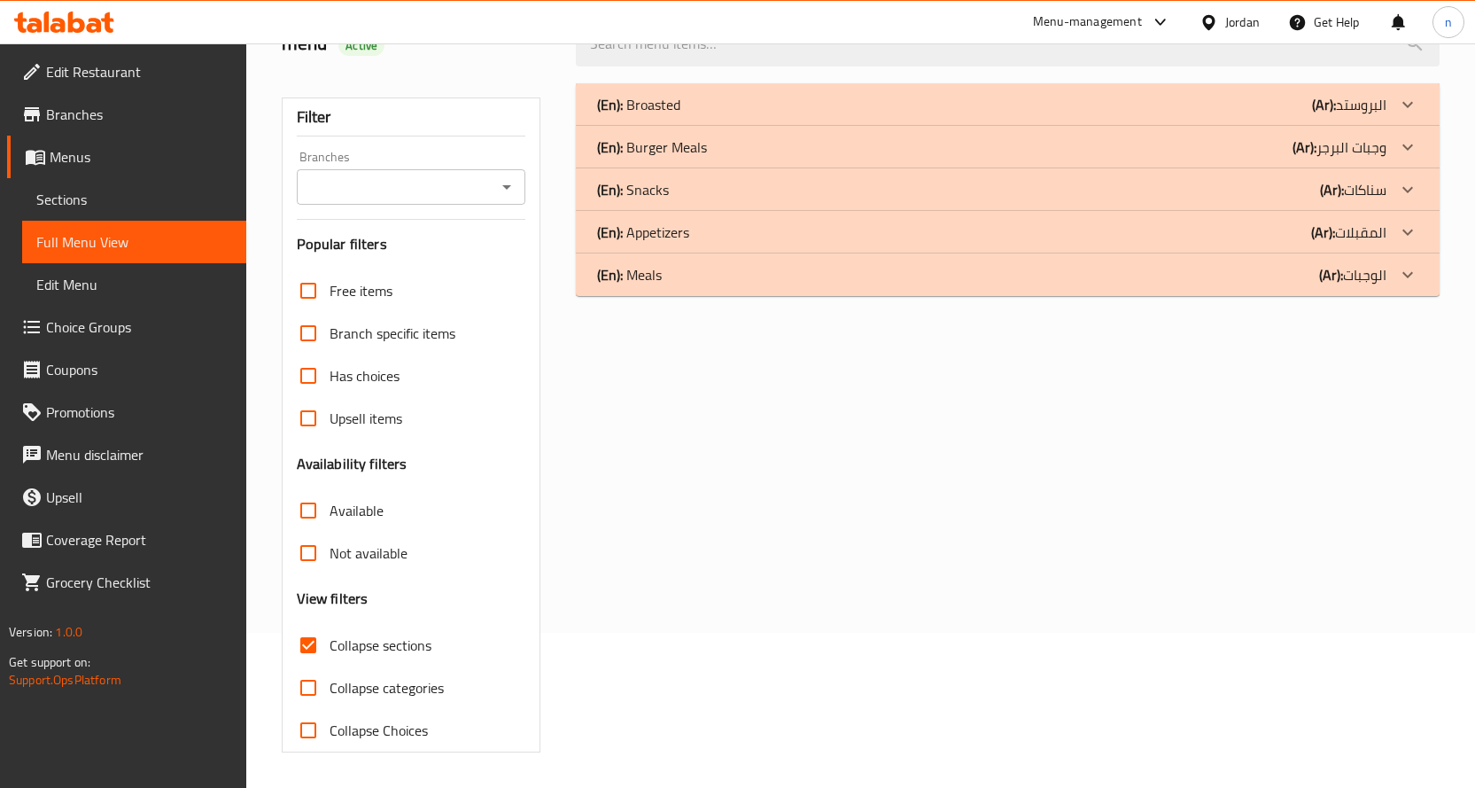
scroll to position [155, 0]
click at [1252, 284] on div "(En): Meals (Ar): الوجبات" at bounding box center [992, 274] width 790 height 21
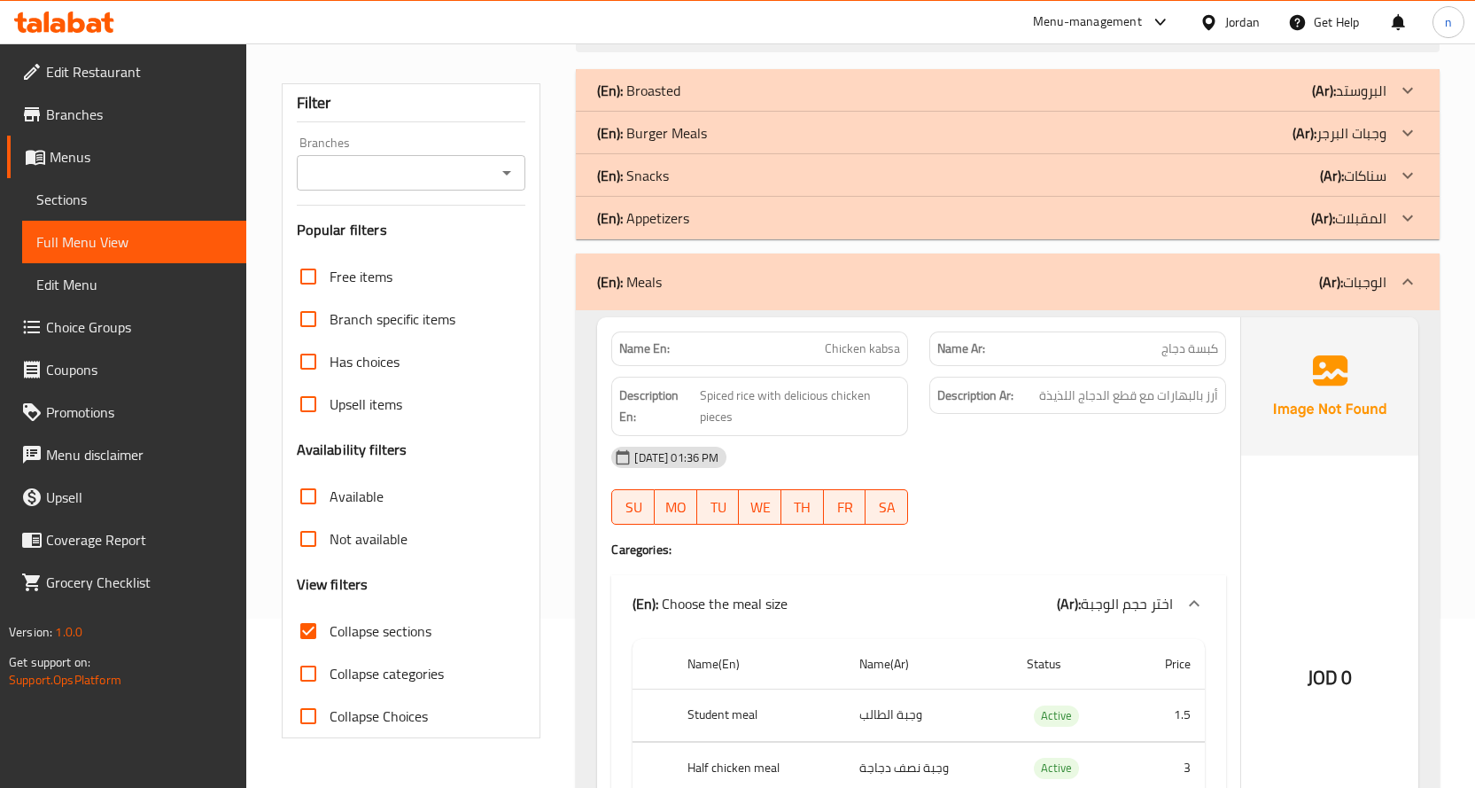
scroll to position [0, 0]
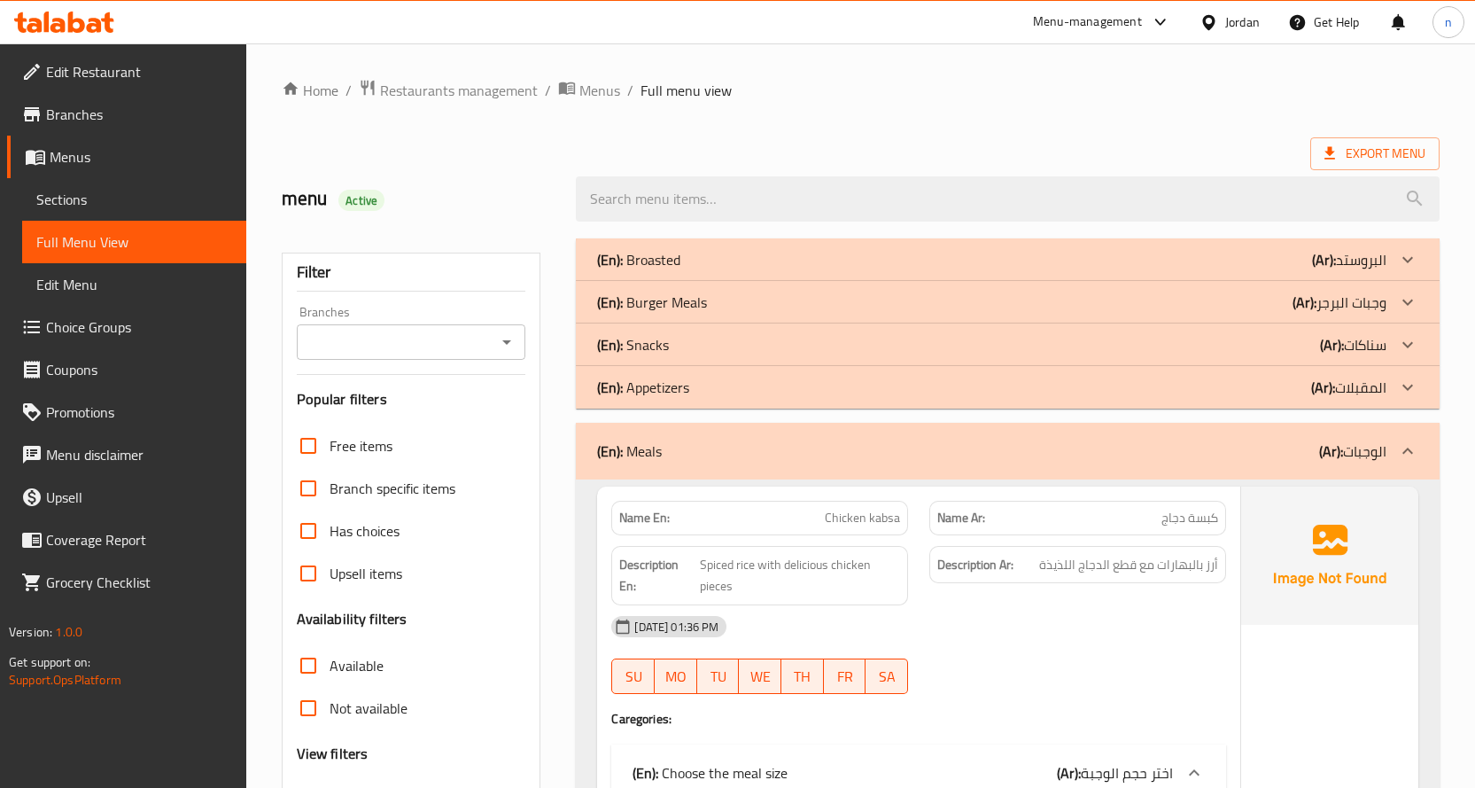
click at [808, 342] on div "(En): Snacks (Ar): سناكات" at bounding box center [992, 344] width 790 height 21
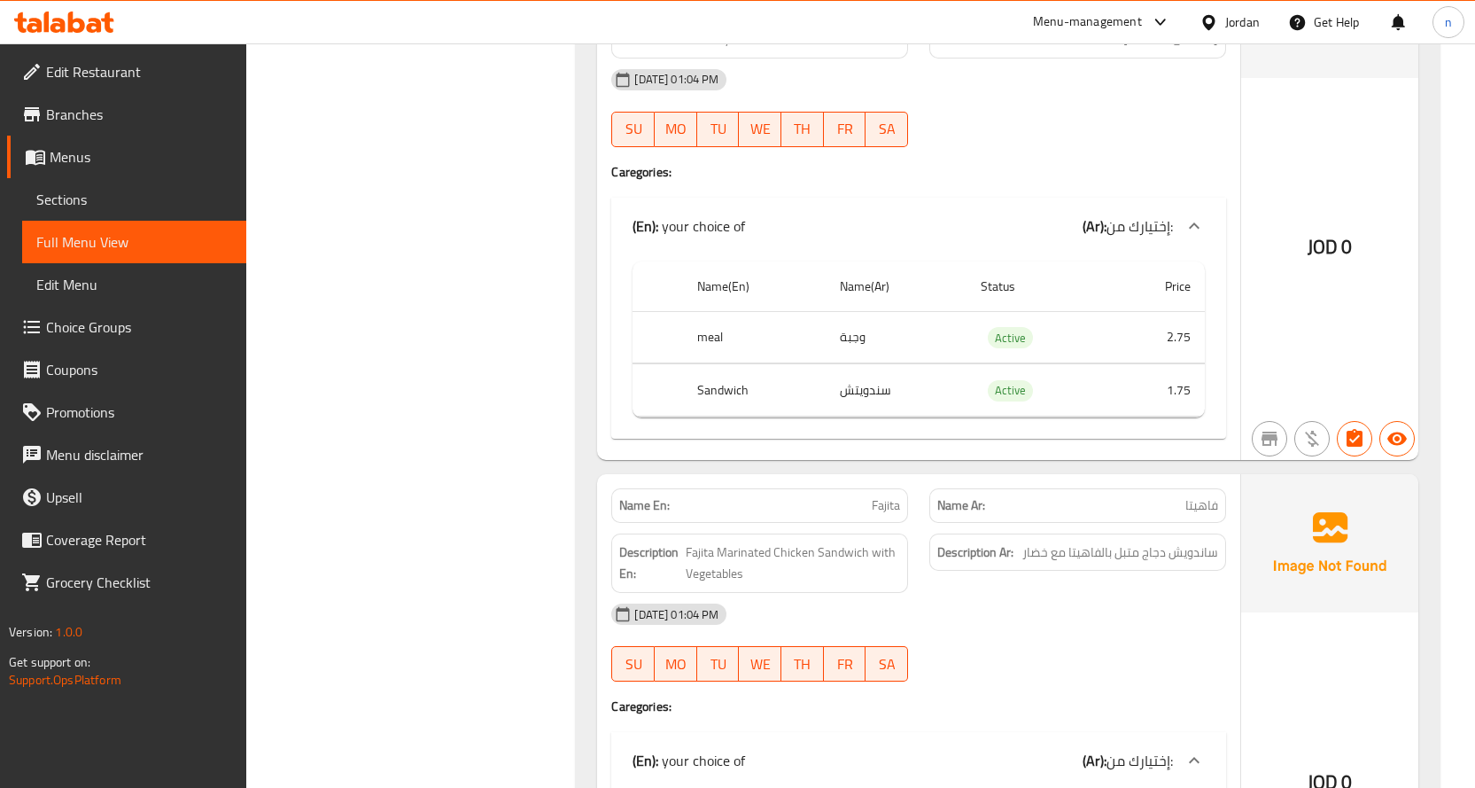
scroll to position [532, 0]
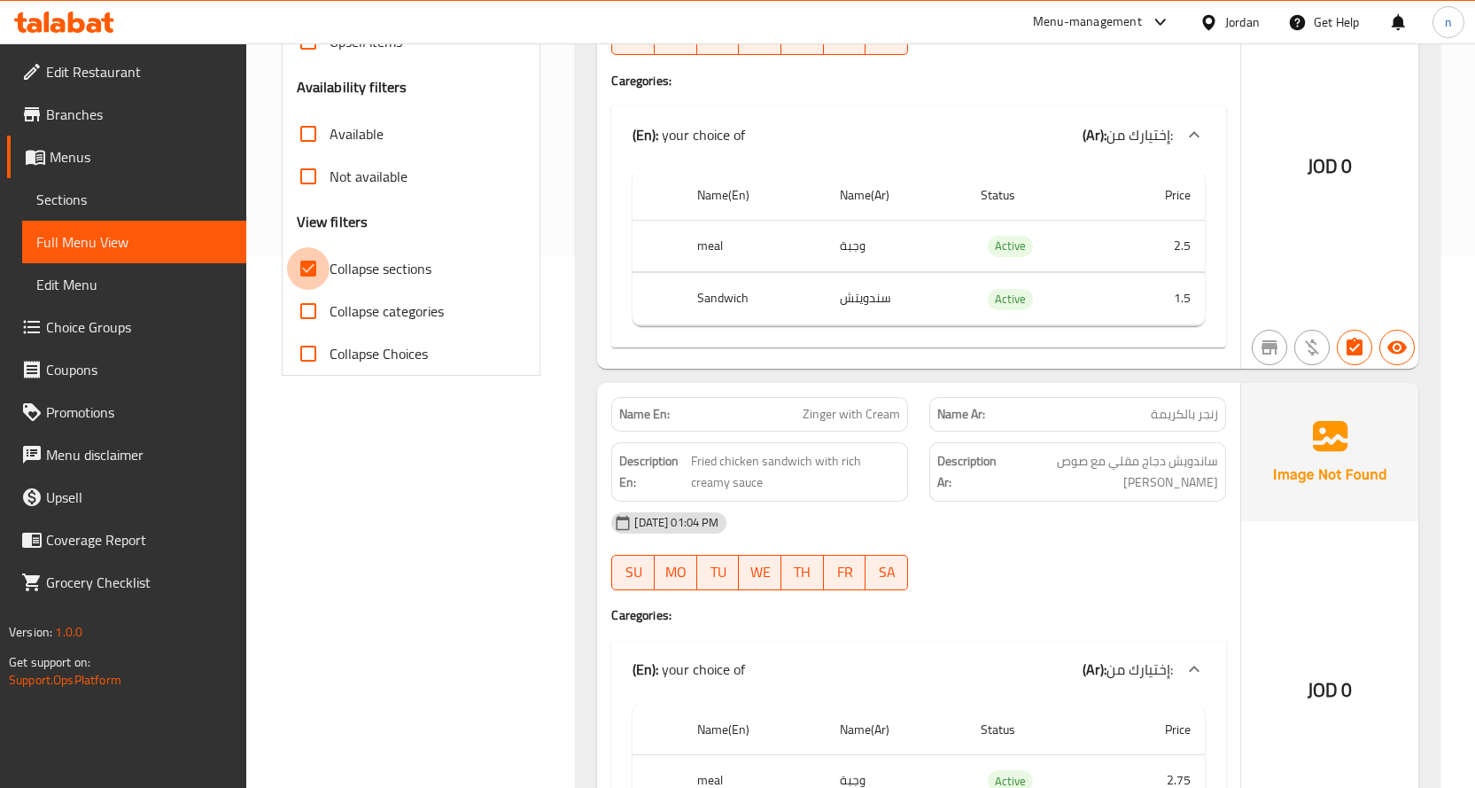
click at [302, 275] on input "Collapse sections" at bounding box center [308, 268] width 43 height 43
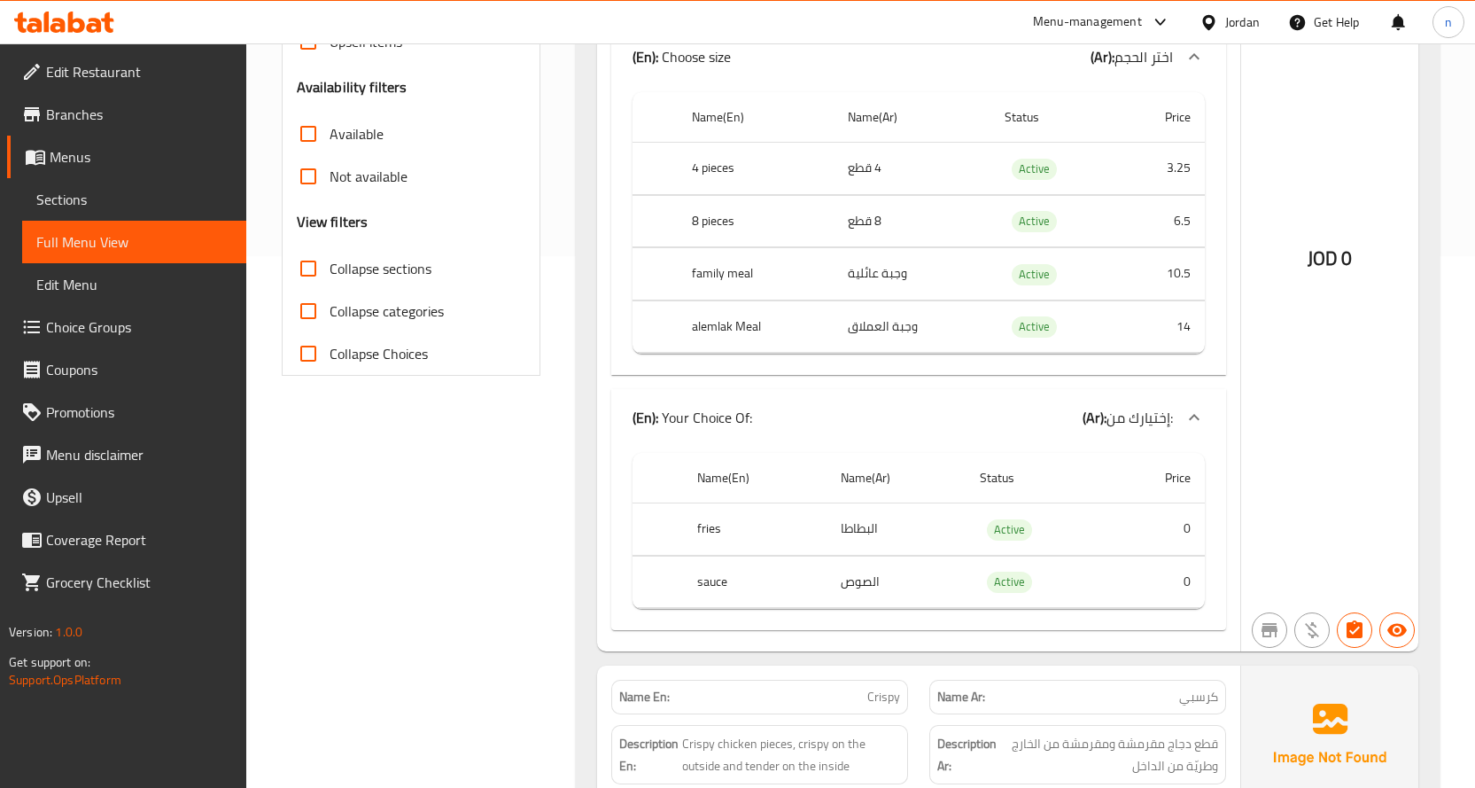
click at [302, 275] on input "Collapse sections" at bounding box center [308, 268] width 43 height 43
checkbox input "true"
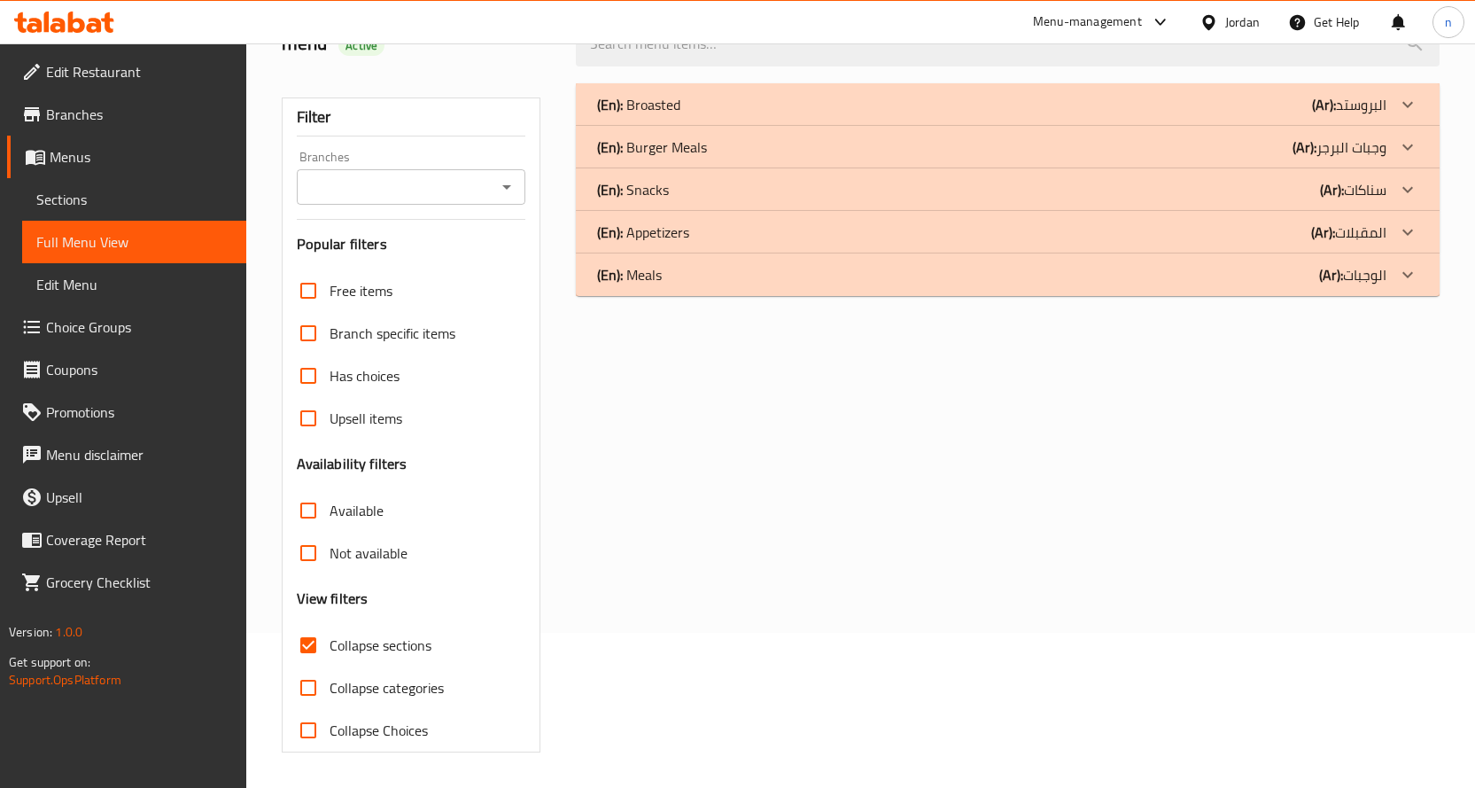
scroll to position [155, 0]
click at [705, 299] on div "(En): Broasted (Ar): البروستد Name En: Broasted Meal Name Ar: وجبة بروستد Descr…" at bounding box center [1007, 418] width 885 height 690
click at [705, 264] on div "(En): Meals (Ar): الوجبات" at bounding box center [992, 274] width 790 height 21
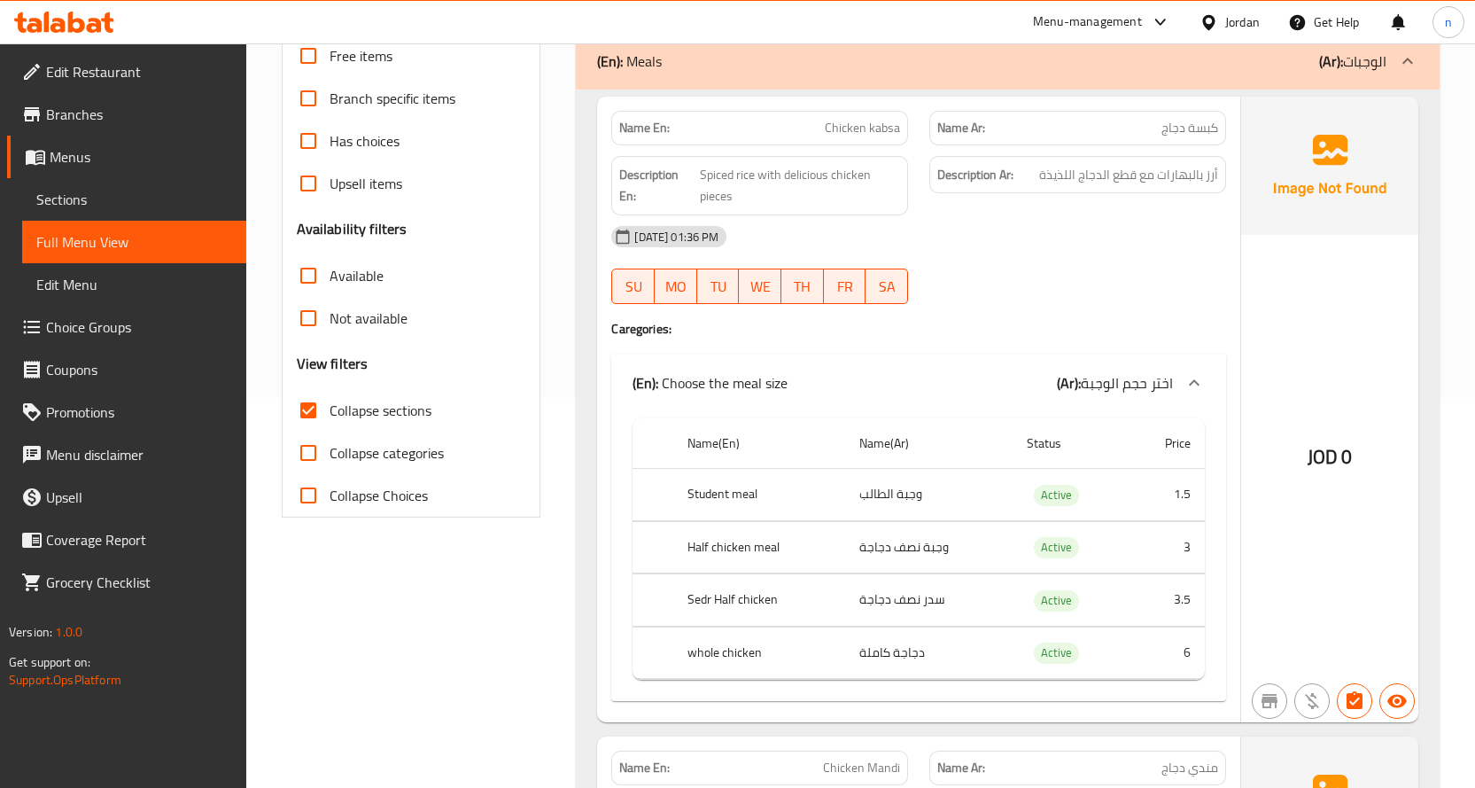
scroll to position [421, 0]
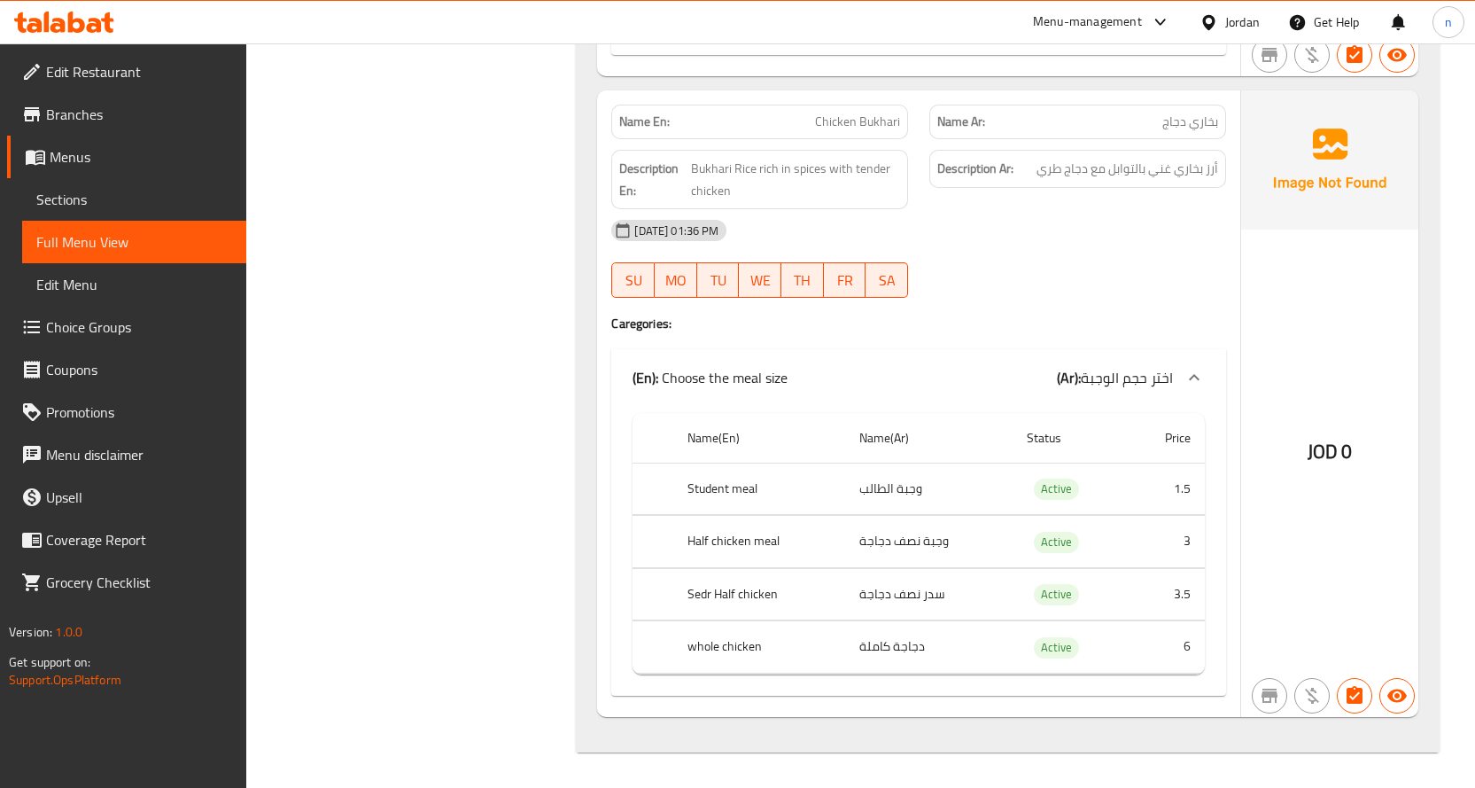
scroll to position [490, 0]
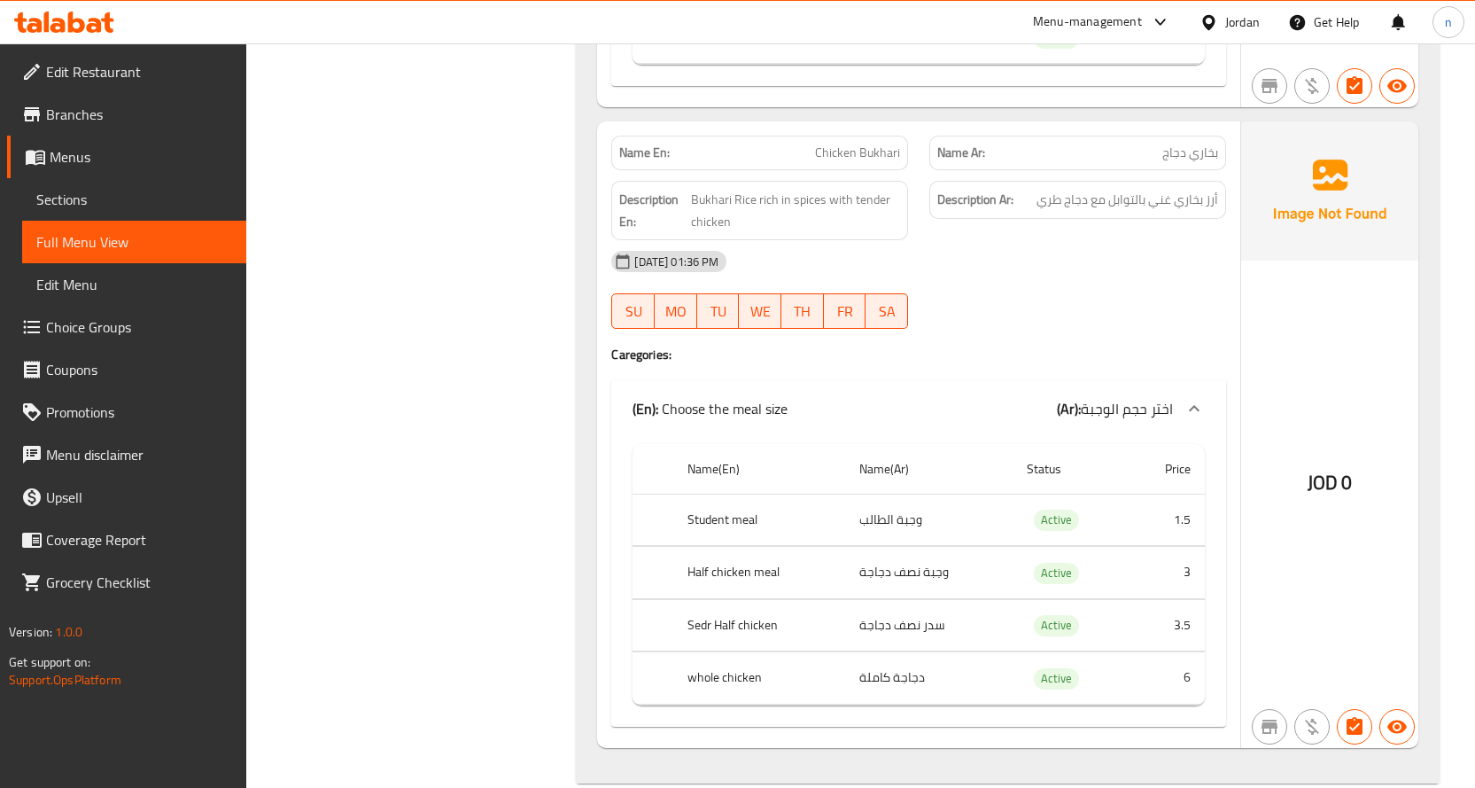
scroll to position [1676, 0]
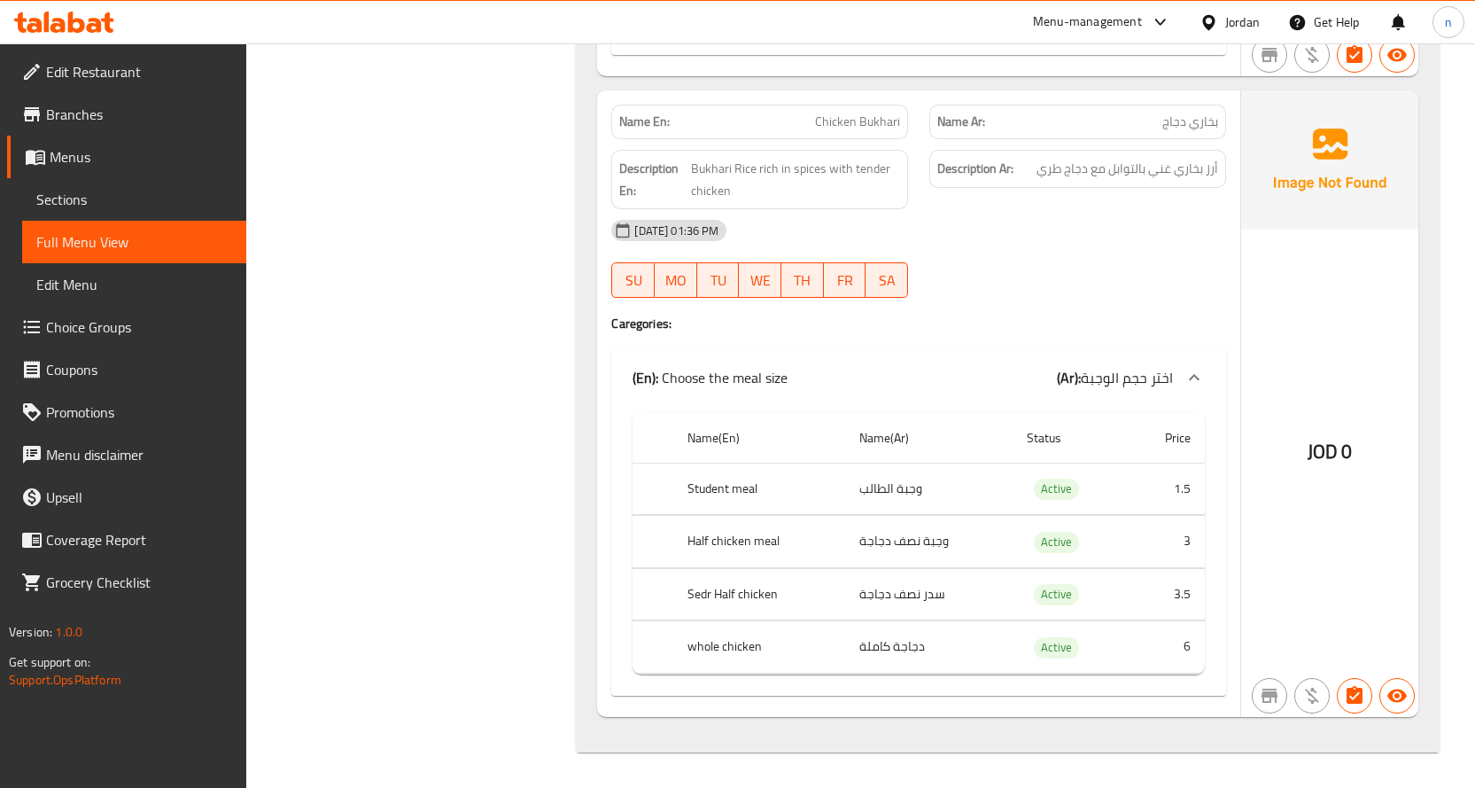
click at [116, 81] on span "Edit Restaurant" at bounding box center [139, 71] width 186 height 21
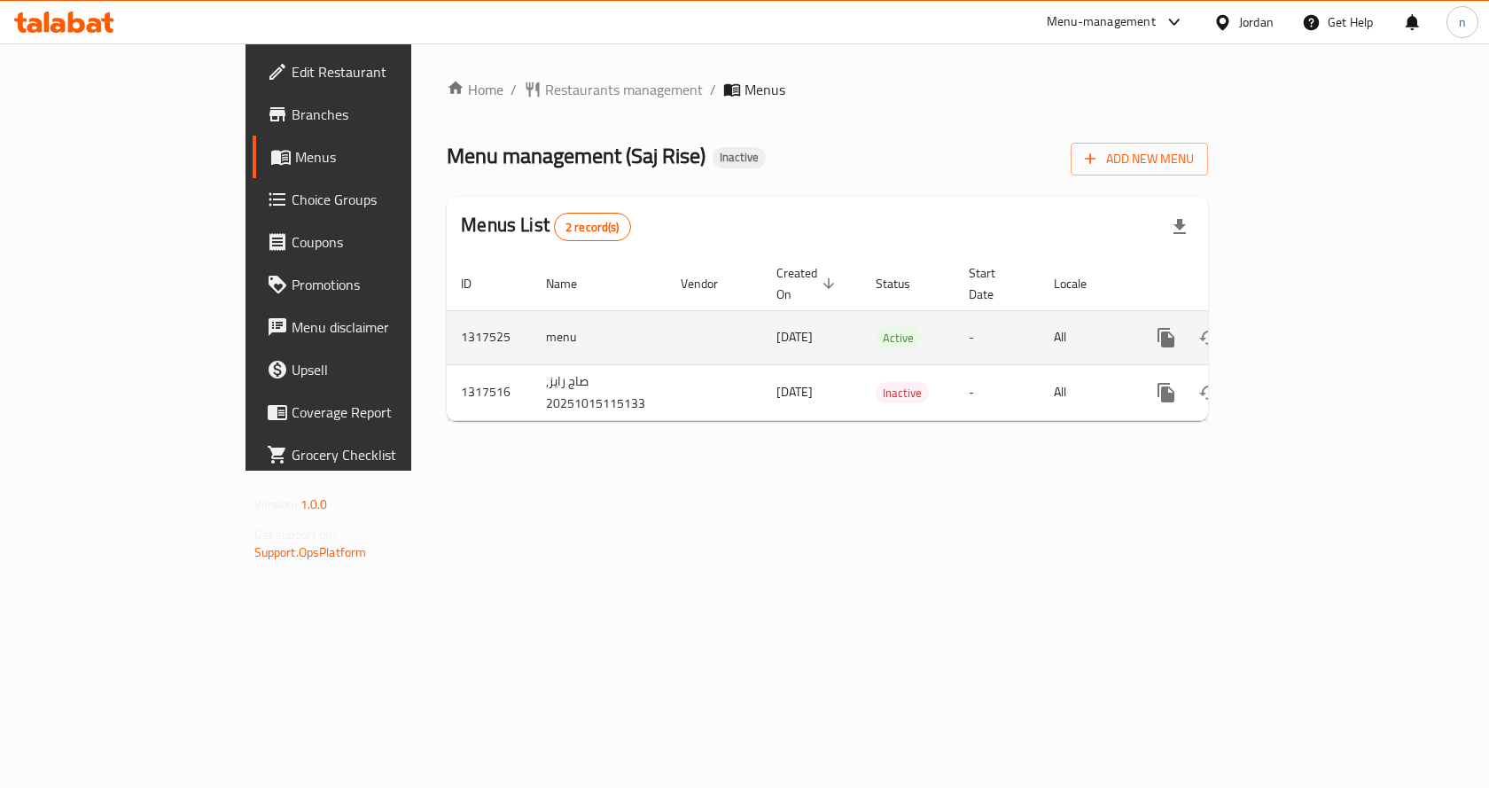
click at [1304, 327] on icon "enhanced table" at bounding box center [1293, 337] width 21 height 21
